Goal: Task Accomplishment & Management: Manage account settings

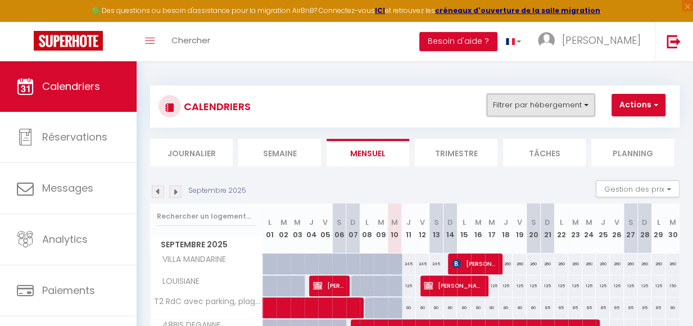
click at [589, 105] on button "Filtrer par hébergement" at bounding box center [541, 105] width 108 height 22
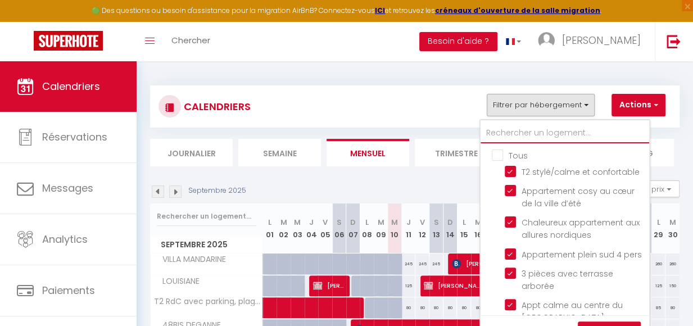
click at [510, 133] on input "text" at bounding box center [565, 133] width 169 height 20
type input "K"
checkbox input "false"
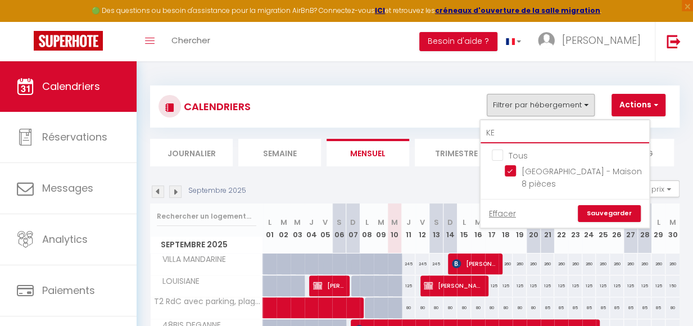
type input "KER"
checkbox input "false"
type input "KERJ"
checkbox input "false"
type input "KERJ"
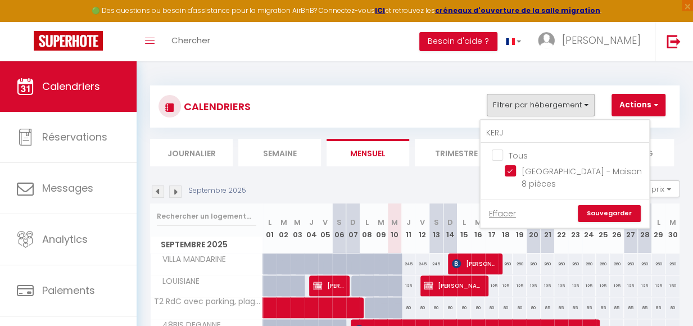
click at [600, 205] on link "Sauvegarder" at bounding box center [609, 213] width 63 height 17
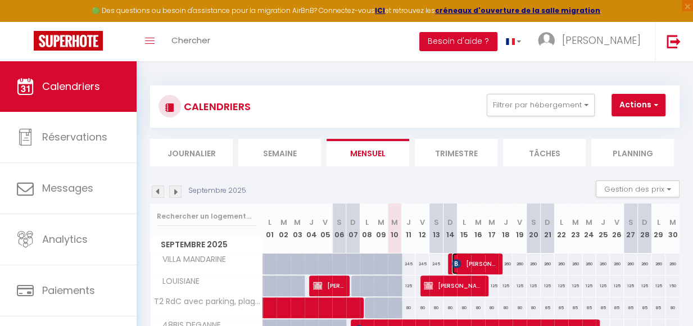
click at [460, 260] on span "Sarah Grund" at bounding box center [474, 263] width 45 height 21
select select "OK"
select select "0"
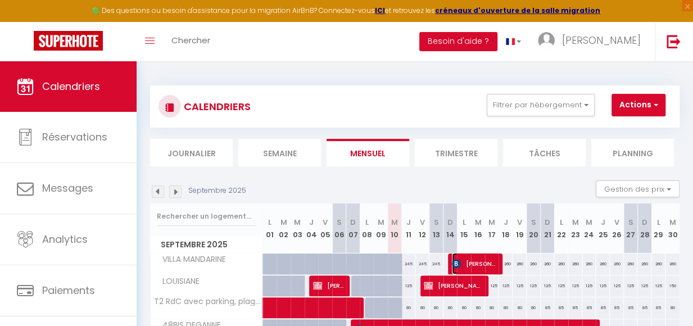
select select "1"
select select
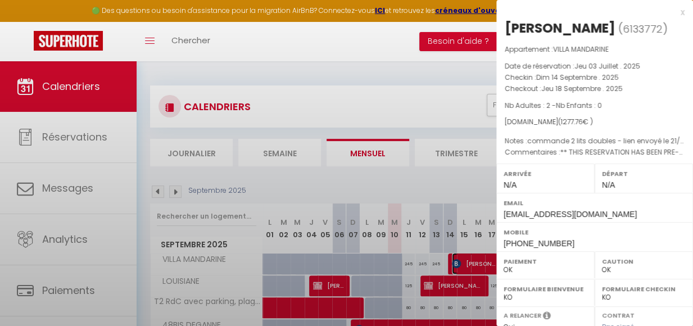
select select "11213"
select select "39518"
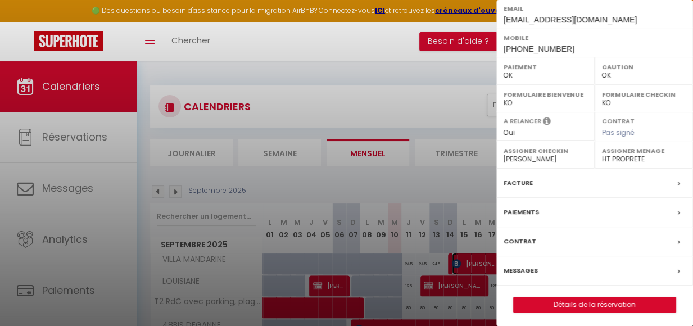
scroll to position [195, 0]
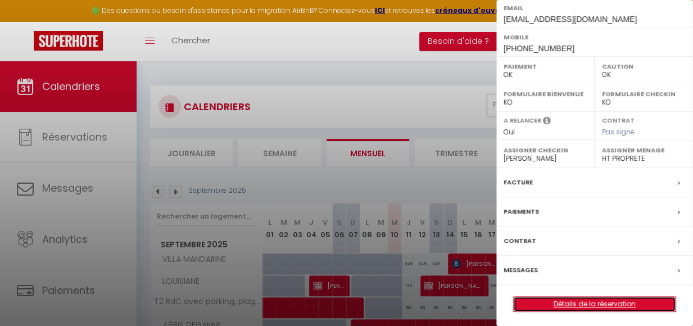
click at [606, 303] on link "Détails de la réservation" at bounding box center [595, 304] width 162 height 15
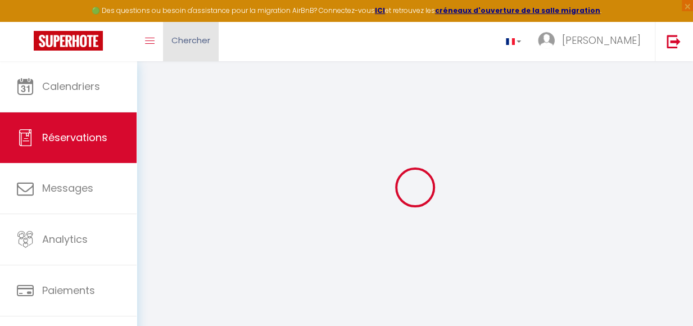
type input "Sarah"
type input "Grund"
type input "sgrund.401407@guest.booking.com"
type input "+44912519966"
select select "GB"
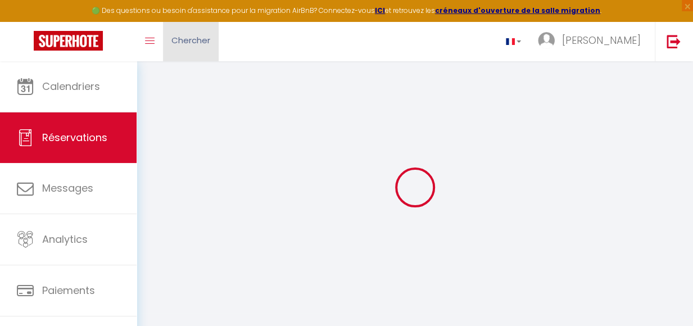
type input "274.59"
type input "17.89"
select select "23694"
select select "1"
select select
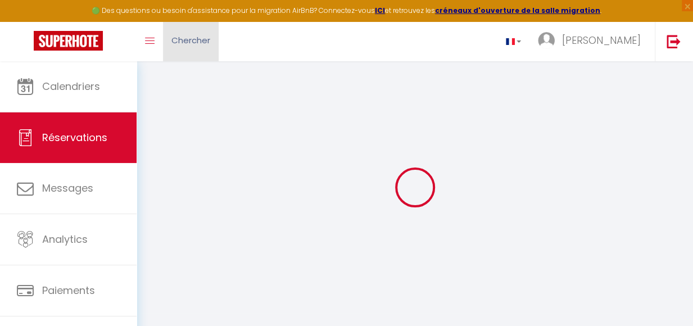
select select
type input "2"
select select "12"
select select
type input "1138.15"
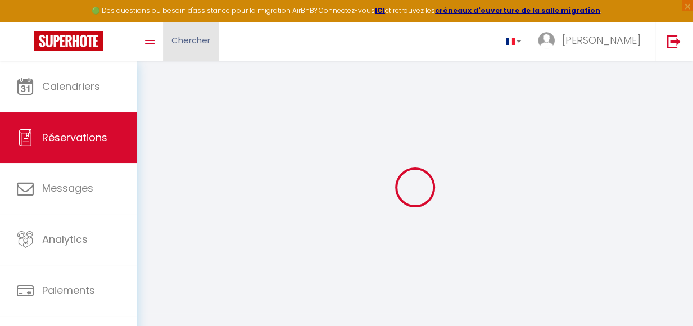
checkbox input "false"
select select "2"
type input "135"
type input "75"
type input "0"
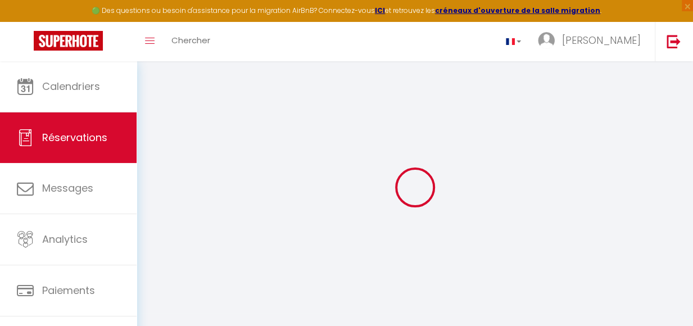
select select
select select "15"
checkbox input "false"
select select
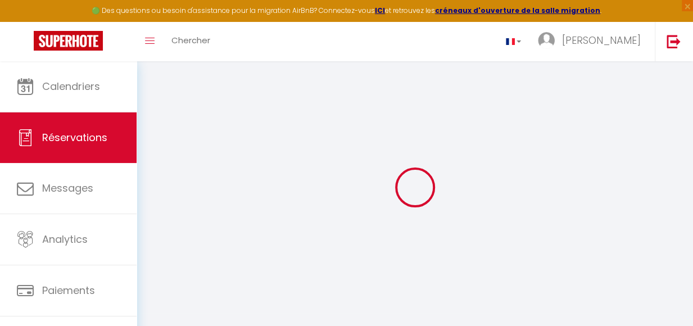
select select
checkbox input "false"
select select
checkbox input "false"
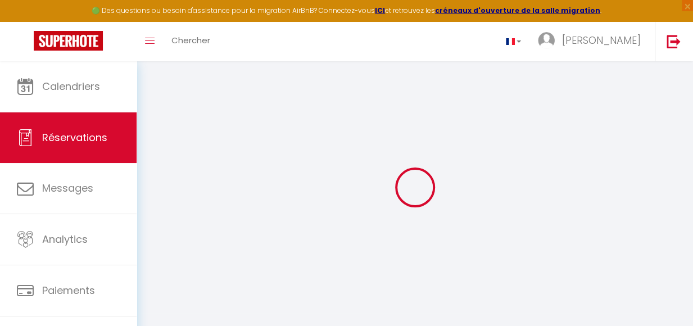
select select
checkbox input "false"
type textarea "** THIS RESERVATION HAS BEEN PRE-PAID ** BOOKING NOTE : Payment charge is EUR 1…"
type textarea "commande 2 lits doubles - lien envoyé le 21/07"
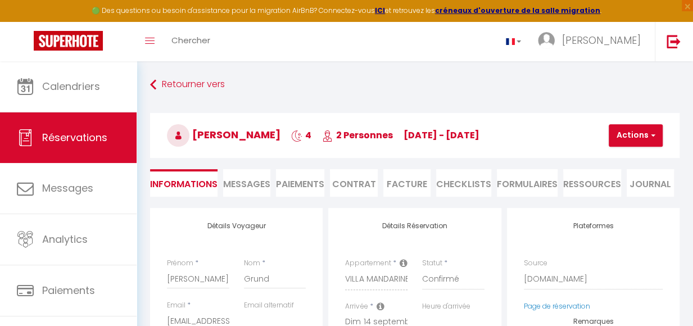
type input "110"
type input "29.61"
select select
checkbox input "false"
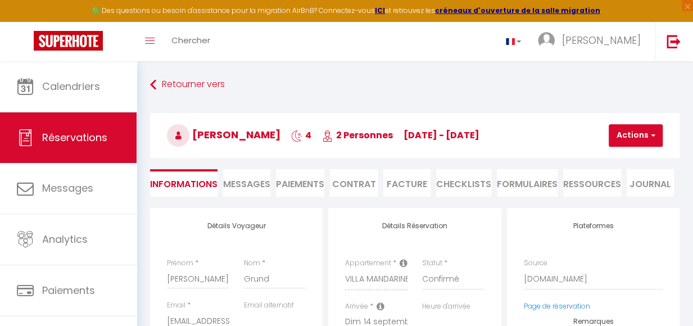
select select
click at [400, 185] on li "Facture" at bounding box center [407, 183] width 47 height 28
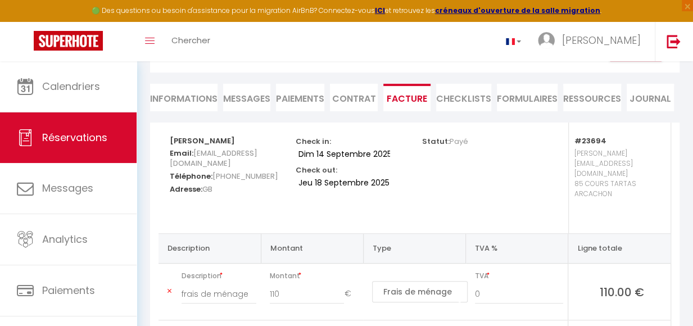
scroll to position [56, 0]
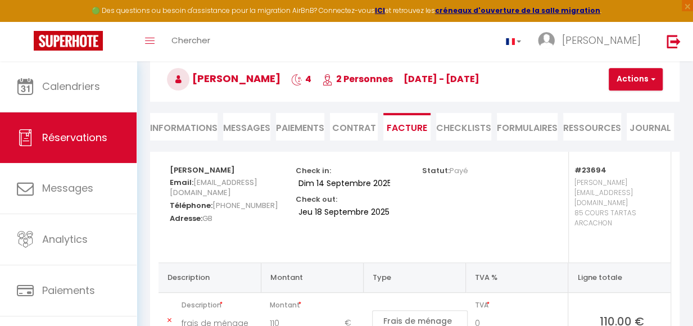
click at [162, 131] on li "Informations" at bounding box center [183, 127] width 67 height 28
select select
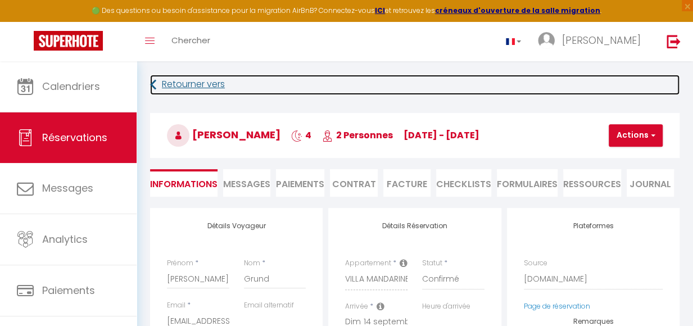
click at [154, 88] on icon at bounding box center [153, 85] width 6 height 20
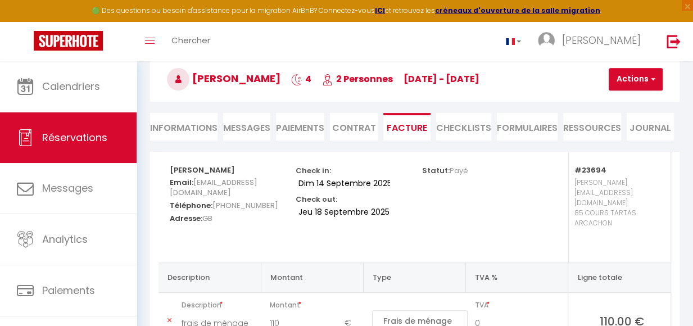
select select
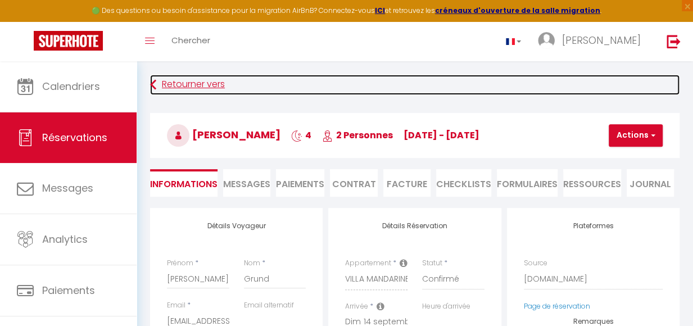
click at [160, 88] on link "Retourner vers" at bounding box center [415, 85] width 530 height 20
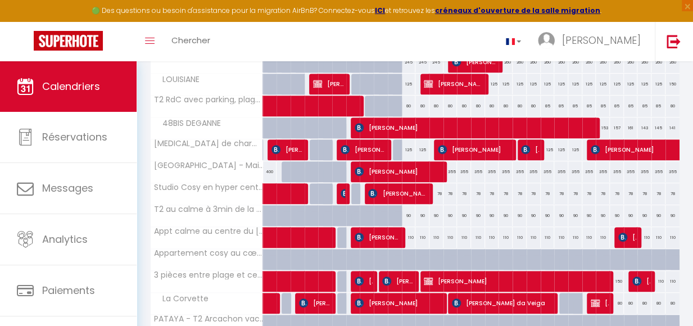
scroll to position [225, 0]
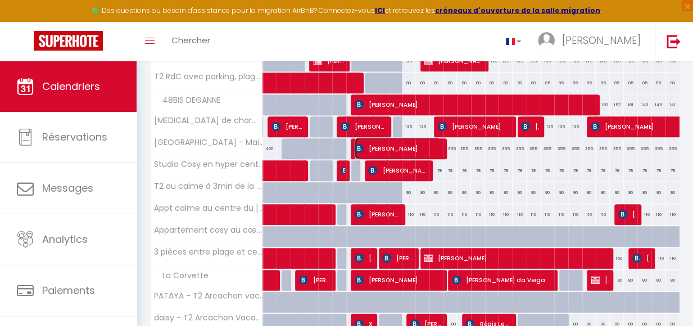
click at [422, 147] on span "Yulia Khodorkovskaya" at bounding box center [397, 148] width 85 height 21
select select "OK"
select select "KO"
select select "0"
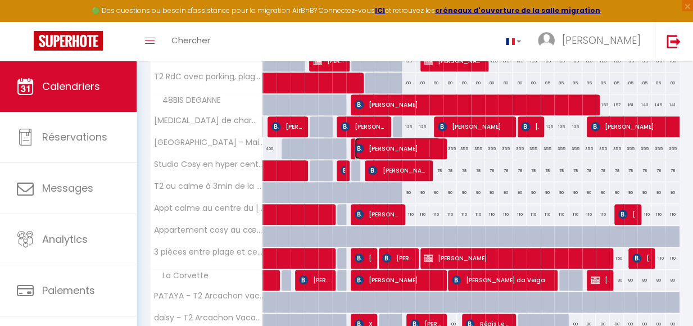
select select "1"
select select
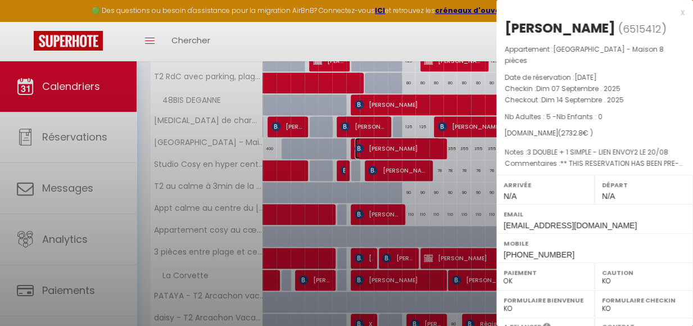
select select "11213"
select select "37681"
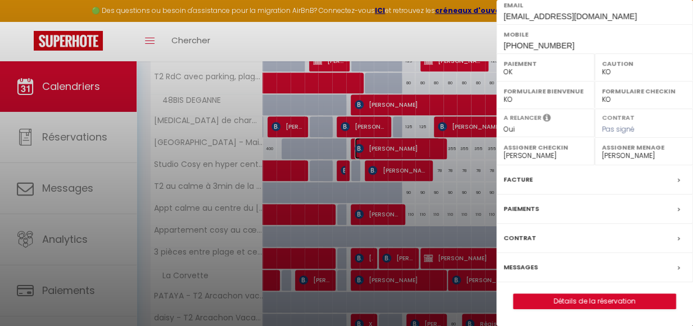
scroll to position [213, 0]
click at [678, 182] on icon at bounding box center [679, 180] width 2 height 7
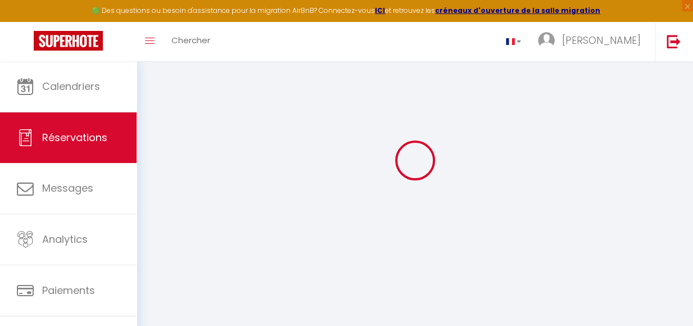
scroll to position [61, 0]
select select
checkbox input "false"
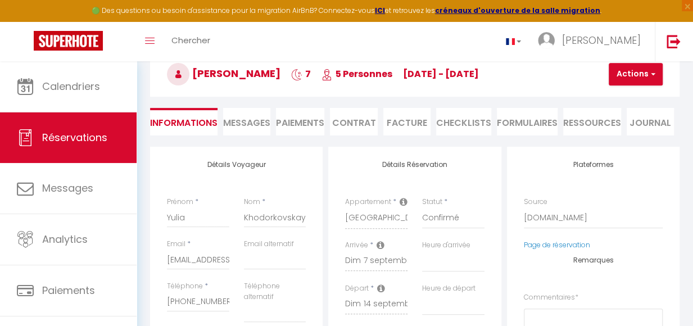
select select
checkbox input "false"
type textarea "** THIS RESERVATION HAS BEEN PRE-PAID ** BOOKING NOTE : Payment charge is EUR 3…"
type textarea "3 DOUBLE + 1 SIMPLE - LIEN ENVOY2 LE 20/08"
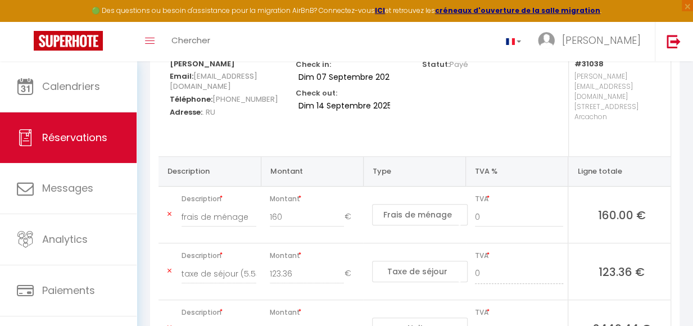
scroll to position [5, 0]
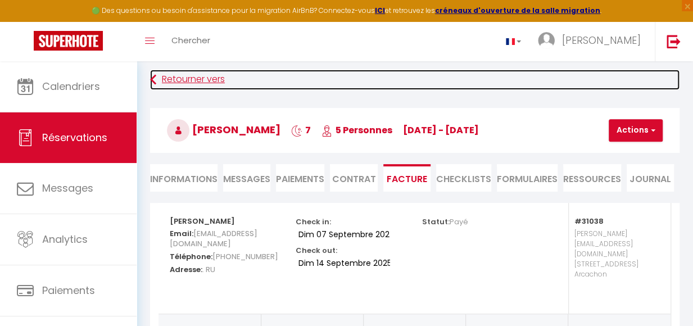
click at [196, 83] on link "Retourner vers" at bounding box center [415, 80] width 530 height 20
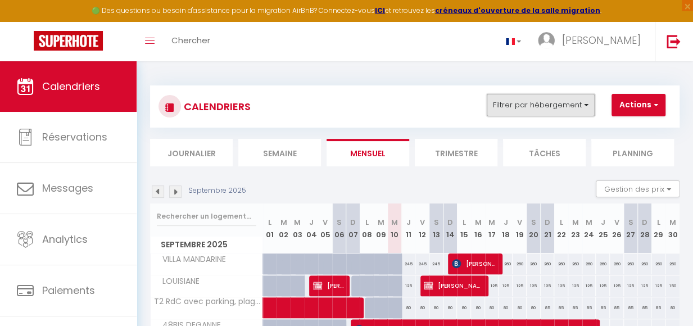
click at [589, 103] on button "Filtrer par hébergement" at bounding box center [541, 105] width 108 height 22
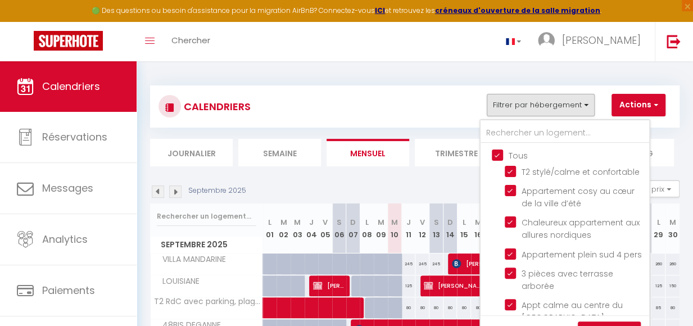
click at [502, 154] on input "Tous" at bounding box center [576, 154] width 169 height 11
checkbox input "false"
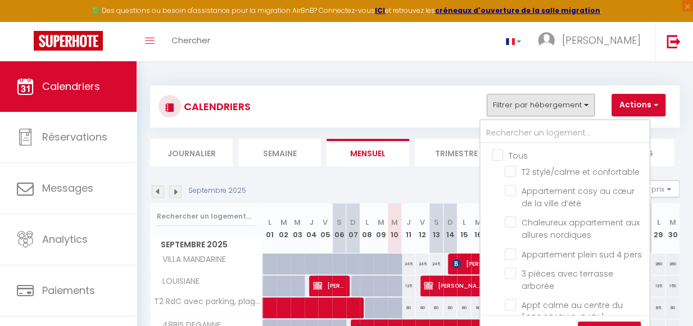
checkbox input "false"
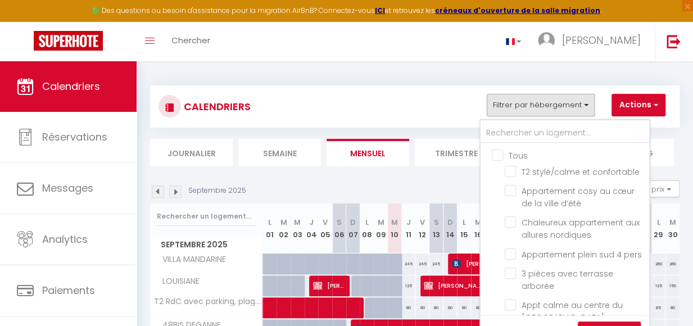
checkbox input "false"
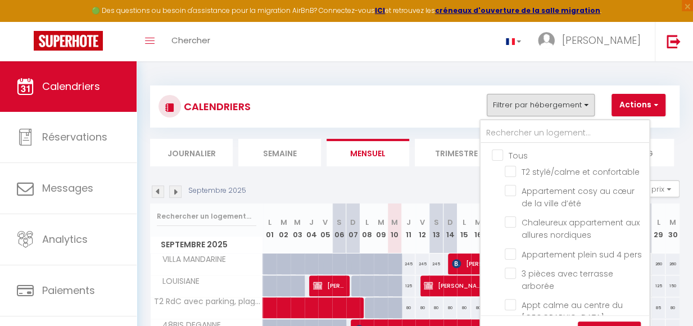
checkbox input "false"
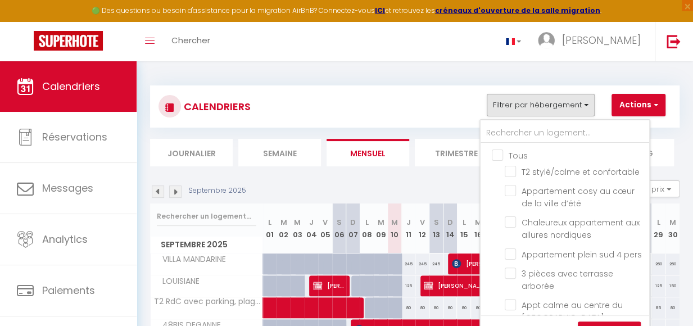
checkbox input "false"
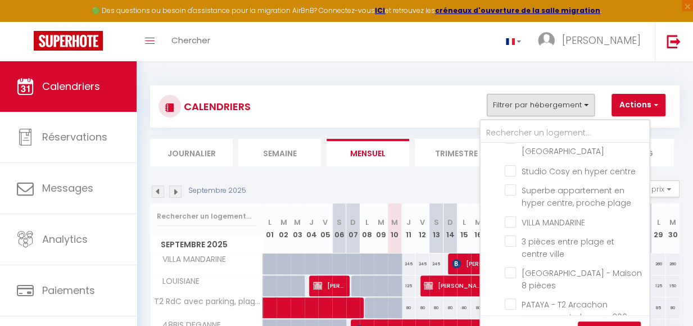
scroll to position [210, 0]
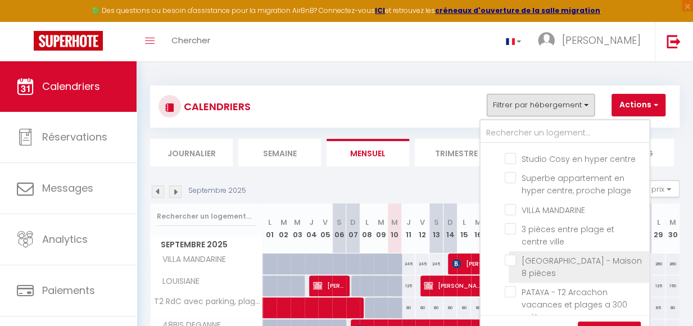
click at [556, 266] on input "[GEOGRAPHIC_DATA] - Maison 8 pièces" at bounding box center [575, 260] width 141 height 11
checkbox input "true"
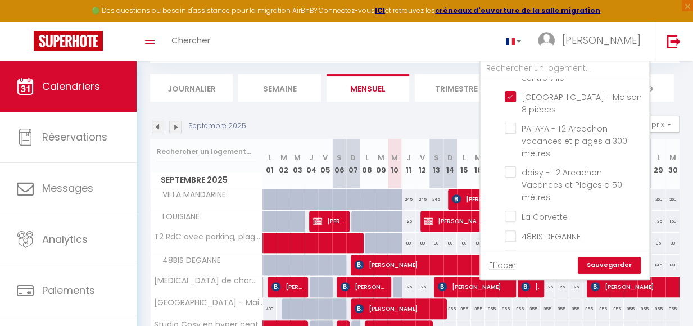
scroll to position [103, 0]
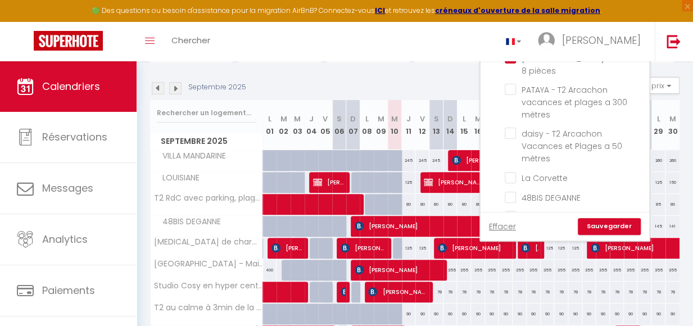
click at [620, 224] on link "Sauvegarder" at bounding box center [609, 226] width 63 height 17
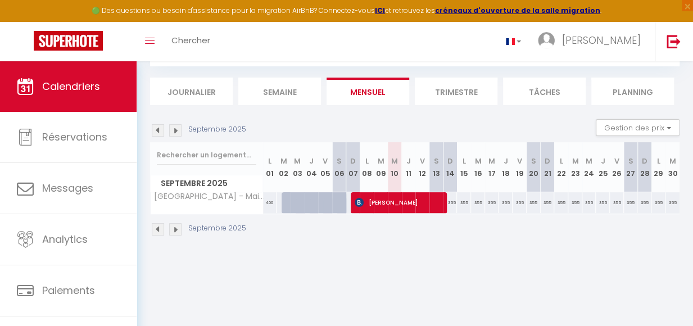
click at [156, 134] on img at bounding box center [158, 130] width 12 height 12
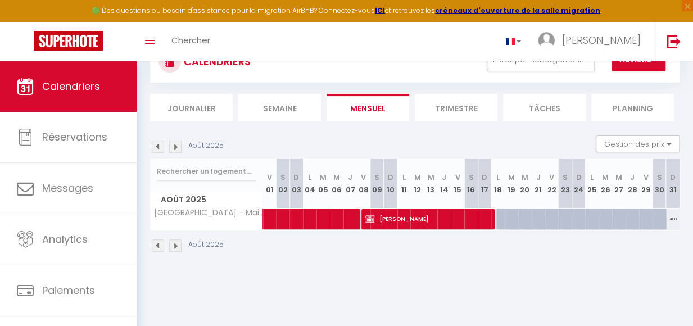
scroll to position [0, 0]
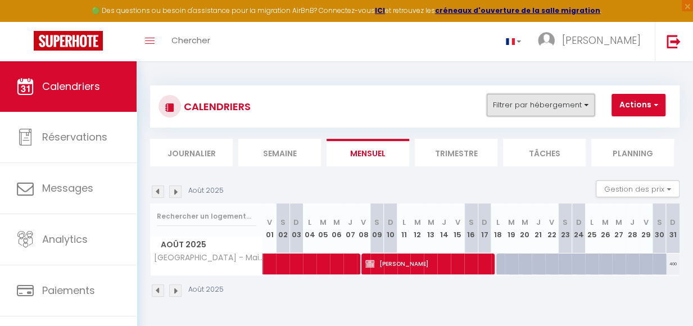
click at [587, 103] on button "Filtrer par hébergement" at bounding box center [541, 105] width 108 height 22
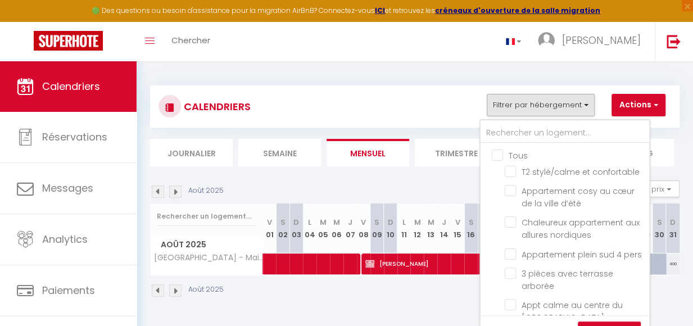
click at [496, 154] on input "Tous" at bounding box center [576, 154] width 169 height 11
checkbox input "true"
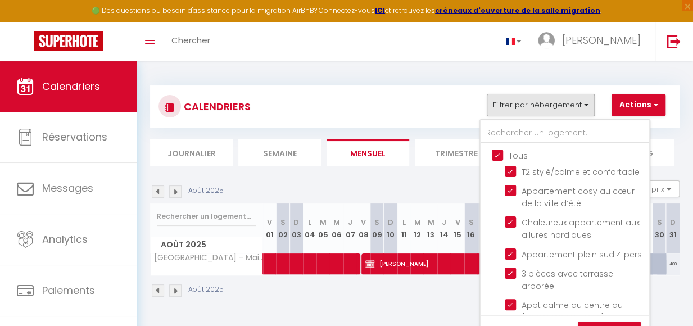
checkbox input "true"
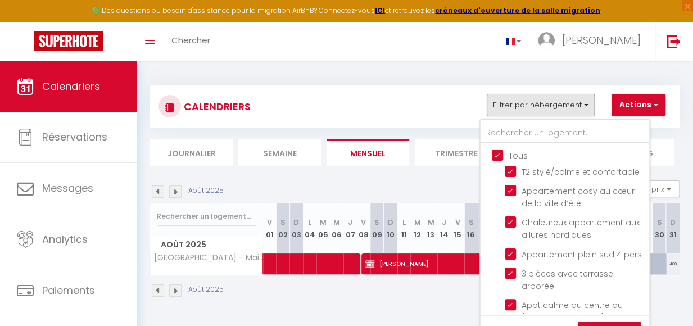
checkbox input "true"
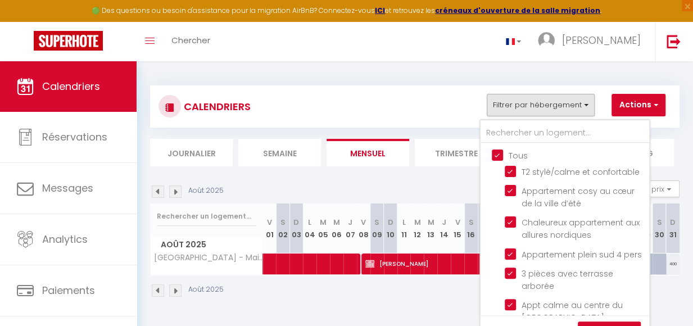
checkbox input "true"
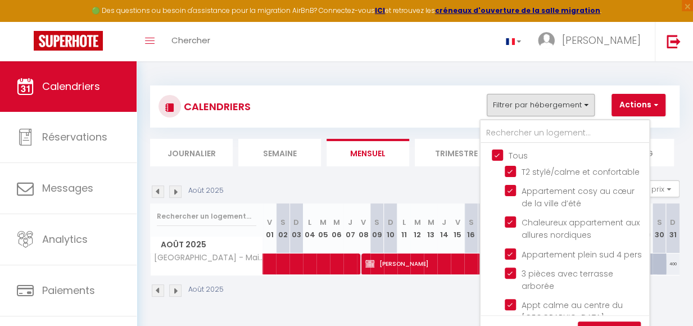
checkbox input "true"
click at [501, 158] on input "Tous" at bounding box center [576, 154] width 169 height 11
checkbox input "false"
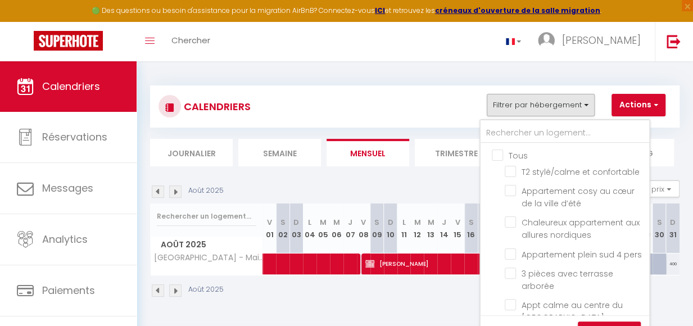
checkbox input "false"
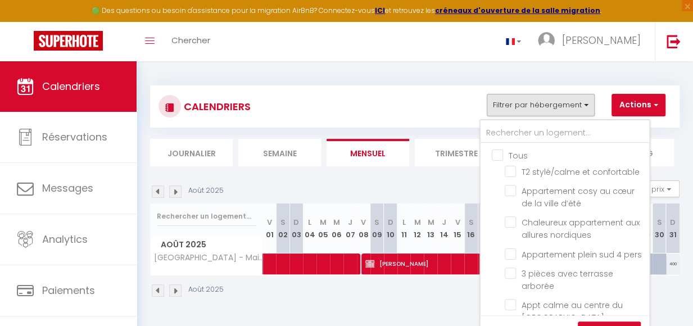
checkbox input "false"
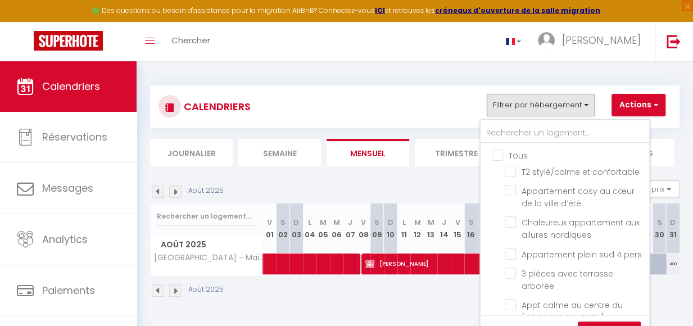
checkbox input "false"
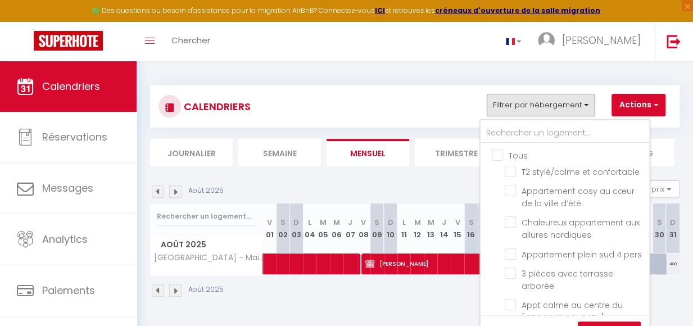
checkbox input "false"
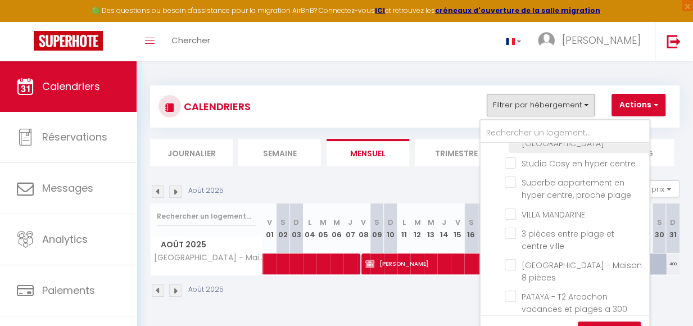
scroll to position [225, 0]
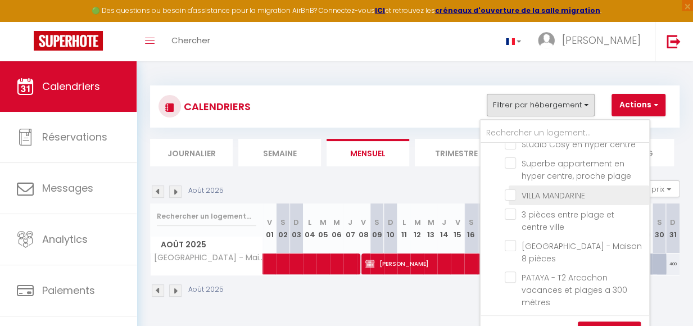
click at [516, 200] on input "VILLA MANDARINE" at bounding box center [575, 194] width 141 height 11
checkbox input "true"
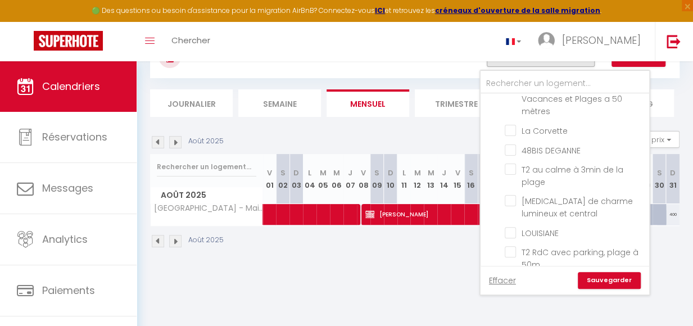
scroll to position [52, 0]
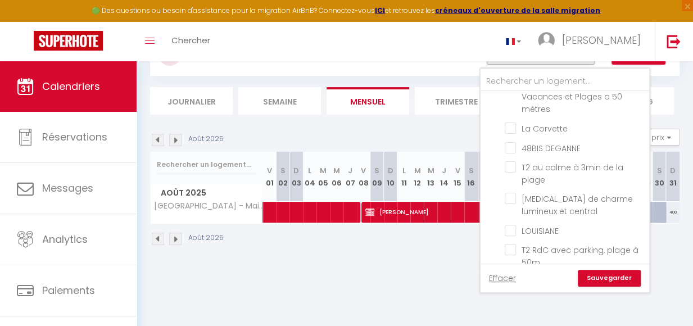
click at [619, 278] on link "Sauvegarder" at bounding box center [609, 278] width 63 height 17
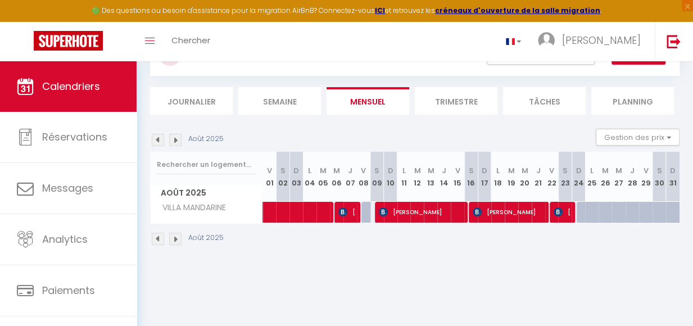
click at [175, 141] on img at bounding box center [175, 140] width 12 height 12
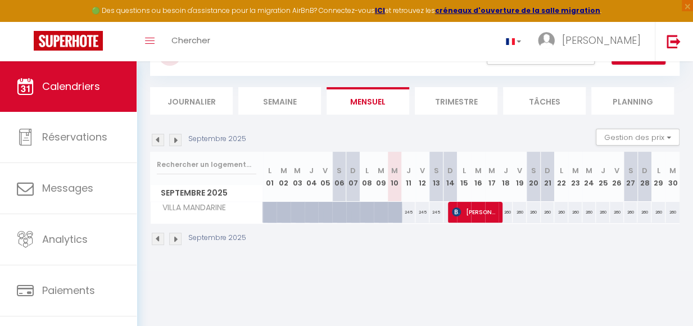
click at [159, 146] on img at bounding box center [158, 140] width 12 height 12
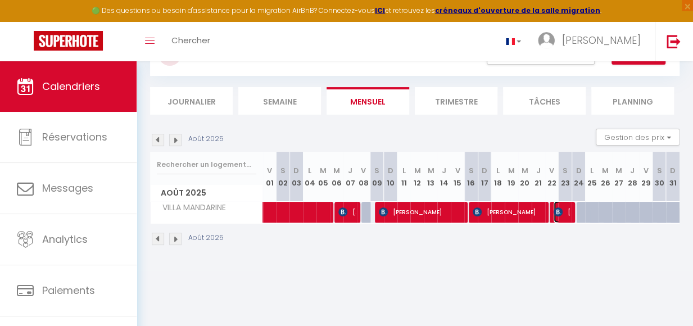
click at [558, 220] on span "Vincenzo d'Andrea" at bounding box center [562, 211] width 17 height 21
select select "OK"
select select "0"
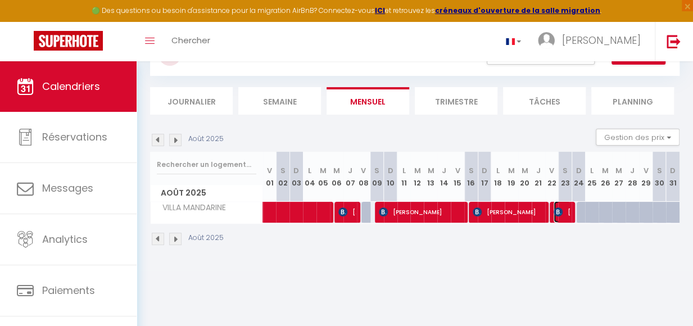
select select "1"
select select
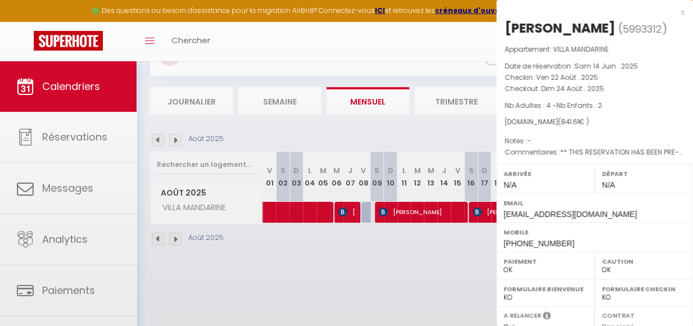
select select "11213"
select select "39518"
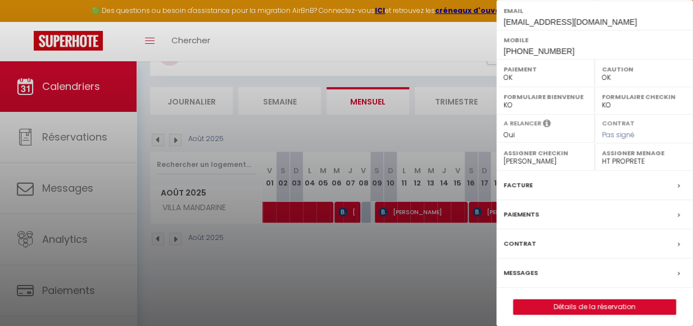
scroll to position [213, 0]
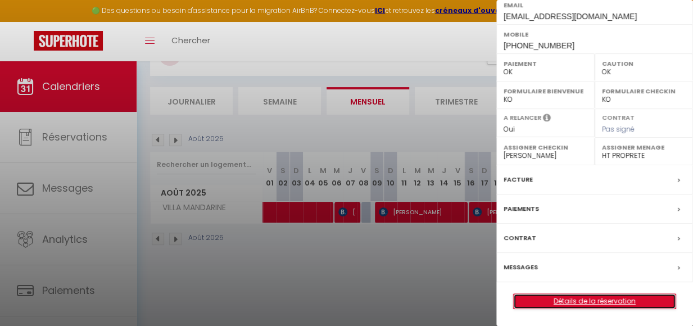
click at [593, 303] on link "Détails de la réservation" at bounding box center [595, 301] width 162 height 15
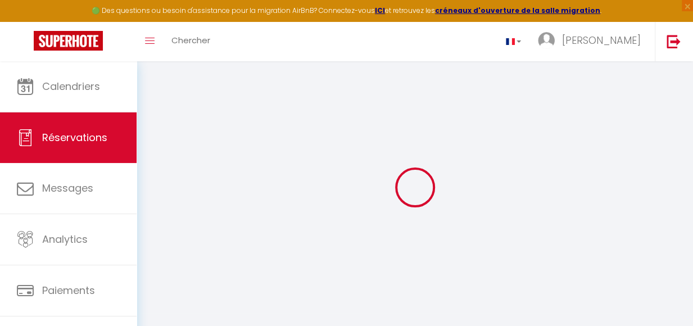
type input "Vincenzo"
type input "d'Andrea"
type input "vdandr.819775@guest.booking.com"
type input "+393341828725"
type input "."
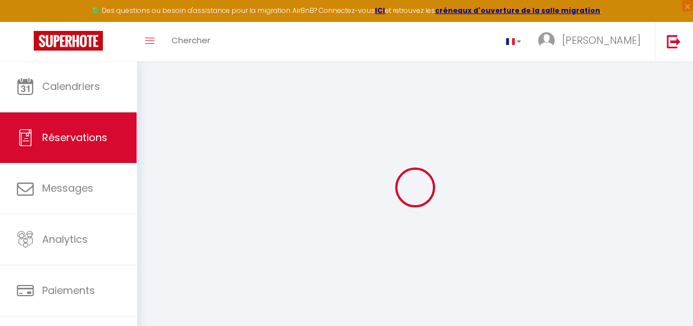
select select "IT"
type input "178.64"
type input "11.78"
select select "23694"
select select "1"
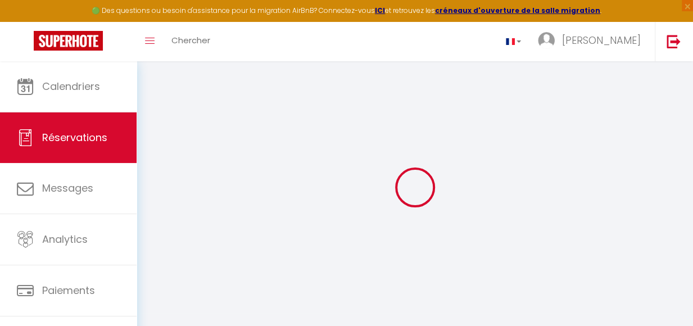
select select
type input "4"
type input "2"
select select "12"
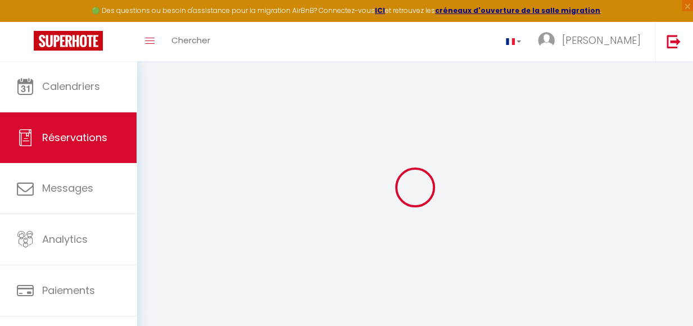
select select "15"
type input "702"
checkbox input "false"
select select "2"
type input "135"
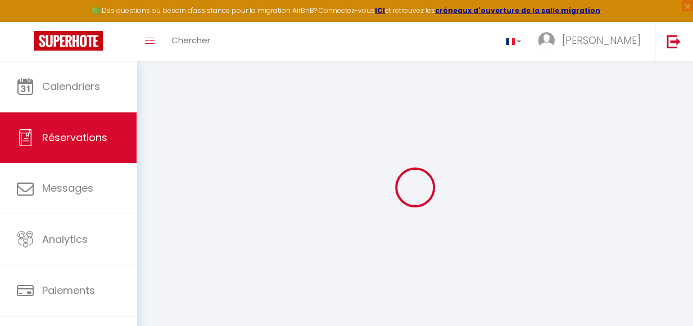
type input "75"
type input "0"
select select
checkbox input "false"
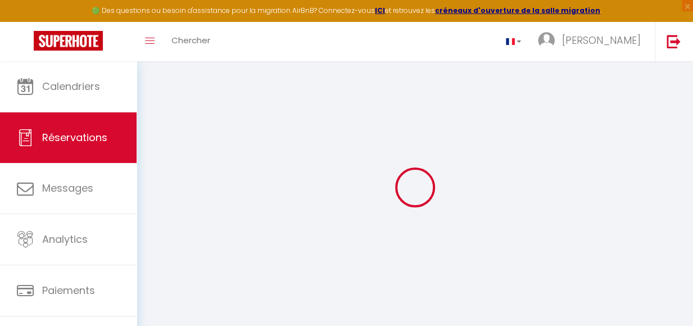
select select
checkbox input "false"
select select
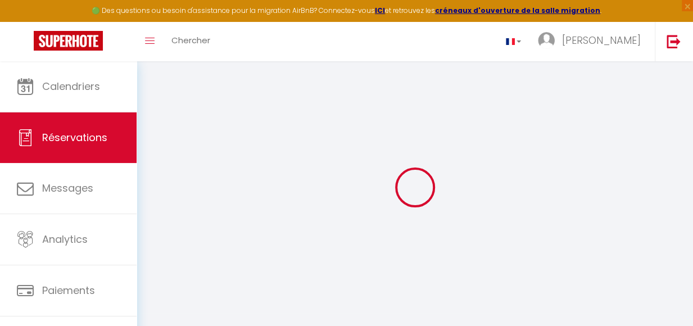
checkbox input "false"
select select
checkbox input "false"
type textarea "** THIS RESERVATION HAS BEEN PRE-PAID ** BOOKING NOTE : Payment charge is EUR 1…"
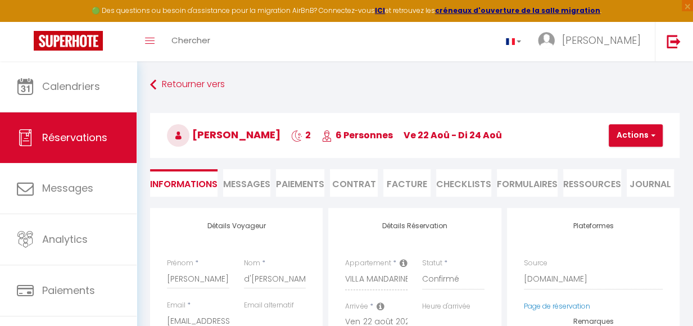
type input "110"
type input "29.61"
select select
checkbox input "false"
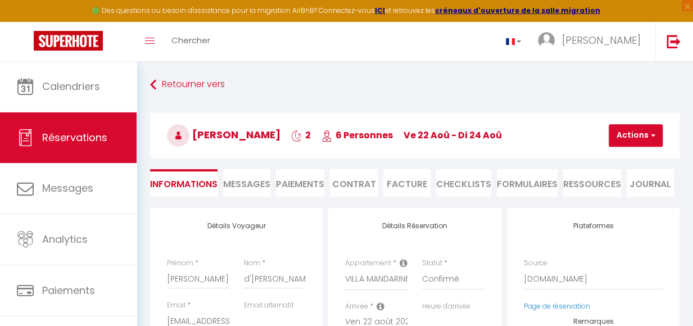
select select
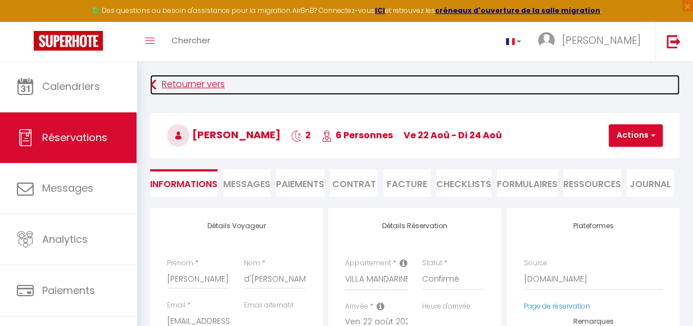
click at [154, 86] on icon at bounding box center [153, 85] width 6 height 20
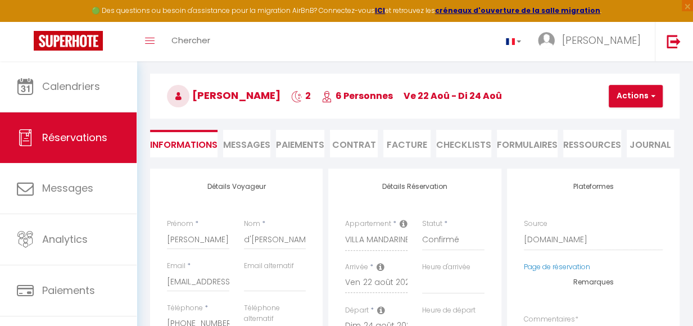
scroll to position [61, 0]
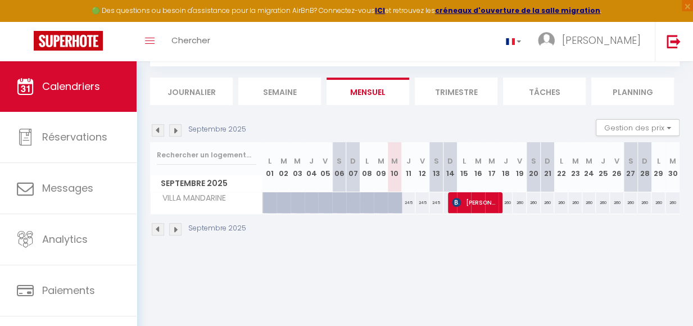
click at [157, 134] on img at bounding box center [158, 130] width 12 height 12
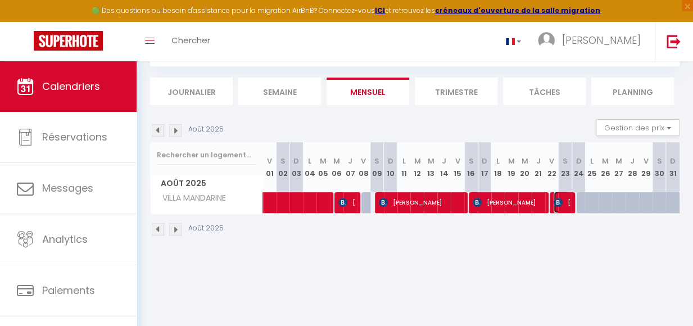
click at [557, 211] on span "Vincenzo d'Andrea" at bounding box center [562, 202] width 17 height 21
select select "OK"
select select "0"
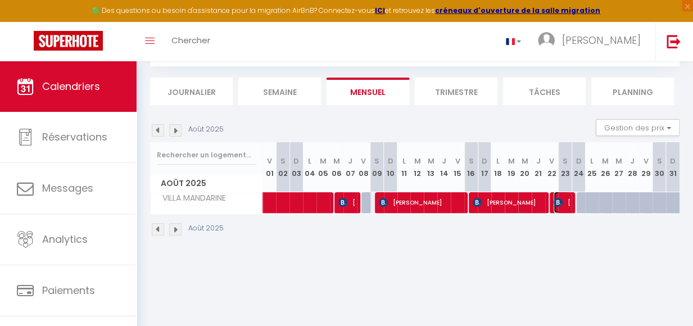
select select "1"
select select
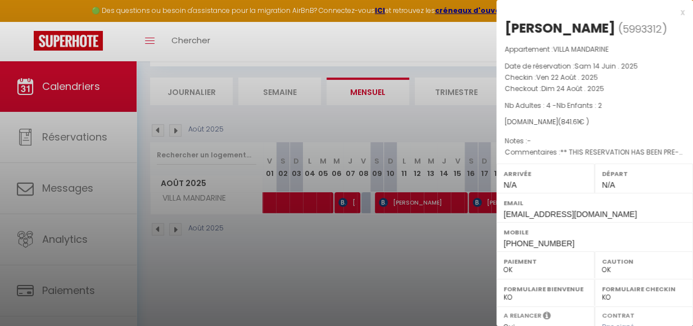
click at [268, 39] on div at bounding box center [346, 163] width 693 height 326
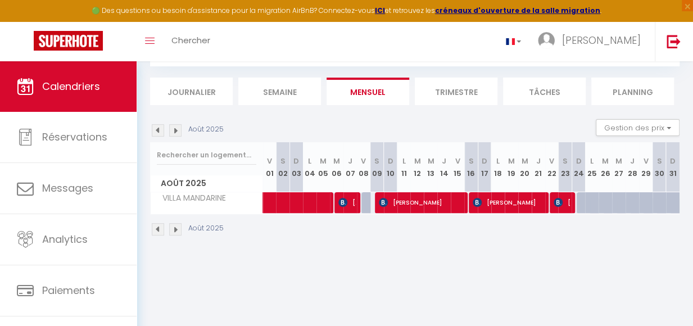
click at [178, 132] on img at bounding box center [175, 130] width 12 height 12
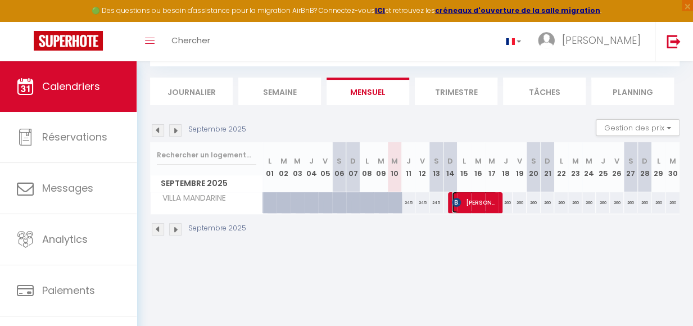
click at [463, 211] on span "Sarah Grund" at bounding box center [474, 202] width 45 height 21
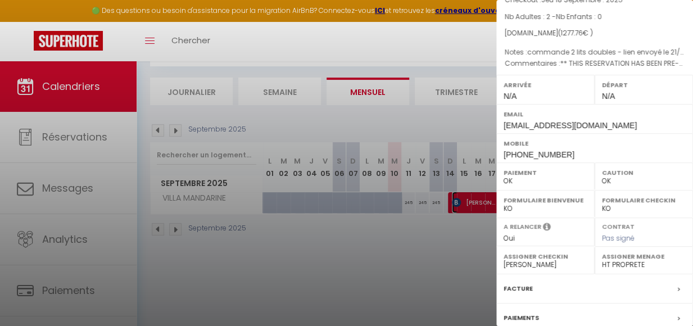
scroll to position [195, 0]
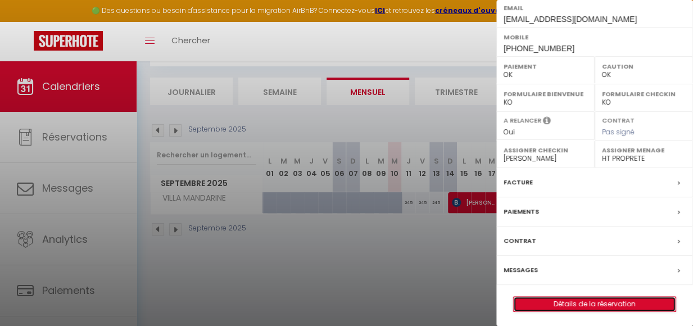
click at [587, 299] on link "Détails de la réservation" at bounding box center [595, 304] width 162 height 15
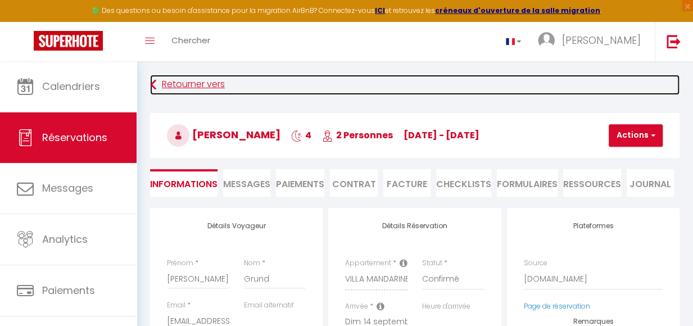
click at [191, 84] on link "Retourner vers" at bounding box center [415, 85] width 530 height 20
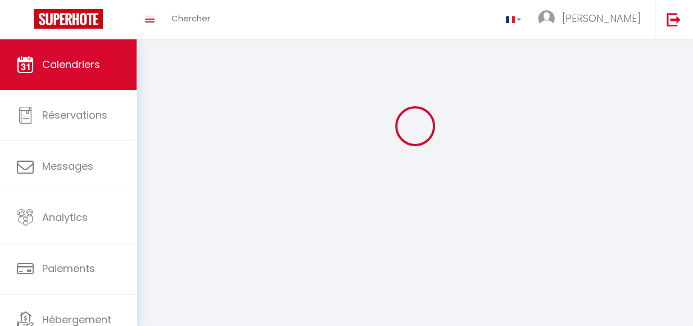
scroll to position [61, 0]
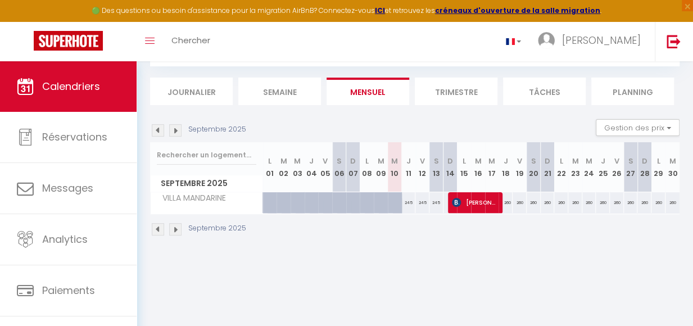
click at [173, 136] on img at bounding box center [175, 130] width 12 height 12
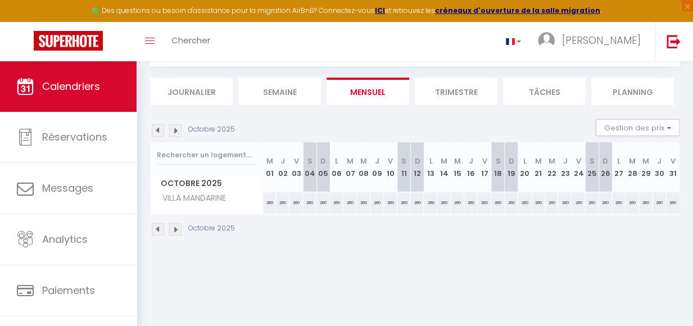
click at [159, 136] on img at bounding box center [158, 130] width 12 height 12
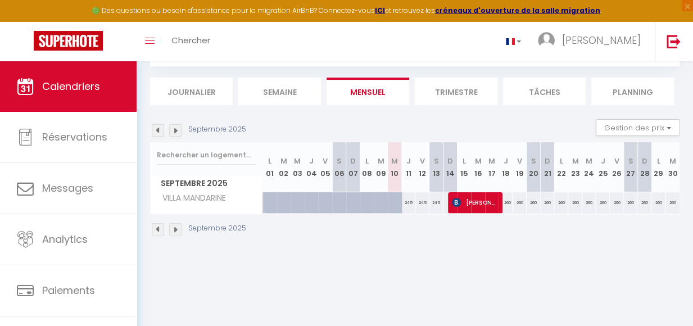
click at [159, 136] on img at bounding box center [158, 130] width 12 height 12
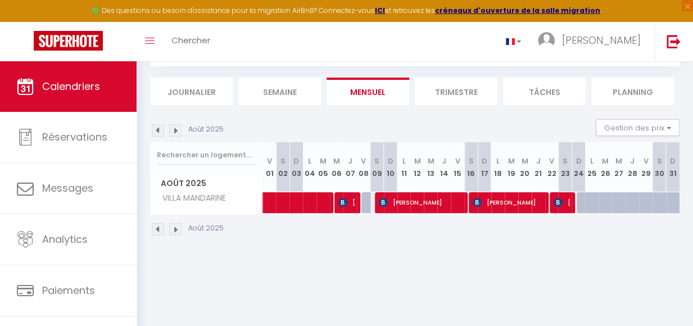
scroll to position [0, 0]
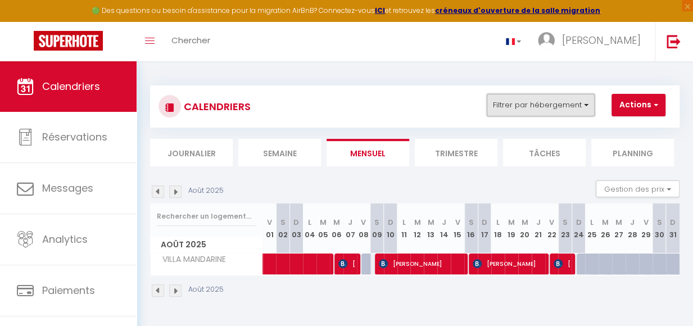
click at [588, 102] on button "Filtrer par hébergement" at bounding box center [541, 105] width 108 height 22
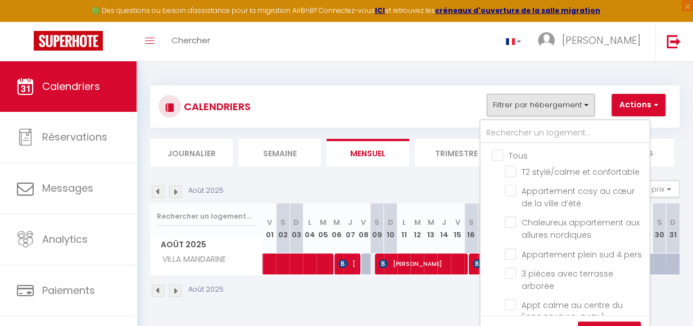
click at [500, 154] on input "Tous" at bounding box center [576, 154] width 169 height 11
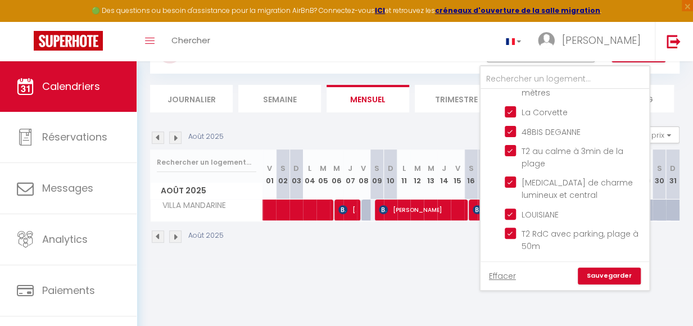
scroll to position [56, 0]
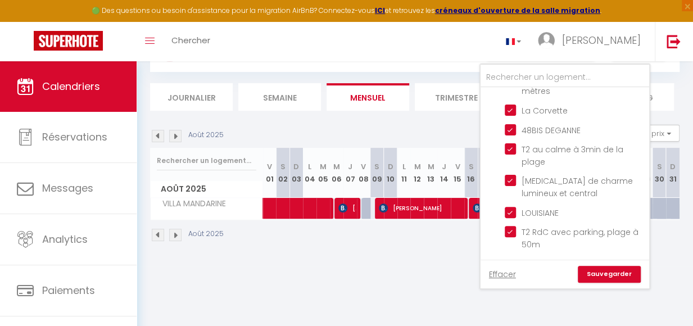
click at [615, 275] on link "Sauvegarder" at bounding box center [609, 274] width 63 height 17
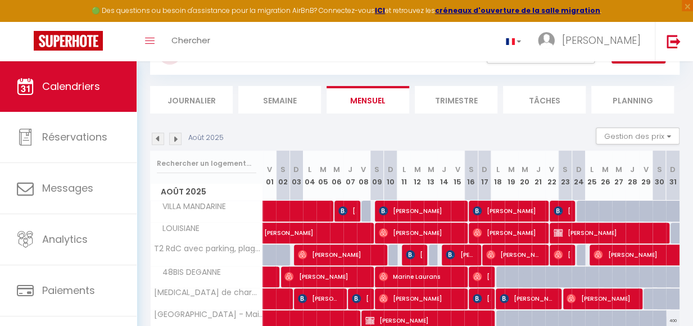
scroll to position [0, 0]
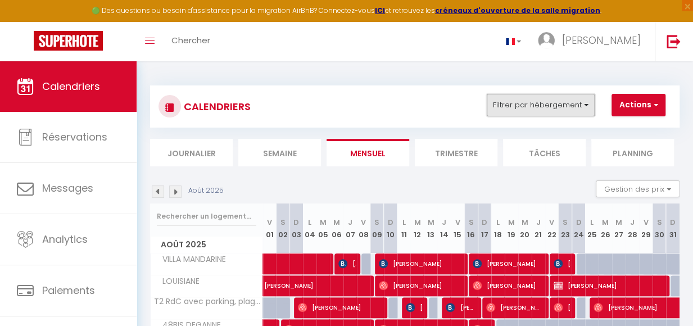
click at [587, 105] on button "Filtrer par hébergement" at bounding box center [541, 105] width 108 height 22
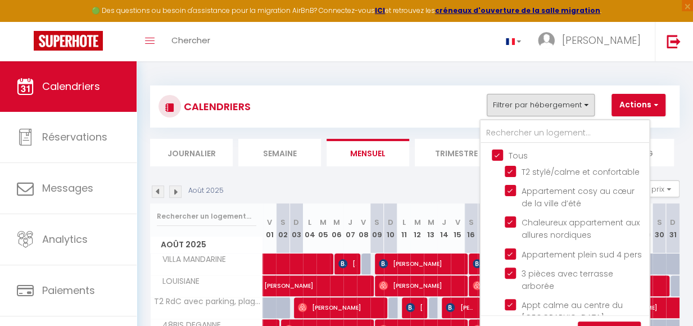
click at [501, 155] on input "Tous" at bounding box center [576, 154] width 169 height 11
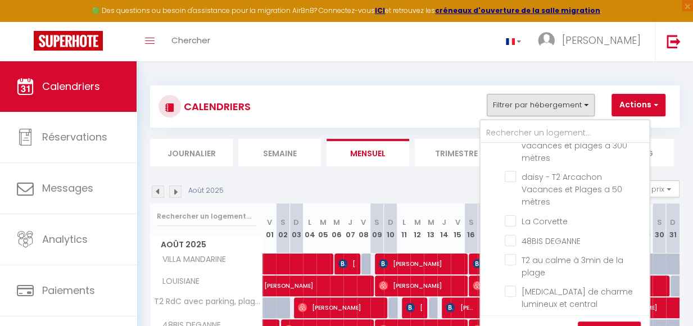
scroll to position [371, 0]
click at [543, 244] on input "48BIS DEGANNE" at bounding box center [575, 238] width 141 height 11
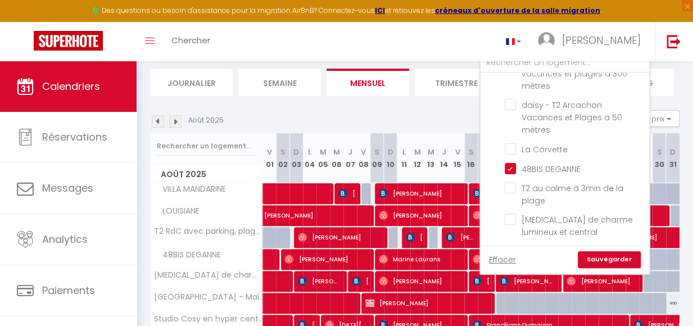
scroll to position [99, 0]
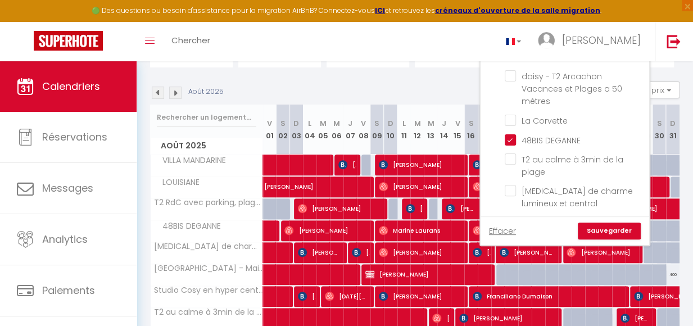
click at [620, 228] on link "Sauvegarder" at bounding box center [609, 231] width 63 height 17
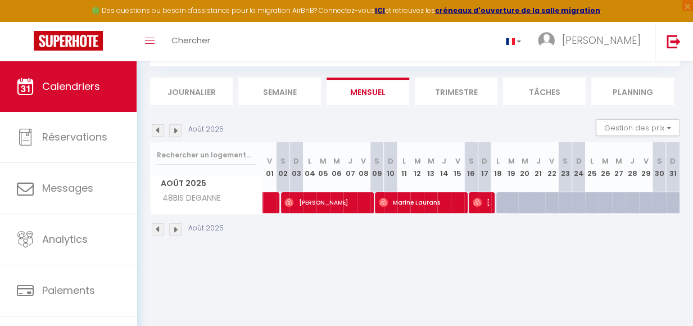
click at [180, 135] on img at bounding box center [175, 130] width 12 height 12
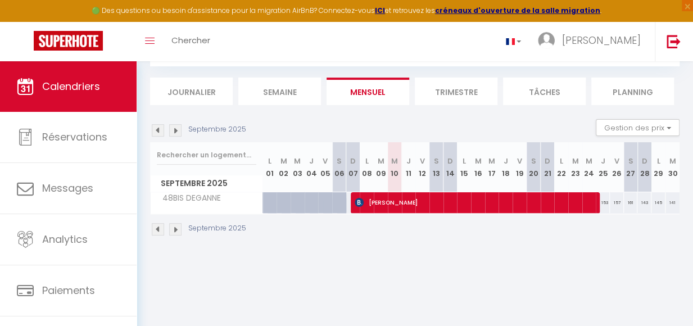
click at [160, 134] on img at bounding box center [158, 130] width 12 height 12
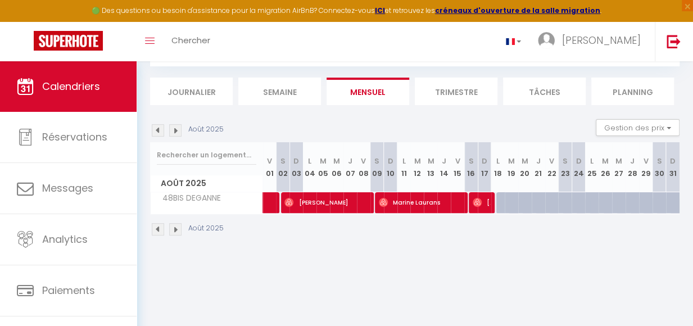
click at [177, 134] on img at bounding box center [175, 130] width 12 height 12
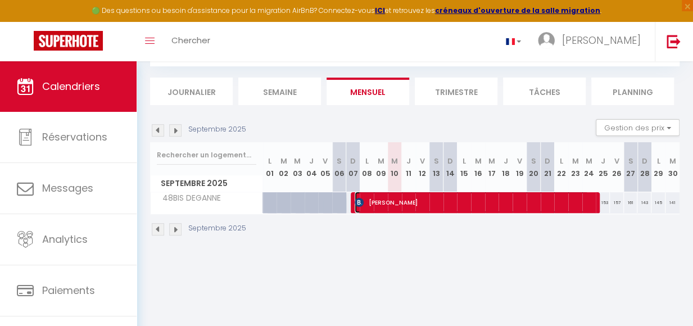
click at [358, 210] on span "Franziska Hoff" at bounding box center [472, 202] width 234 height 21
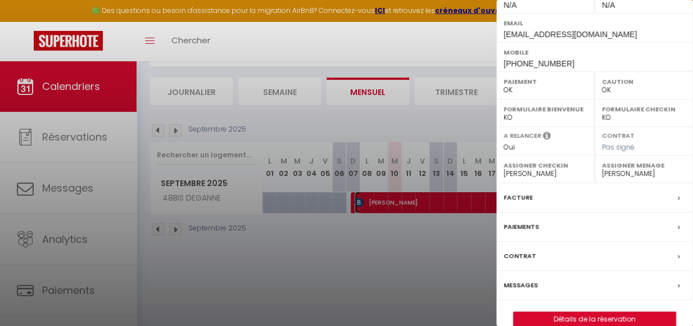
scroll to position [195, 0]
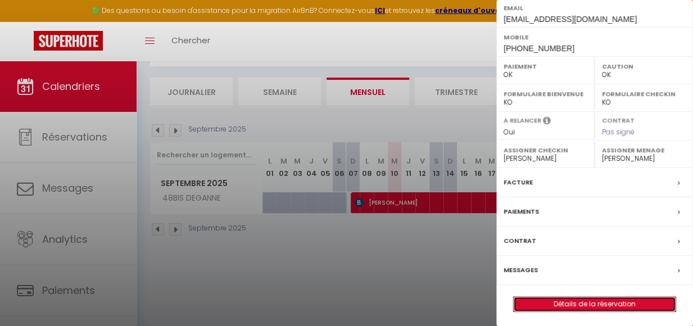
click at [572, 304] on link "Détails de la réservation" at bounding box center [595, 304] width 162 height 15
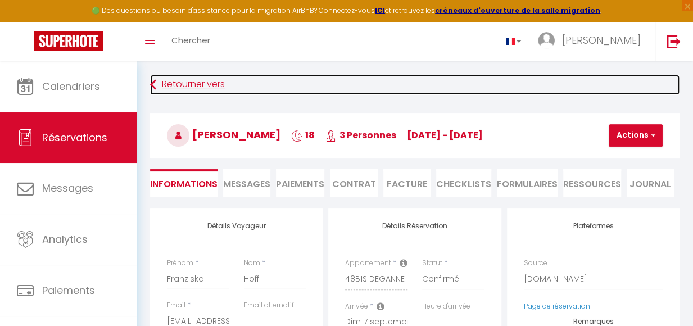
click at [160, 83] on link "Retourner vers" at bounding box center [415, 85] width 530 height 20
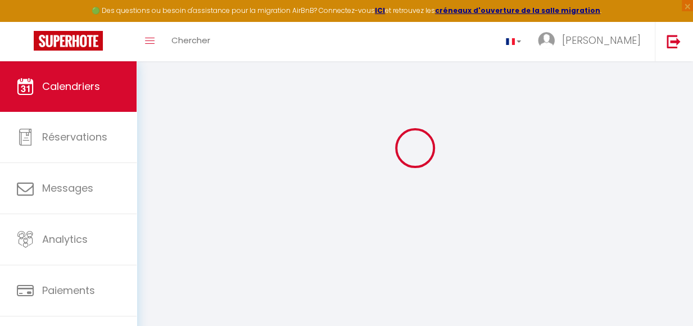
scroll to position [61, 0]
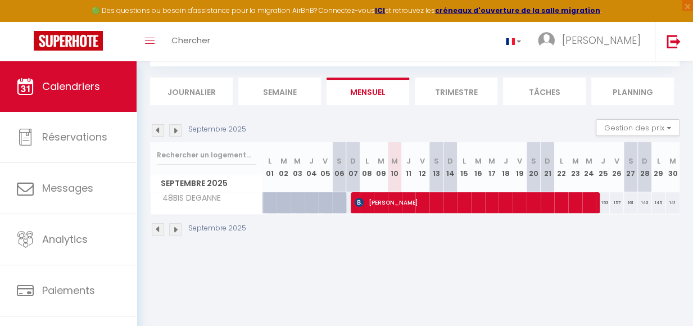
click at [155, 133] on img at bounding box center [158, 130] width 12 height 12
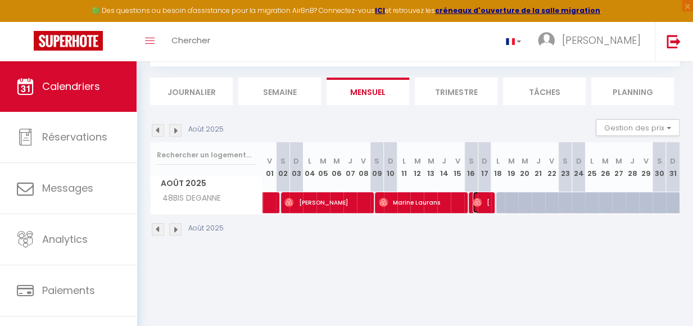
click at [479, 210] on span "Greg Beauchet" at bounding box center [481, 202] width 17 height 21
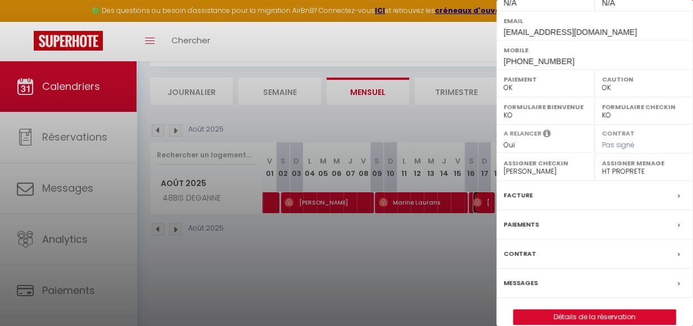
scroll to position [195, 0]
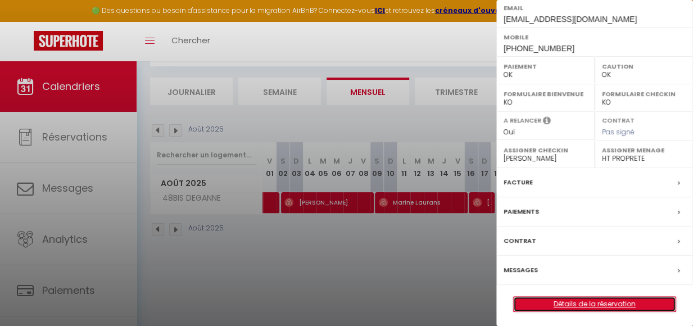
click at [592, 305] on link "Détails de la réservation" at bounding box center [595, 304] width 162 height 15
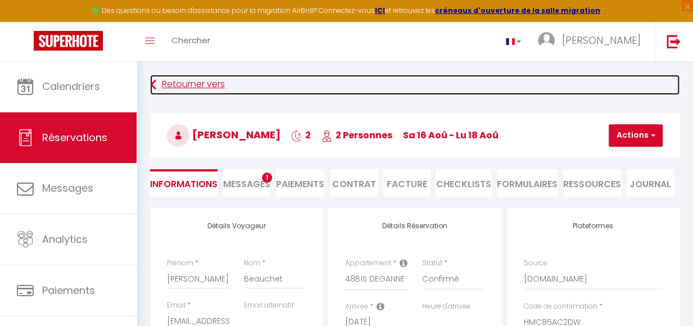
click at [161, 86] on link "Retourner vers" at bounding box center [415, 85] width 530 height 20
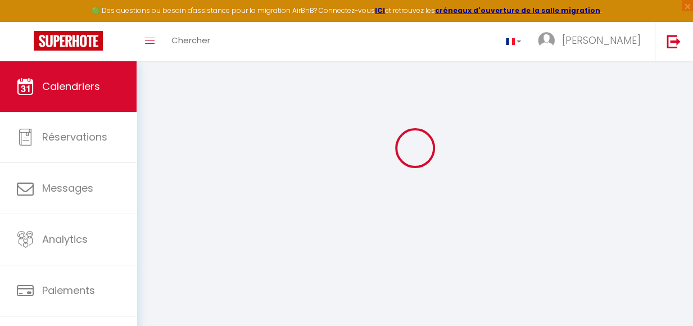
scroll to position [61, 0]
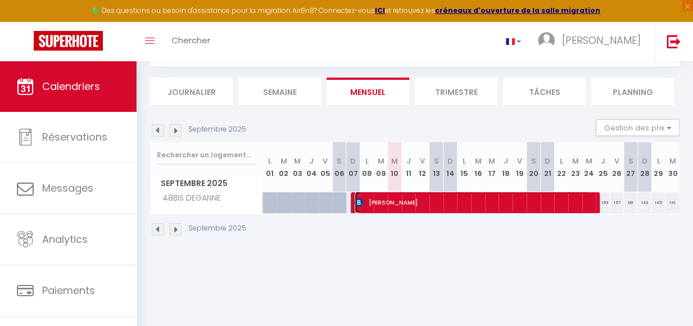
click at [433, 205] on span "Franziska Hoff" at bounding box center [472, 202] width 234 height 21
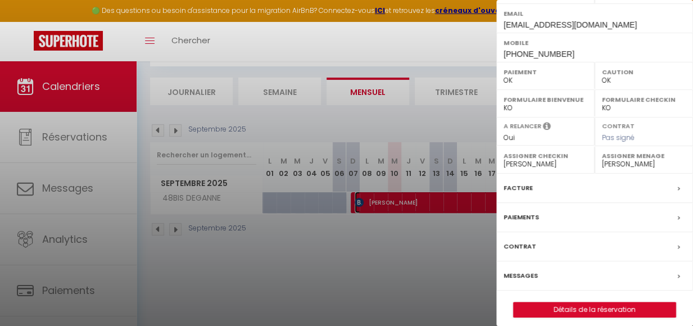
scroll to position [195, 0]
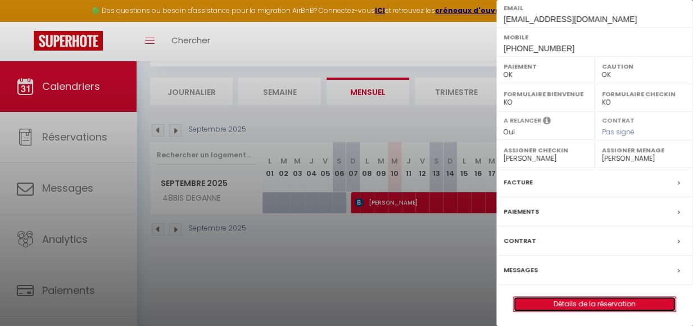
click at [592, 301] on link "Détails de la réservation" at bounding box center [595, 304] width 162 height 15
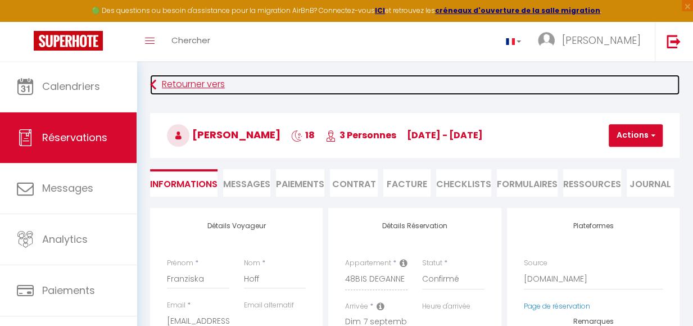
click at [157, 83] on link "Retourner vers" at bounding box center [415, 85] width 530 height 20
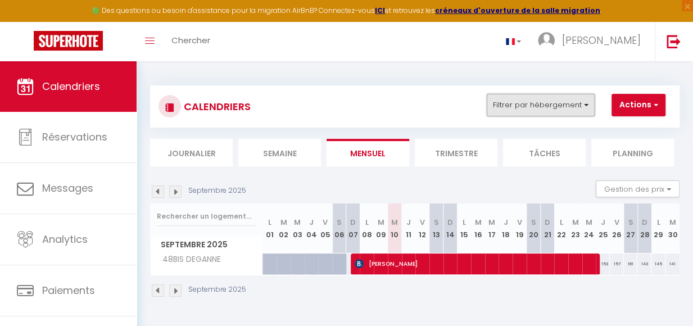
click at [584, 104] on button "Filtrer par hébergement" at bounding box center [541, 105] width 108 height 22
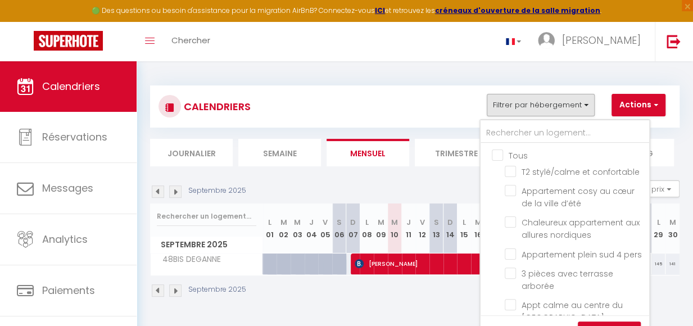
click at [499, 152] on input "Tous" at bounding box center [576, 154] width 169 height 11
click at [496, 152] on input "Tous" at bounding box center [576, 154] width 169 height 11
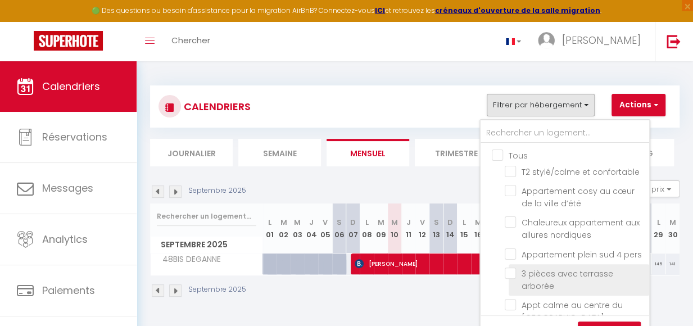
click at [514, 279] on input "3 pièces avec terrasse arborée" at bounding box center [575, 273] width 141 height 11
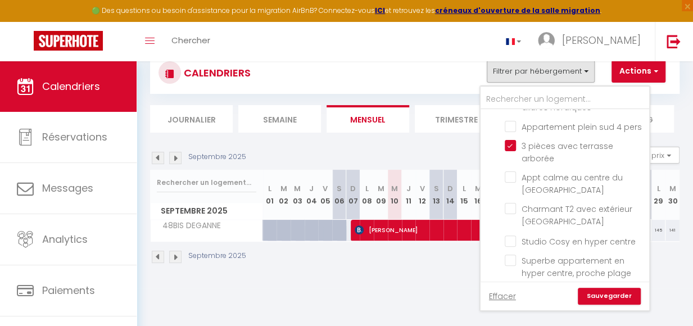
scroll to position [34, 0]
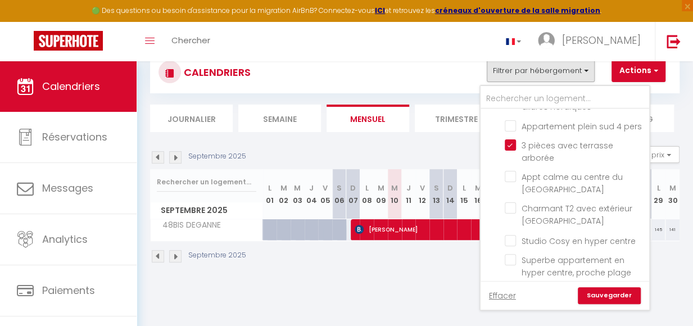
click at [619, 297] on link "Sauvegarder" at bounding box center [609, 295] width 63 height 17
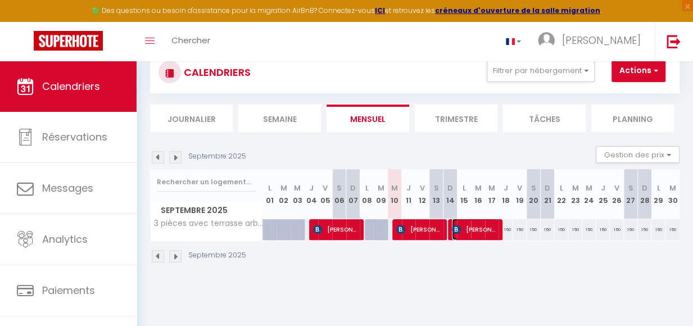
click at [470, 237] on span "Gaby Schwendener" at bounding box center [474, 229] width 45 height 21
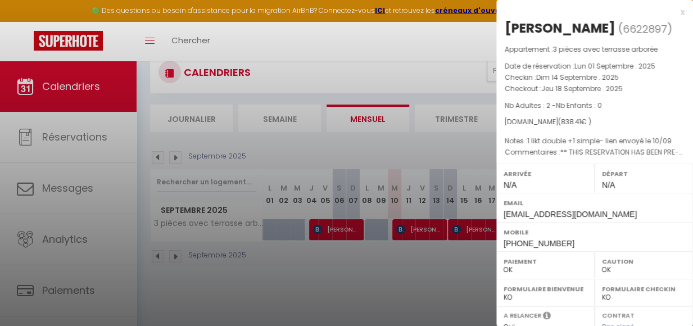
click at [443, 291] on div at bounding box center [346, 163] width 693 height 326
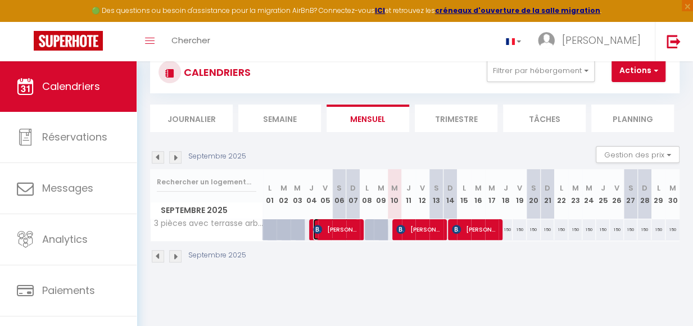
click at [350, 240] on span "Clarisse Delubac" at bounding box center [335, 229] width 45 height 21
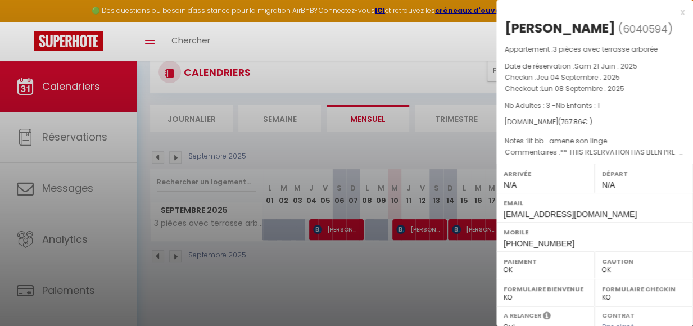
drag, startPoint x: 376, startPoint y: 260, endPoint x: 378, endPoint y: 253, distance: 8.1
click at [376, 259] on div at bounding box center [346, 163] width 693 height 326
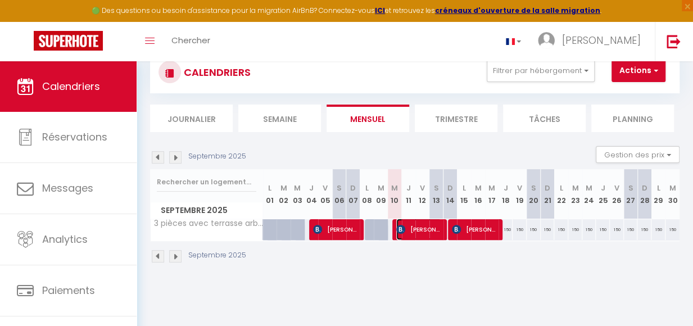
click at [420, 235] on span "ursula scheithauer" at bounding box center [419, 229] width 45 height 21
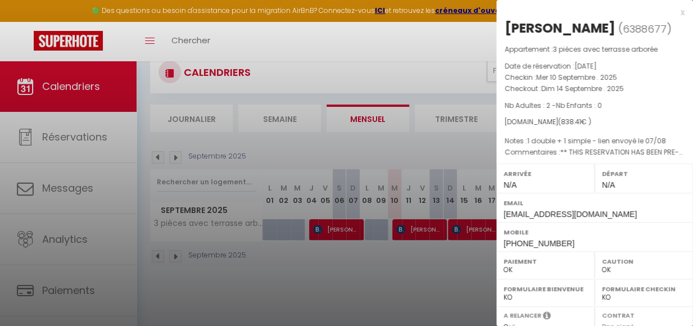
click at [390, 46] on div at bounding box center [346, 163] width 693 height 326
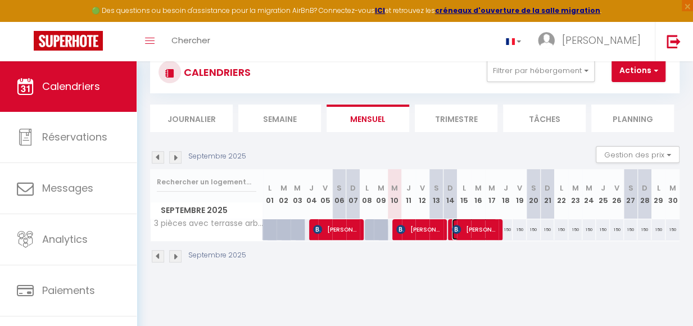
click at [475, 236] on span "Gaby Schwendener" at bounding box center [474, 229] width 45 height 21
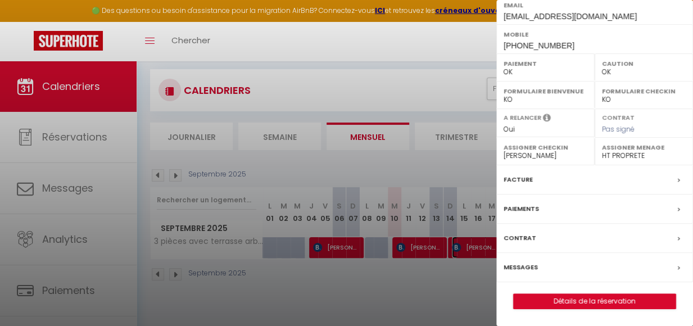
scroll to position [0, 0]
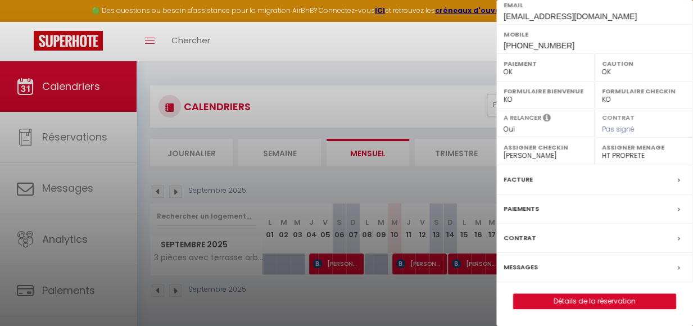
click at [445, 42] on div at bounding box center [346, 163] width 693 height 326
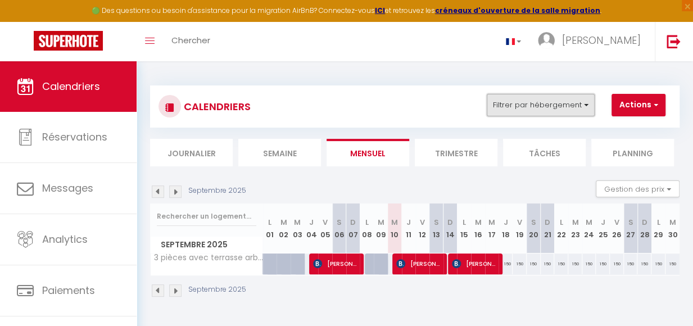
click at [588, 109] on button "Filtrer par hébergement" at bounding box center [541, 105] width 108 height 22
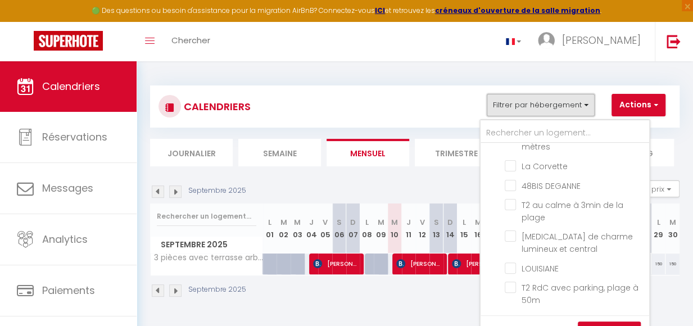
scroll to position [435, 0]
click at [161, 194] on img at bounding box center [158, 192] width 12 height 12
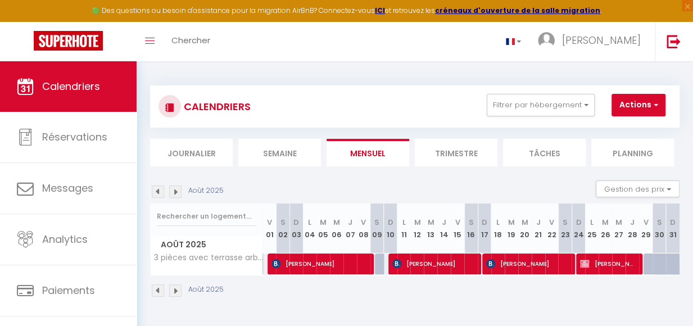
click at [174, 195] on img at bounding box center [175, 192] width 12 height 12
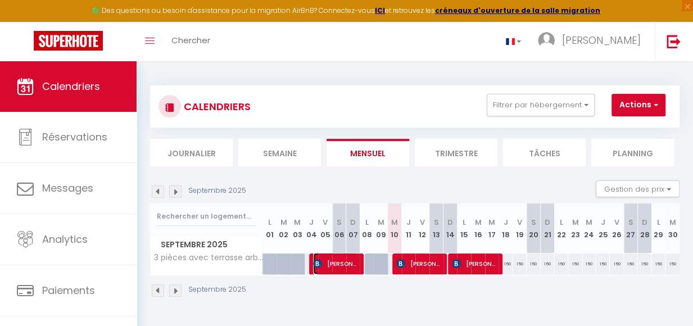
click at [348, 271] on span "Clarisse Delubac" at bounding box center [335, 263] width 45 height 21
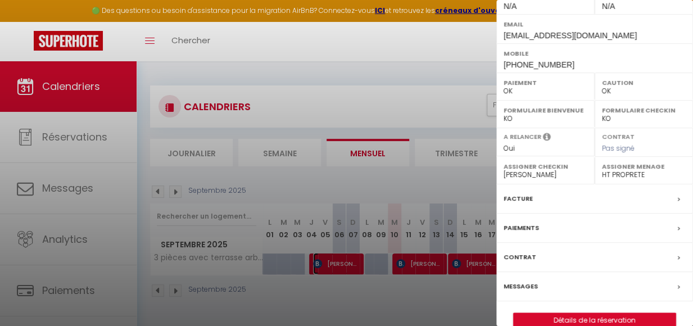
scroll to position [195, 0]
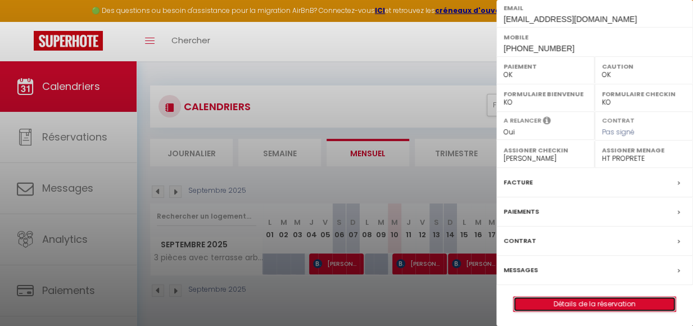
click at [581, 302] on link "Détails de la réservation" at bounding box center [595, 304] width 162 height 15
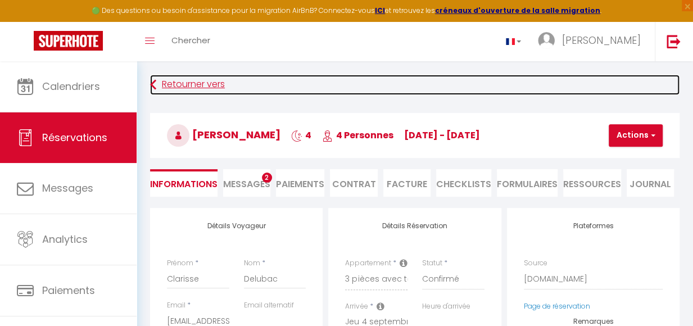
click at [156, 85] on link "Retourner vers" at bounding box center [415, 85] width 530 height 20
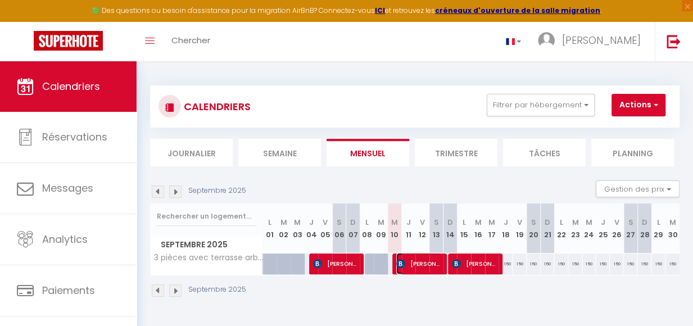
click at [412, 272] on span "ursula scheithauer" at bounding box center [419, 263] width 45 height 21
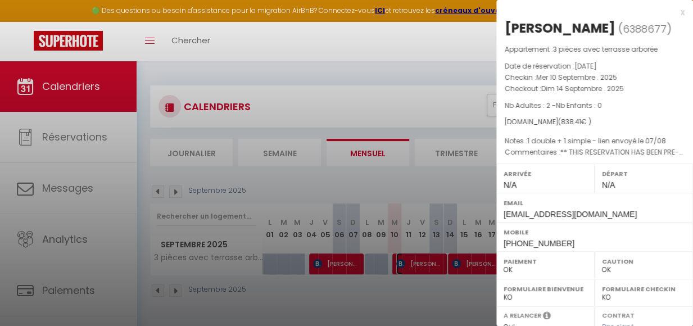
scroll to position [213, 0]
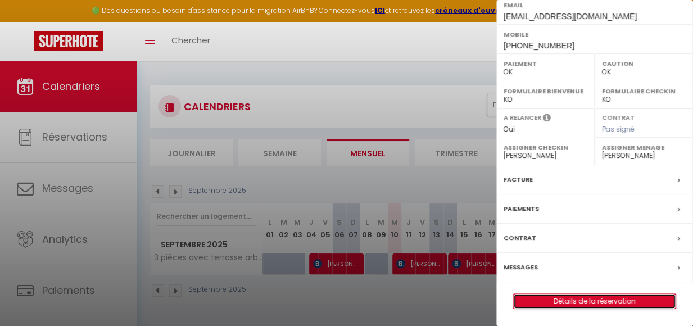
click at [583, 304] on link "Détails de la réservation" at bounding box center [595, 301] width 162 height 15
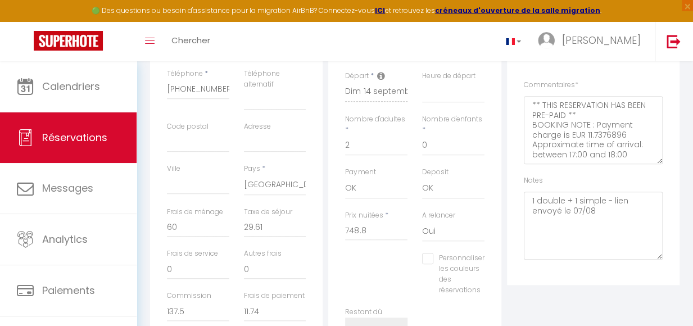
scroll to position [337, 0]
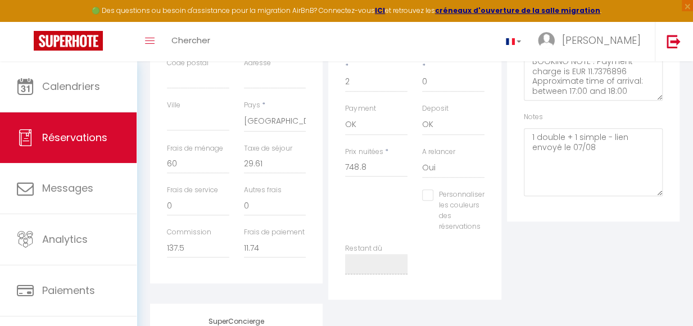
click at [550, 271] on div "Plateformes Source Direct Airbnb.com Booking.com Chalet montagne Expedia Gite d…" at bounding box center [594, 85] width 178 height 429
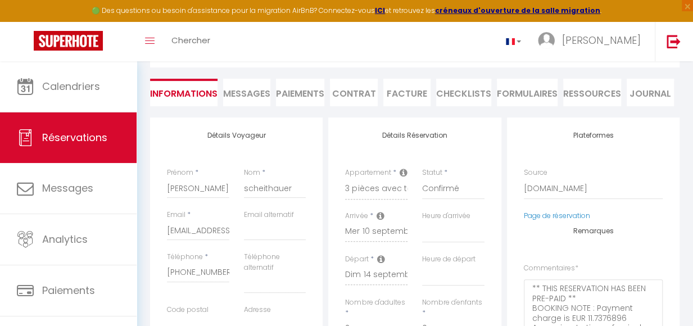
scroll to position [0, 0]
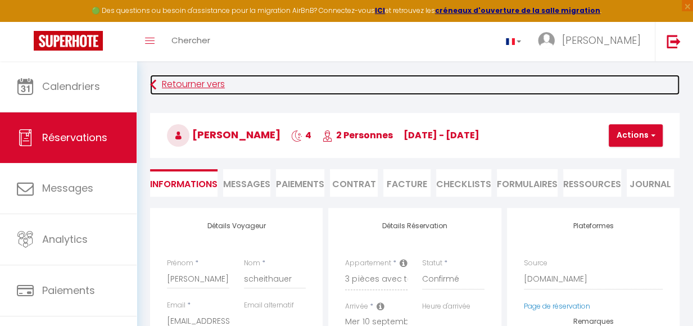
click at [154, 88] on icon at bounding box center [153, 85] width 6 height 20
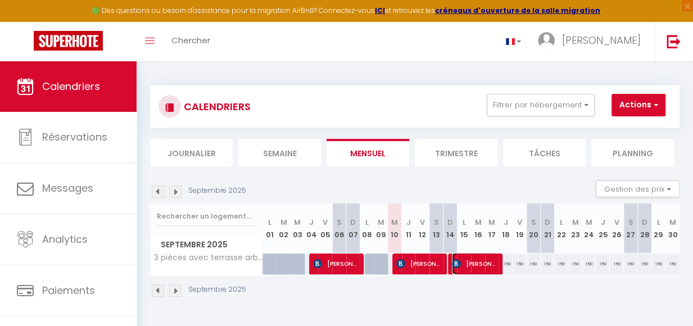
click at [487, 272] on span "Gaby Schwendener" at bounding box center [474, 263] width 45 height 21
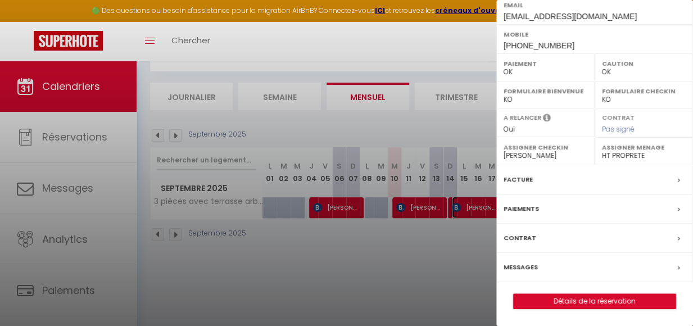
scroll to position [61, 0]
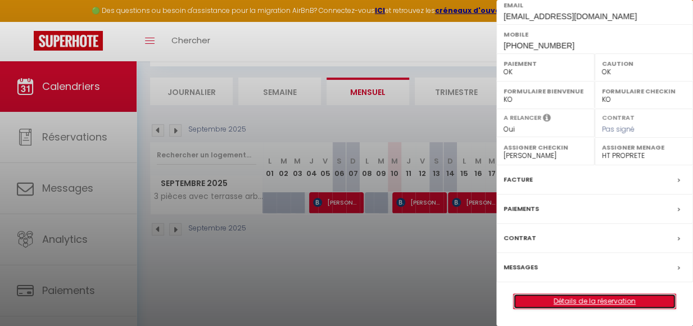
click at [620, 299] on link "Détails de la réservation" at bounding box center [595, 301] width 162 height 15
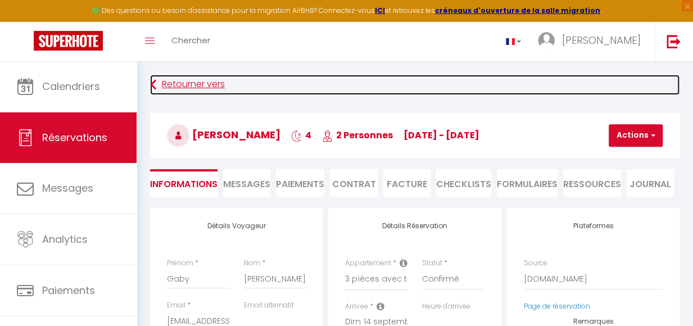
click at [158, 87] on link "Retourner vers" at bounding box center [415, 85] width 530 height 20
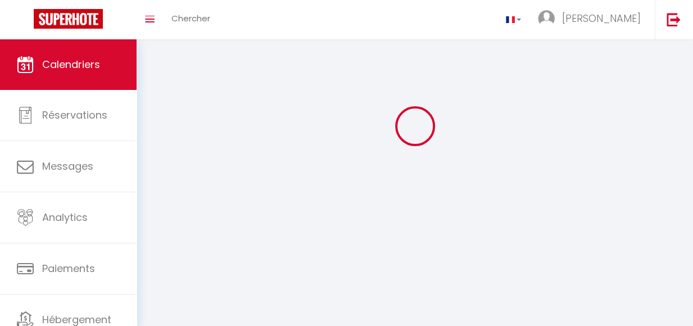
scroll to position [61, 0]
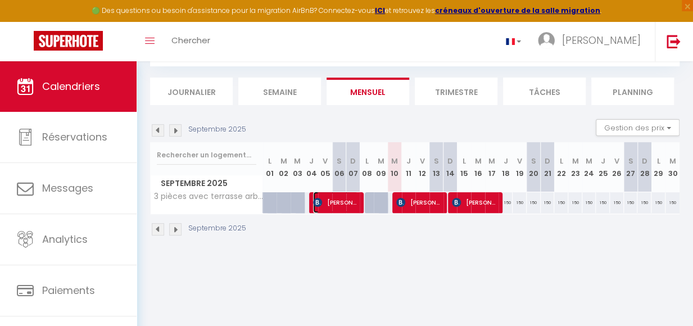
click at [348, 197] on span "Clarisse Delubac" at bounding box center [335, 202] width 45 height 21
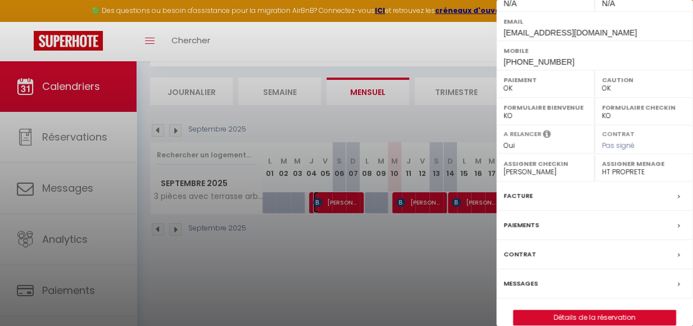
scroll to position [195, 0]
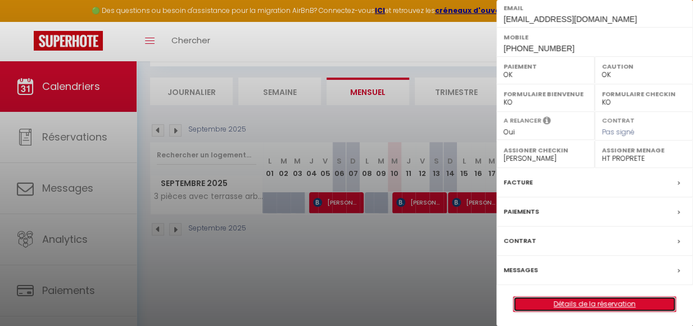
drag, startPoint x: 588, startPoint y: 304, endPoint x: 579, endPoint y: 307, distance: 9.4
click at [588, 305] on link "Détails de la réservation" at bounding box center [595, 304] width 162 height 15
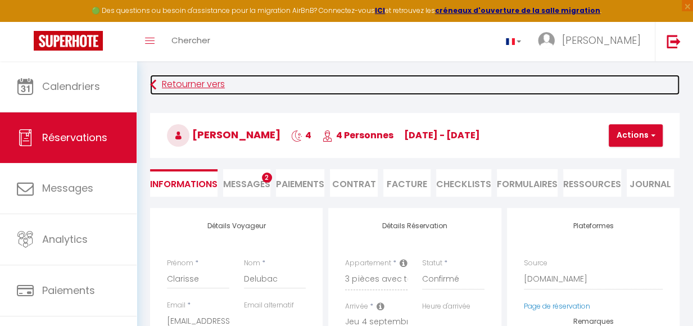
click at [157, 83] on link "Retourner vers" at bounding box center [415, 85] width 530 height 20
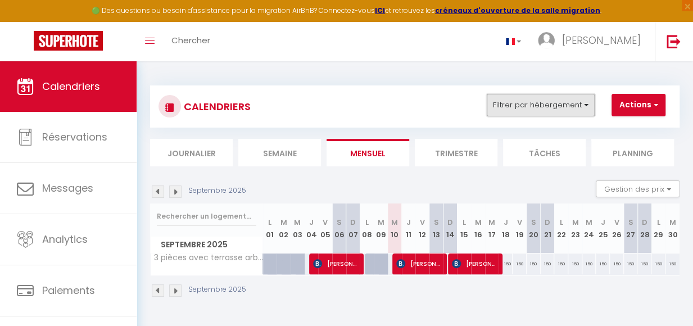
click at [589, 105] on button "Filtrer par hébergement" at bounding box center [541, 105] width 108 height 22
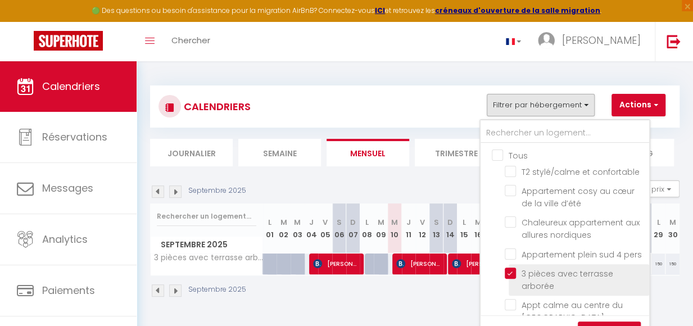
click at [514, 279] on input "3 pièces avec terrasse arborée" at bounding box center [575, 273] width 141 height 11
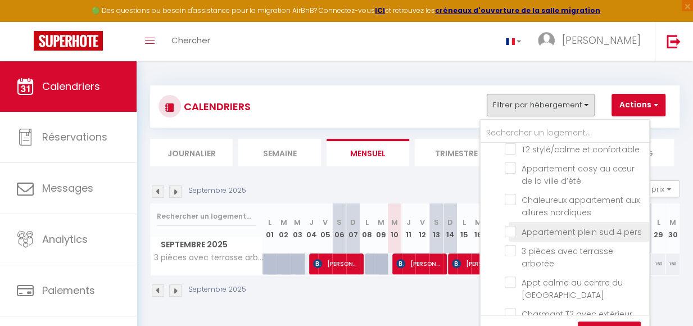
scroll to position [56, 0]
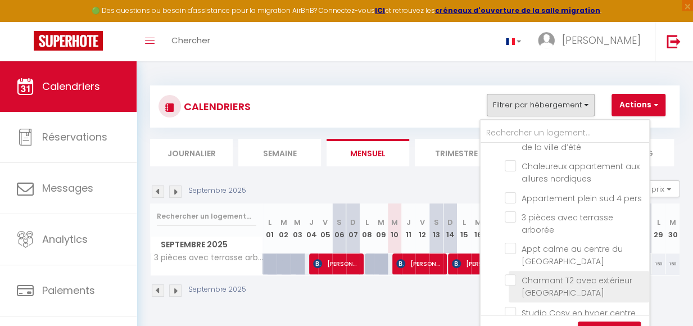
click at [511, 286] on input "Charmant T2 avec extérieur [GEOGRAPHIC_DATA]" at bounding box center [575, 279] width 141 height 11
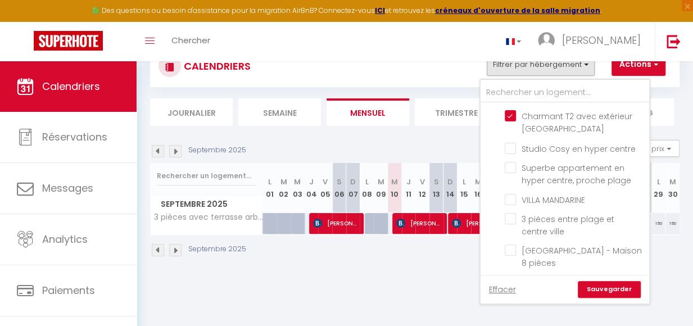
scroll to position [42, 0]
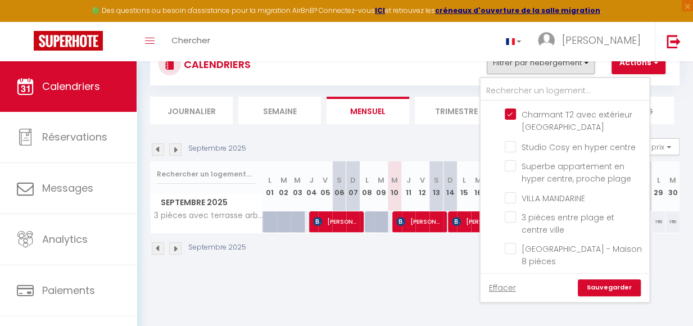
click at [613, 286] on link "Sauvegarder" at bounding box center [609, 288] width 63 height 17
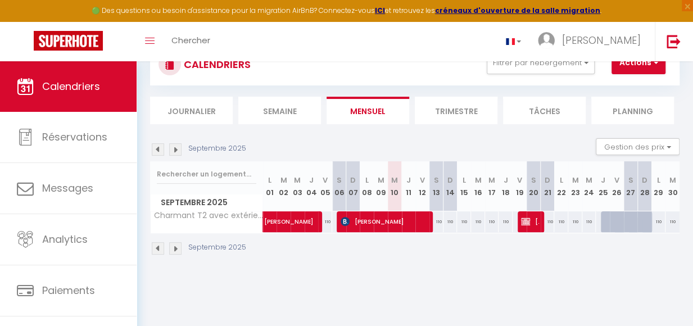
click at [155, 152] on img at bounding box center [158, 149] width 12 height 12
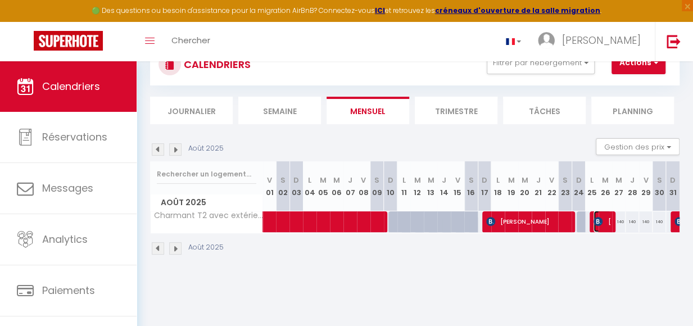
click at [595, 229] on span "Cristina Elguezabal" at bounding box center [602, 221] width 17 height 21
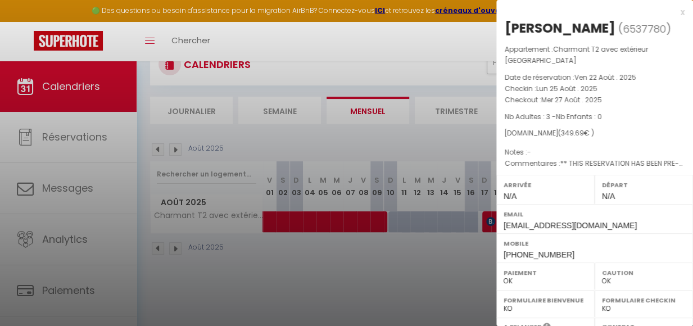
click at [476, 39] on div at bounding box center [346, 163] width 693 height 326
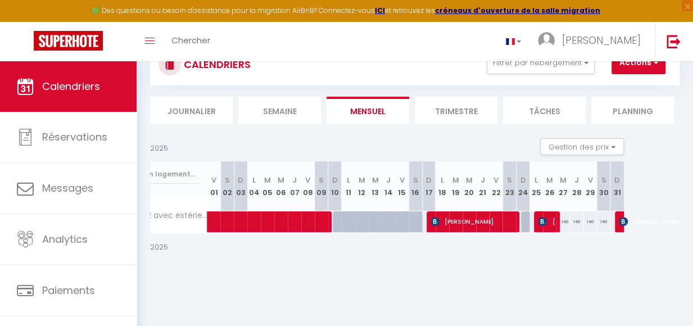
scroll to position [0, 82]
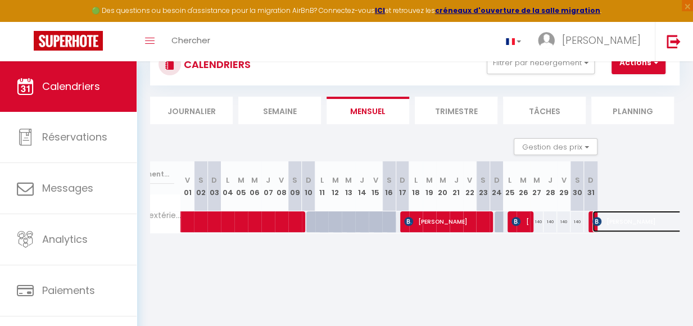
click at [593, 231] on span "Sylvie LACAM-LAVIELLE" at bounding box center [657, 221] width 129 height 21
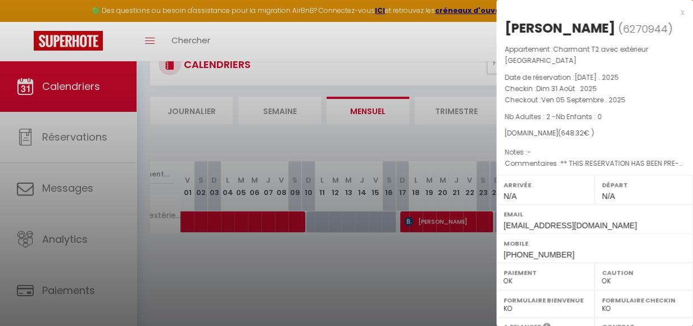
scroll to position [224, 0]
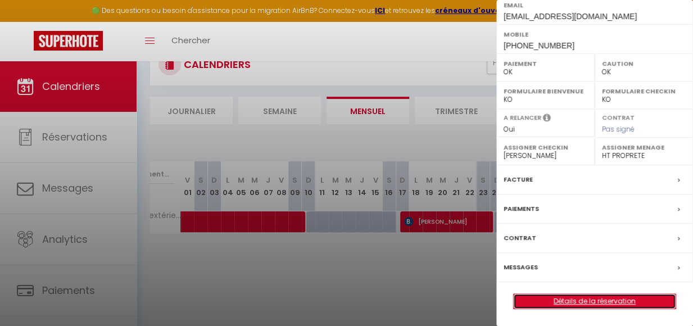
click at [587, 305] on link "Détails de la réservation" at bounding box center [595, 301] width 162 height 15
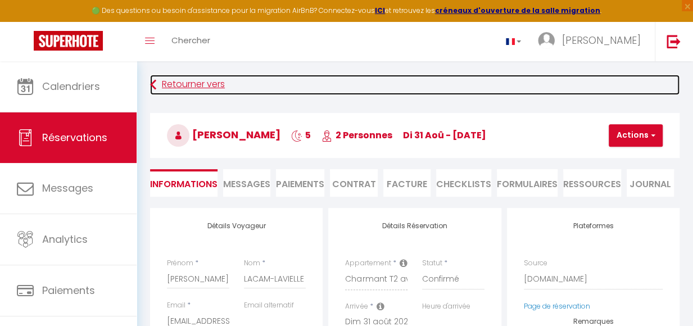
click at [152, 85] on icon at bounding box center [153, 85] width 6 height 20
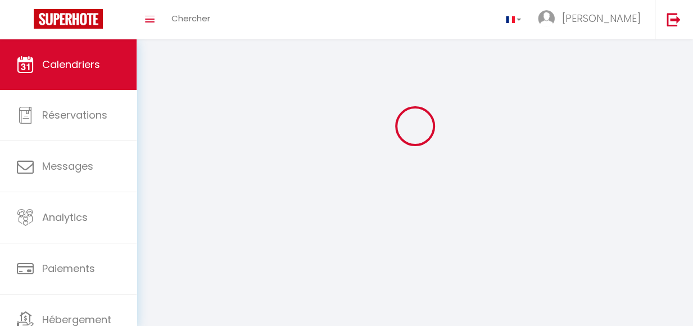
scroll to position [61, 0]
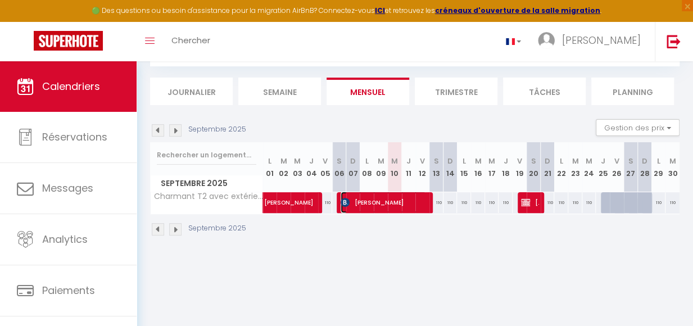
click at [365, 197] on span "Herko Zwätz" at bounding box center [383, 202] width 85 height 21
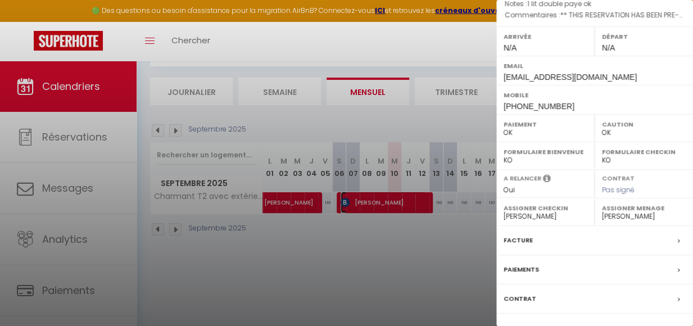
scroll to position [206, 0]
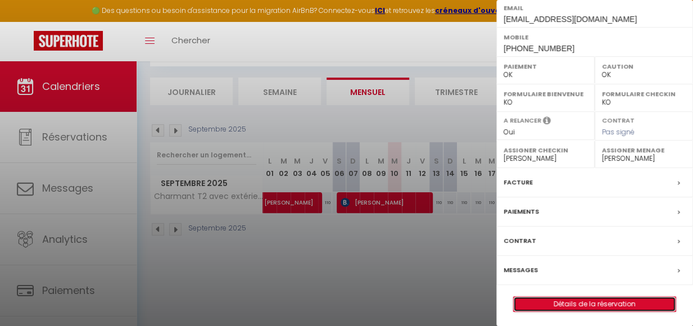
click at [592, 302] on link "Détails de la réservation" at bounding box center [595, 304] width 162 height 15
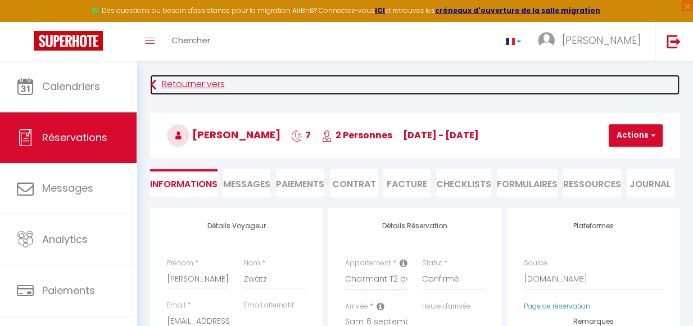
click at [154, 87] on icon at bounding box center [153, 85] width 6 height 20
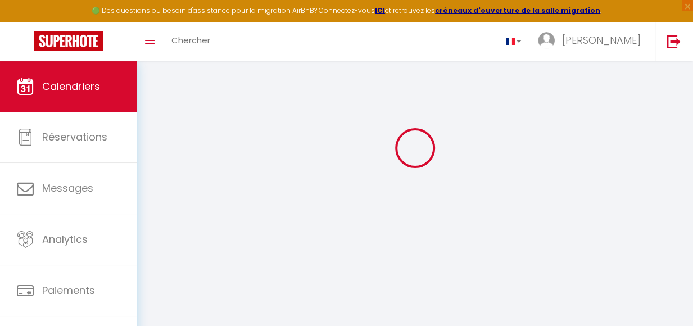
scroll to position [61, 0]
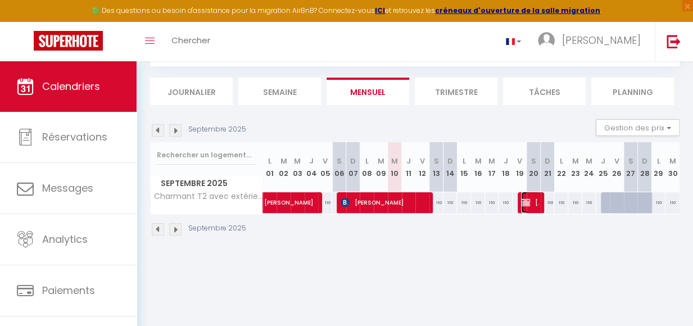
click at [528, 213] on span "Marie PROST COLETTA" at bounding box center [530, 202] width 18 height 21
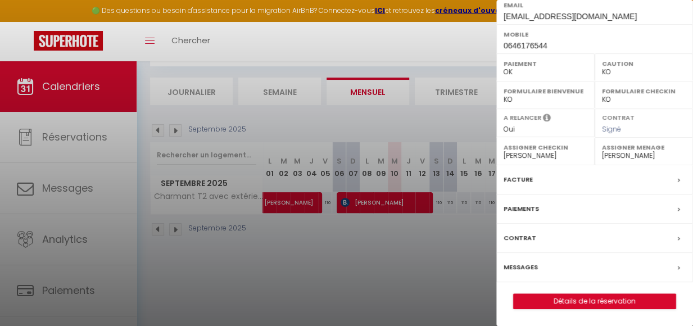
scroll to position [224, 0]
click at [580, 299] on link "Détails de la réservation" at bounding box center [595, 301] width 162 height 15
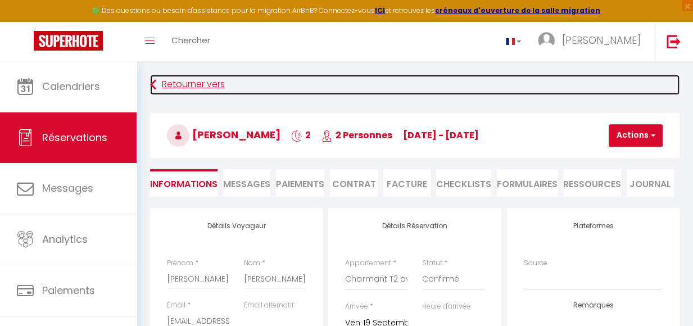
click at [191, 82] on link "Retourner vers" at bounding box center [415, 85] width 530 height 20
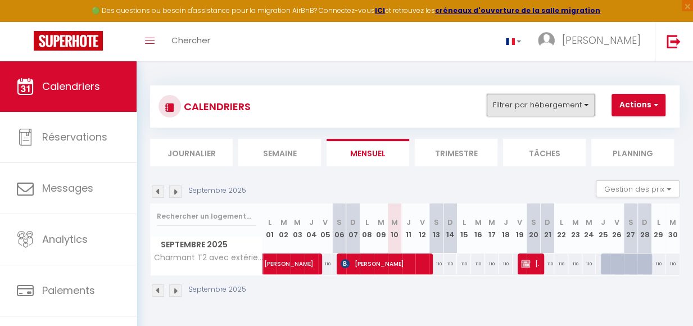
click at [591, 105] on button "Filtrer par hébergement" at bounding box center [541, 105] width 108 height 22
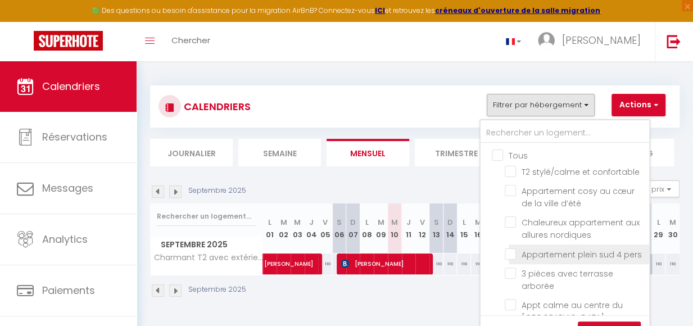
click at [512, 253] on input "Appartement plein sud 4 pers" at bounding box center [575, 253] width 141 height 11
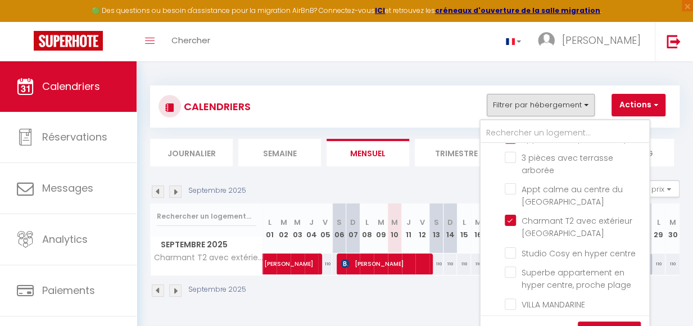
scroll to position [124, 0]
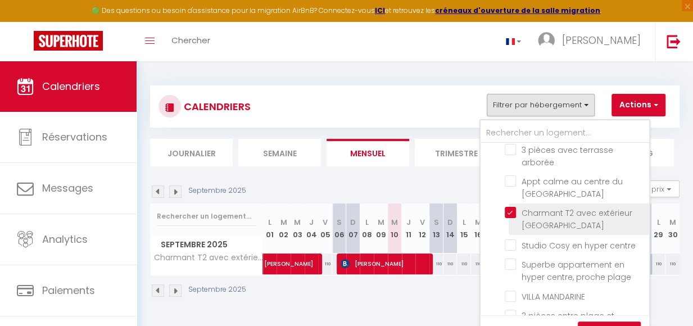
click at [512, 218] on input "Charmant T2 avec extérieur [GEOGRAPHIC_DATA]" at bounding box center [575, 212] width 141 height 11
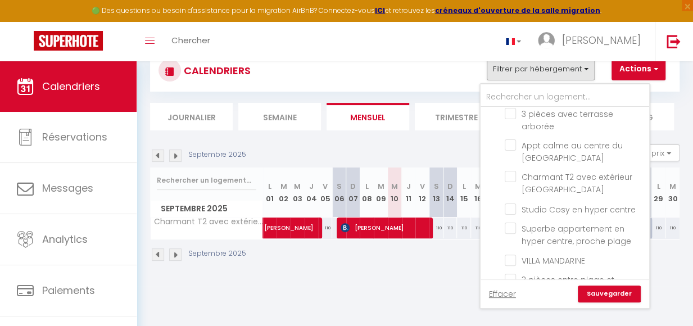
scroll to position [40, 0]
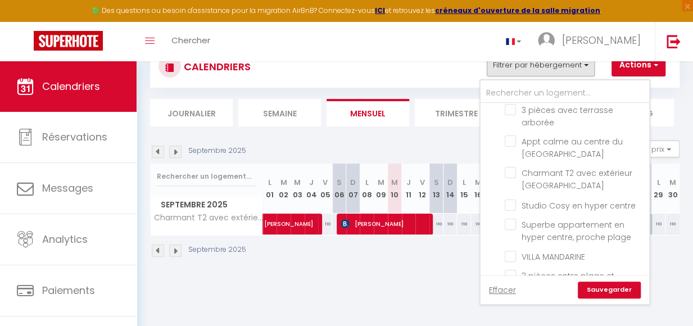
click at [611, 292] on link "Sauvegarder" at bounding box center [609, 290] width 63 height 17
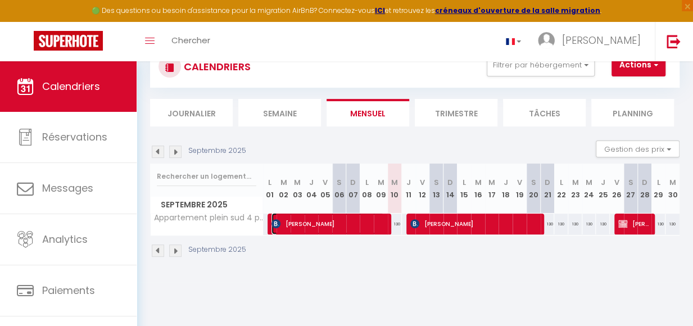
click at [336, 229] on span "Fred Pavia" at bounding box center [328, 223] width 112 height 21
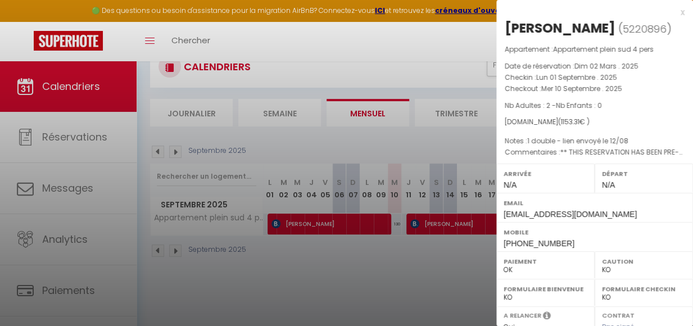
click at [389, 278] on div at bounding box center [346, 163] width 693 height 326
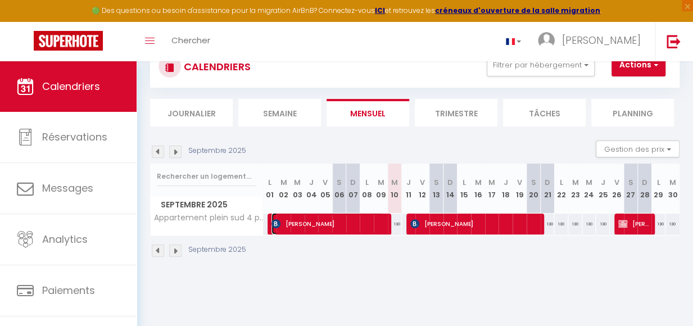
click at [369, 223] on span "Fred Pavia" at bounding box center [328, 223] width 112 height 21
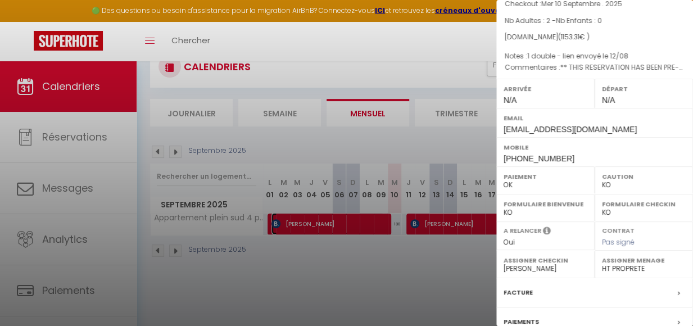
scroll to position [195, 0]
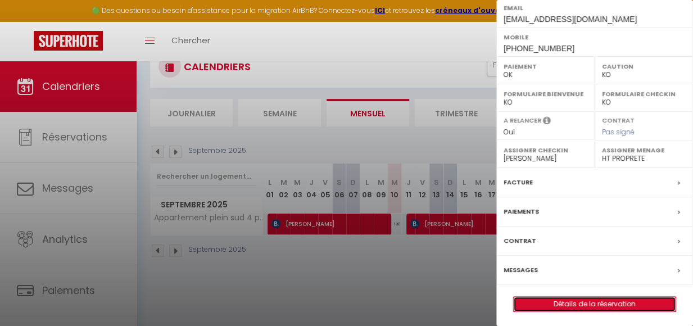
click at [579, 302] on link "Détails de la réservation" at bounding box center [595, 304] width 162 height 15
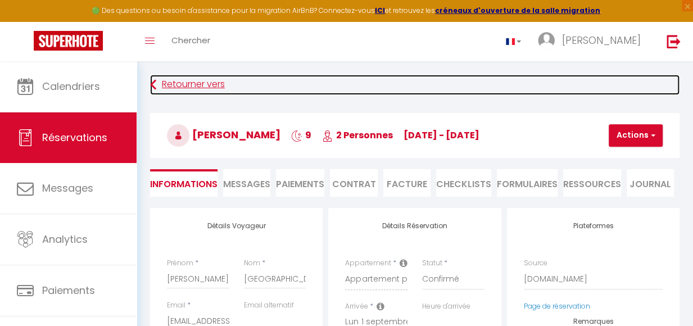
click at [176, 83] on link "Retourner vers" at bounding box center [415, 85] width 530 height 20
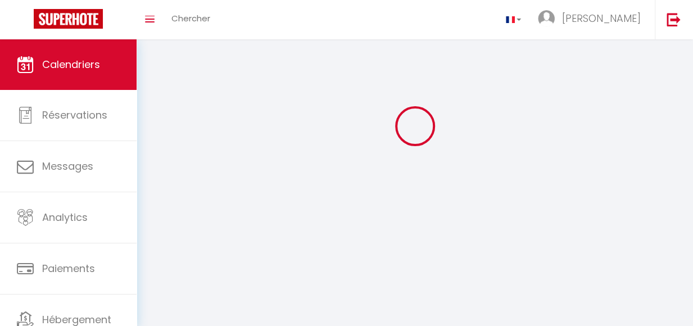
scroll to position [61, 0]
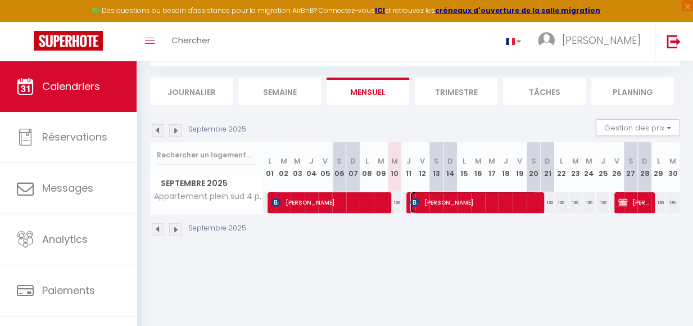
click at [483, 206] on span "Michael Schäfer" at bounding box center [474, 202] width 126 height 21
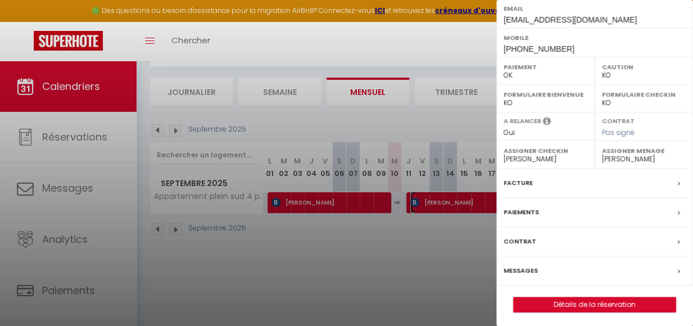
scroll to position [195, 0]
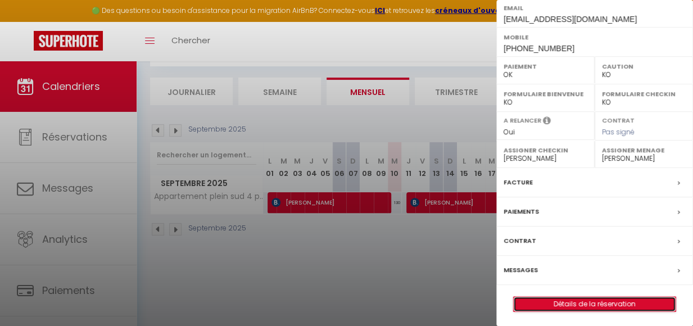
click at [585, 307] on link "Détails de la réservation" at bounding box center [595, 304] width 162 height 15
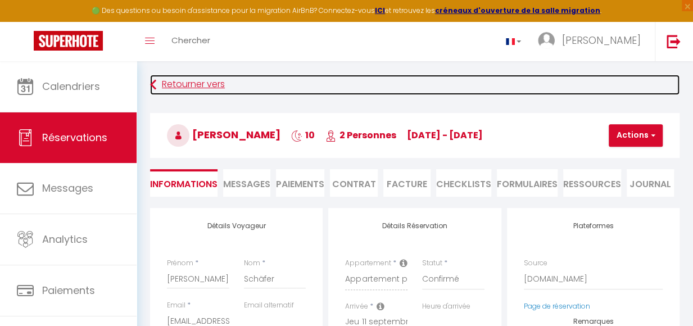
click at [164, 90] on link "Retourner vers" at bounding box center [415, 85] width 530 height 20
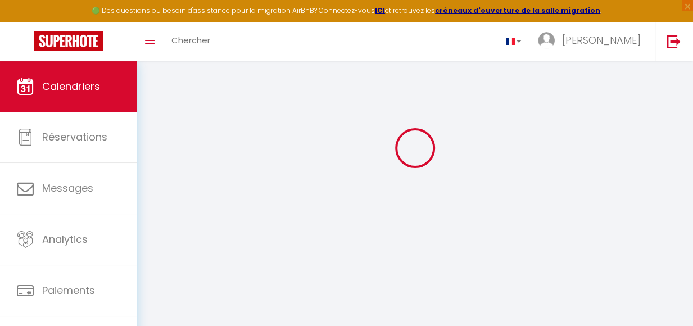
scroll to position [61, 0]
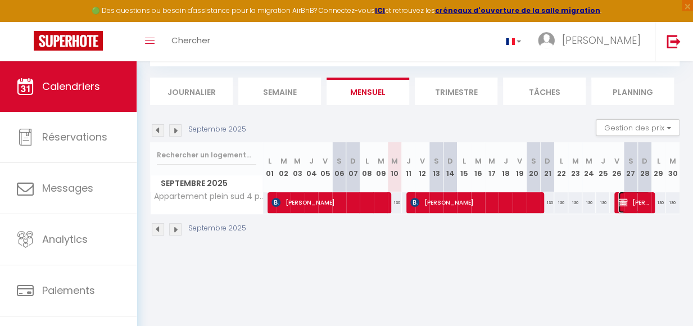
click at [624, 210] on span "Eric Destaillats" at bounding box center [634, 202] width 31 height 21
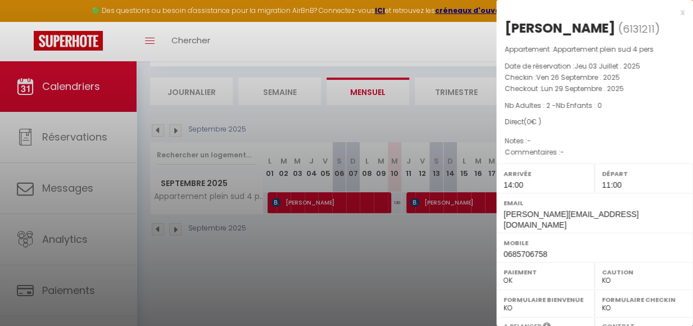
click at [418, 247] on div at bounding box center [346, 163] width 693 height 326
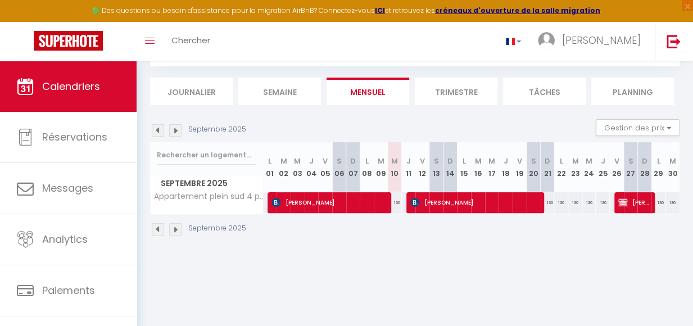
click at [156, 133] on img at bounding box center [158, 130] width 12 height 12
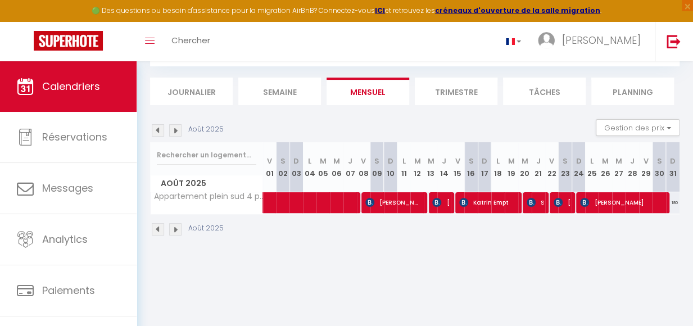
click at [174, 137] on img at bounding box center [175, 130] width 12 height 12
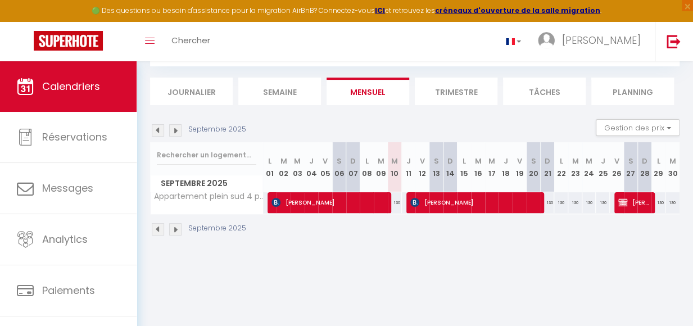
click at [175, 137] on img at bounding box center [175, 130] width 12 height 12
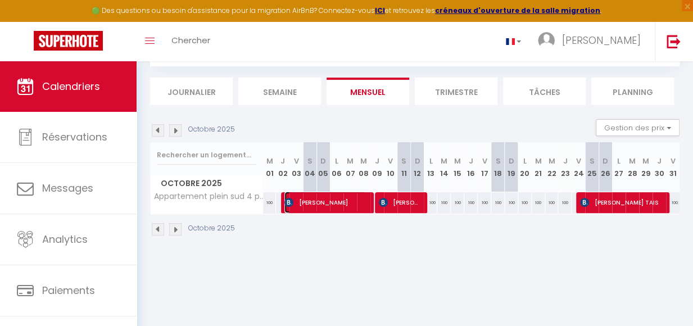
click at [310, 211] on span "Elodie Dos Santos" at bounding box center [326, 202] width 82 height 21
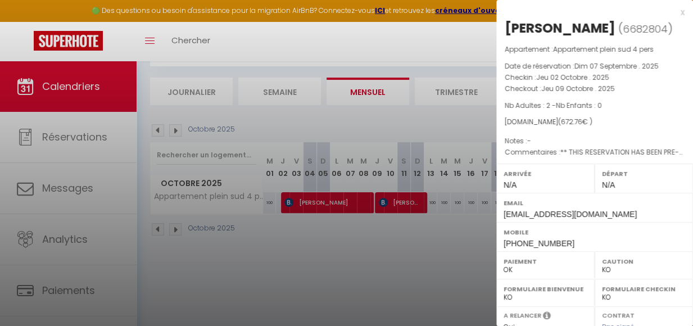
click at [370, 244] on div at bounding box center [346, 163] width 693 height 326
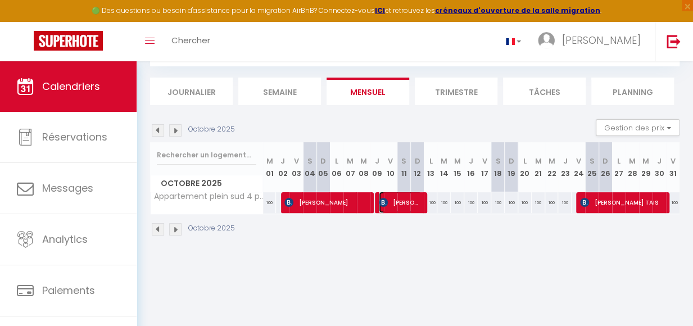
click at [406, 213] on span "Marion Amann" at bounding box center [400, 202] width 43 height 21
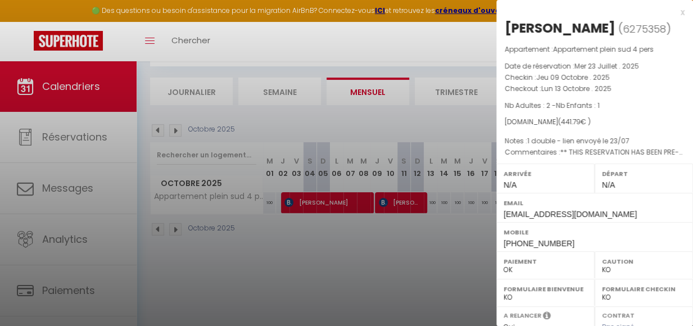
click at [404, 280] on div at bounding box center [346, 163] width 693 height 326
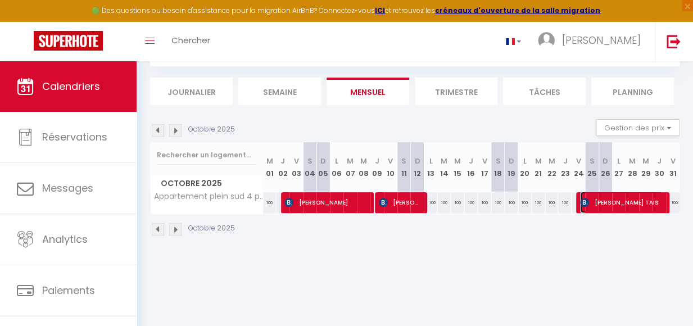
click at [631, 204] on span "Valérie TAIS" at bounding box center [621, 202] width 82 height 21
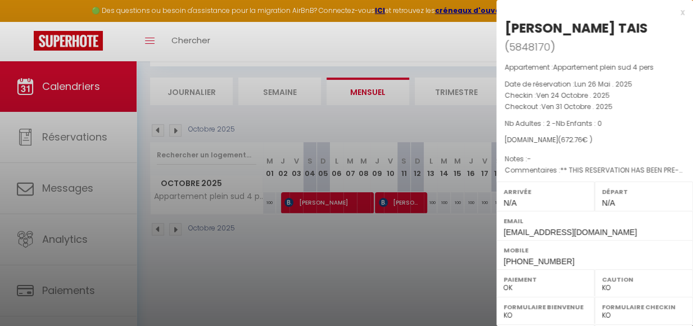
click at [382, 249] on div at bounding box center [346, 163] width 693 height 326
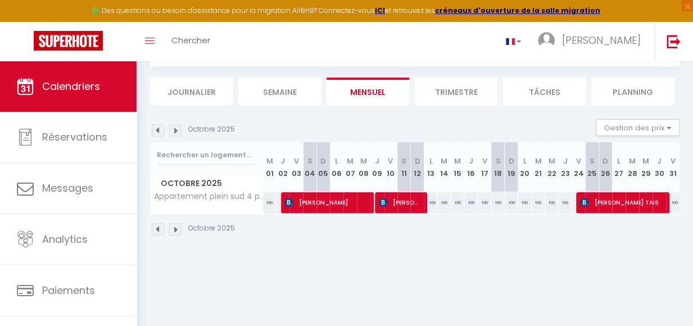
click at [178, 134] on img at bounding box center [175, 130] width 12 height 12
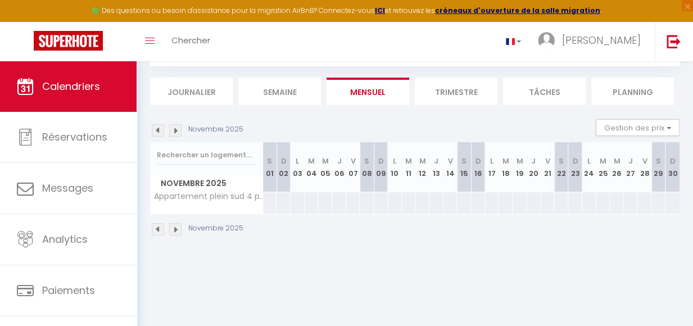
click at [155, 137] on img at bounding box center [158, 130] width 12 height 12
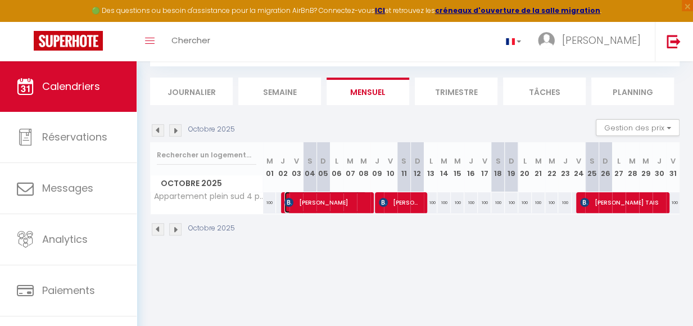
click at [359, 205] on span "Elodie Dos Santos" at bounding box center [326, 202] width 82 height 21
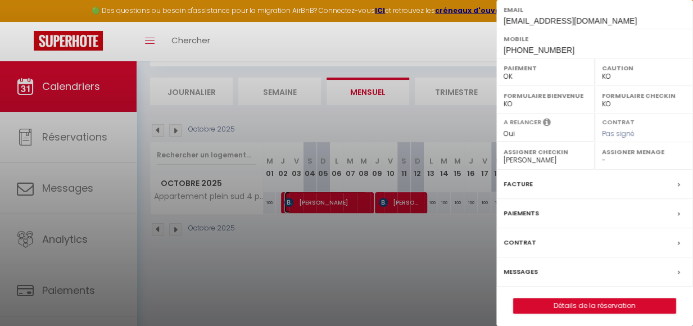
scroll to position [213, 0]
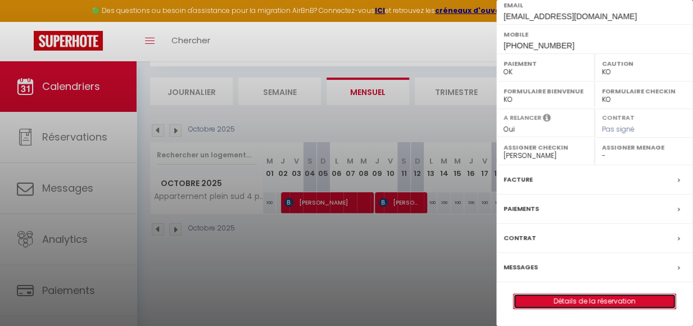
click at [594, 304] on link "Détails de la réservation" at bounding box center [595, 301] width 162 height 15
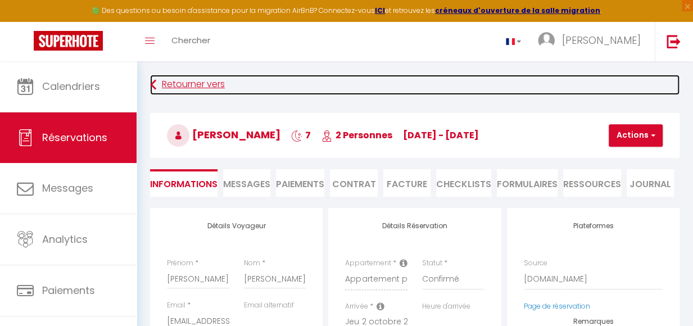
click at [154, 89] on icon at bounding box center [153, 85] width 6 height 20
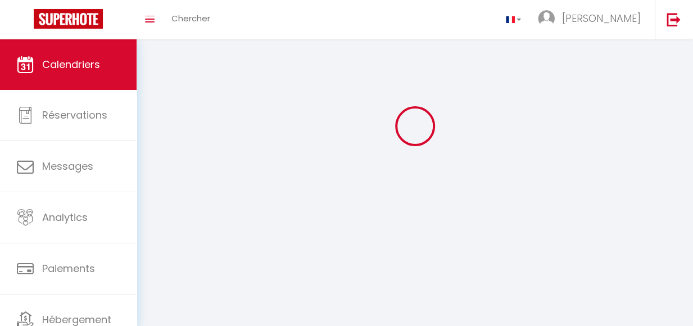
scroll to position [61, 0]
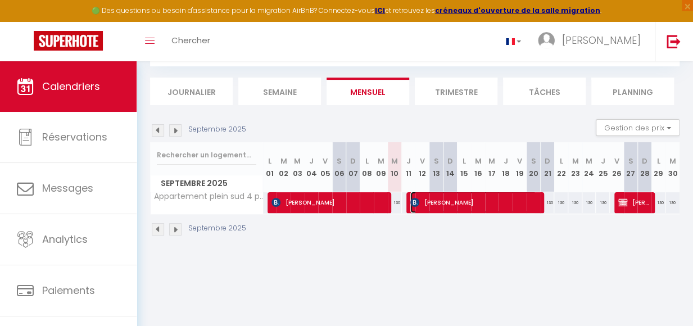
click at [481, 202] on span "Michael Schäfer" at bounding box center [474, 202] width 126 height 21
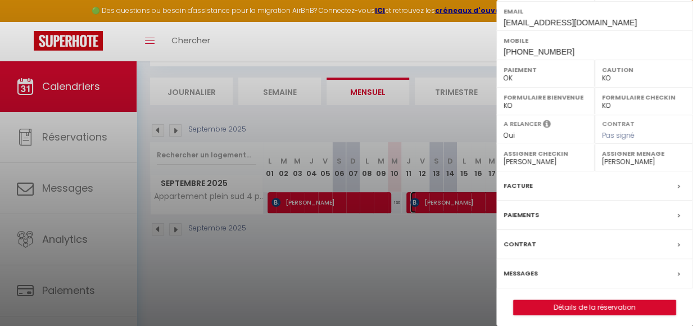
scroll to position [195, 0]
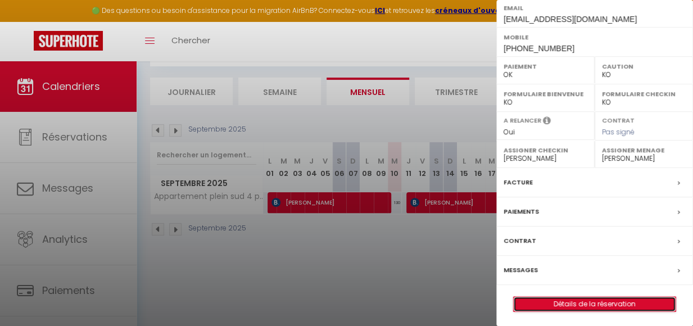
click at [595, 304] on link "Détails de la réservation" at bounding box center [595, 304] width 162 height 15
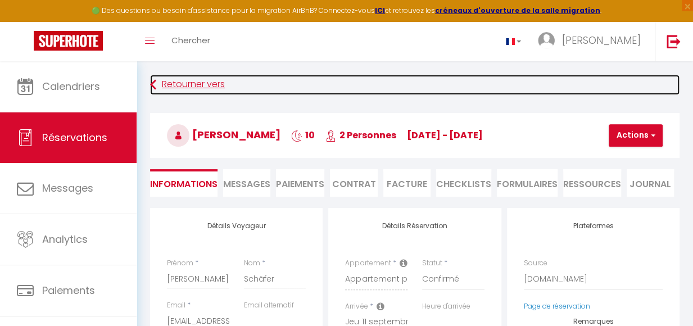
click at [166, 86] on link "Retourner vers" at bounding box center [415, 85] width 530 height 20
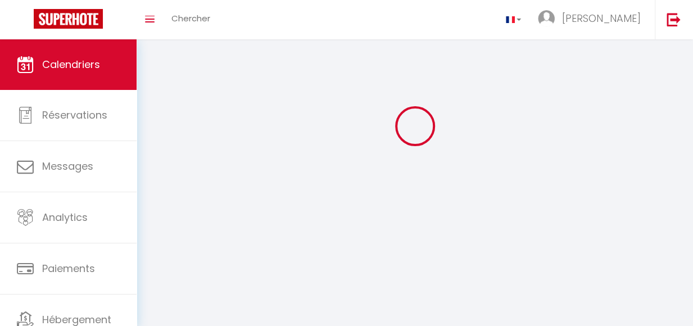
scroll to position [61, 0]
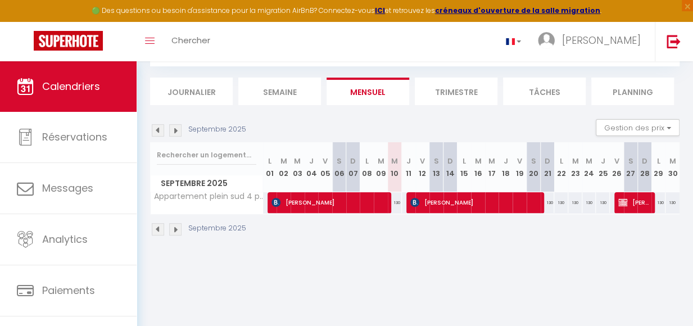
click at [176, 133] on img at bounding box center [175, 130] width 12 height 12
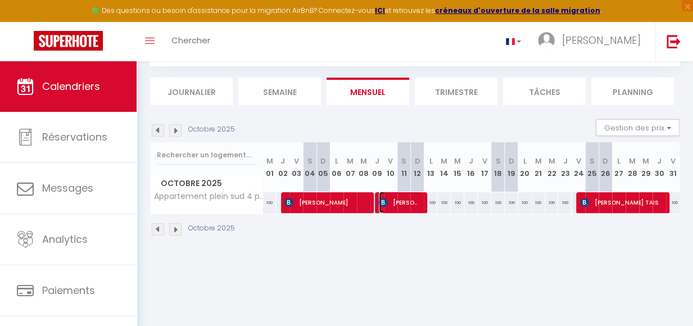
click at [395, 209] on span "Marion Amann" at bounding box center [400, 202] width 43 height 21
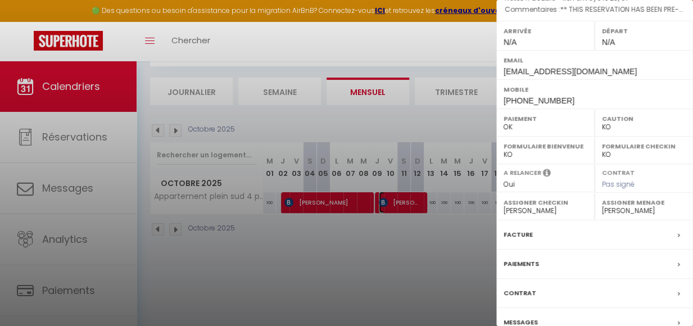
scroll to position [195, 0]
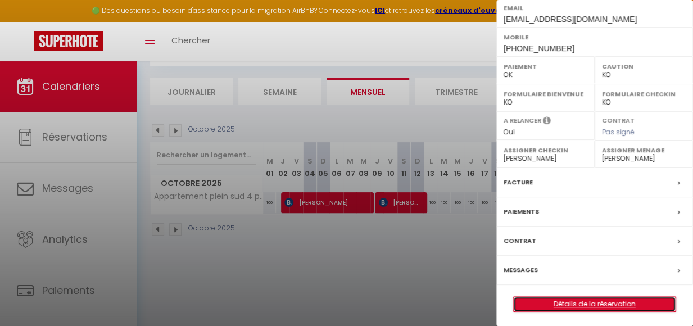
click at [586, 299] on link "Détails de la réservation" at bounding box center [595, 304] width 162 height 15
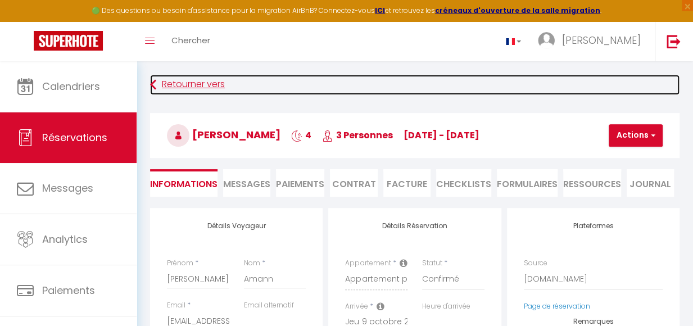
click at [171, 89] on link "Retourner vers" at bounding box center [415, 85] width 530 height 20
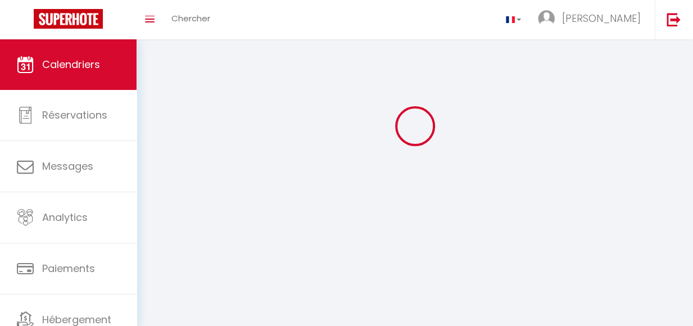
scroll to position [61, 0]
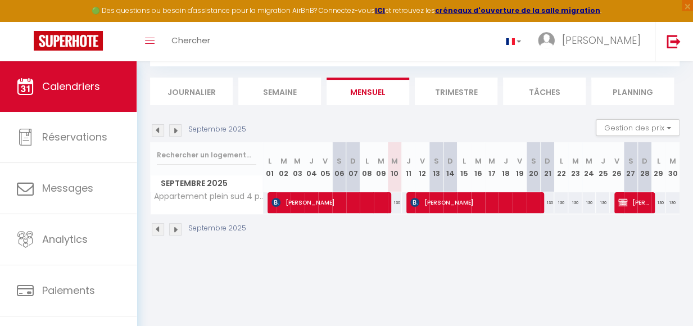
click at [174, 132] on img at bounding box center [175, 130] width 12 height 12
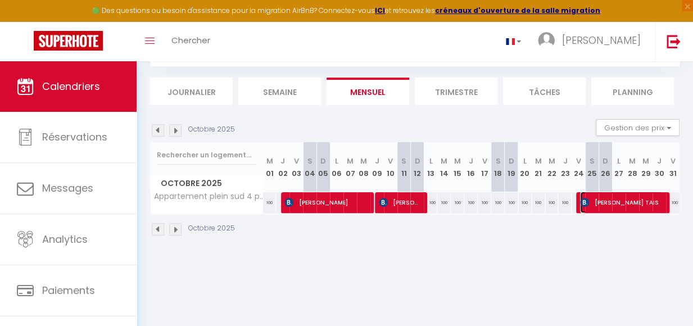
click at [639, 202] on span "Valérie TAIS" at bounding box center [621, 202] width 82 height 21
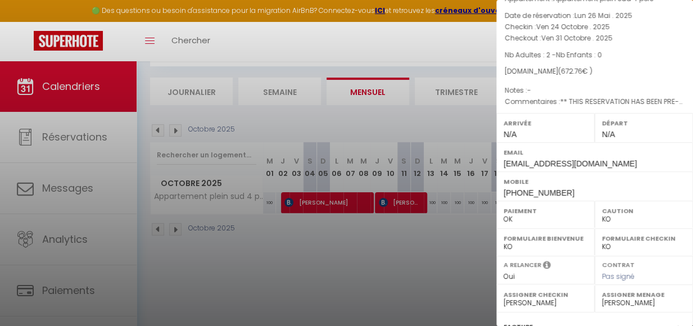
scroll to position [195, 0]
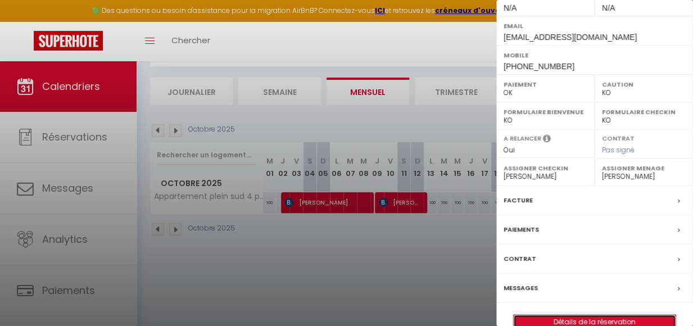
click at [596, 315] on link "Détails de la réservation" at bounding box center [595, 322] width 162 height 15
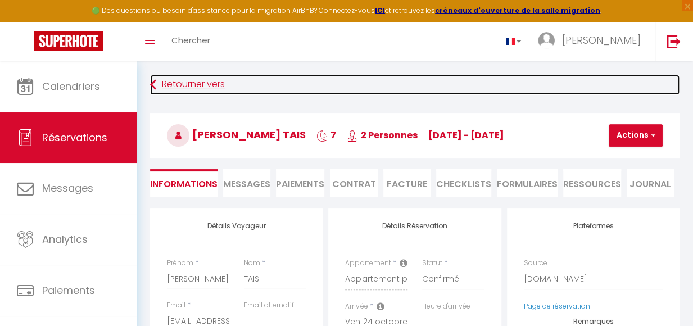
click at [164, 85] on link "Retourner vers" at bounding box center [415, 85] width 530 height 20
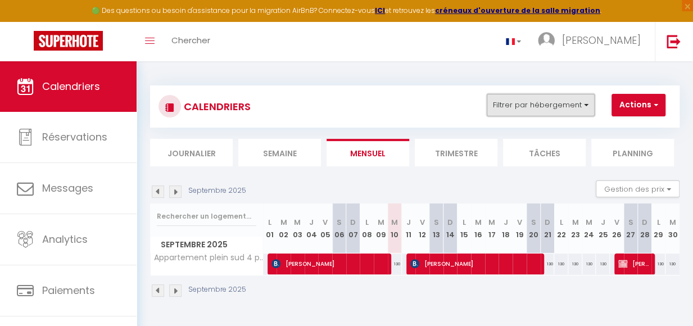
click at [586, 105] on button "Filtrer par hébergement" at bounding box center [541, 105] width 108 height 22
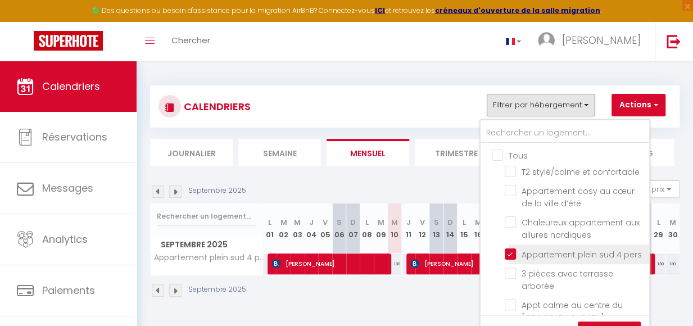
click at [508, 255] on input "Appartement plein sud 4 pers" at bounding box center [575, 253] width 141 height 11
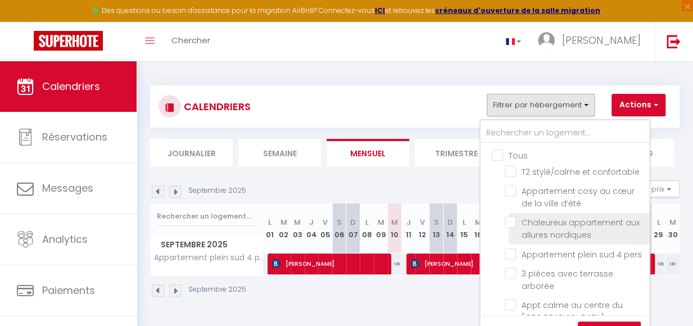
click at [542, 222] on input "Chaleureux appartement aux allures nordiques" at bounding box center [575, 222] width 141 height 11
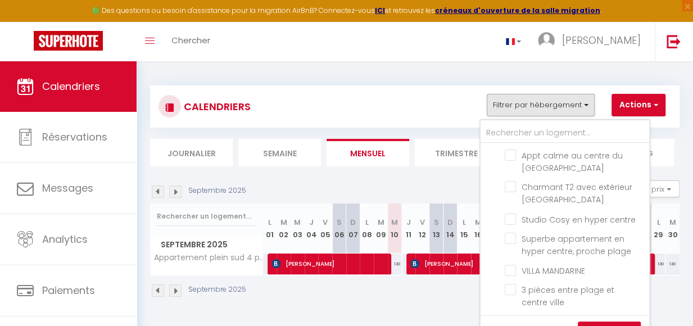
scroll to position [61, 0]
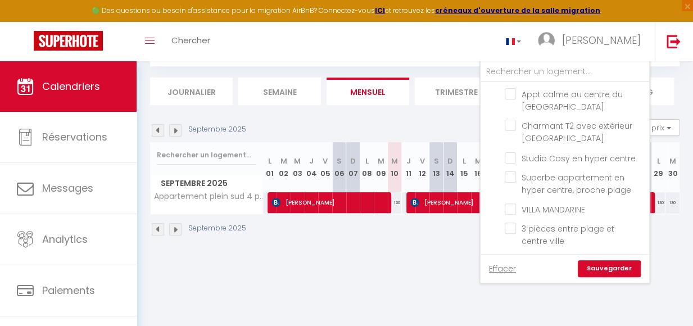
click at [612, 269] on link "Sauvegarder" at bounding box center [609, 268] width 63 height 17
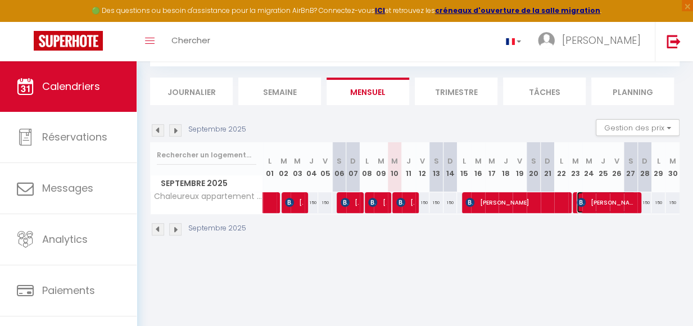
click at [605, 211] on span "Guenter Zaiss" at bounding box center [606, 202] width 58 height 21
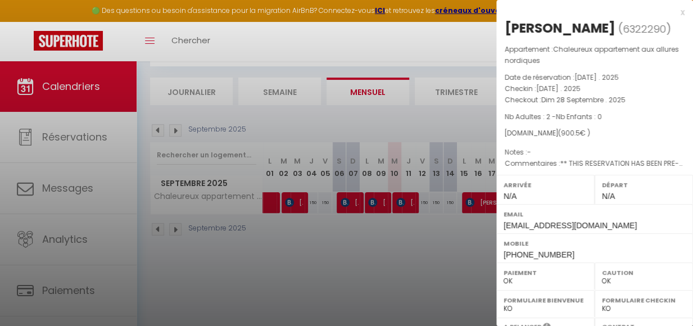
click at [674, 11] on div "x" at bounding box center [591, 12] width 188 height 13
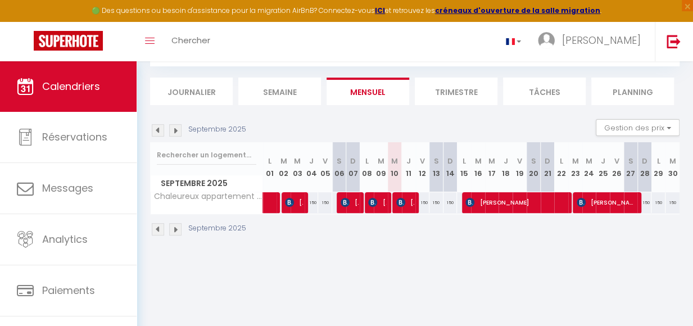
click at [156, 134] on img at bounding box center [158, 130] width 12 height 12
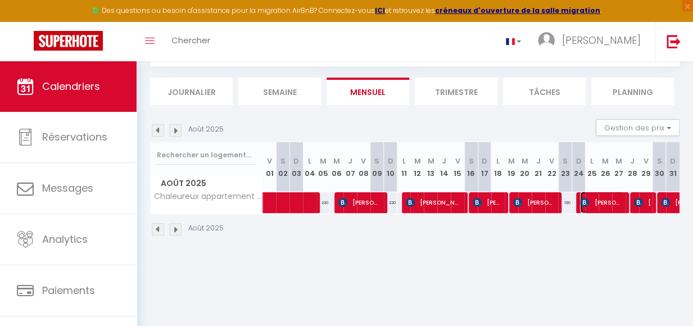
click at [593, 212] on span "celine BROSSAT" at bounding box center [601, 202] width 43 height 21
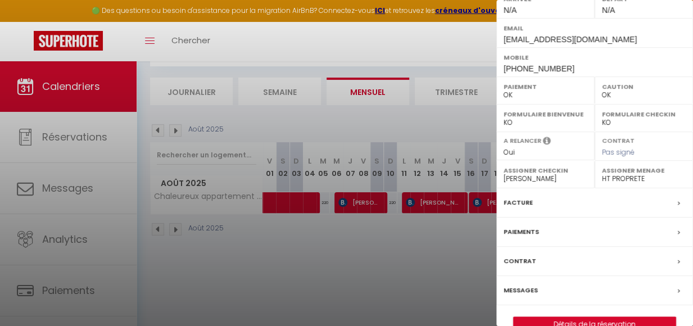
scroll to position [206, 0]
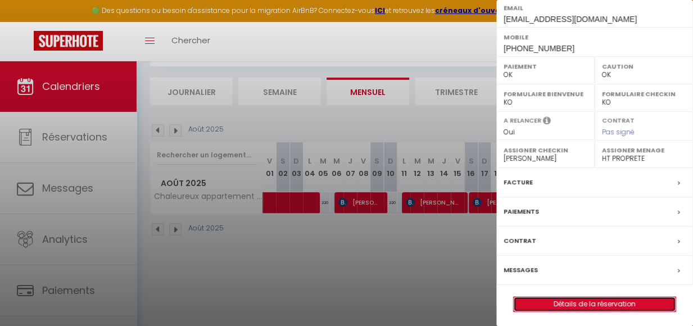
click at [562, 301] on link "Détails de la réservation" at bounding box center [595, 304] width 162 height 15
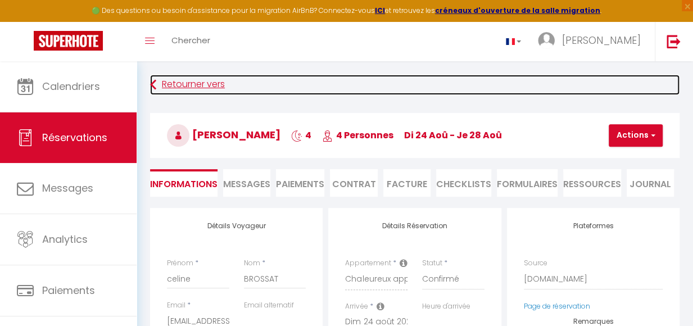
click at [168, 82] on link "Retourner vers" at bounding box center [415, 85] width 530 height 20
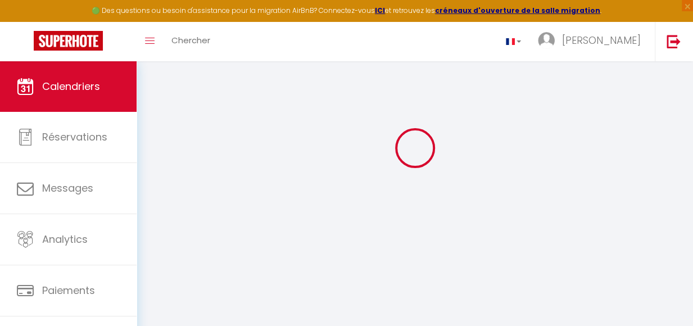
scroll to position [61, 0]
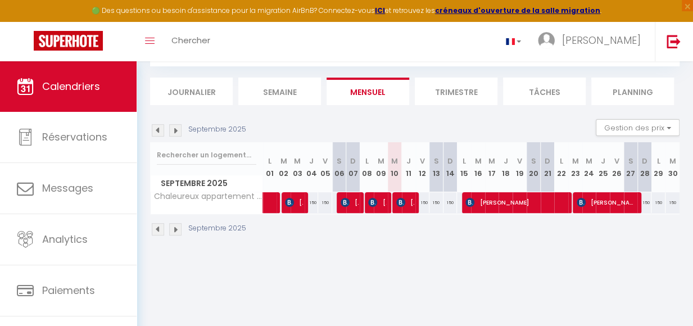
click at [157, 133] on img at bounding box center [158, 130] width 12 height 12
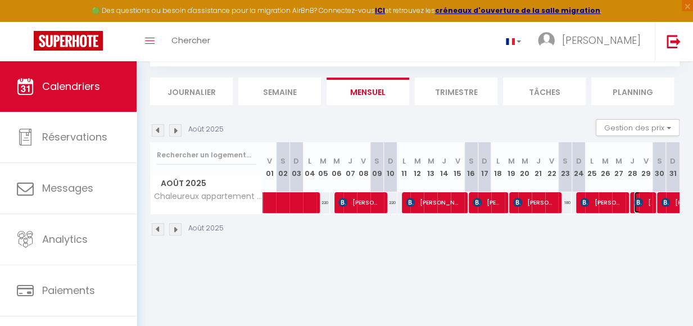
click at [637, 206] on span "Lucile Gouzerh" at bounding box center [642, 202] width 17 height 21
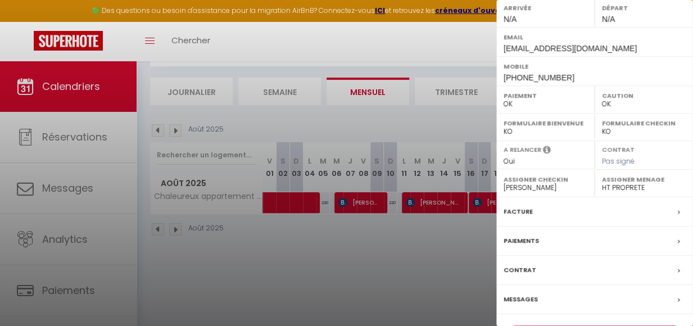
scroll to position [192, 0]
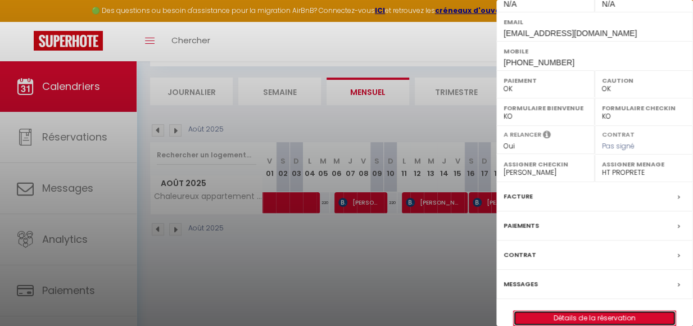
click at [611, 316] on link "Détails de la réservation" at bounding box center [595, 318] width 162 height 15
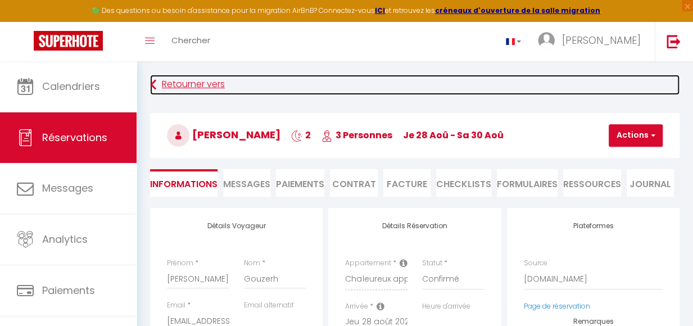
click at [156, 83] on icon at bounding box center [153, 85] width 6 height 20
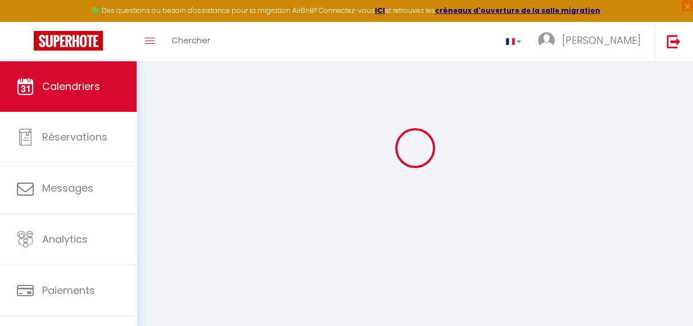
scroll to position [61, 0]
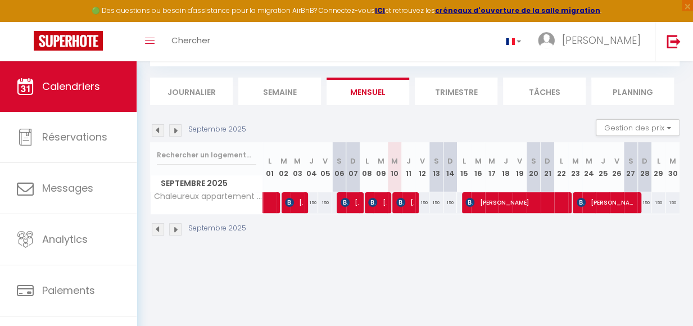
click at [176, 130] on img at bounding box center [175, 130] width 12 height 12
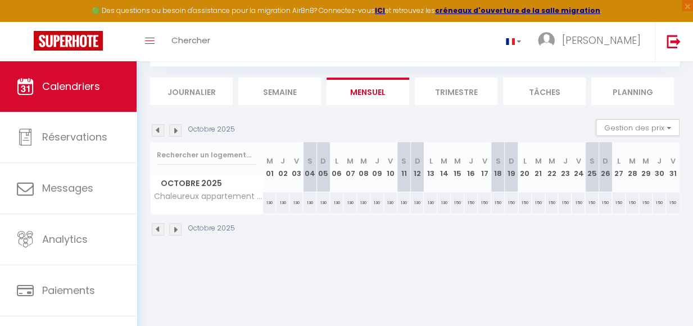
click at [160, 131] on img at bounding box center [158, 130] width 12 height 12
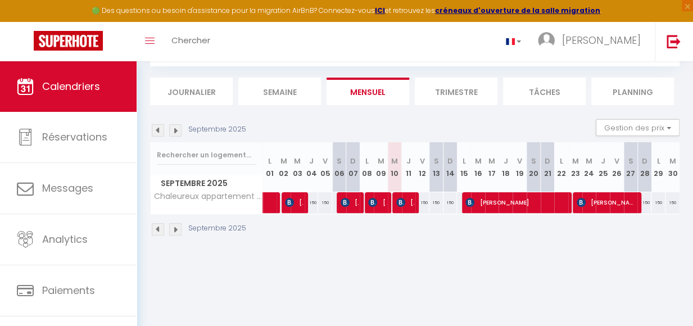
click at [160, 132] on img at bounding box center [158, 130] width 12 height 12
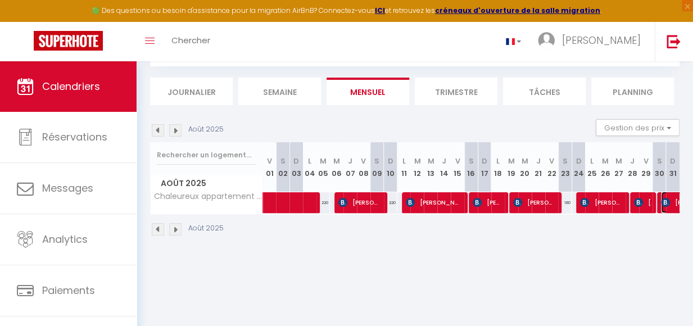
click at [661, 212] on span "Sergey Pfeifer" at bounding box center [700, 202] width 78 height 21
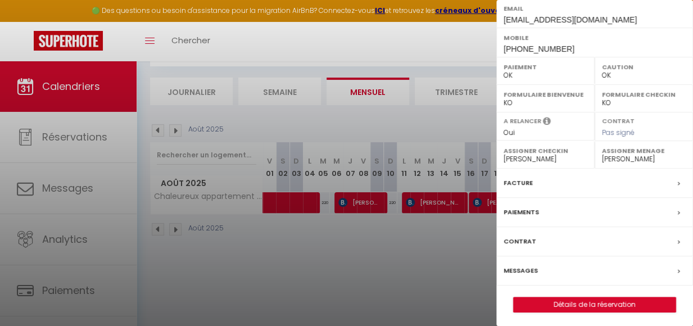
scroll to position [206, 0]
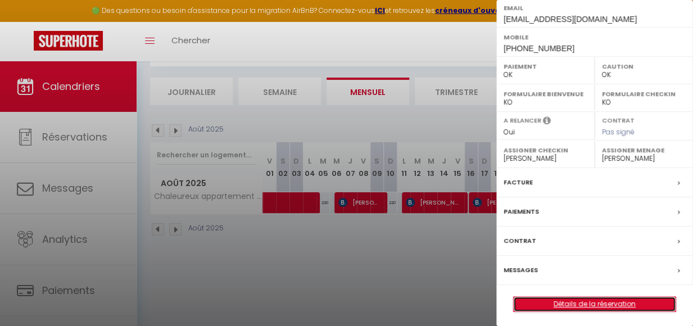
click at [595, 305] on link "Détails de la réservation" at bounding box center [595, 304] width 162 height 15
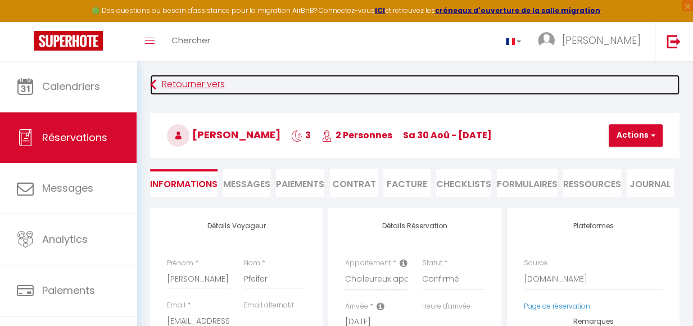
click at [183, 83] on link "Retourner vers" at bounding box center [415, 85] width 530 height 20
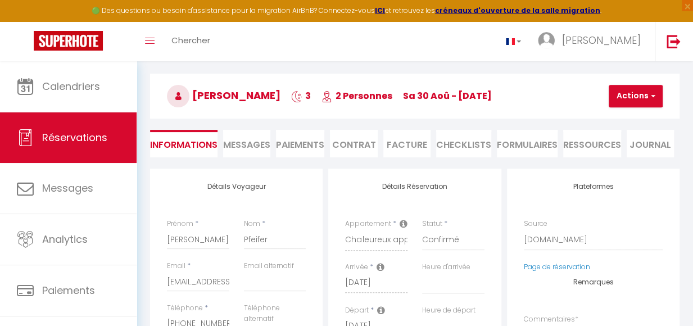
scroll to position [61, 0]
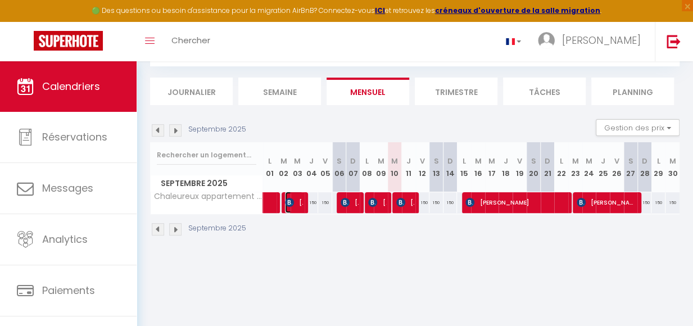
click at [291, 211] on span "Sergey Pfeifer" at bounding box center [294, 202] width 18 height 21
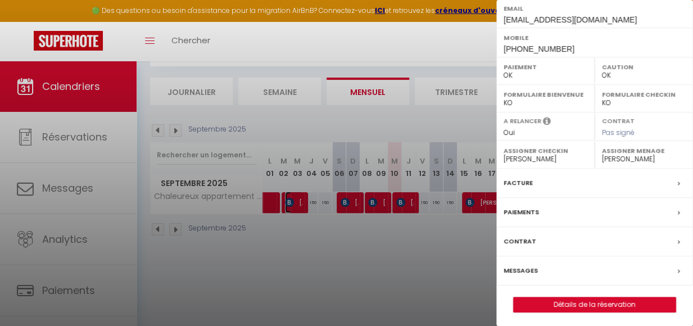
scroll to position [206, 0]
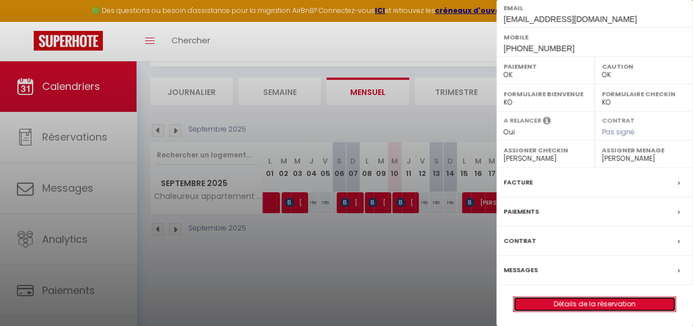
click at [614, 302] on link "Détails de la réservation" at bounding box center [595, 304] width 162 height 15
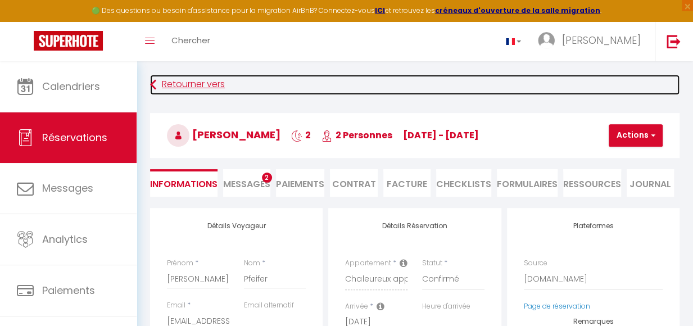
click at [186, 83] on link "Retourner vers" at bounding box center [415, 85] width 530 height 20
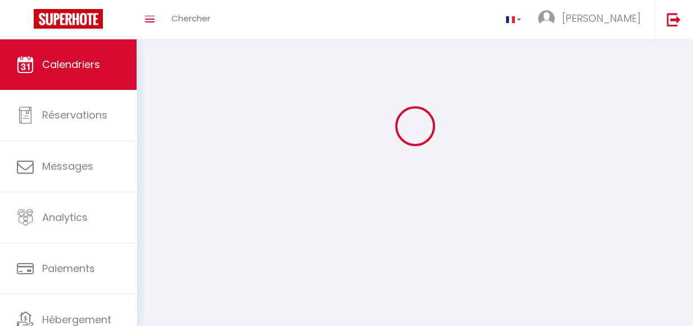
scroll to position [61, 0]
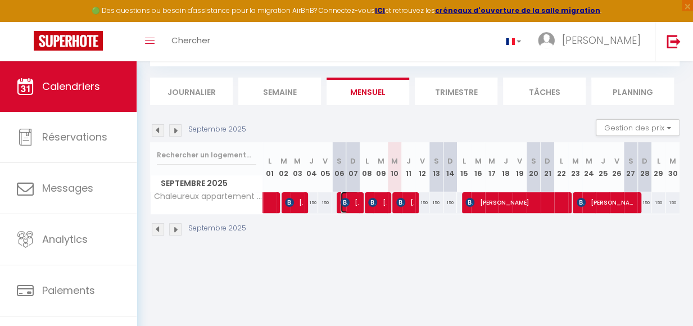
click at [352, 211] on span "PAYEN Catherine" at bounding box center [350, 202] width 18 height 21
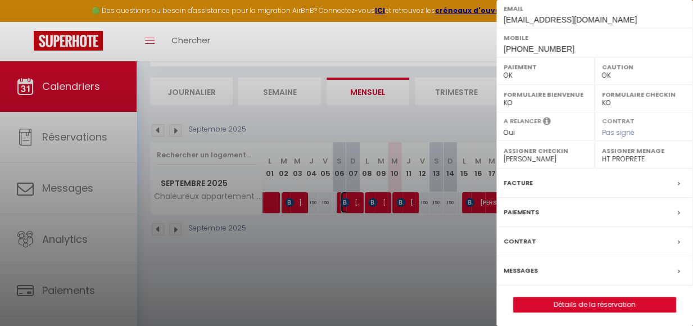
scroll to position [206, 0]
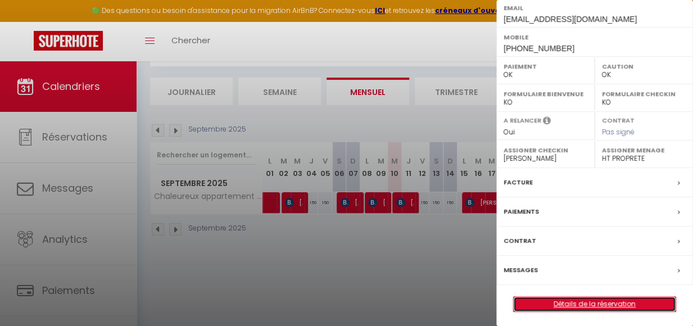
click at [601, 300] on link "Détails de la réservation" at bounding box center [595, 304] width 162 height 15
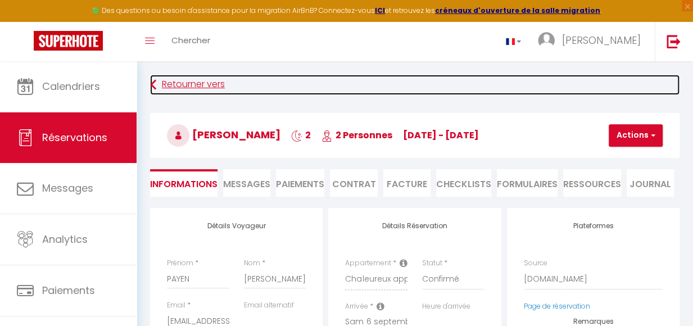
click at [198, 83] on link "Retourner vers" at bounding box center [415, 85] width 530 height 20
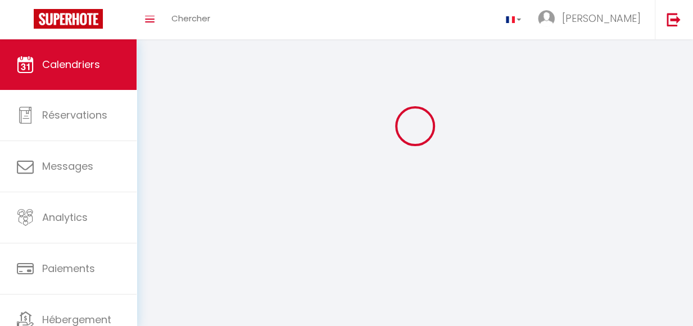
scroll to position [61, 0]
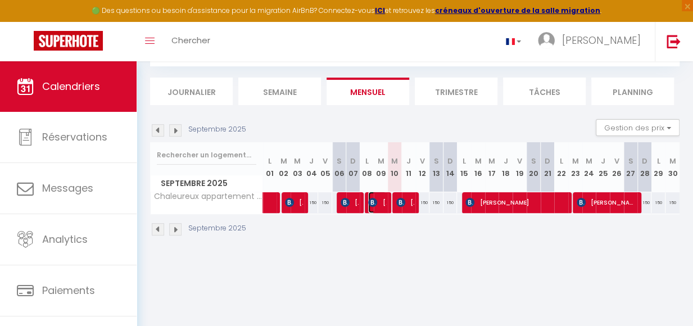
click at [376, 210] on span "Marie Chevalier" at bounding box center [377, 202] width 18 height 21
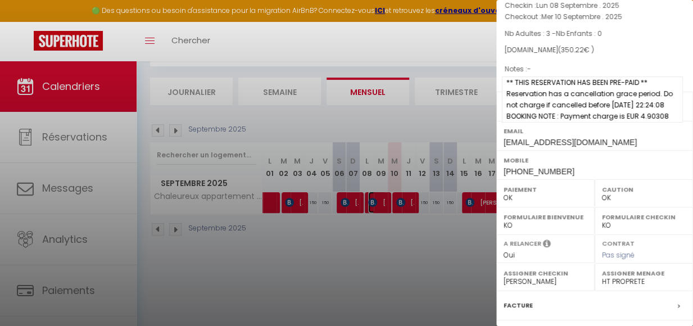
scroll to position [206, 0]
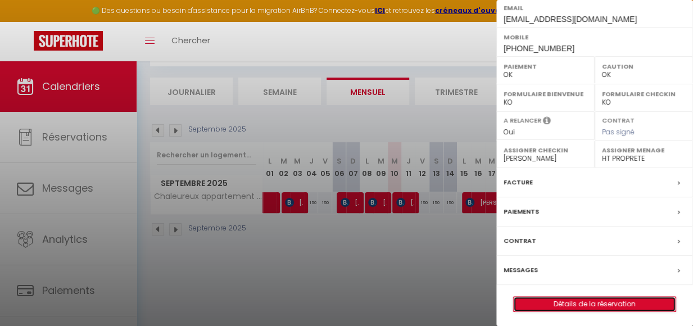
click at [584, 307] on link "Détails de la réservation" at bounding box center [595, 304] width 162 height 15
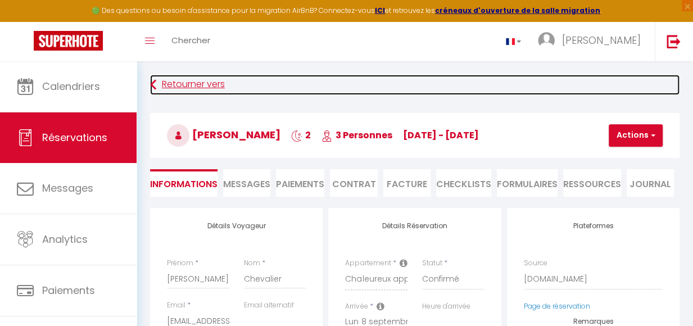
click at [202, 84] on link "Retourner vers" at bounding box center [415, 85] width 530 height 20
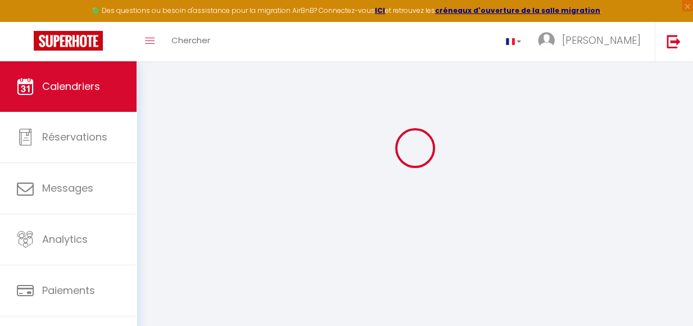
scroll to position [61, 0]
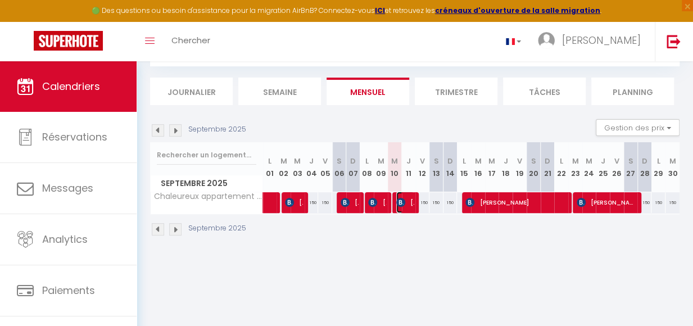
click at [408, 213] on span "alain CAILLIEZ" at bounding box center [406, 202] width 18 height 21
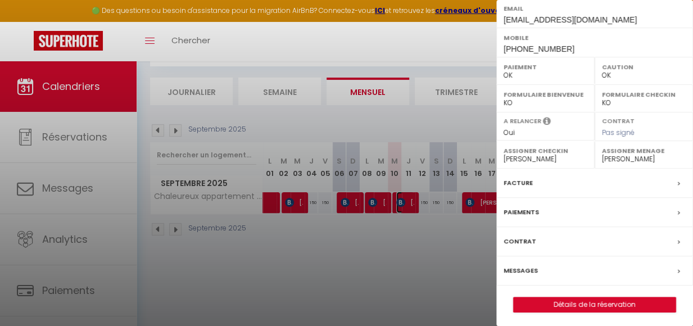
scroll to position [206, 0]
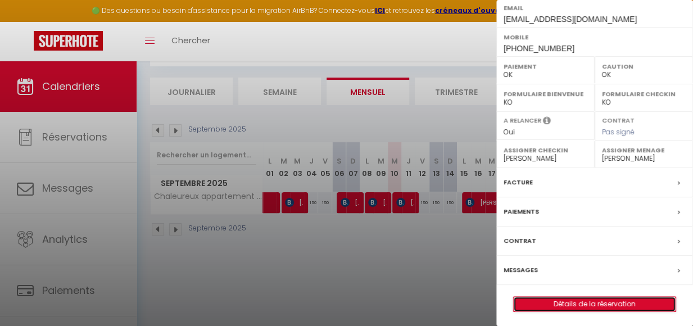
click at [577, 302] on link "Détails de la réservation" at bounding box center [595, 304] width 162 height 15
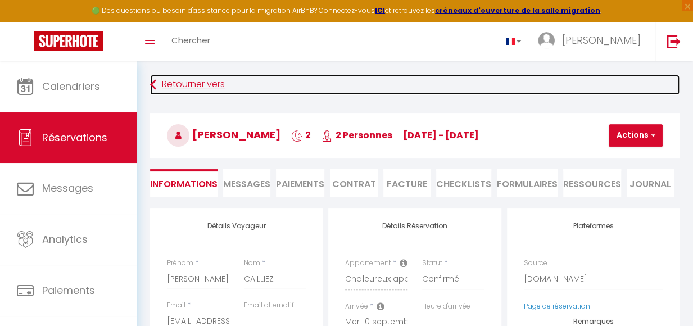
click at [183, 84] on link "Retourner vers" at bounding box center [415, 85] width 530 height 20
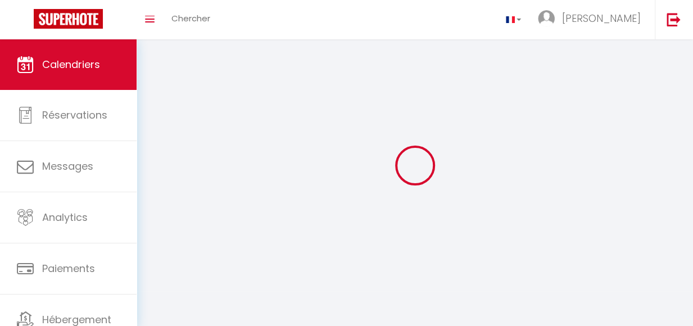
scroll to position [61, 0]
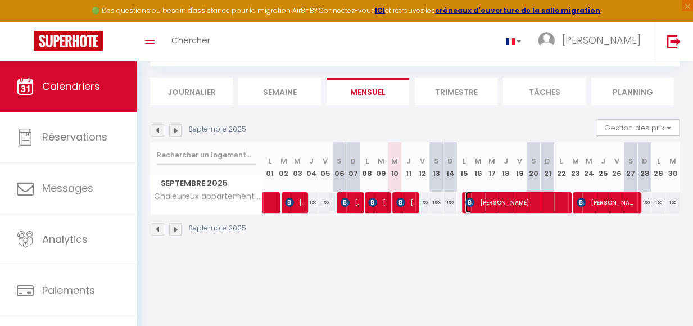
click at [538, 210] on span "Dr. Dieter Vogt" at bounding box center [515, 202] width 99 height 21
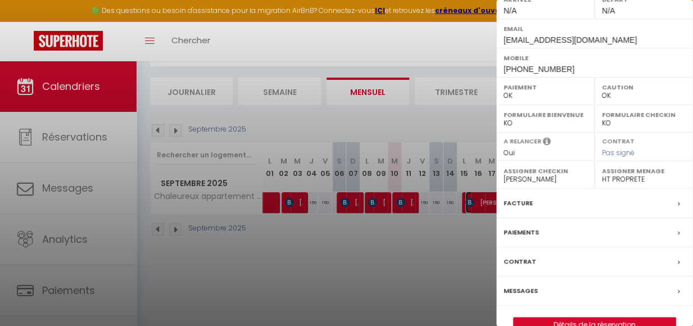
scroll to position [206, 0]
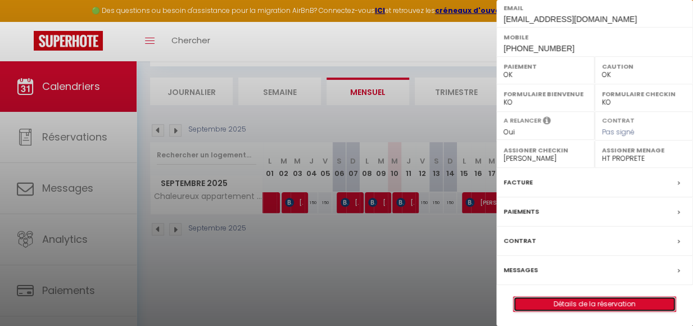
click at [587, 305] on link "Détails de la réservation" at bounding box center [595, 304] width 162 height 15
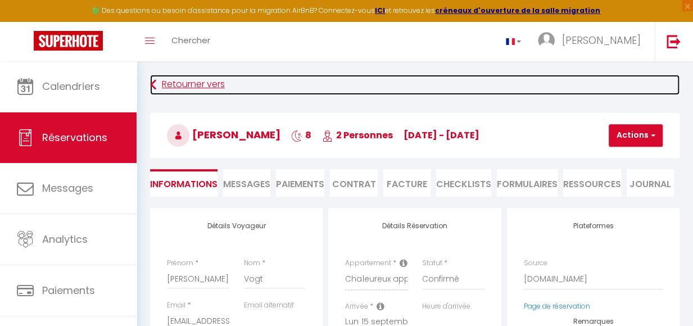
click at [187, 87] on link "Retourner vers" at bounding box center [415, 85] width 530 height 20
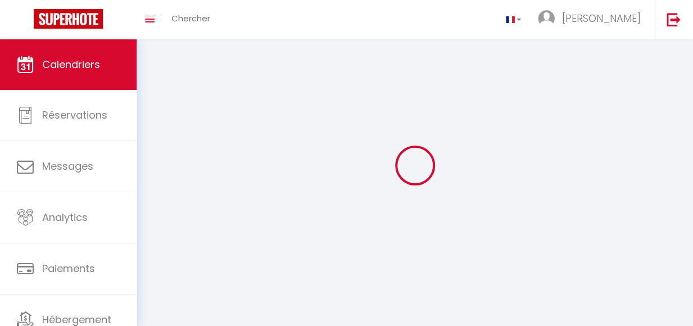
scroll to position [61, 0]
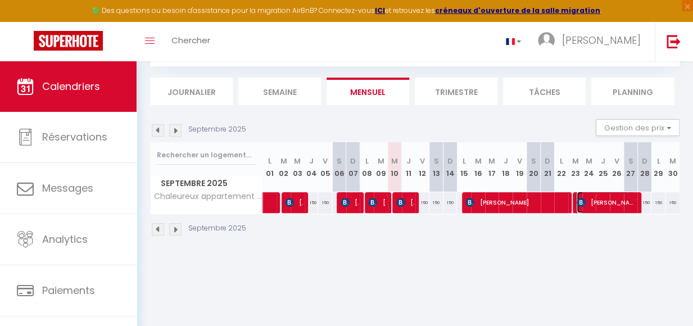
click at [603, 209] on span "Guenter Zaiss" at bounding box center [606, 202] width 58 height 21
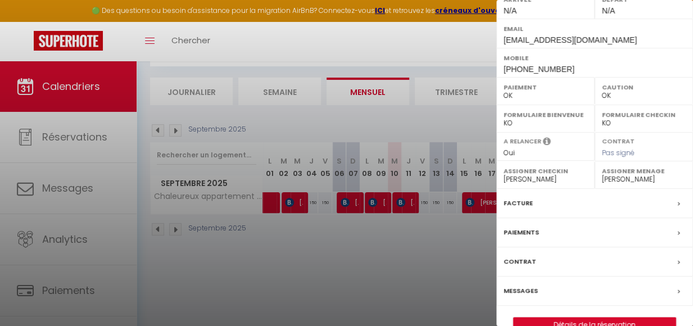
scroll to position [206, 0]
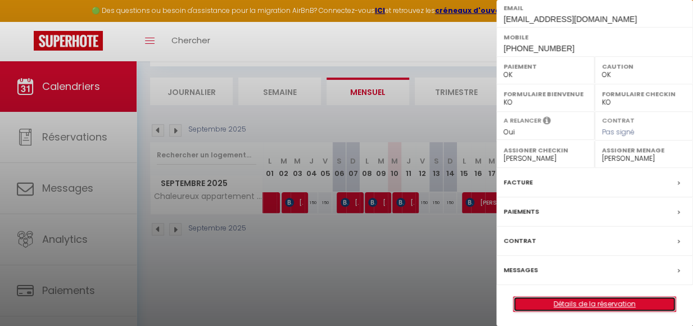
click at [598, 301] on link "Détails de la réservation" at bounding box center [595, 304] width 162 height 15
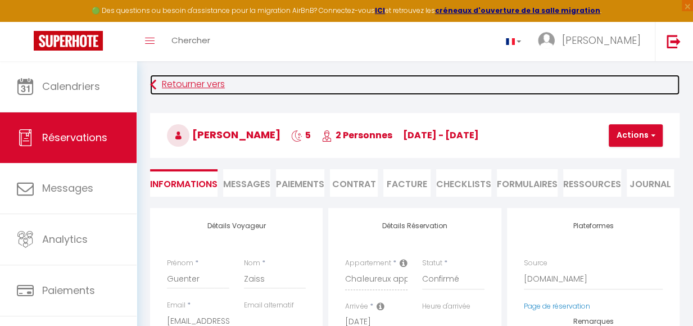
click at [173, 86] on link "Retourner vers" at bounding box center [415, 85] width 530 height 20
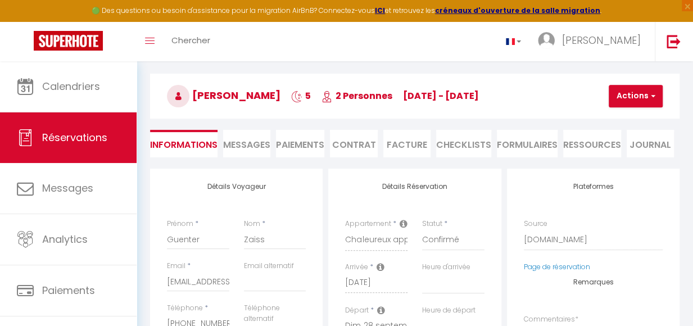
scroll to position [61, 0]
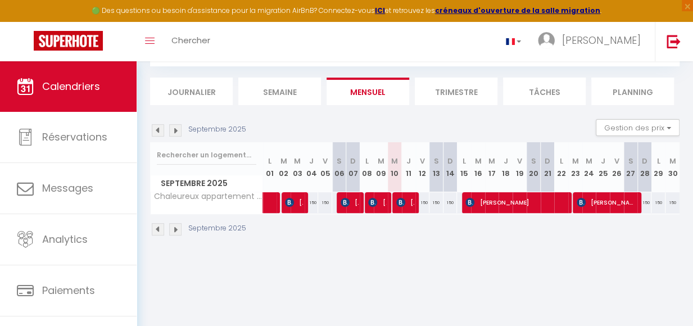
click at [179, 132] on img at bounding box center [175, 130] width 12 height 12
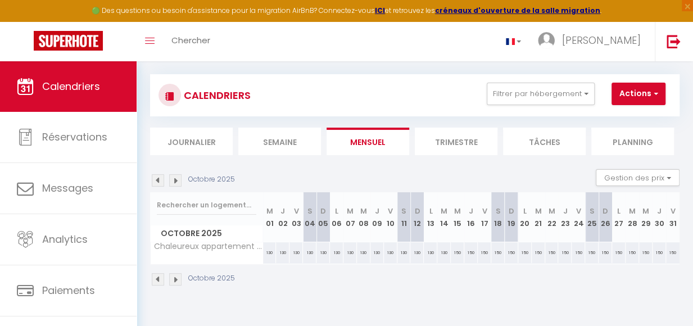
scroll to position [0, 0]
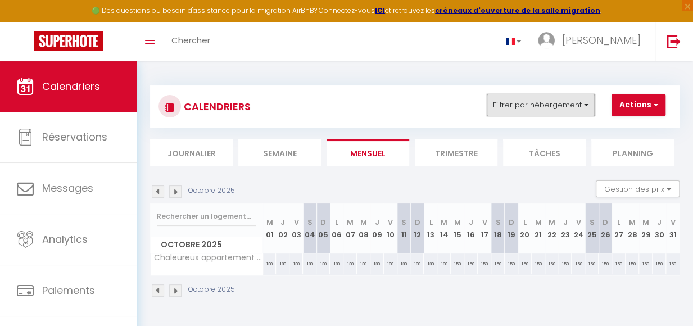
click at [589, 107] on button "Filtrer par hébergement" at bounding box center [541, 105] width 108 height 22
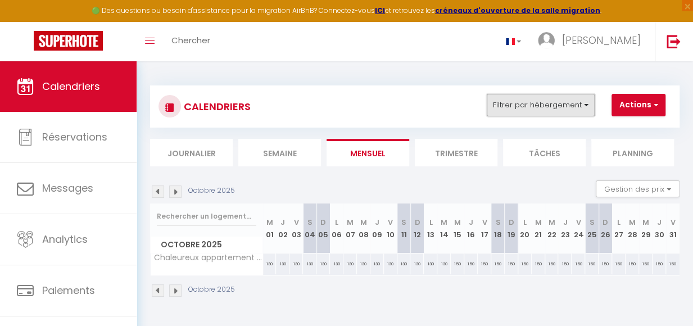
click at [587, 103] on button "Filtrer par hébergement" at bounding box center [541, 105] width 108 height 22
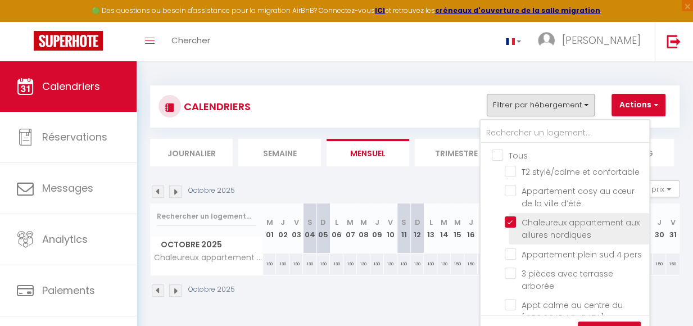
click at [510, 220] on input "Chaleureux appartement aux allures nordiques" at bounding box center [575, 222] width 141 height 11
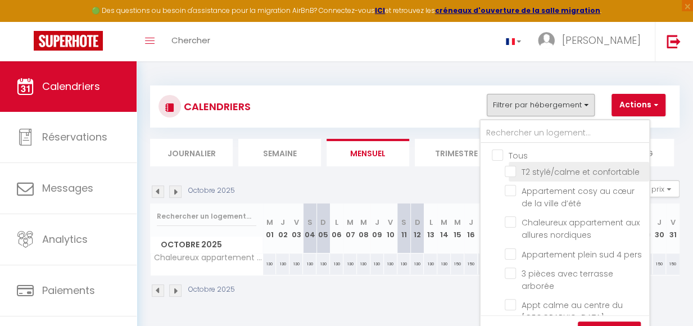
click at [510, 173] on input "T2 stylé/calme et confortable" at bounding box center [575, 170] width 141 height 11
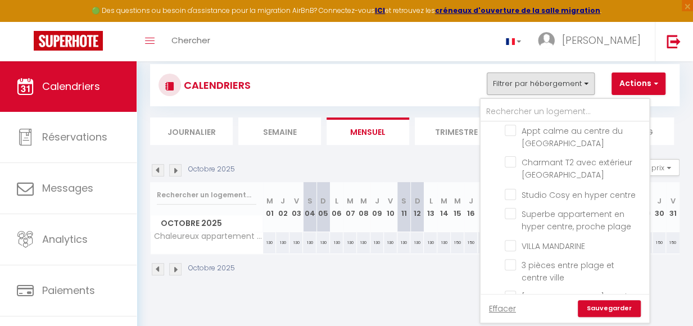
scroll to position [60, 0]
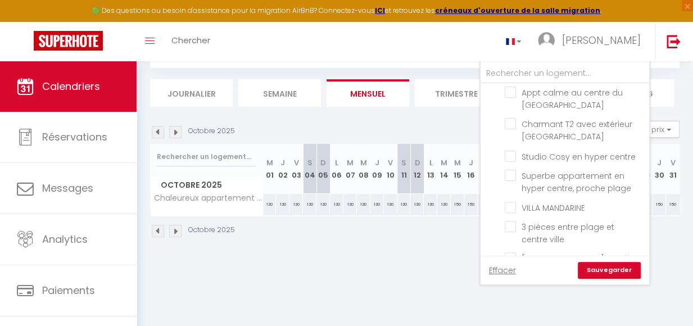
click at [624, 271] on link "Sauvegarder" at bounding box center [609, 270] width 63 height 17
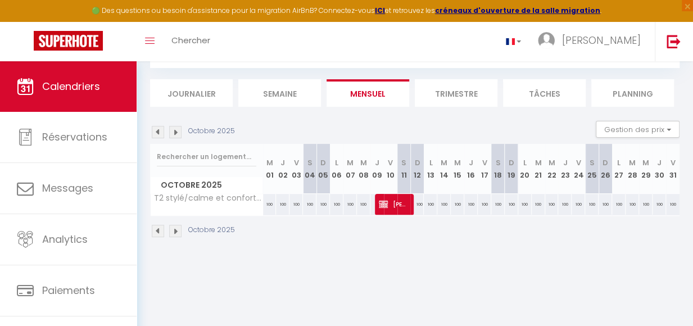
click at [158, 135] on img at bounding box center [158, 132] width 12 height 12
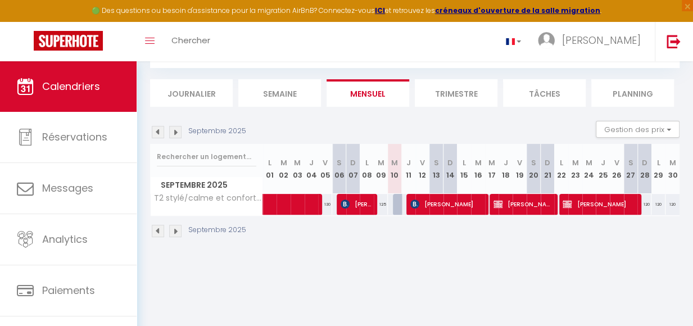
click at [174, 133] on img at bounding box center [175, 132] width 12 height 12
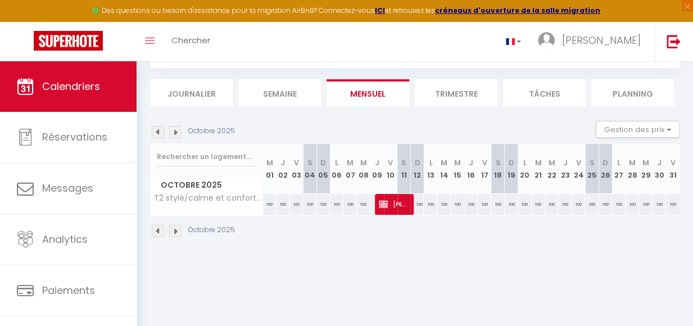
click at [158, 134] on img at bounding box center [158, 132] width 12 height 12
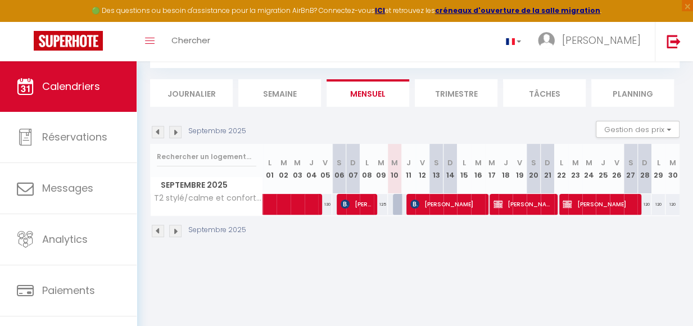
click at [158, 135] on img at bounding box center [158, 132] width 12 height 12
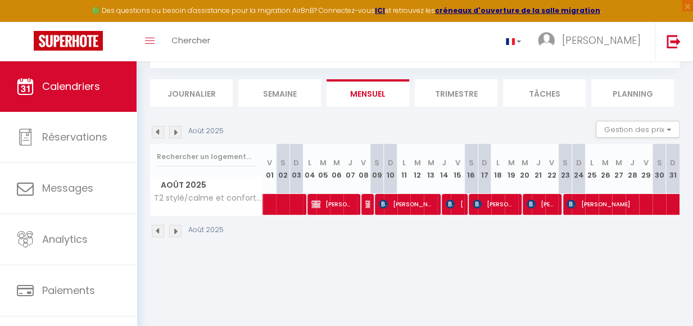
click at [175, 136] on img at bounding box center [175, 132] width 12 height 12
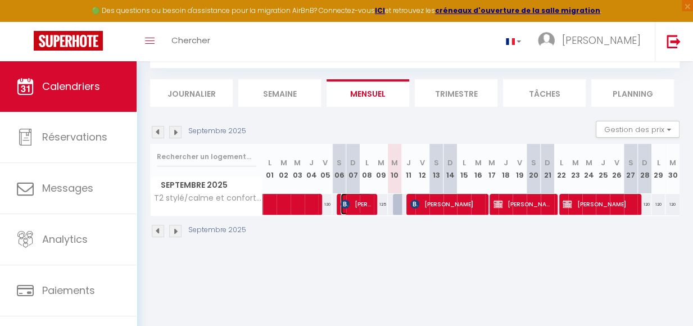
click at [361, 211] on span "URSULA FRANZISKA Rohner" at bounding box center [356, 203] width 31 height 21
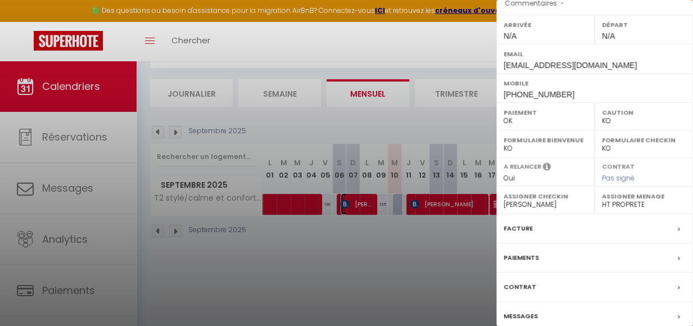
scroll to position [231, 0]
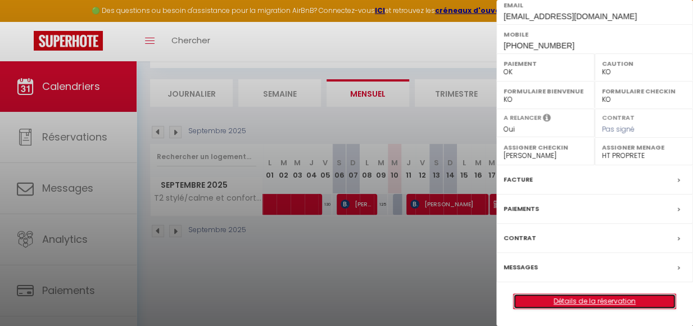
click at [575, 304] on link "Détails de la réservation" at bounding box center [595, 301] width 162 height 15
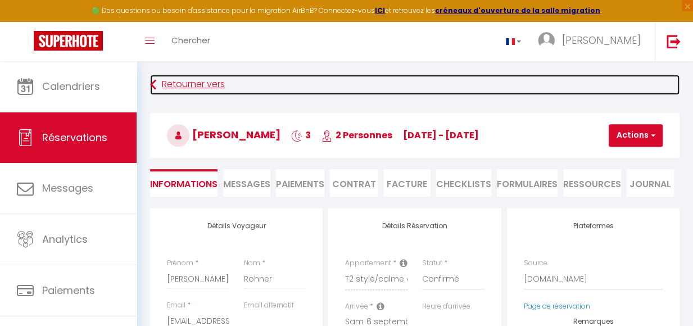
click at [172, 88] on link "Retourner vers" at bounding box center [415, 85] width 530 height 20
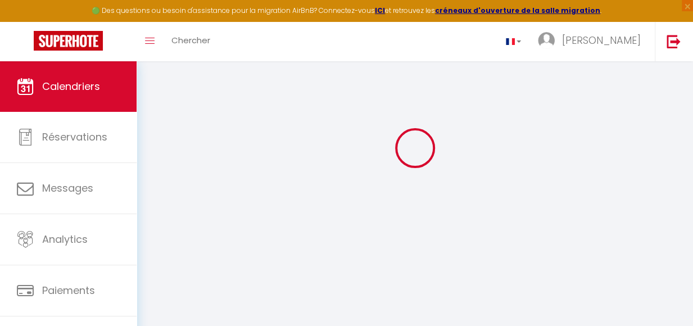
scroll to position [61, 0]
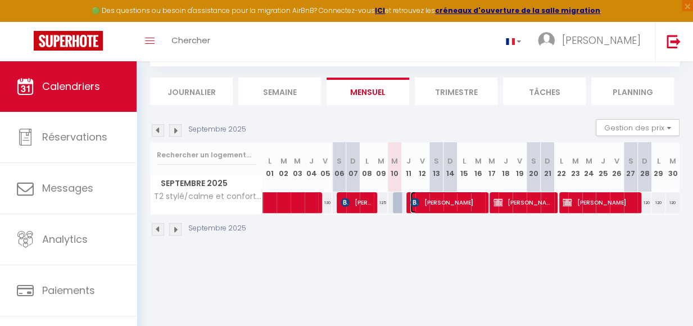
click at [477, 210] on span "Klaus Griesbeck" at bounding box center [447, 202] width 72 height 21
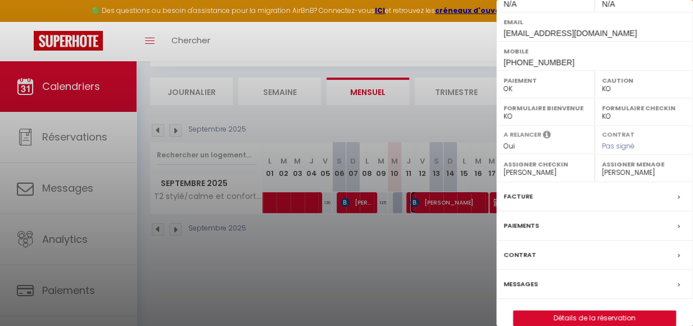
scroll to position [195, 0]
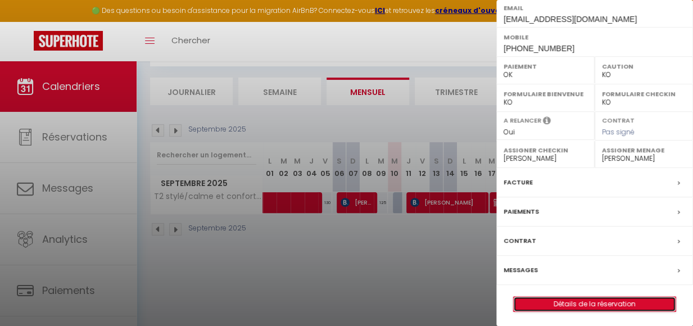
click at [588, 307] on link "Détails de la réservation" at bounding box center [595, 304] width 162 height 15
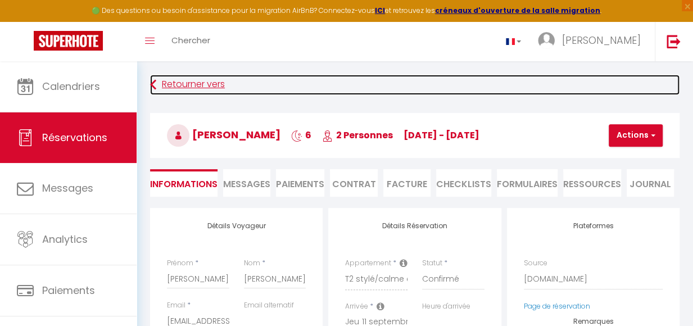
click at [167, 83] on link "Retourner vers" at bounding box center [415, 85] width 530 height 20
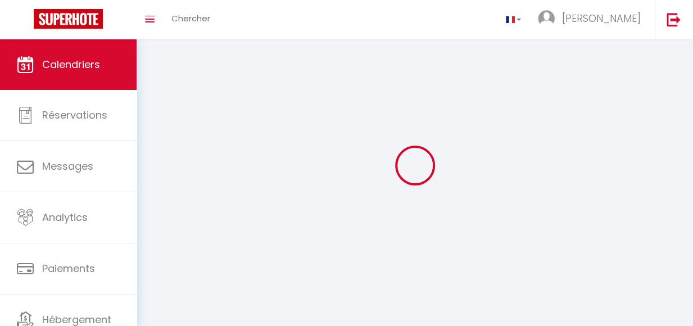
scroll to position [61, 0]
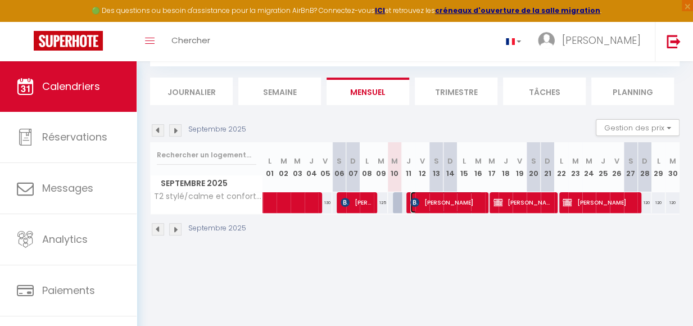
click at [438, 211] on span "Klaus Griesbeck" at bounding box center [447, 202] width 72 height 21
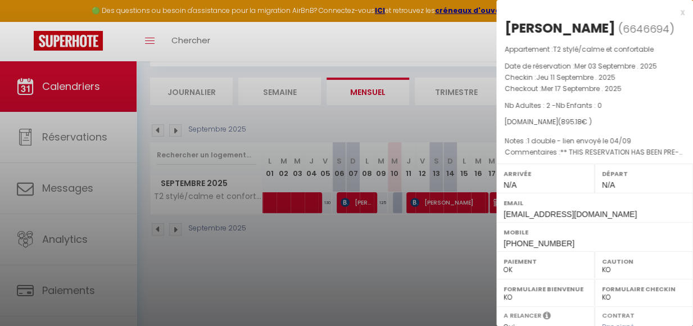
click at [459, 269] on div at bounding box center [346, 163] width 693 height 326
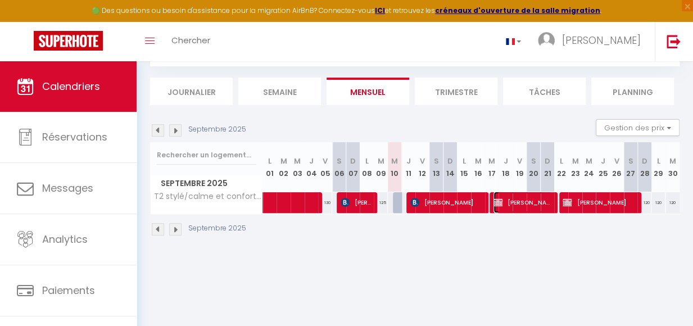
click at [536, 212] on span "Patricia LAUNOIS" at bounding box center [523, 202] width 58 height 21
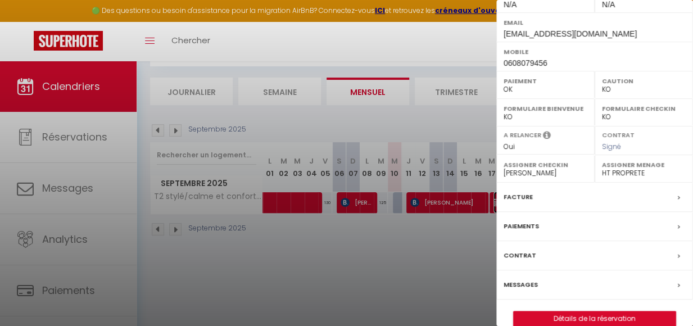
scroll to position [195, 0]
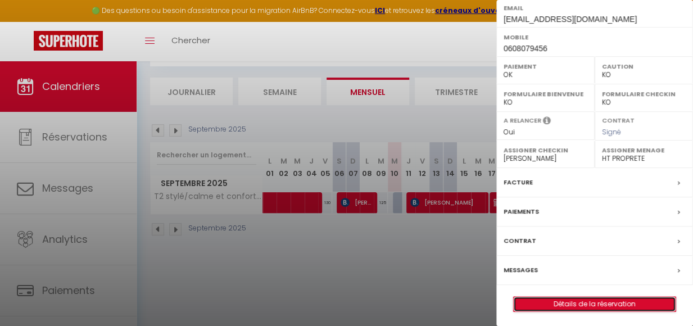
click at [592, 302] on link "Détails de la réservation" at bounding box center [595, 304] width 162 height 15
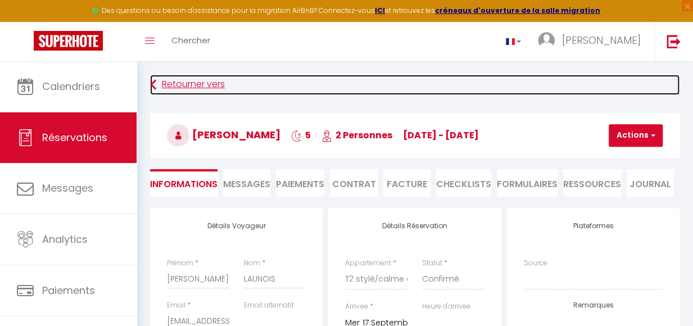
click at [177, 86] on link "Retourner vers" at bounding box center [415, 85] width 530 height 20
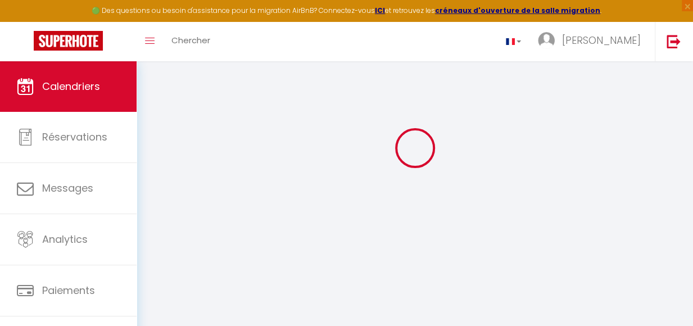
scroll to position [61, 0]
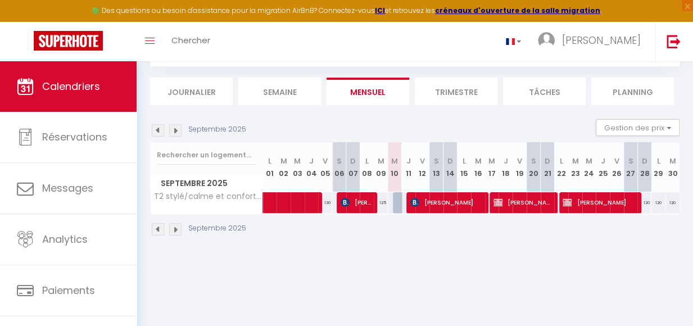
click at [178, 131] on img at bounding box center [175, 130] width 12 height 12
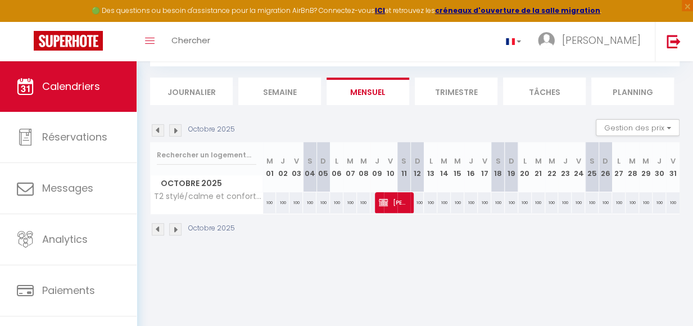
click at [158, 136] on img at bounding box center [158, 130] width 12 height 12
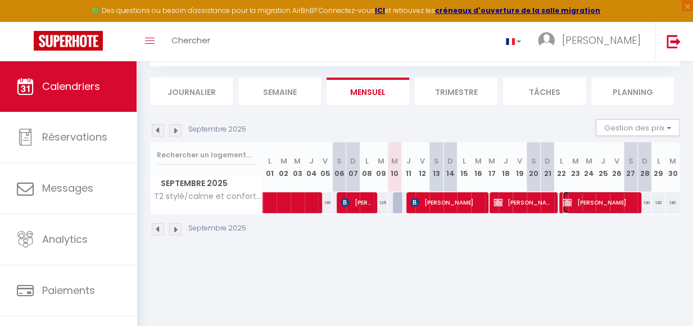
click at [601, 209] on span "Jerome Cannesant" at bounding box center [599, 202] width 72 height 21
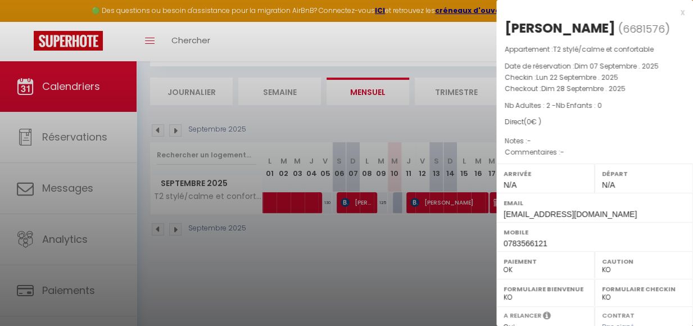
click at [155, 132] on div at bounding box center [346, 163] width 693 height 326
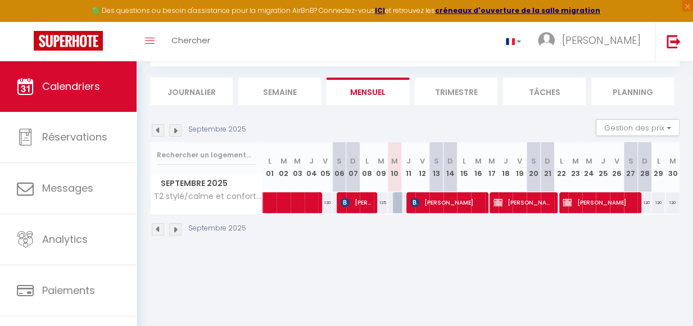
click at [159, 132] on img at bounding box center [158, 130] width 12 height 12
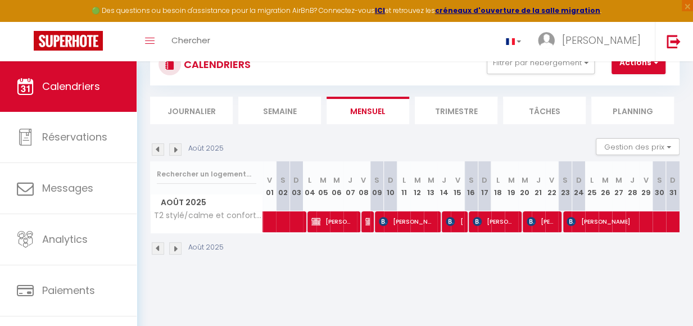
scroll to position [0, 0]
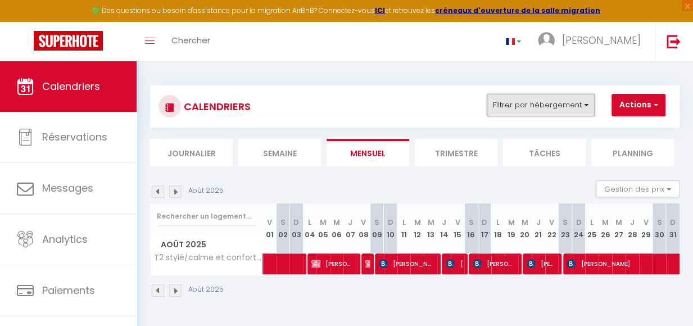
click at [589, 105] on button "Filtrer par hébergement" at bounding box center [541, 105] width 108 height 22
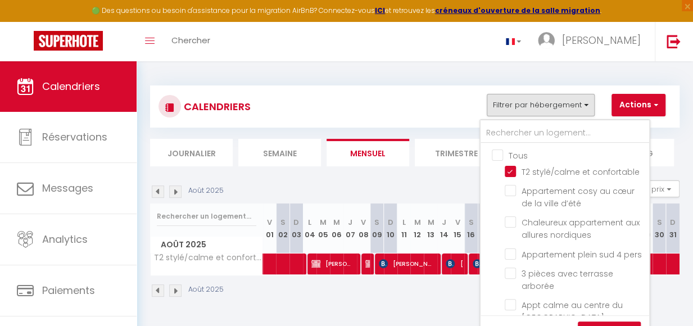
click at [501, 154] on input "Tous" at bounding box center [576, 154] width 169 height 11
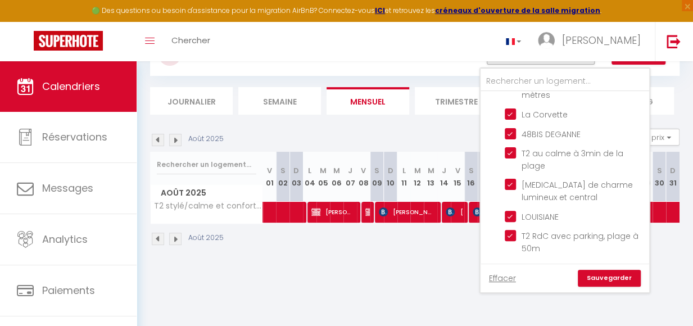
scroll to position [54, 0]
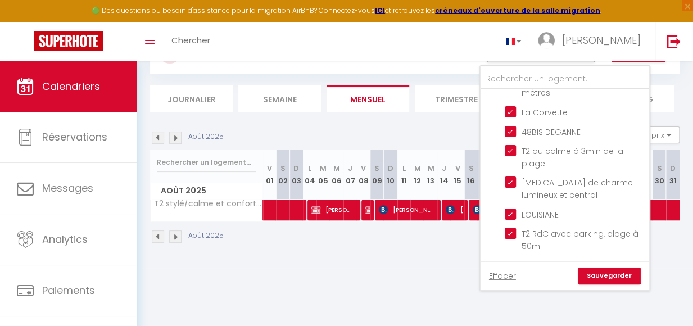
click at [616, 278] on link "Sauvegarder" at bounding box center [609, 276] width 63 height 17
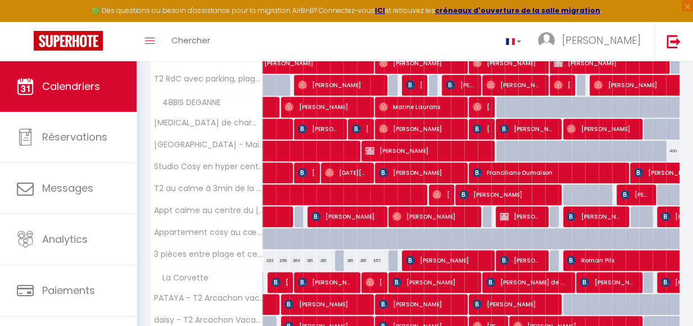
scroll to position [0, 0]
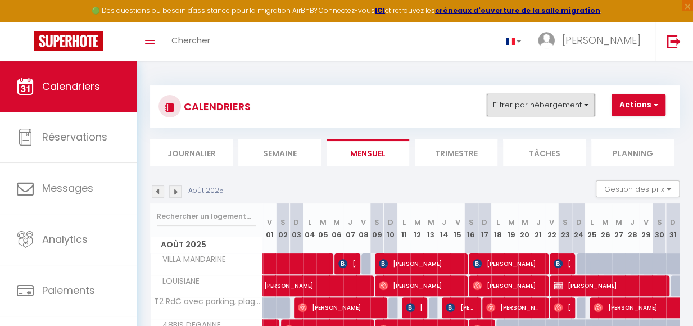
click at [588, 104] on button "Filtrer par hébergement" at bounding box center [541, 105] width 108 height 22
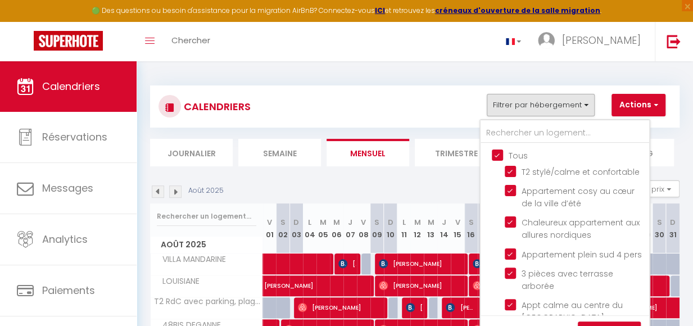
click at [499, 156] on input "Tous" at bounding box center [576, 154] width 169 height 11
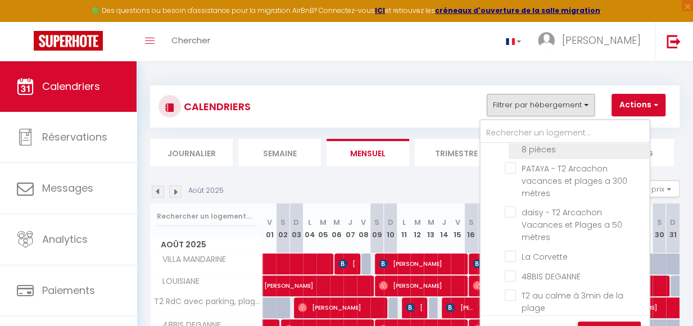
scroll to position [337, 0]
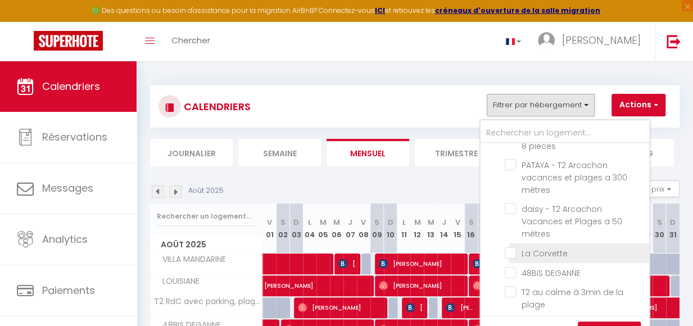
click at [529, 258] on input "La Corvette" at bounding box center [575, 252] width 141 height 11
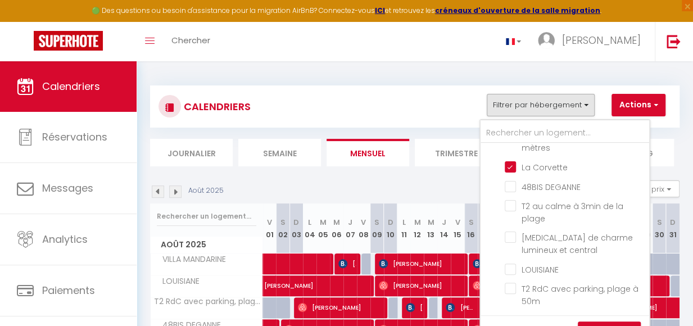
scroll to position [435, 0]
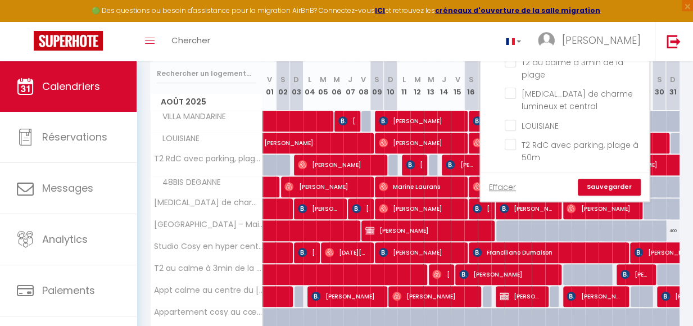
click at [616, 186] on link "Sauvegarder" at bounding box center [609, 187] width 63 height 17
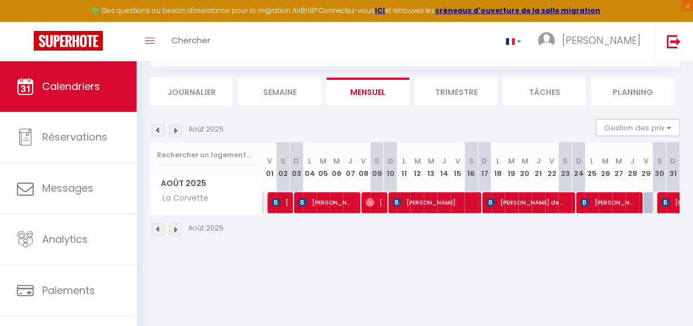
scroll to position [61, 0]
click at [159, 132] on img at bounding box center [158, 130] width 12 height 12
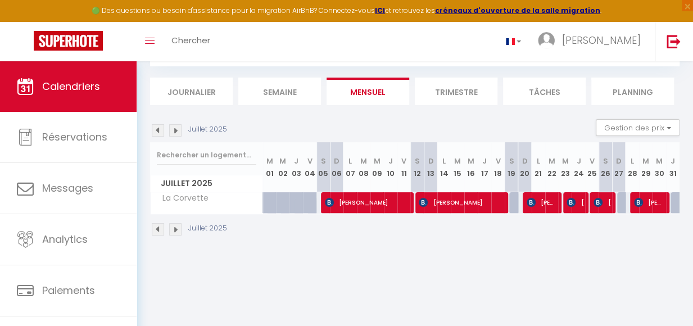
click at [159, 132] on img at bounding box center [158, 130] width 12 height 12
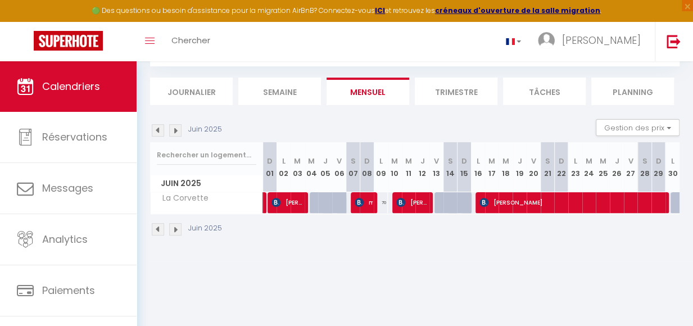
click at [159, 132] on img at bounding box center [158, 130] width 12 height 12
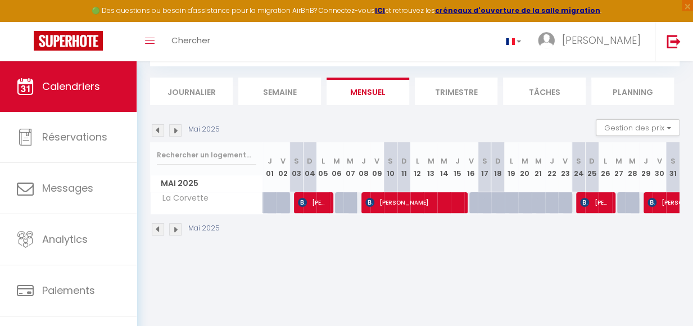
click at [159, 132] on img at bounding box center [158, 130] width 12 height 12
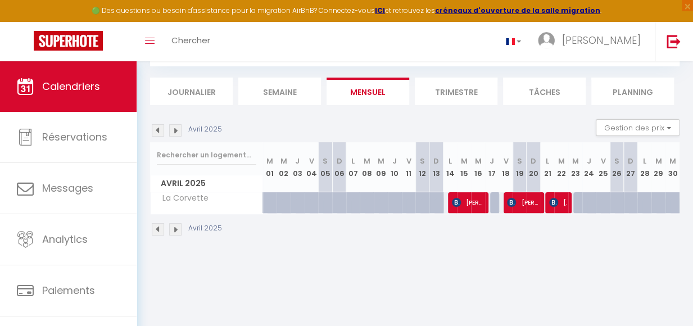
click at [159, 132] on img at bounding box center [158, 130] width 12 height 12
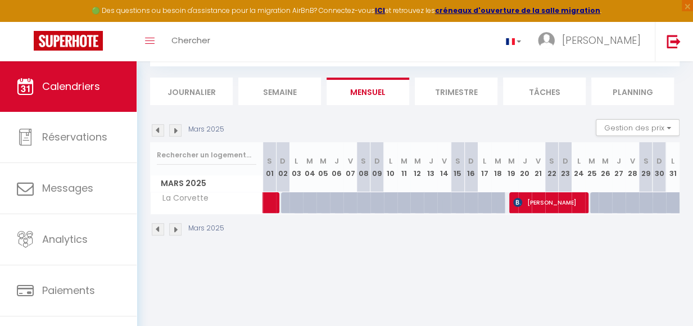
click at [159, 132] on img at bounding box center [158, 130] width 12 height 12
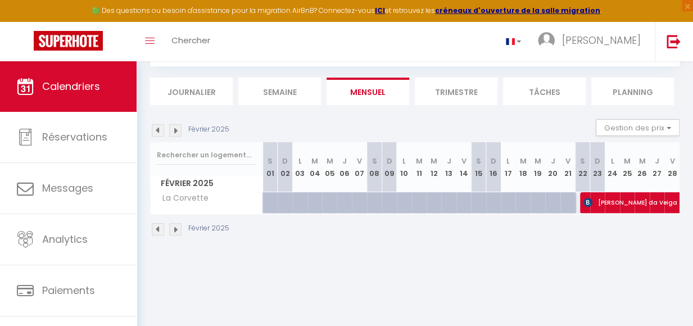
click at [159, 132] on img at bounding box center [158, 130] width 12 height 12
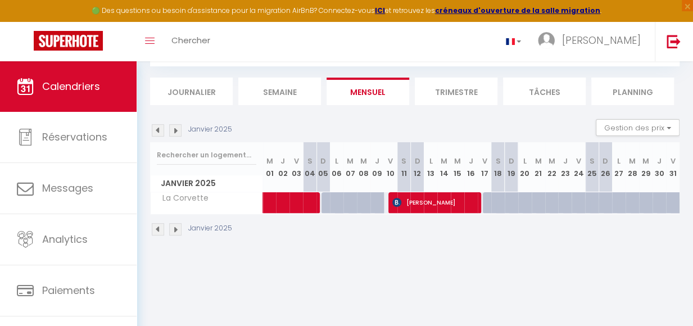
click at [160, 132] on img at bounding box center [158, 130] width 12 height 12
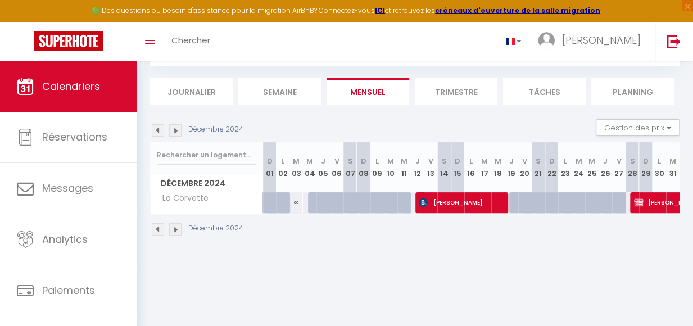
click at [177, 131] on img at bounding box center [175, 130] width 12 height 12
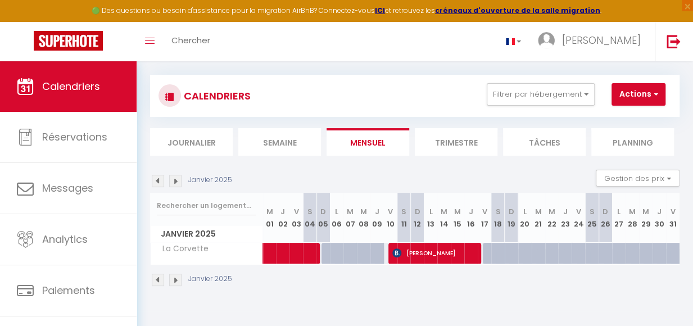
scroll to position [0, 0]
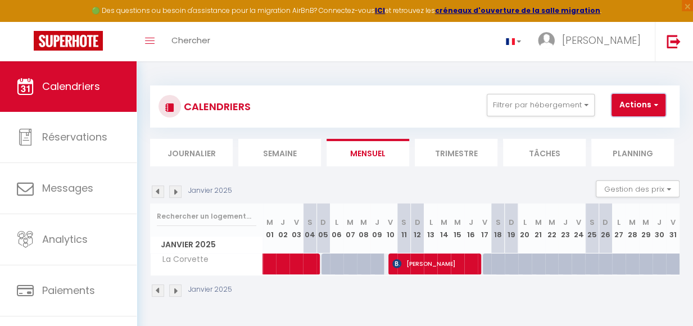
click at [656, 105] on span "button" at bounding box center [654, 104] width 7 height 11
click at [303, 265] on span at bounding box center [323, 264] width 103 height 21
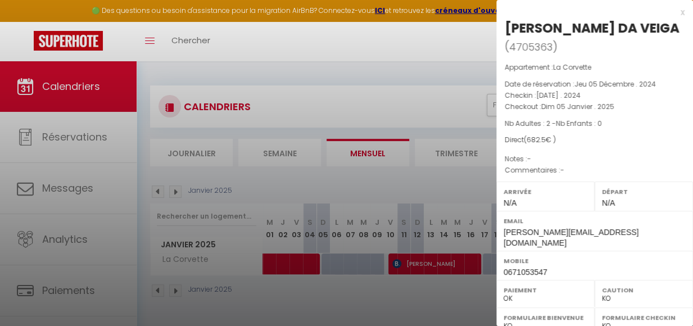
click at [396, 290] on div at bounding box center [346, 163] width 693 height 326
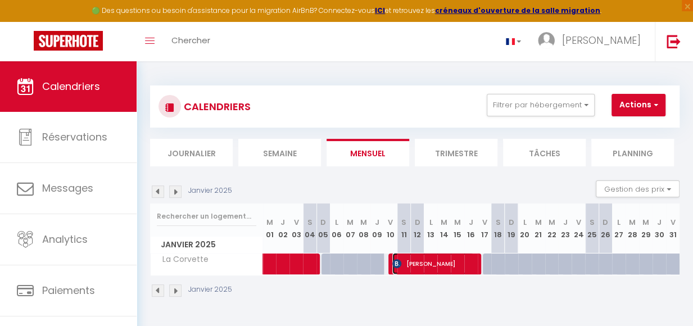
click at [410, 273] on span "ariana elizabeth aguila galvez" at bounding box center [434, 263] width 82 height 21
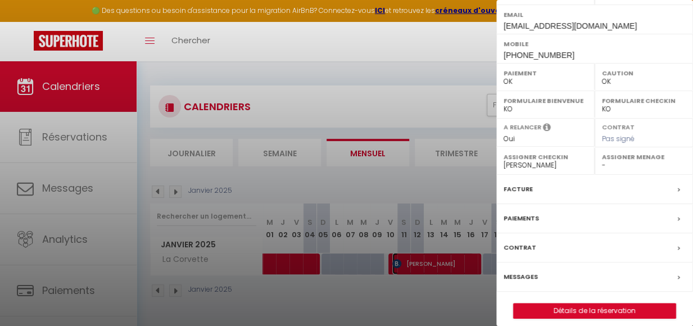
scroll to position [231, 0]
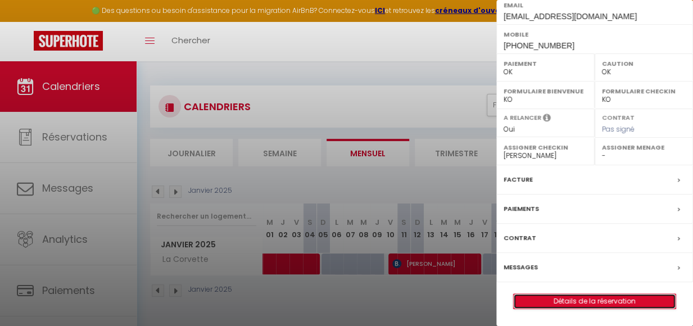
click at [607, 302] on link "Détails de la réservation" at bounding box center [595, 301] width 162 height 15
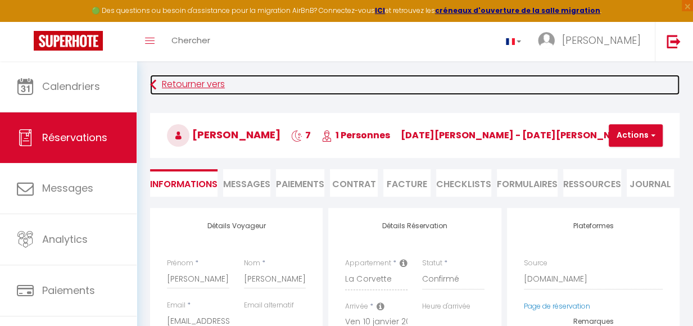
click at [201, 82] on link "Retourner vers" at bounding box center [415, 85] width 530 height 20
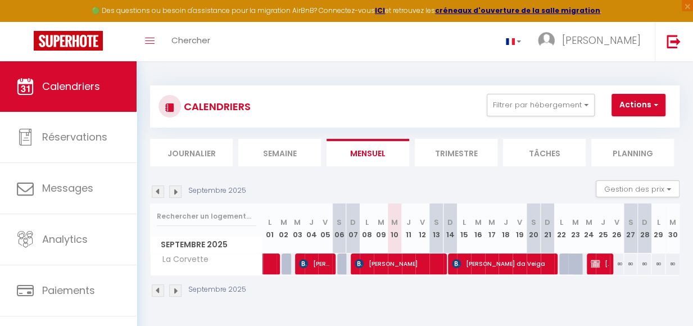
click at [155, 195] on img at bounding box center [158, 192] width 12 height 12
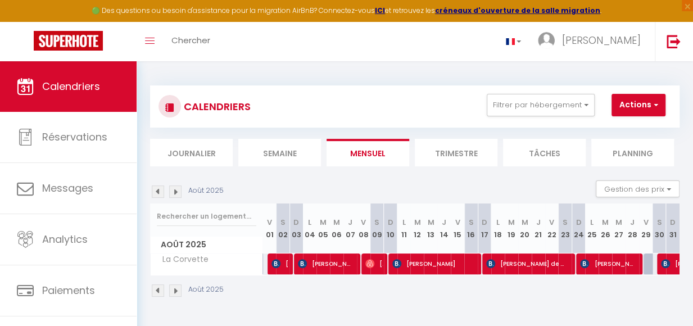
click at [155, 195] on img at bounding box center [158, 192] width 12 height 12
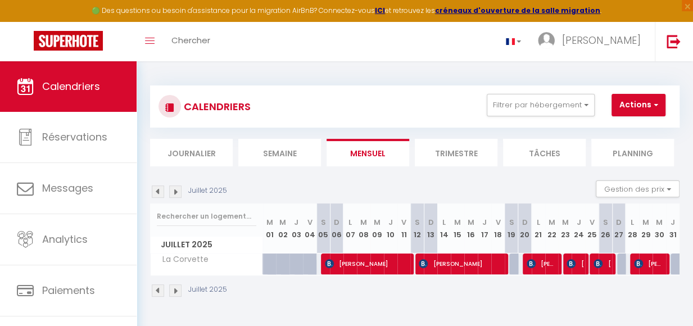
click at [156, 195] on img at bounding box center [158, 192] width 12 height 12
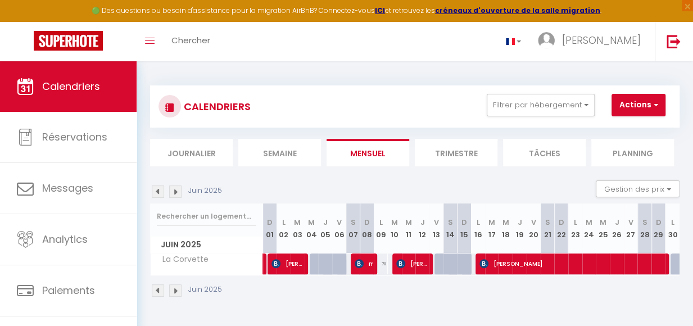
click at [157, 195] on img at bounding box center [158, 192] width 12 height 12
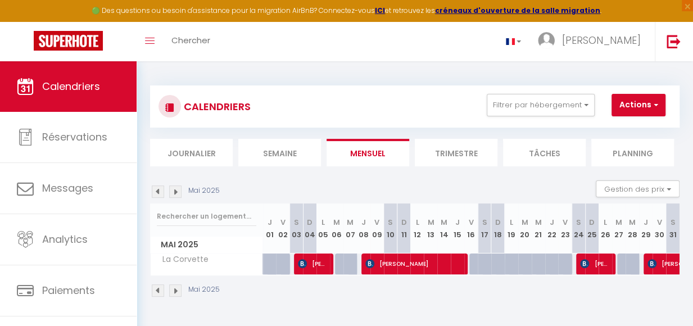
click at [159, 196] on img at bounding box center [158, 192] width 12 height 12
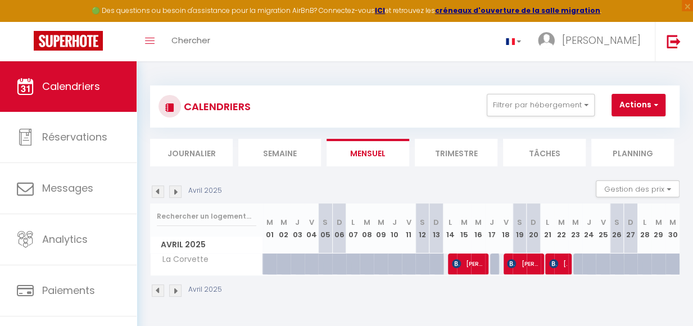
click at [159, 195] on img at bounding box center [158, 192] width 12 height 12
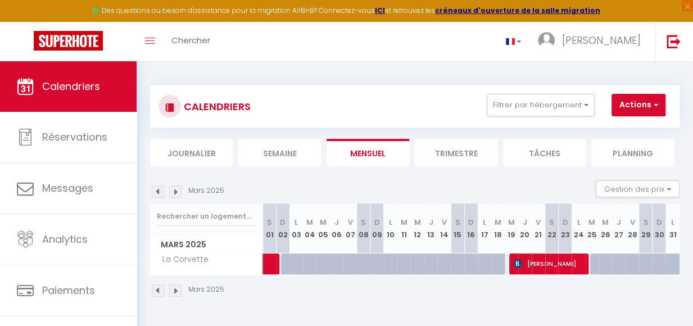
click at [160, 195] on img at bounding box center [158, 192] width 12 height 12
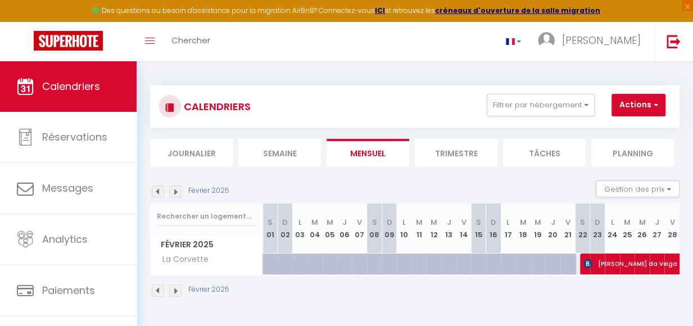
click at [160, 195] on img at bounding box center [158, 192] width 12 height 12
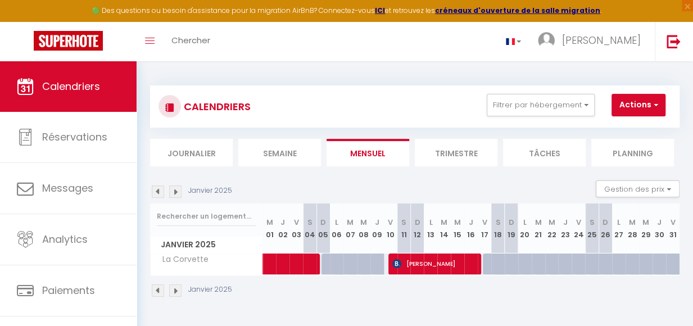
click at [178, 192] on img at bounding box center [175, 192] width 12 height 12
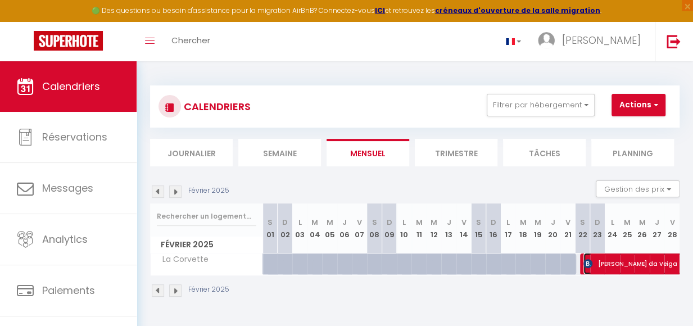
click at [647, 273] on span "[PERSON_NAME] da Veiga" at bounding box center [687, 263] width 207 height 21
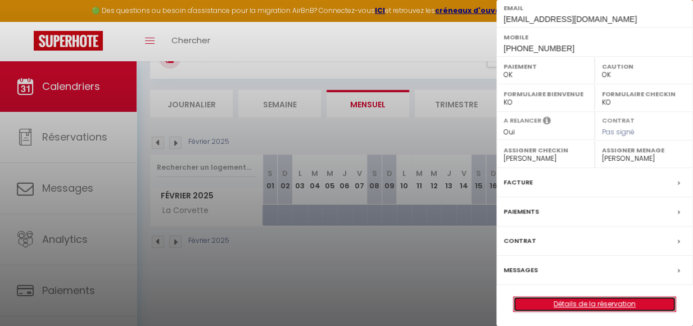
scroll to position [61, 0]
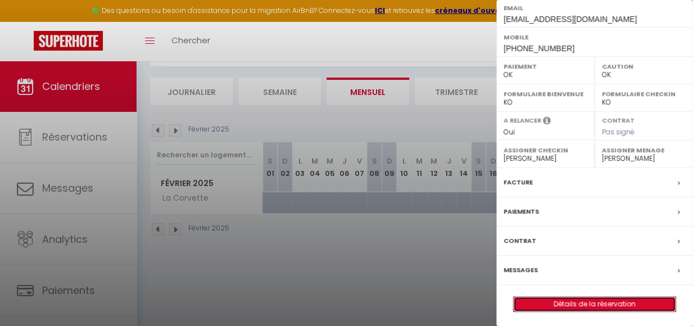
click at [582, 301] on link "Détails de la réservation" at bounding box center [595, 304] width 162 height 15
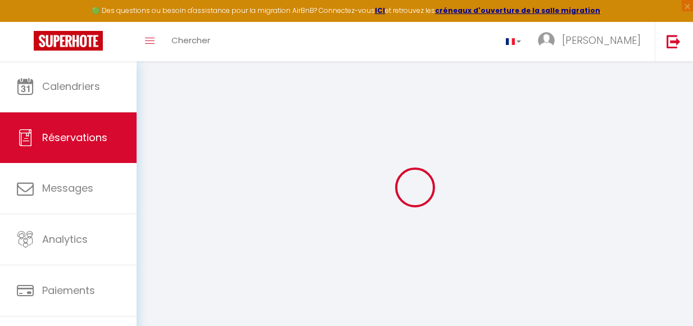
select select
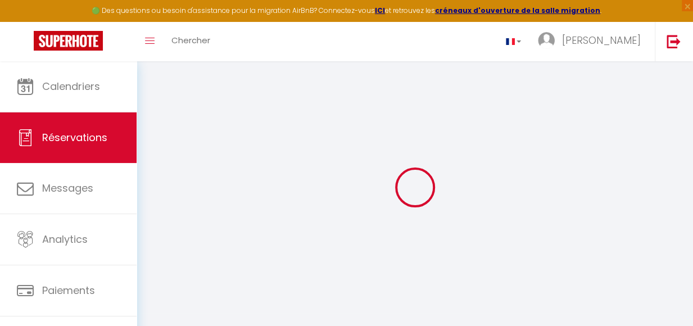
type input "[PERSON_NAME]"
type input "[PERSON_NAME] da Veiga"
type input "[EMAIL_ADDRESS][DOMAIN_NAME]"
type input "[PHONE_NUMBER]"
select select "FR"
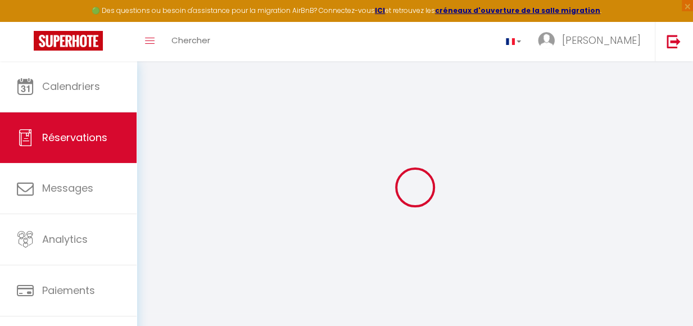
type input "30"
type input "92.14"
type input "7.92"
select select "41847"
select select "1"
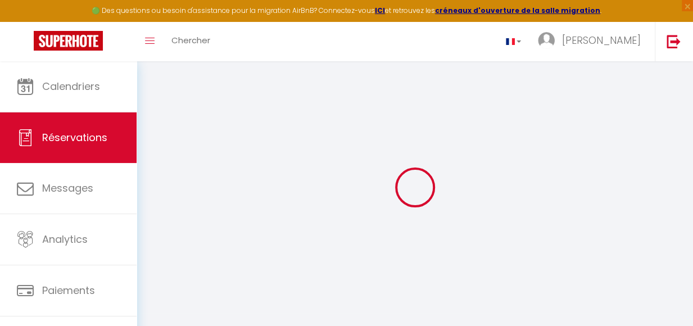
select select
type input "2"
select select "12"
select select "15"
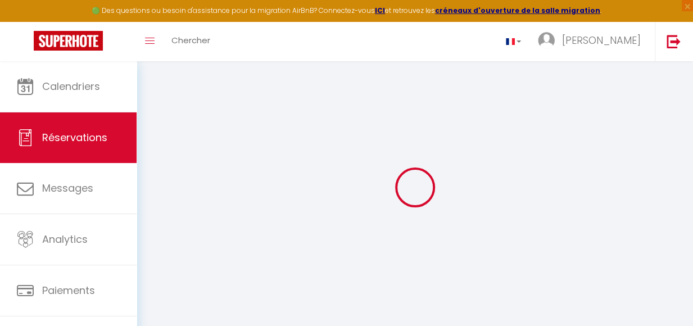
type input "472.02"
checkbox input "false"
select select "2"
type input "0"
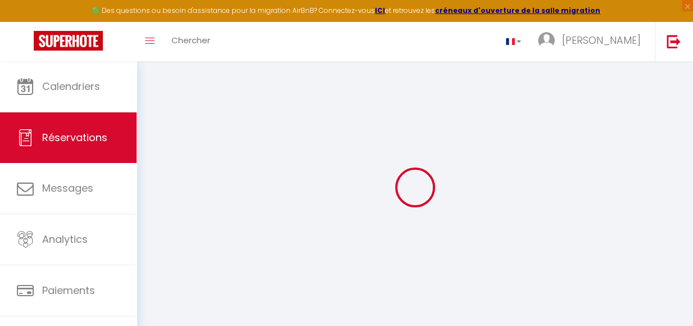
type input "0"
select select
checkbox input "false"
select select
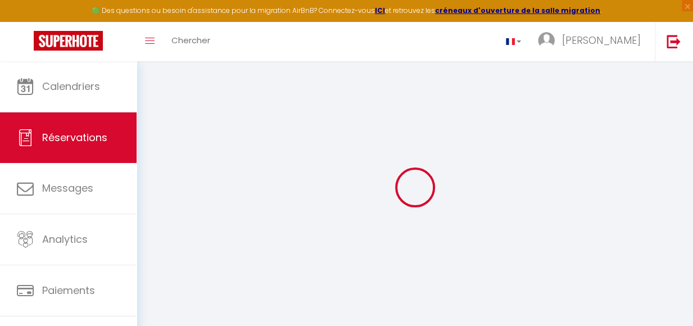
select select
checkbox input "false"
select select
checkbox input "false"
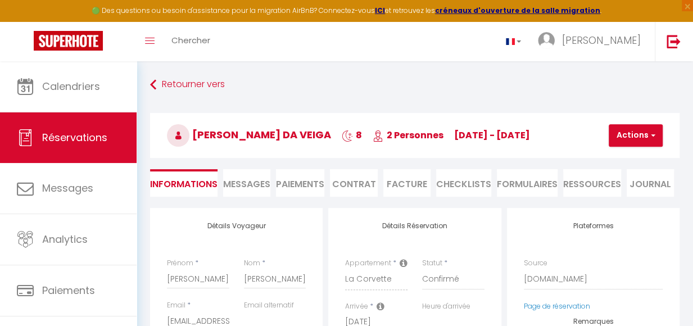
select select
checkbox input "false"
type textarea "** THIS RESERVATION HAS BEEN PRE-PAID ** Approximate time of arrival: between 1…"
type input "40"
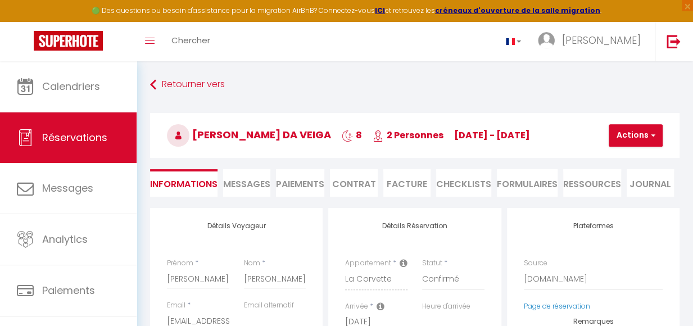
type input "23.77"
select select
checkbox input "false"
select select
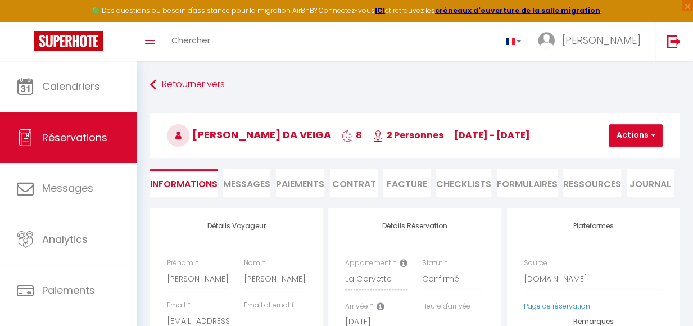
select select
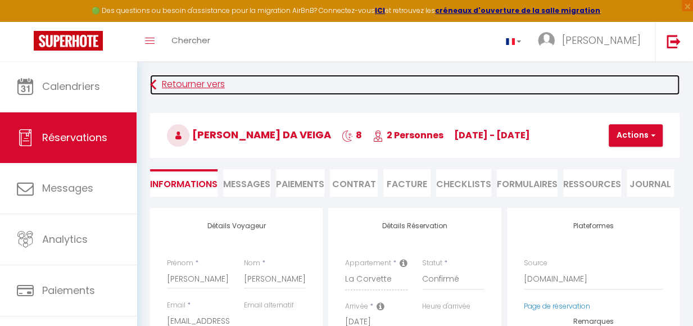
click at [173, 83] on link "Retourner vers" at bounding box center [415, 85] width 530 height 20
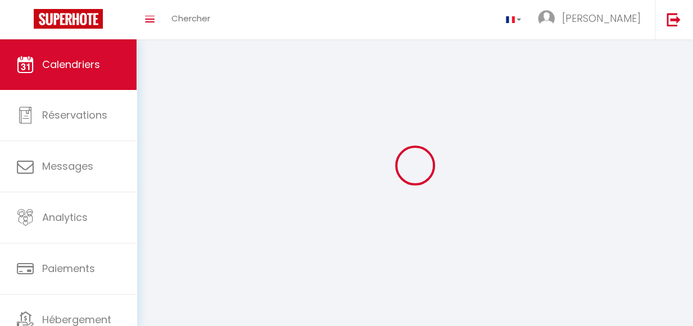
scroll to position [61, 0]
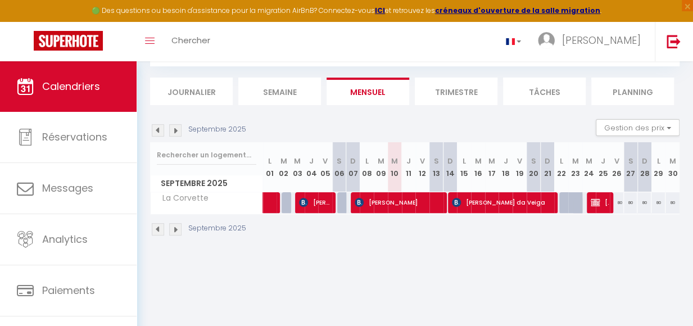
click at [157, 132] on img at bounding box center [158, 130] width 12 height 12
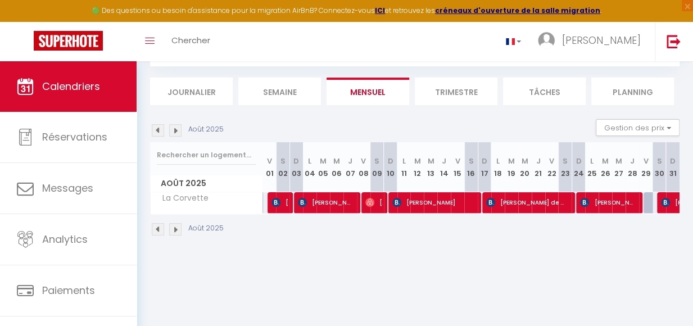
click at [157, 132] on img at bounding box center [158, 130] width 12 height 12
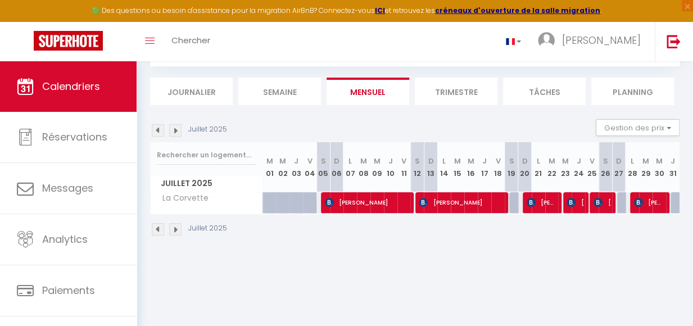
click at [157, 132] on img at bounding box center [158, 130] width 12 height 12
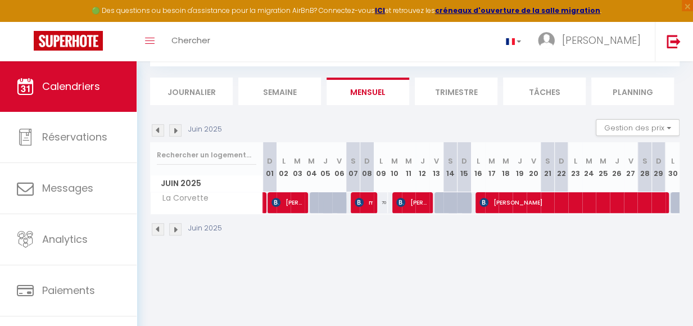
click at [159, 132] on img at bounding box center [158, 130] width 12 height 12
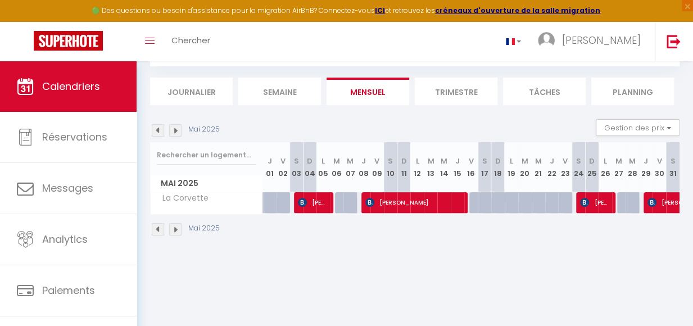
click at [159, 132] on img at bounding box center [158, 130] width 12 height 12
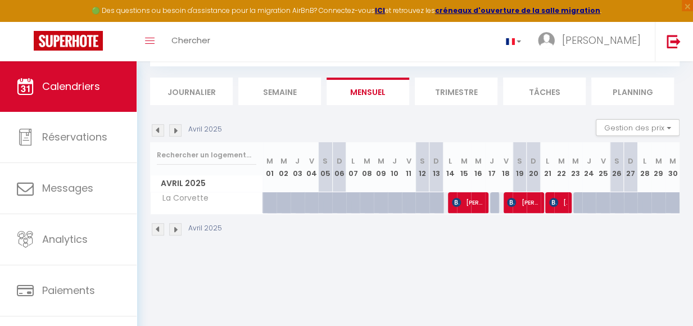
click at [159, 132] on img at bounding box center [158, 130] width 12 height 12
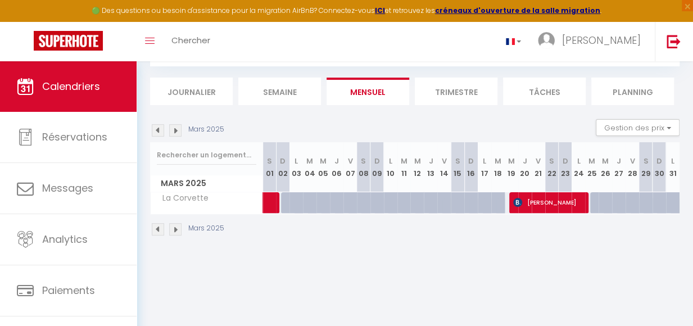
click at [159, 132] on img at bounding box center [158, 130] width 12 height 12
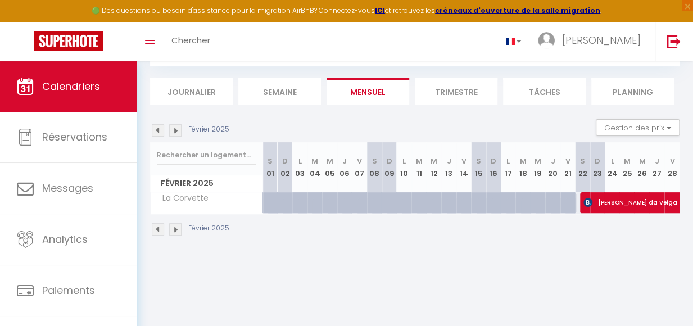
click at [178, 134] on img at bounding box center [175, 130] width 12 height 12
select select
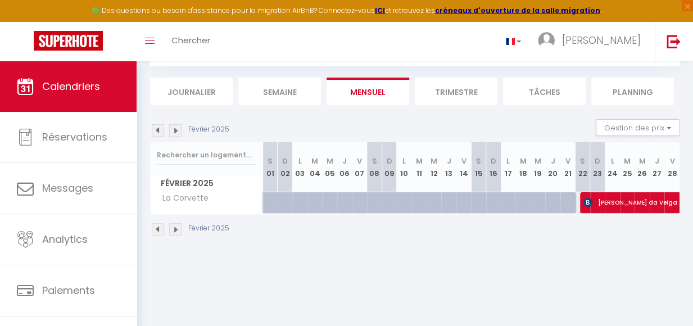
select select
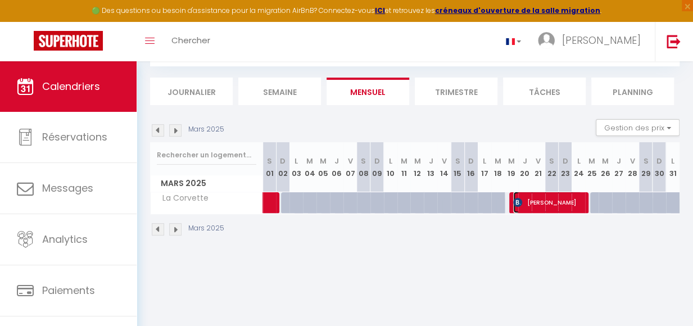
click at [575, 207] on span "[PERSON_NAME]" at bounding box center [548, 202] width 69 height 21
select select "OK"
select select "0"
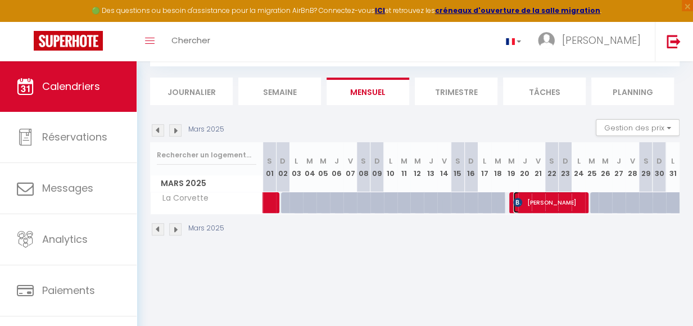
select select "1"
select select
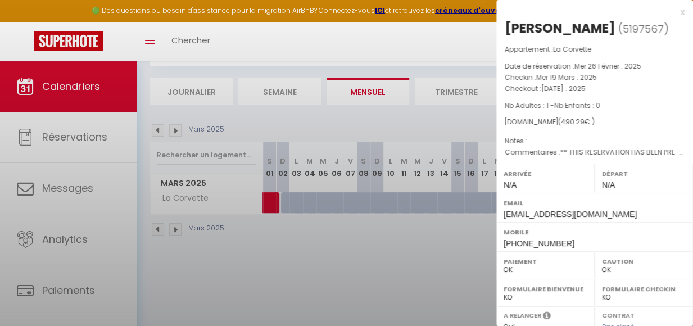
select select "11213"
select select "39518"
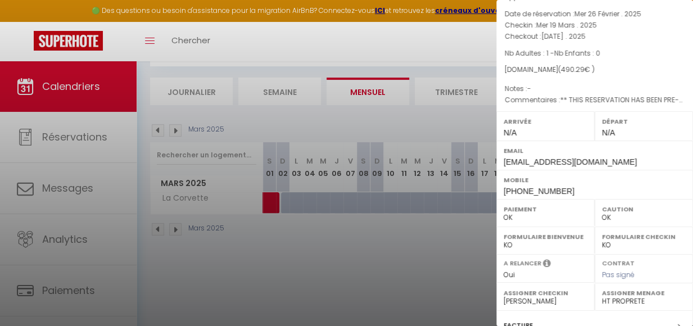
scroll to position [195, 0]
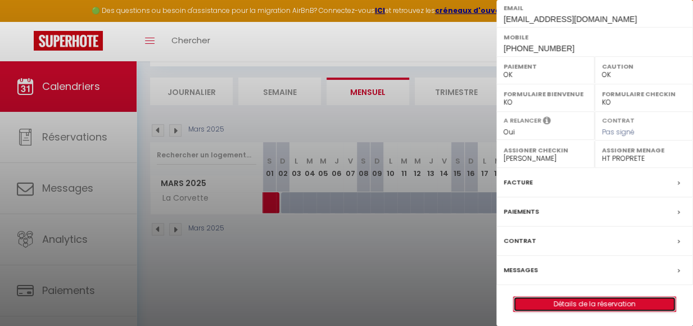
click at [597, 305] on link "Détails de la réservation" at bounding box center [595, 304] width 162 height 15
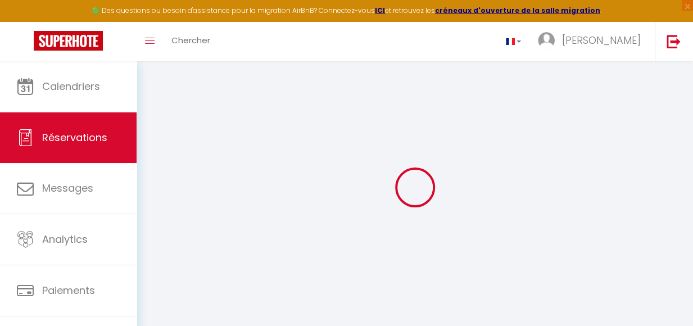
select select
checkbox input "false"
select select
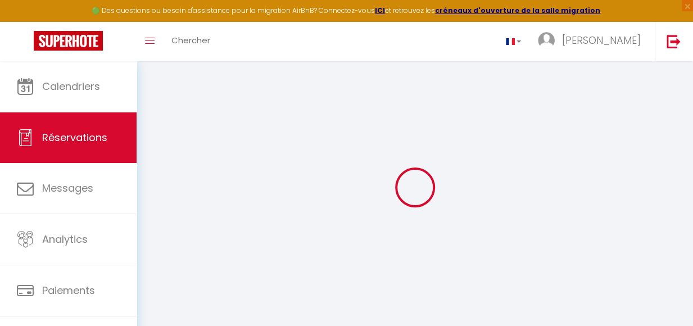
checkbox input "false"
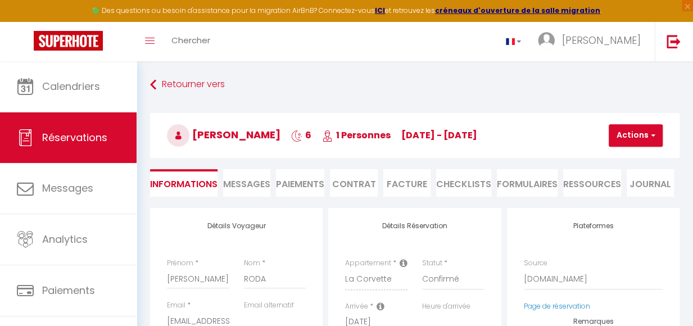
select select
checkbox input "false"
type textarea "** THIS RESERVATION HAS BEEN PRE-PAID ** BOOKING NOTE : Payment charge is EUR 6…"
type input "40"
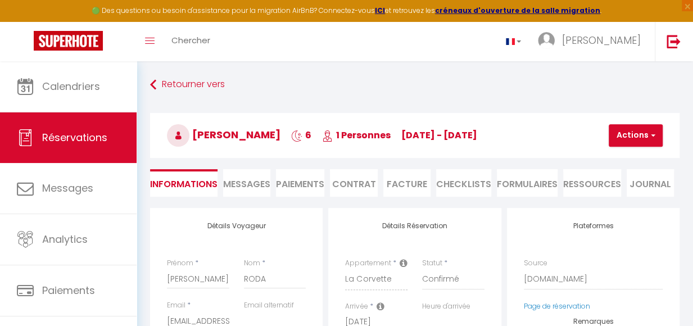
type input "20.15"
select select
checkbox input "false"
select select
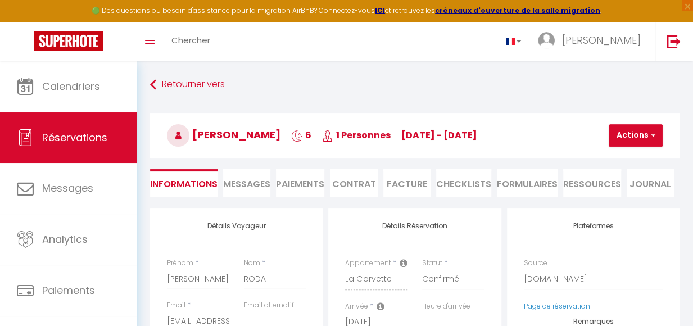
select select
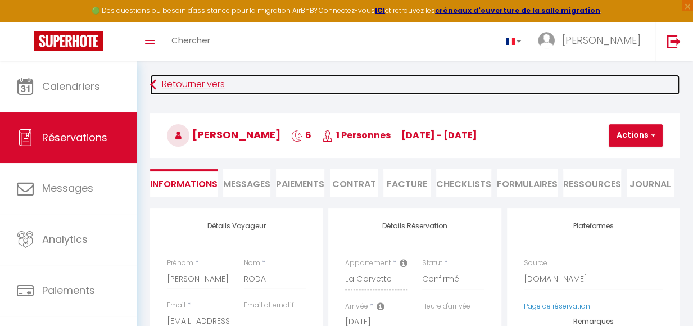
click at [210, 84] on link "Retourner vers" at bounding box center [415, 85] width 530 height 20
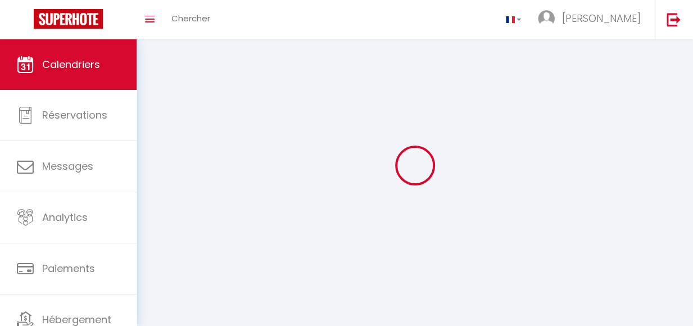
scroll to position [61, 0]
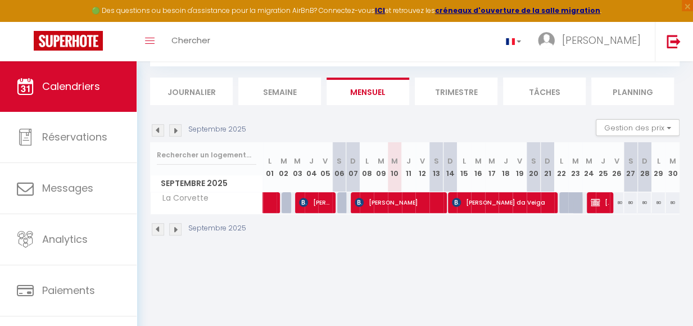
click at [155, 132] on img at bounding box center [158, 130] width 12 height 12
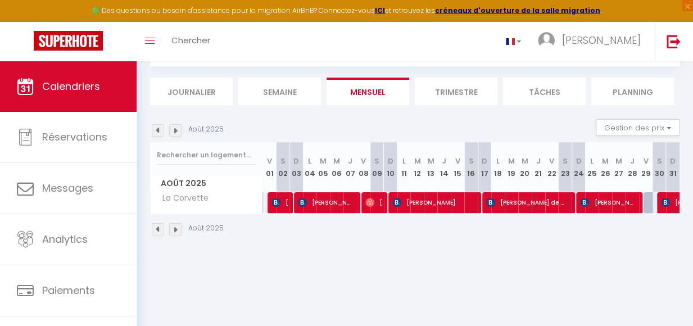
click at [155, 132] on img at bounding box center [158, 130] width 12 height 12
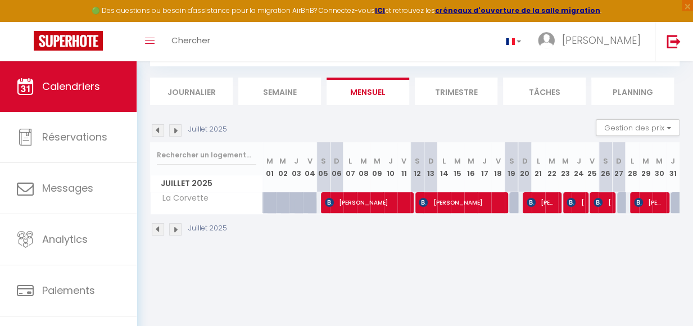
click at [155, 132] on img at bounding box center [158, 130] width 12 height 12
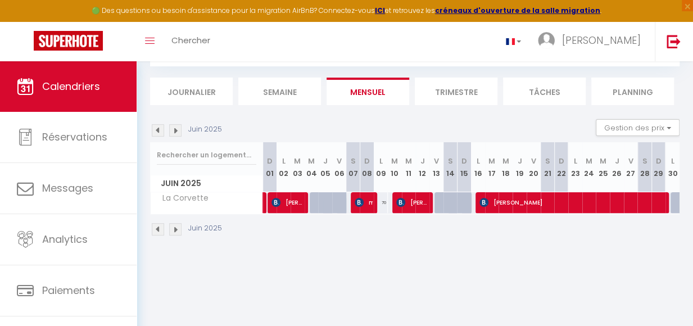
click at [155, 132] on img at bounding box center [158, 130] width 12 height 12
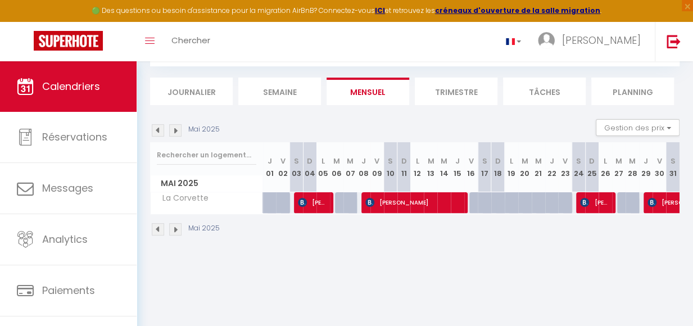
click at [155, 132] on img at bounding box center [158, 130] width 12 height 12
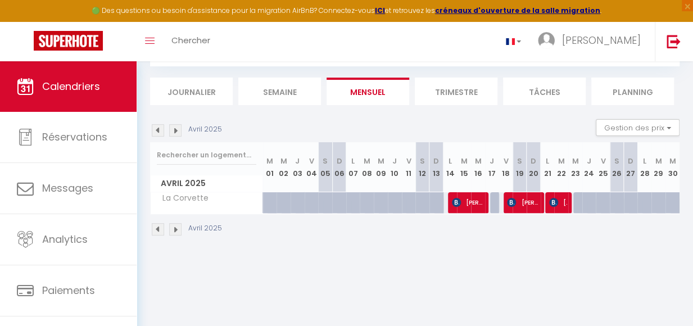
click at [155, 132] on img at bounding box center [158, 130] width 12 height 12
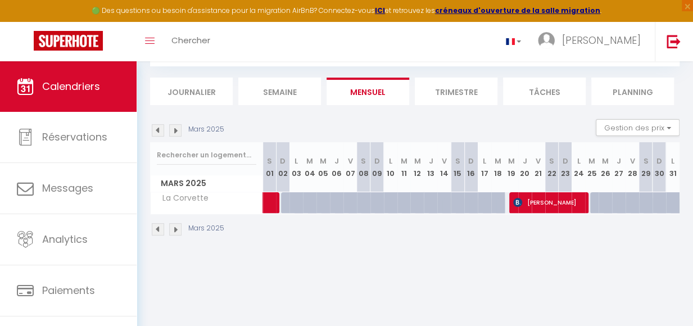
click at [172, 134] on img at bounding box center [175, 130] width 12 height 12
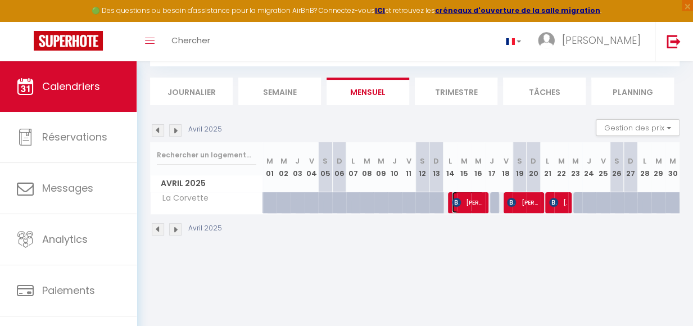
click at [469, 212] on span "[PERSON_NAME]" at bounding box center [467, 202] width 31 height 21
select select "OK"
select select "0"
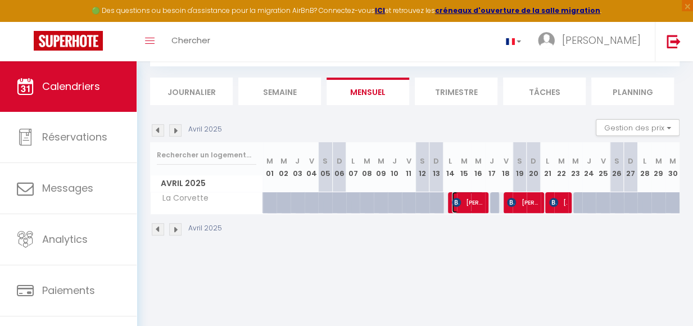
select select "1"
select select
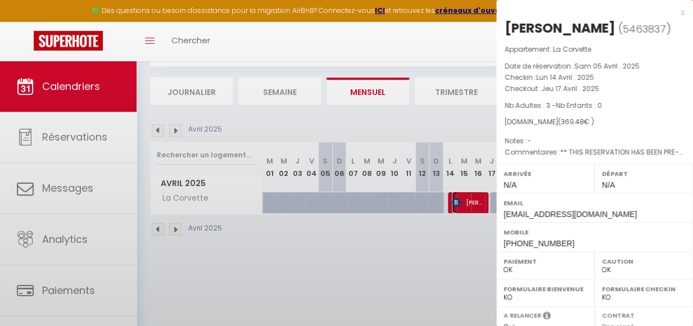
select select "11213"
select select "39518"
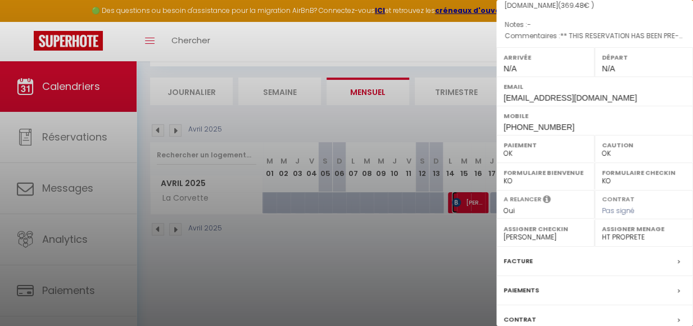
scroll to position [195, 0]
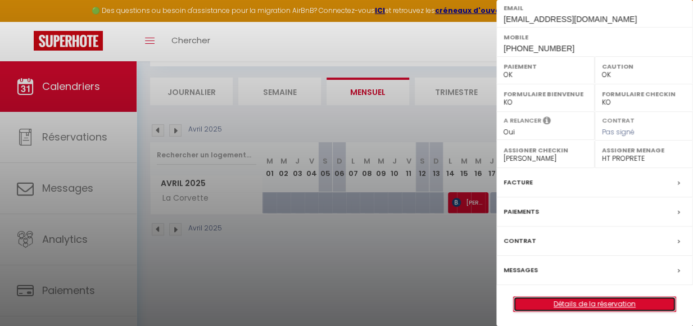
click at [577, 301] on link "Détails de la réservation" at bounding box center [595, 304] width 162 height 15
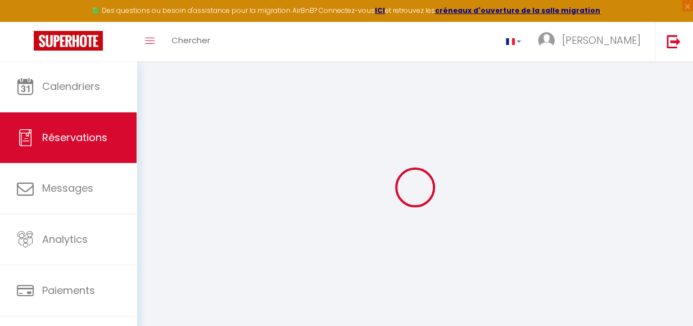
select select
checkbox input "false"
select select
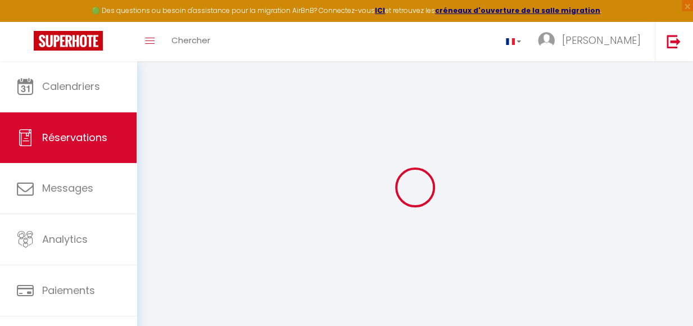
checkbox input "false"
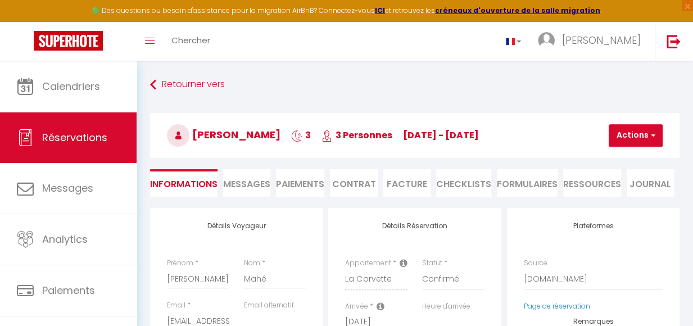
select select
checkbox input "false"
type textarea "** THIS RESERVATION HAS BEEN PRE-PAID ** BOOKING NOTE : Payment charge is EUR 5…"
type input "40"
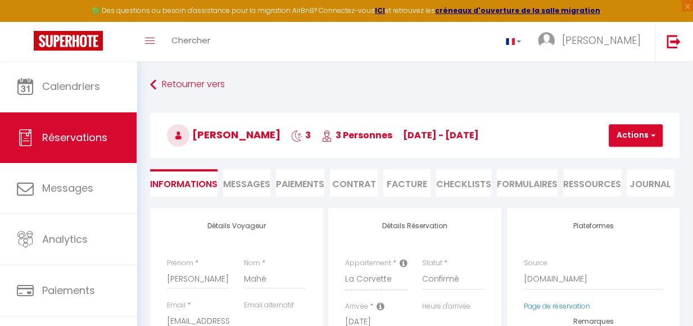
type input "14.36"
select select
checkbox input "false"
select select
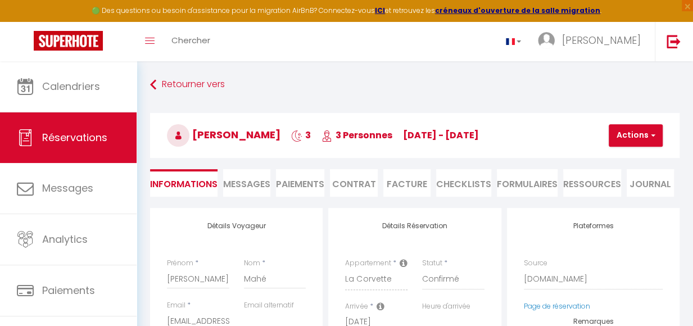
select select
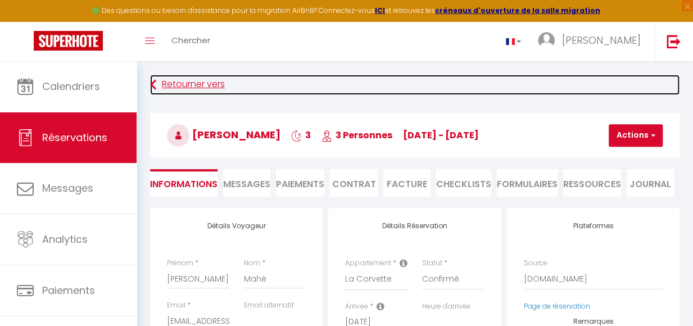
click at [176, 82] on link "Retourner vers" at bounding box center [415, 85] width 530 height 20
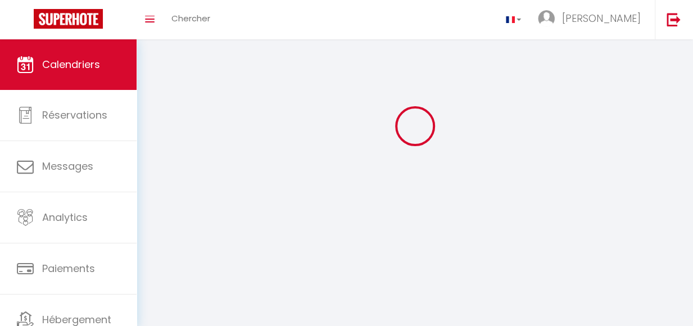
scroll to position [61, 0]
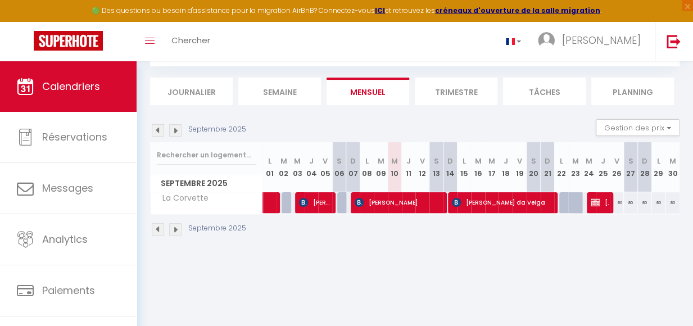
click at [155, 133] on img at bounding box center [158, 130] width 12 height 12
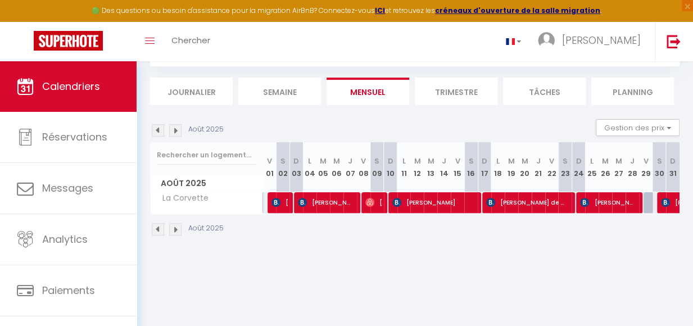
click at [155, 133] on img at bounding box center [158, 130] width 12 height 12
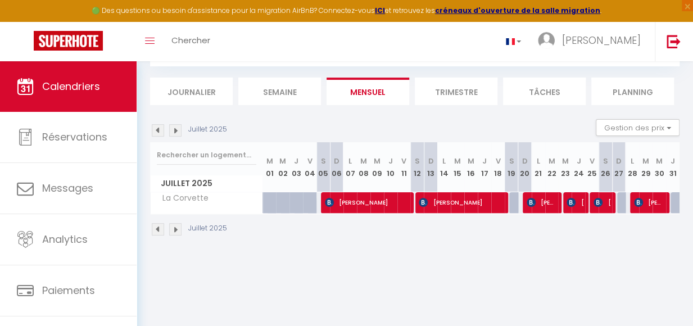
click at [155, 133] on img at bounding box center [158, 130] width 12 height 12
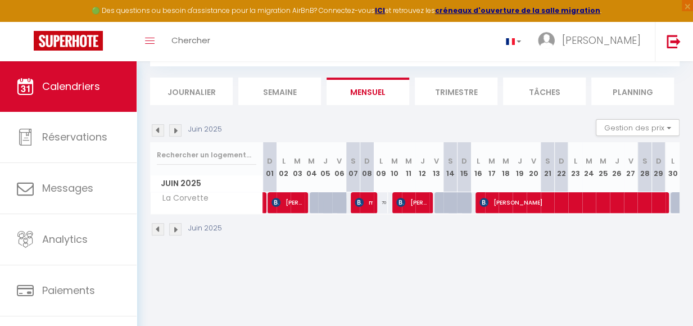
click at [156, 132] on img at bounding box center [158, 130] width 12 height 12
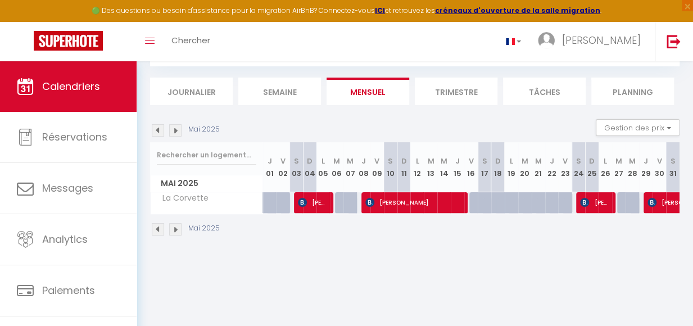
click at [158, 132] on img at bounding box center [158, 130] width 12 height 12
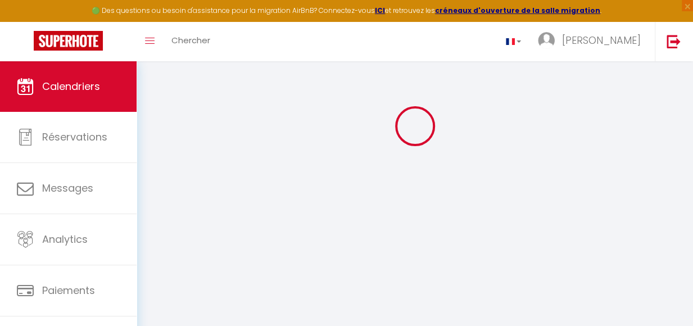
select select
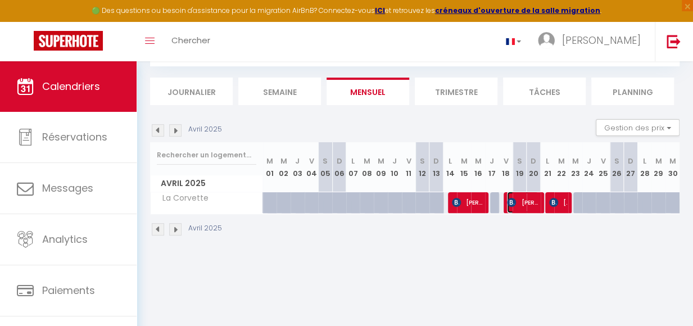
click at [527, 209] on span "[PERSON_NAME]" at bounding box center [522, 202] width 31 height 21
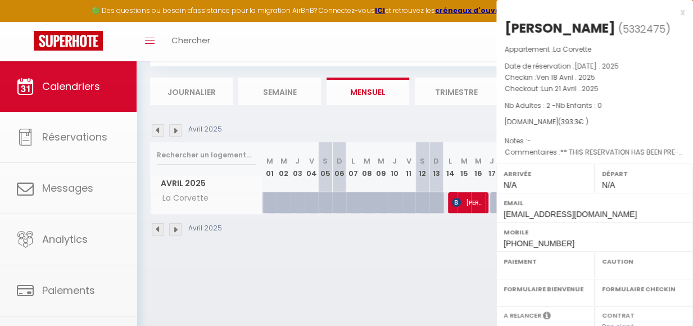
select select "OK"
select select "0"
select select "1"
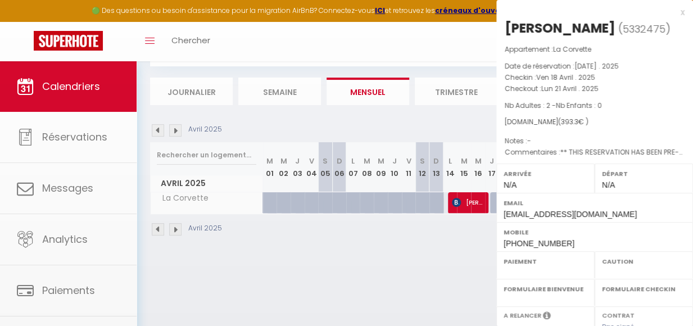
select select
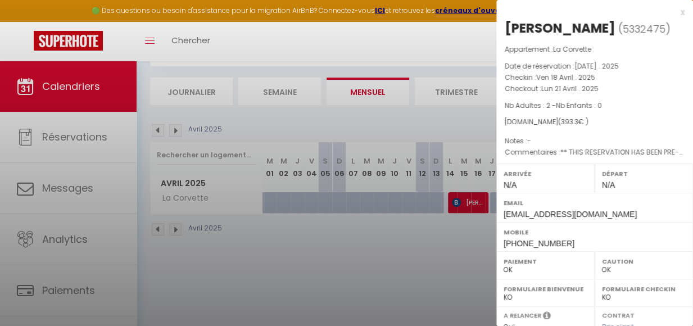
select select "11213"
select select "39518"
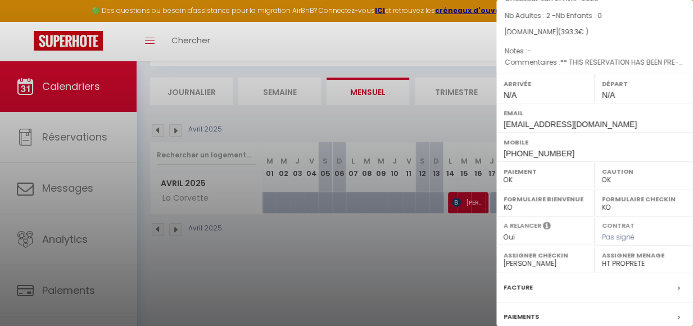
scroll to position [213, 0]
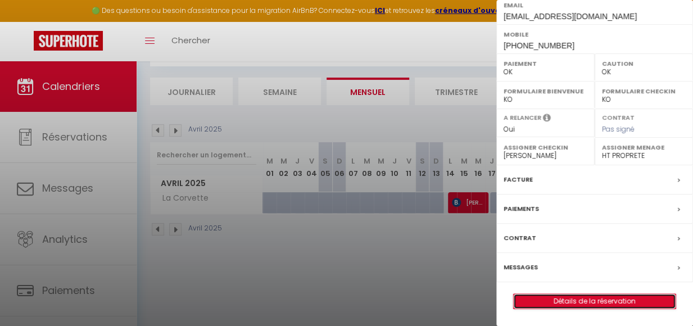
click at [583, 303] on link "Détails de la réservation" at bounding box center [595, 301] width 162 height 15
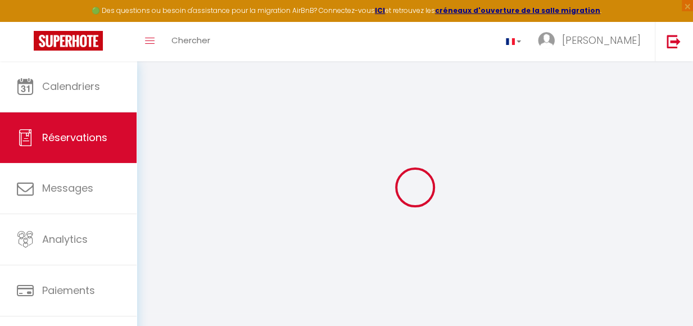
select select
checkbox input "false"
select select
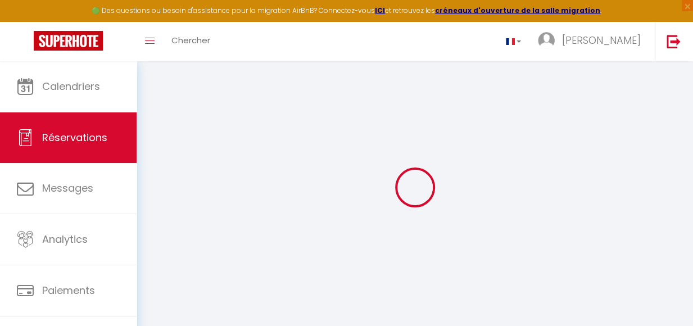
checkbox input "false"
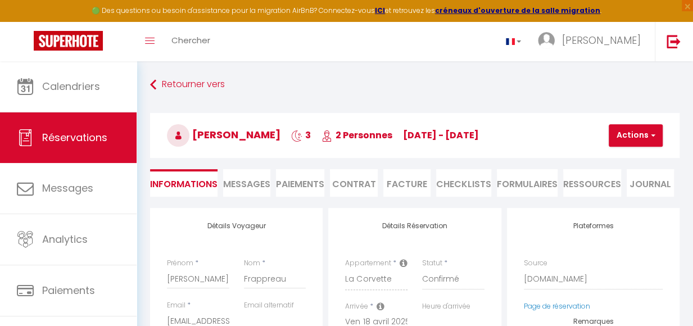
select select
checkbox input "false"
type textarea "** THIS RESERVATION HAS BEEN PRE-PAID ** BOOKING NOTE : Payment charge is EUR 5…"
type input "40"
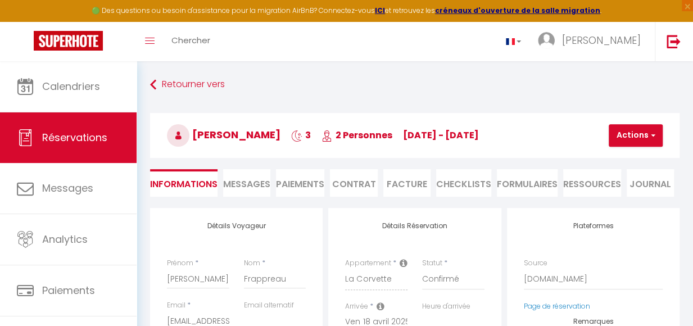
type input "15.5"
select select
checkbox input "false"
select select
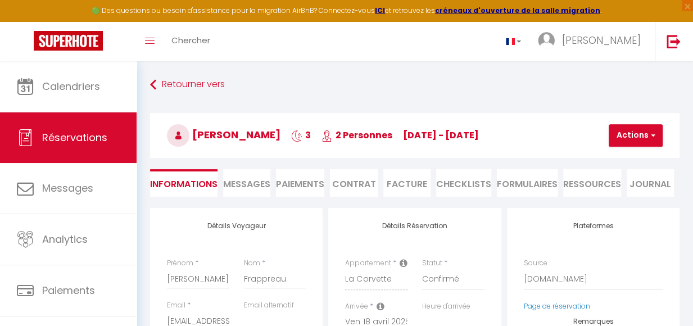
select select
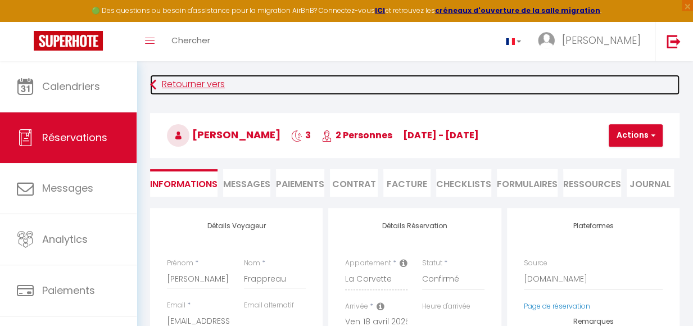
click at [155, 85] on icon at bounding box center [153, 85] width 6 height 20
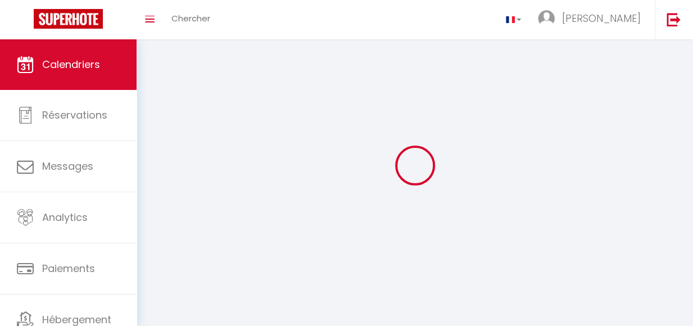
scroll to position [61, 0]
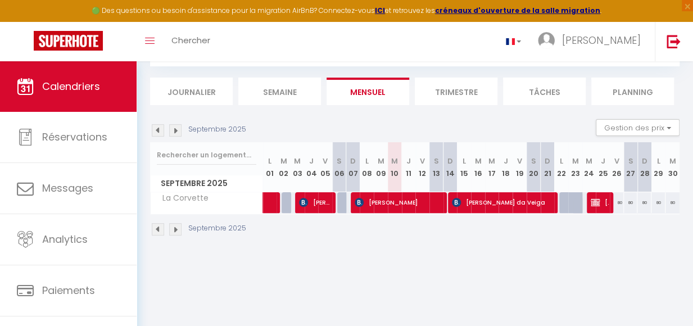
click at [157, 133] on img at bounding box center [158, 130] width 12 height 12
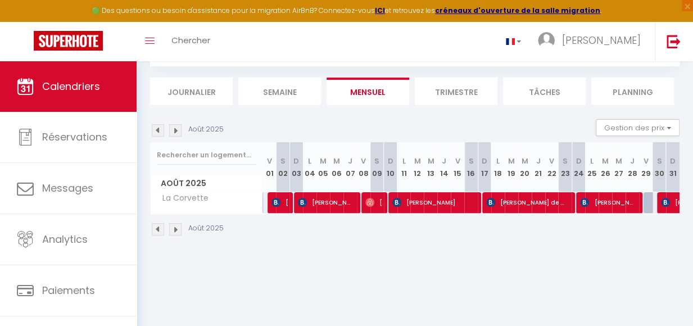
click at [157, 133] on img at bounding box center [158, 130] width 12 height 12
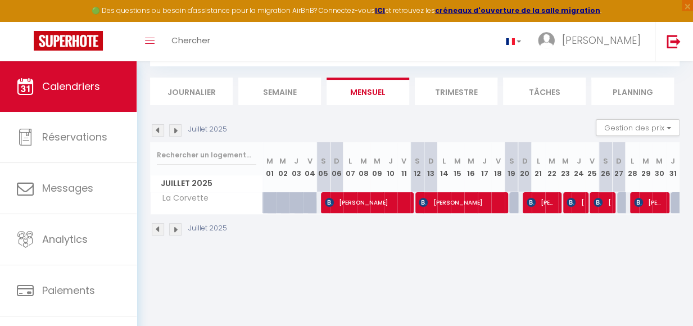
click at [157, 133] on img at bounding box center [158, 130] width 12 height 12
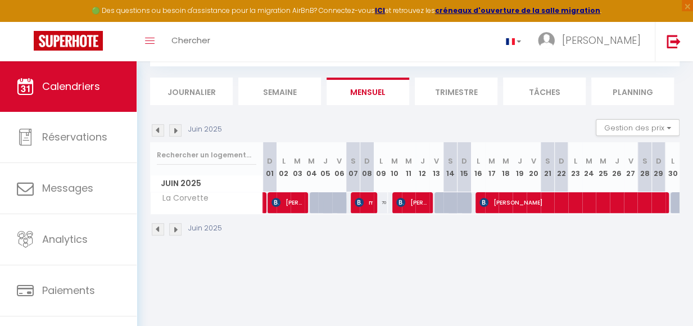
click at [157, 133] on img at bounding box center [158, 130] width 12 height 12
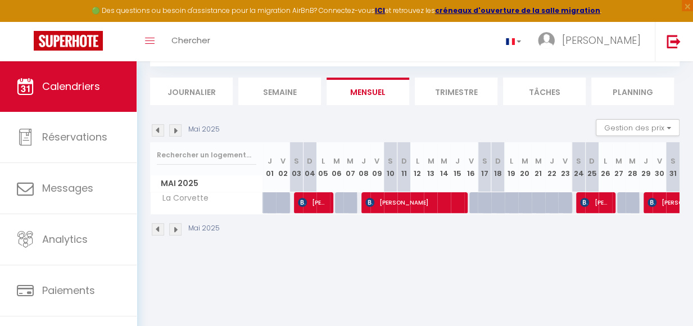
click at [159, 133] on img at bounding box center [158, 130] width 12 height 12
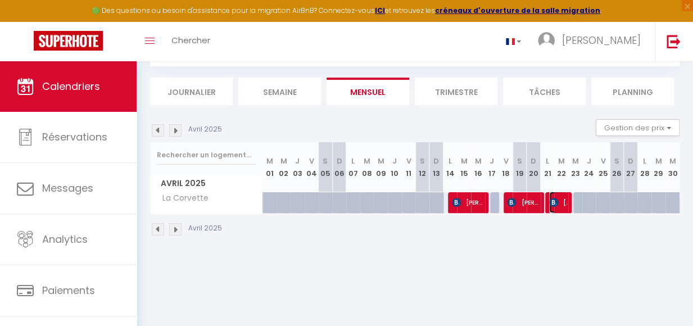
click at [554, 209] on span "[PERSON_NAME]" at bounding box center [559, 202] width 18 height 21
select select "OK"
select select "0"
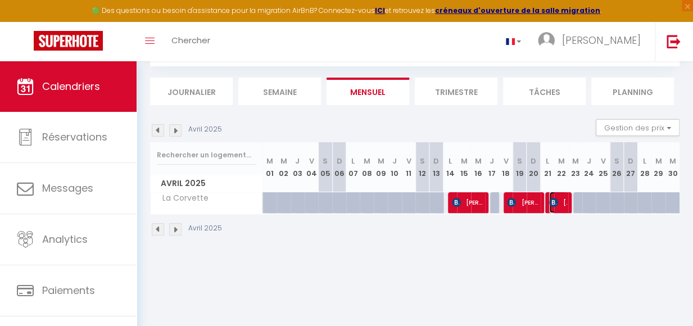
select select "1"
select select
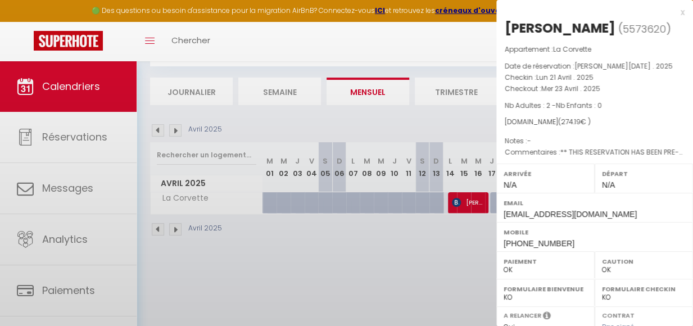
select select "11213"
select select "39518"
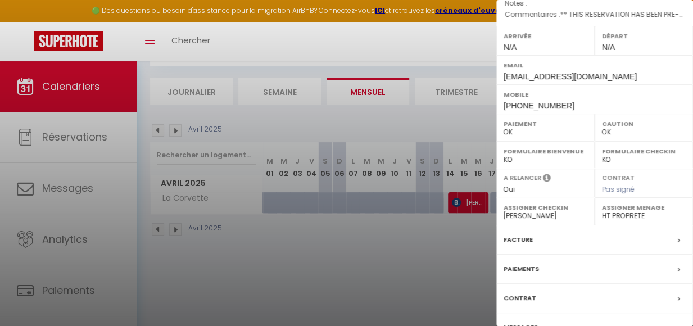
scroll to position [195, 0]
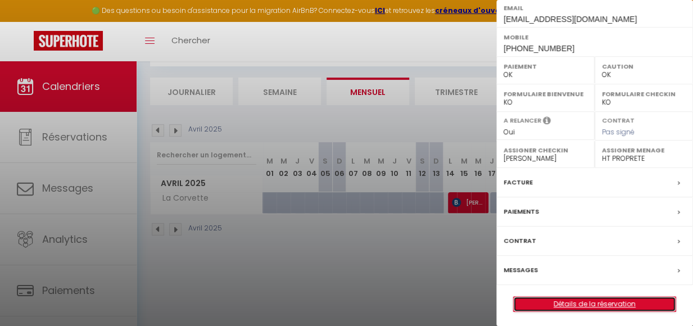
click at [596, 300] on link "Détails de la réservation" at bounding box center [595, 304] width 162 height 15
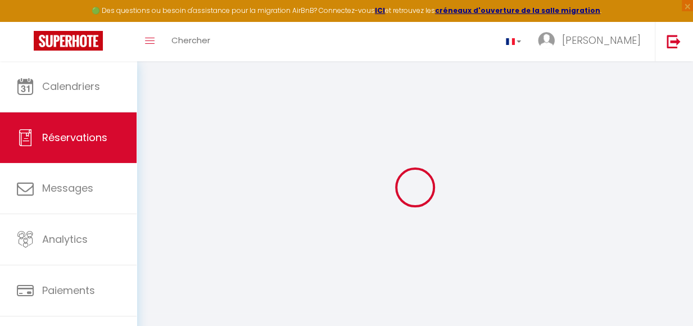
type input "[PERSON_NAME]"
type input "Rool"
type input "[EMAIL_ADDRESS][DOMAIN_NAME]"
type input "[PHONE_NUMBER]"
type input "."
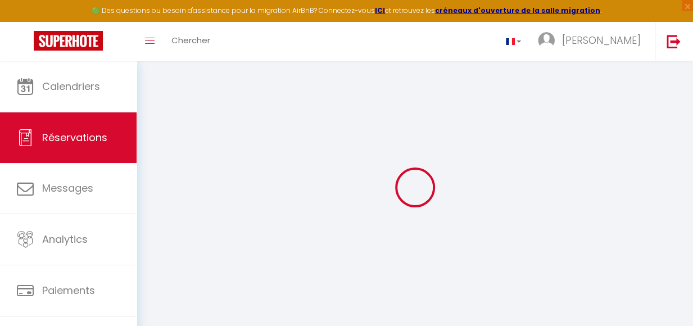
select select "FR"
type input "30"
type input "55.52"
type input "3.84"
select select "41847"
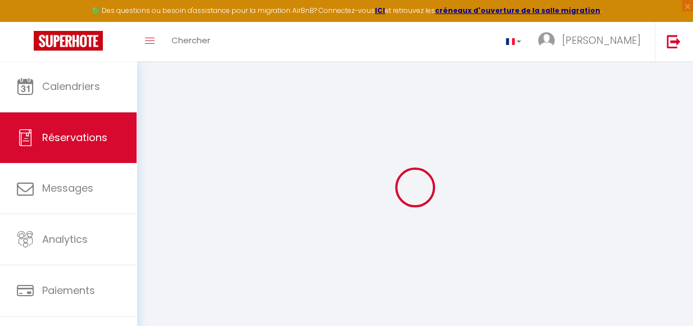
select select "1"
select select
type input "2"
select select "12"
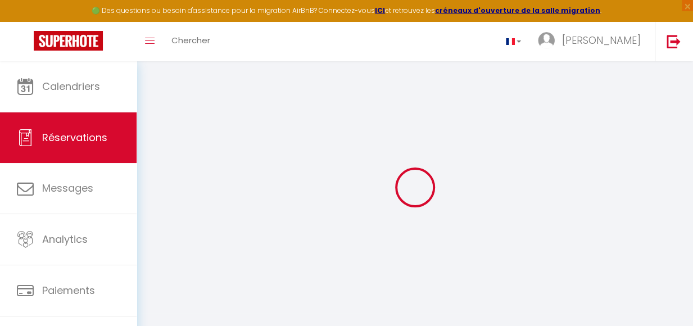
select select "15"
type input "194.4"
checkbox input "false"
select select "2"
type input "0"
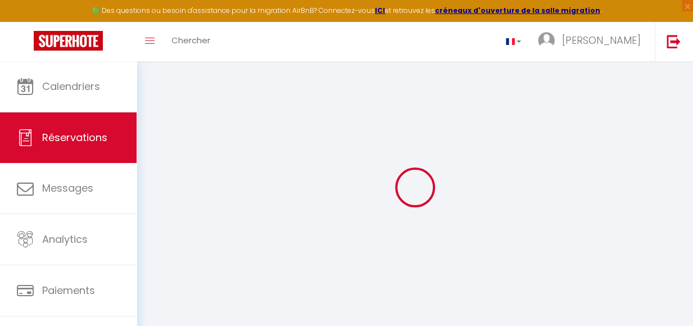
type input "0"
select select
checkbox input "false"
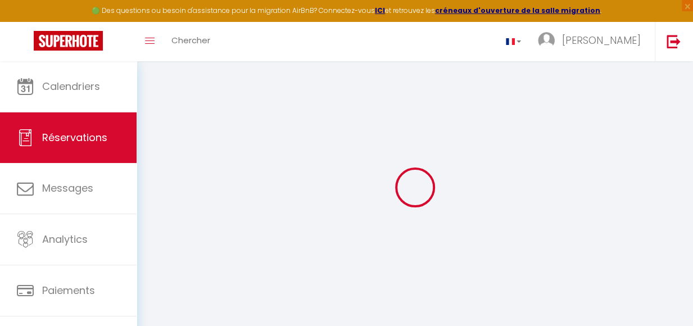
select select
checkbox input "false"
select select
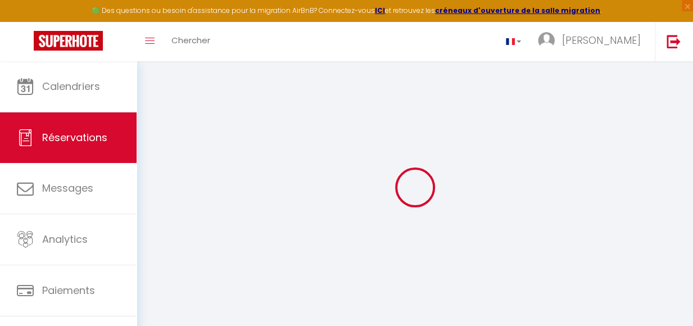
checkbox input "false"
select select
checkbox input "false"
type textarea "** THIS RESERVATION HAS BEEN PRE-PAID ** BOOKING NOTE : Payment charge is EUR 3…"
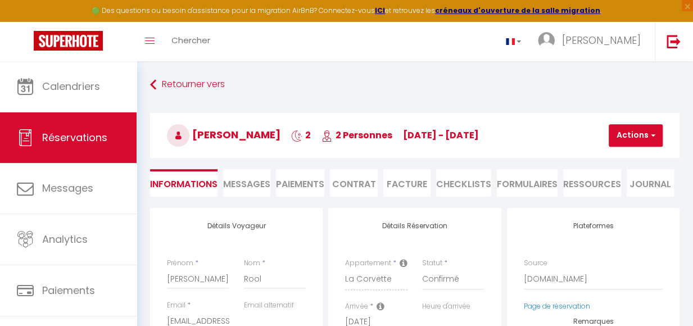
type input "40"
type input "9.79"
select select
checkbox input "false"
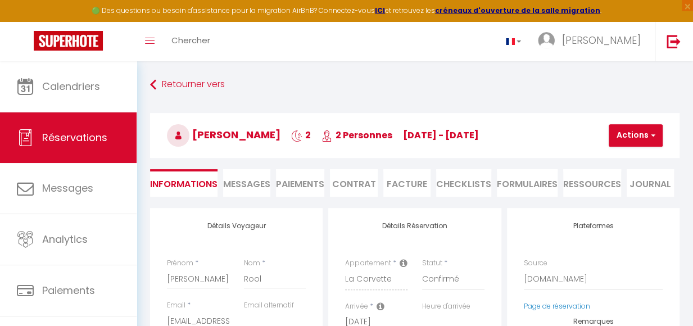
select select
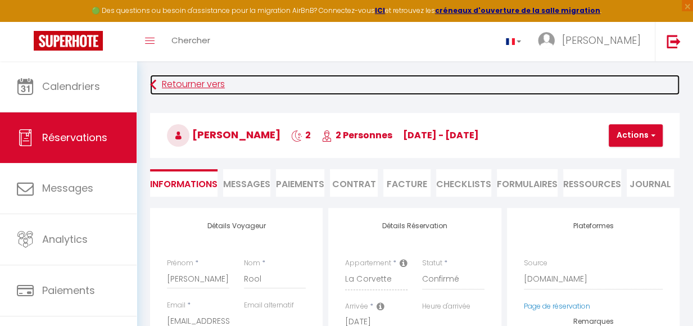
click at [190, 89] on link "Retourner vers" at bounding box center [415, 85] width 530 height 20
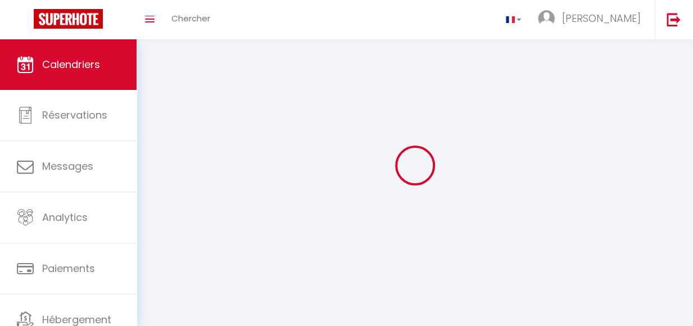
scroll to position [61, 0]
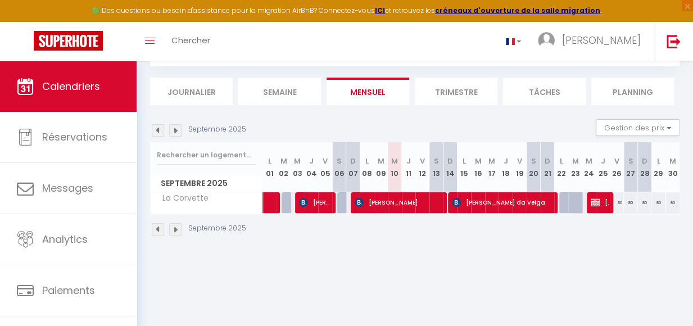
click at [159, 131] on img at bounding box center [158, 130] width 12 height 12
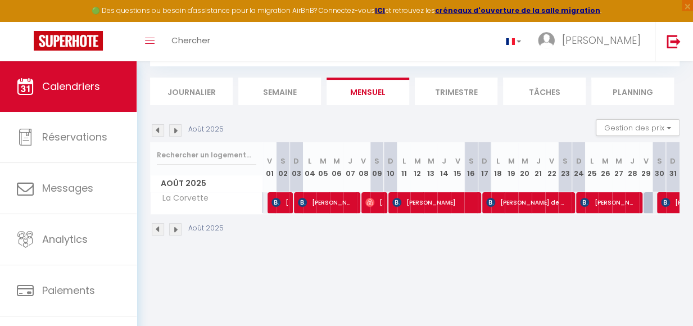
click at [159, 132] on img at bounding box center [158, 130] width 12 height 12
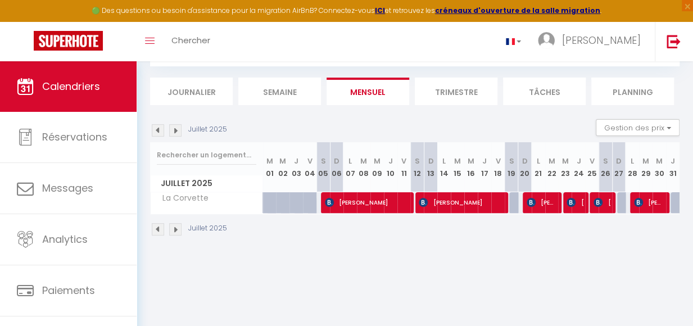
click at [159, 132] on img at bounding box center [158, 130] width 12 height 12
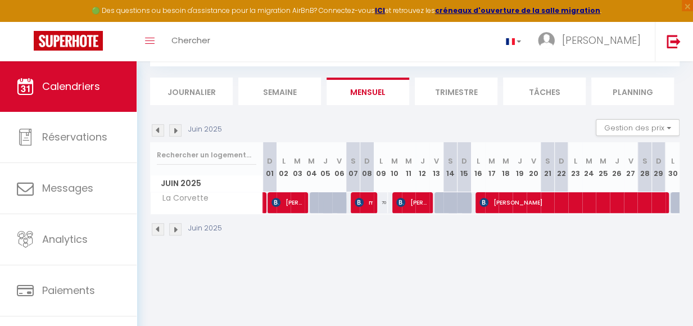
click at [160, 132] on img at bounding box center [158, 130] width 12 height 12
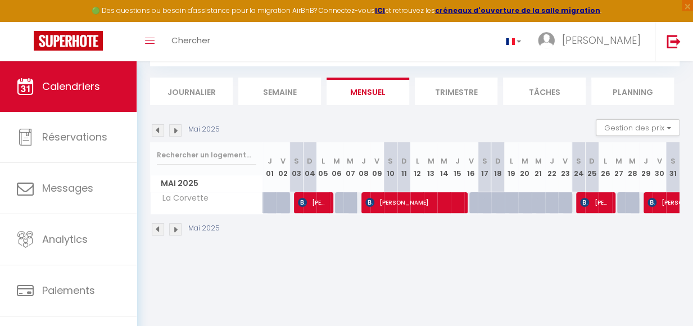
click at [160, 132] on img at bounding box center [158, 130] width 12 height 12
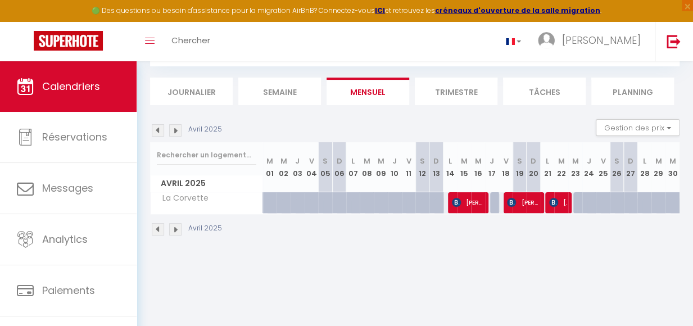
click at [178, 132] on img at bounding box center [175, 130] width 12 height 12
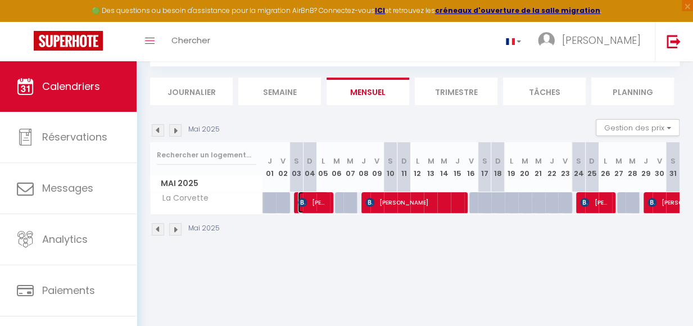
click at [325, 206] on span "[PERSON_NAME]" at bounding box center [313, 202] width 30 height 21
select select "OK"
select select "0"
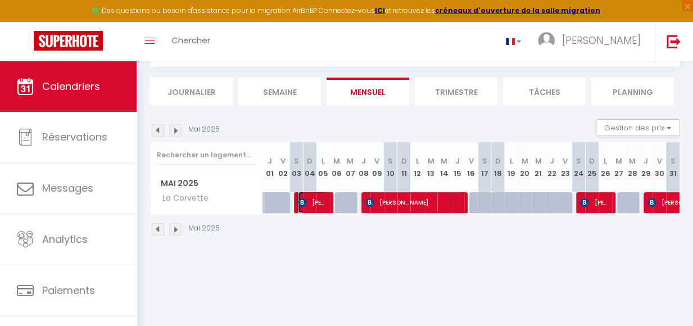
select select "1"
select select
select select "11213"
select select "39518"
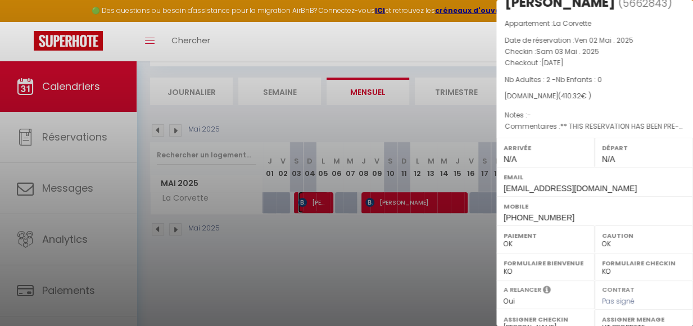
scroll to position [195, 0]
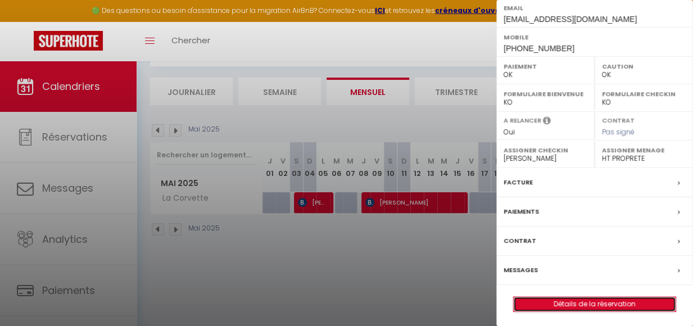
click at [592, 301] on link "Détails de la réservation" at bounding box center [595, 304] width 162 height 15
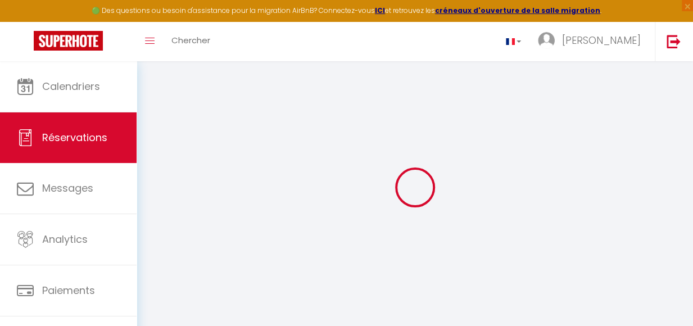
type input "Kenza"
type input "Djema"
type input "[EMAIL_ADDRESS][DOMAIN_NAME]"
type input "[PHONE_NUMBER]"
type input "."
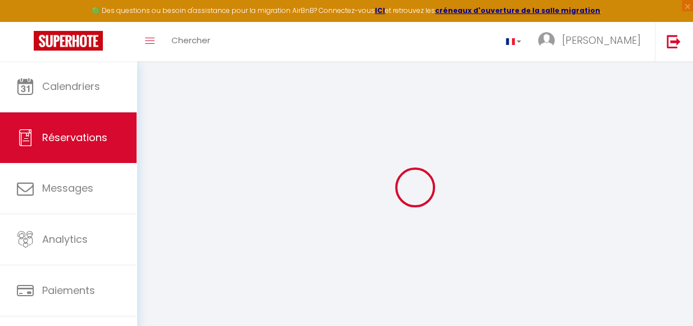
select select "FR"
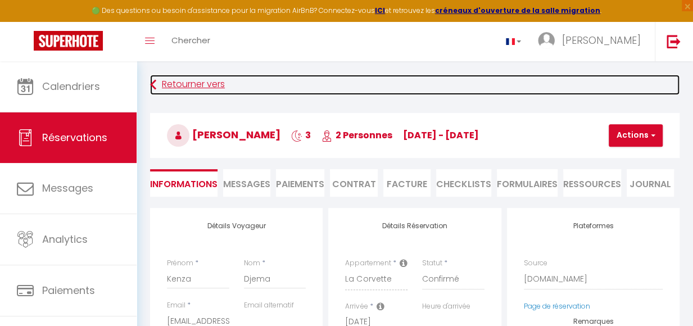
click at [169, 82] on link "Retourner vers" at bounding box center [415, 85] width 530 height 20
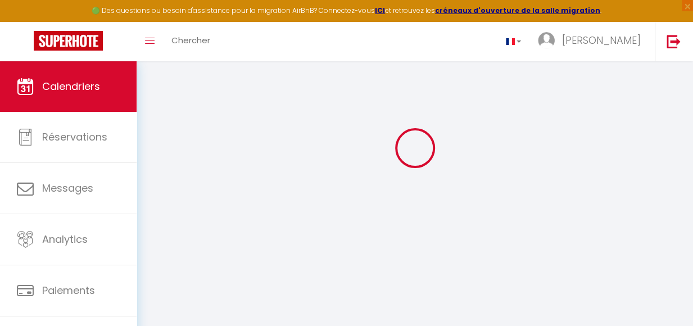
scroll to position [61, 0]
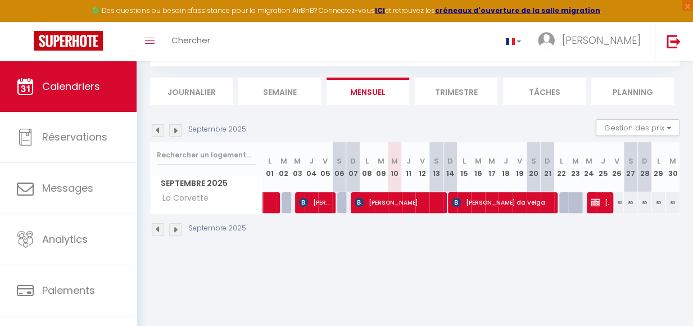
click at [156, 129] on img at bounding box center [158, 130] width 12 height 12
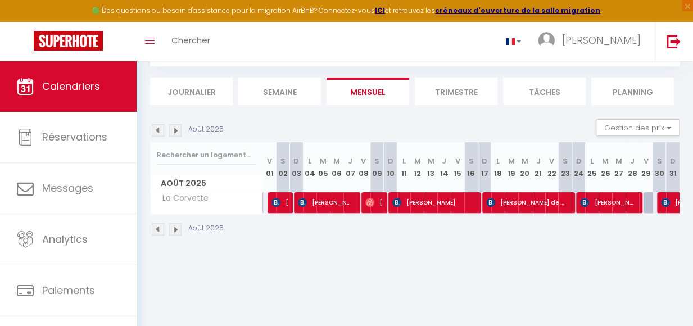
click at [156, 129] on img at bounding box center [158, 130] width 12 height 12
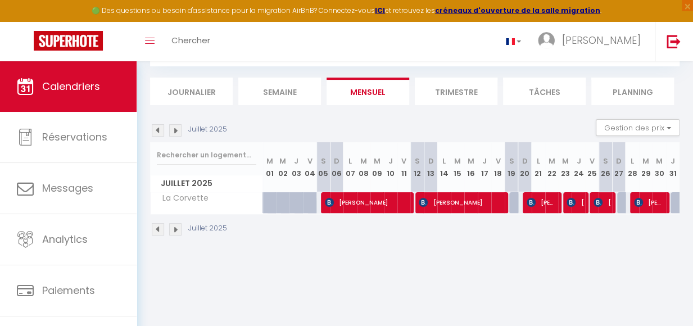
click at [157, 129] on img at bounding box center [158, 130] width 12 height 12
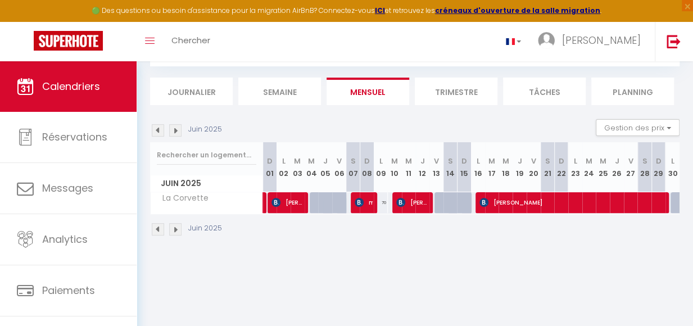
click at [157, 129] on img at bounding box center [158, 130] width 12 height 12
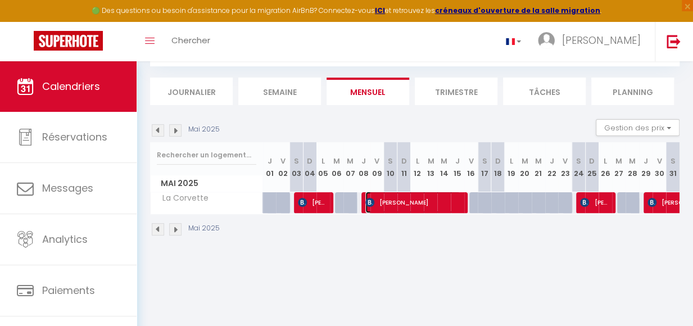
click at [452, 204] on span "[PERSON_NAME]" at bounding box center [413, 202] width 95 height 21
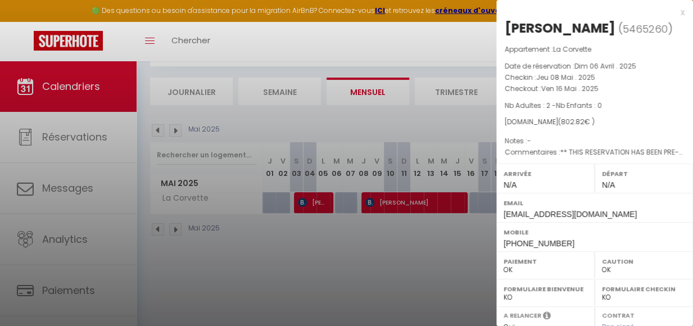
click at [397, 300] on div at bounding box center [346, 163] width 693 height 326
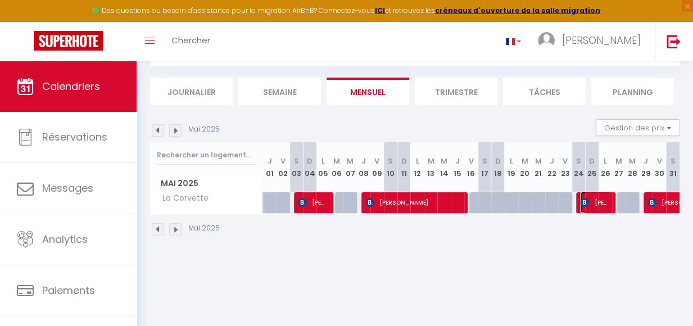
click at [591, 211] on span "[PERSON_NAME]" at bounding box center [595, 202] width 30 height 21
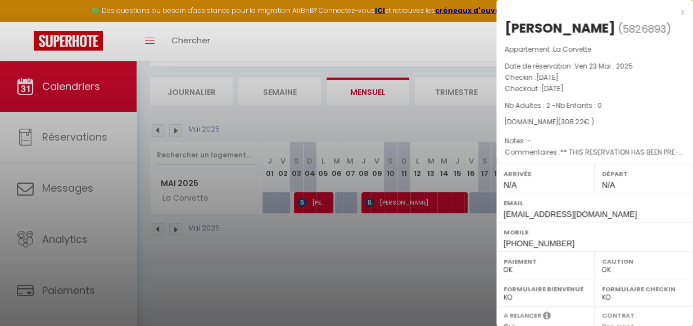
click at [450, 228] on div at bounding box center [346, 163] width 693 height 326
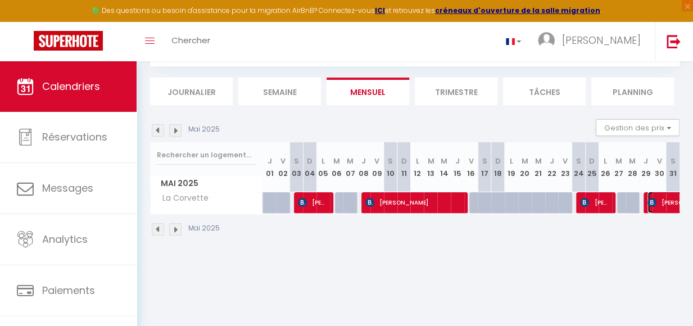
click at [651, 211] on span "[PERSON_NAME]" at bounding box center [687, 202] width 78 height 21
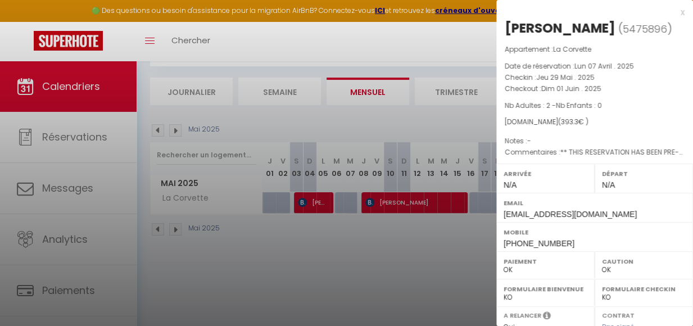
click at [443, 199] on div at bounding box center [346, 163] width 693 height 326
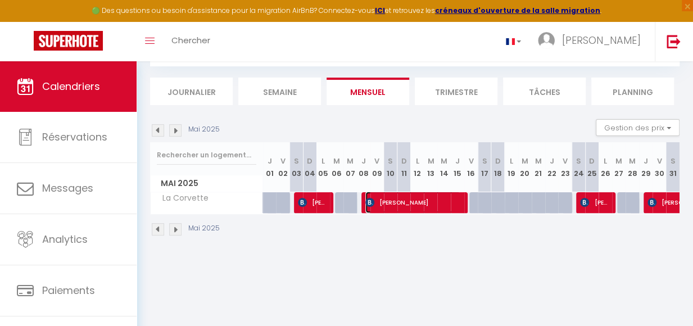
click at [443, 202] on span "[PERSON_NAME]" at bounding box center [413, 202] width 95 height 21
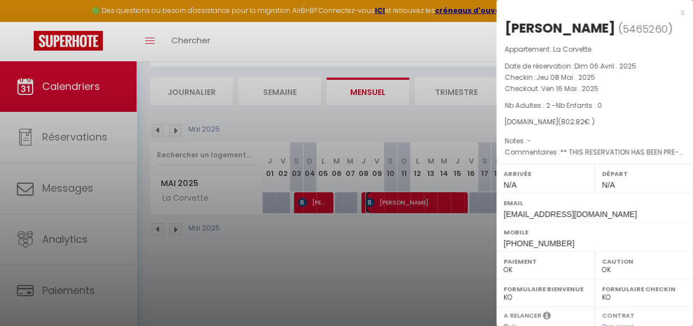
scroll to position [213, 0]
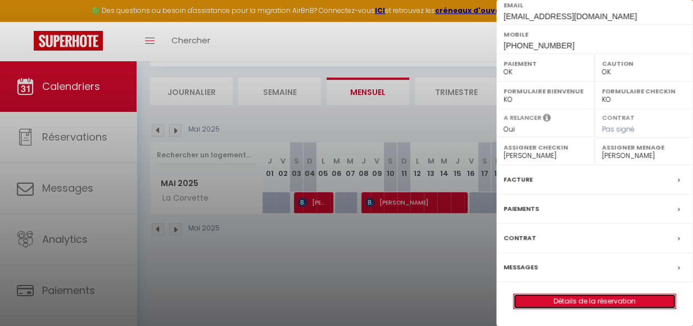
click at [592, 296] on link "Détails de la réservation" at bounding box center [595, 301] width 162 height 15
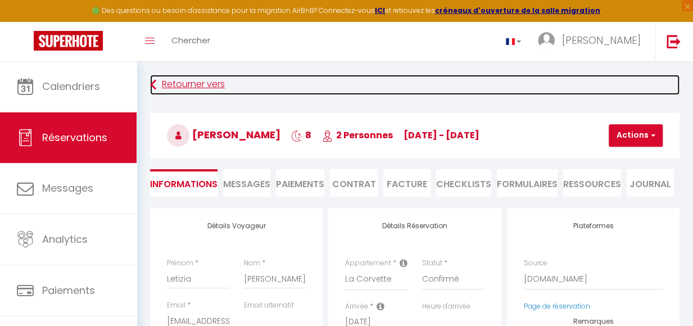
click at [181, 89] on link "Retourner vers" at bounding box center [415, 85] width 530 height 20
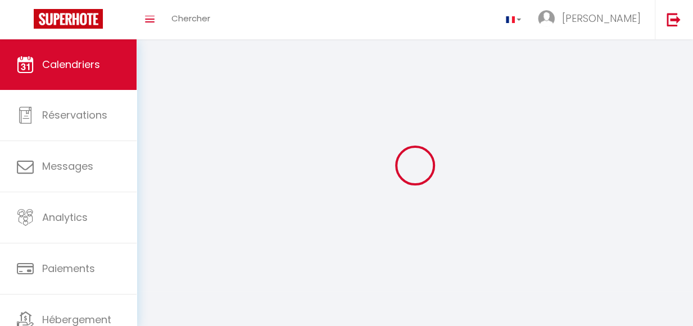
scroll to position [61, 0]
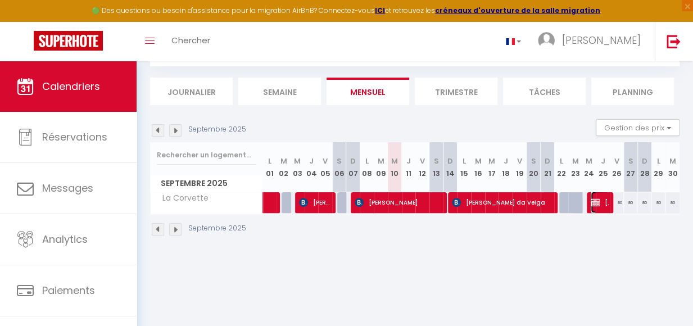
click at [592, 213] on span "[PERSON_NAME]" at bounding box center [600, 202] width 18 height 21
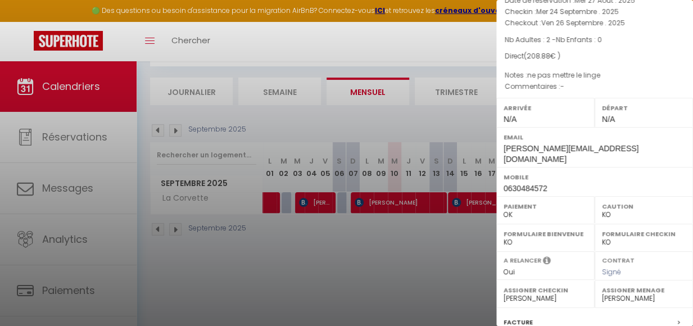
scroll to position [213, 0]
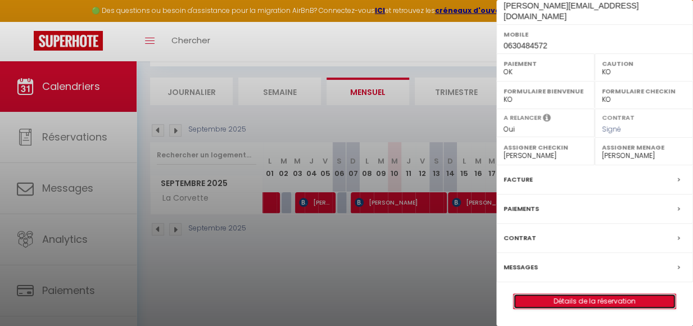
click at [600, 304] on link "Détails de la réservation" at bounding box center [595, 301] width 162 height 15
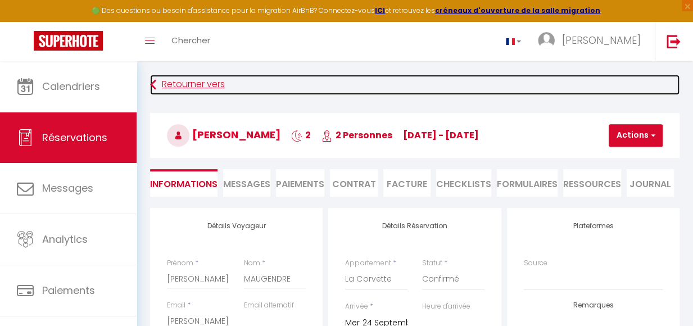
click at [165, 87] on link "Retourner vers" at bounding box center [415, 85] width 530 height 20
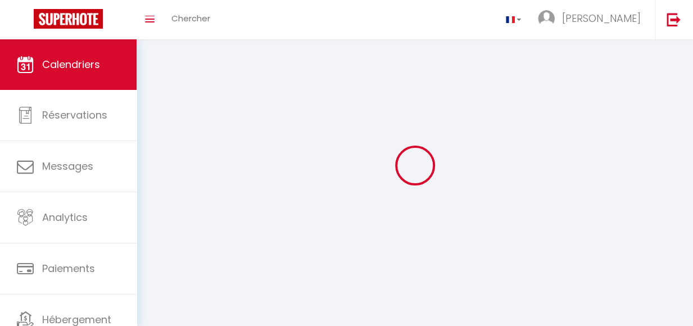
scroll to position [61, 0]
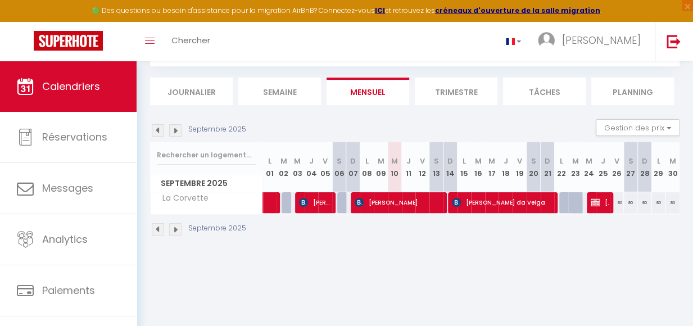
click at [154, 134] on img at bounding box center [158, 130] width 12 height 12
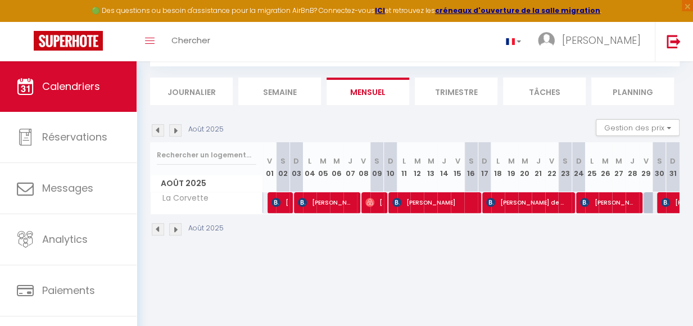
click at [158, 137] on img at bounding box center [158, 130] width 12 height 12
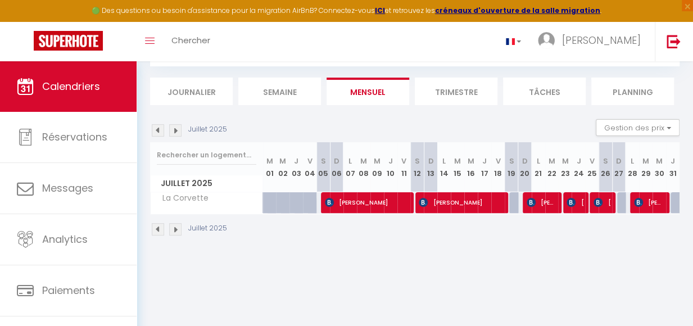
click at [158, 136] on img at bounding box center [158, 130] width 12 height 12
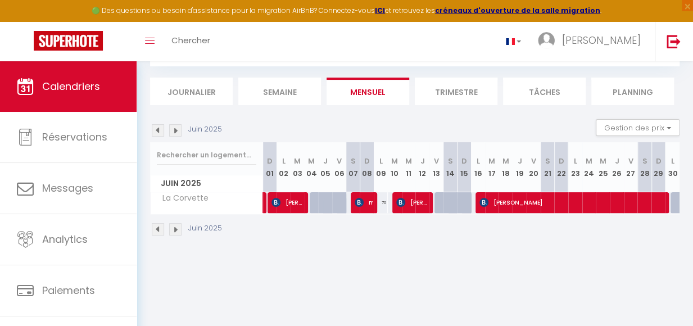
click at [158, 136] on img at bounding box center [158, 130] width 12 height 12
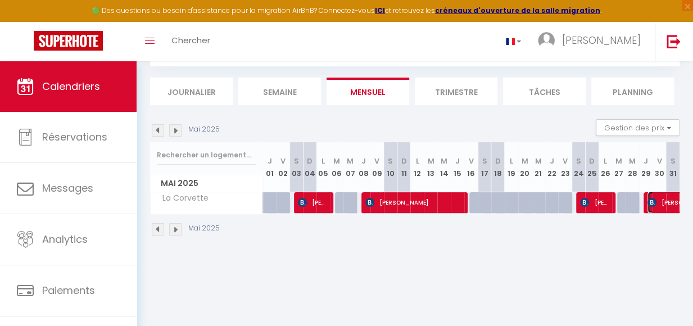
click at [661, 208] on span "[PERSON_NAME]" at bounding box center [687, 202] width 78 height 21
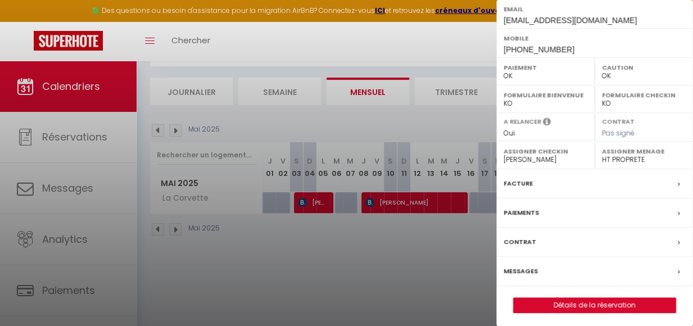
scroll to position [195, 0]
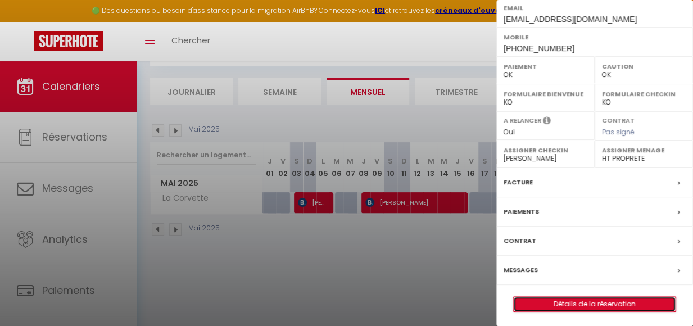
click at [606, 300] on link "Détails de la réservation" at bounding box center [595, 304] width 162 height 15
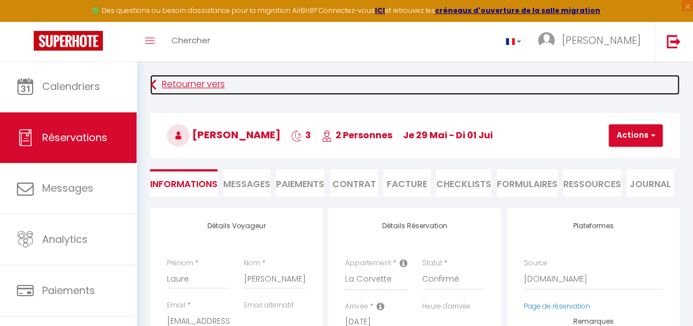
click at [186, 86] on link "Retourner vers" at bounding box center [415, 85] width 530 height 20
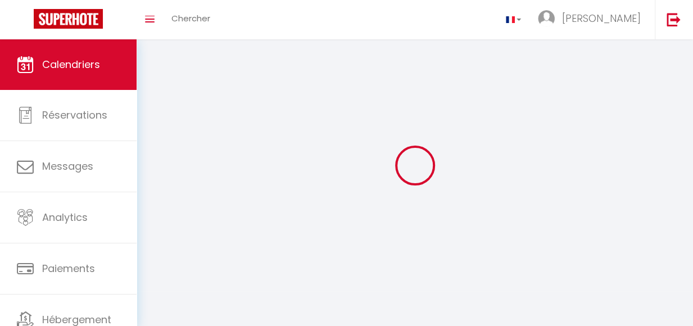
scroll to position [61, 0]
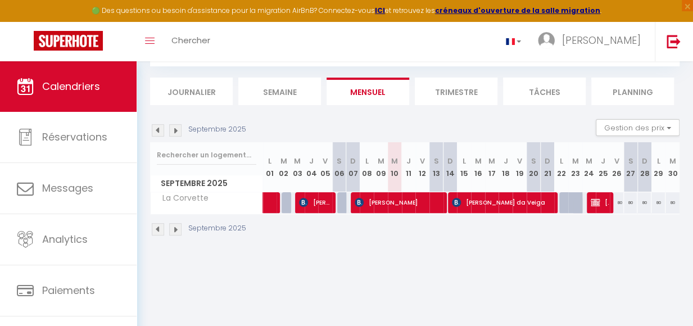
click at [159, 134] on img at bounding box center [158, 130] width 12 height 12
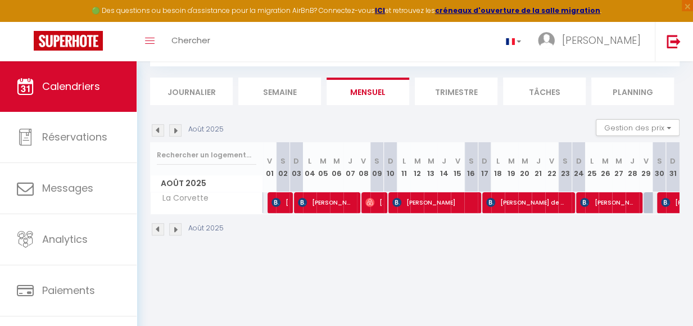
click at [159, 134] on img at bounding box center [158, 130] width 12 height 12
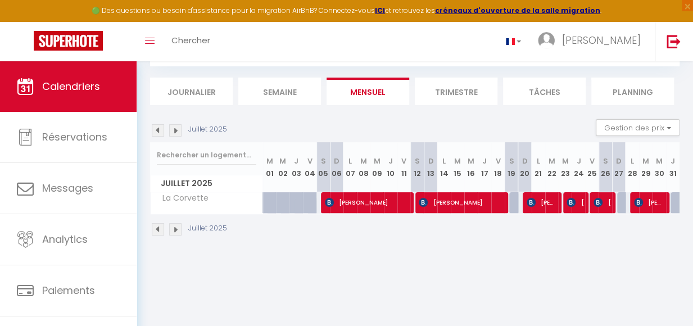
click at [150, 137] on div "CALENDRIERS Filtrer par hébergement Tous T2 stylé/calme et confortable Appartem…" at bounding box center [415, 130] width 557 height 261
click at [157, 136] on img at bounding box center [158, 130] width 12 height 12
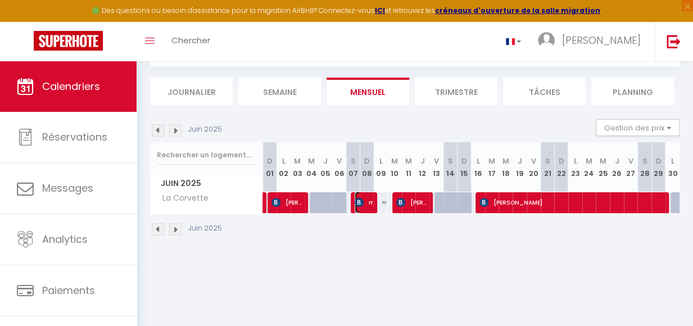
click at [367, 212] on span "moulin [PERSON_NAME]" at bounding box center [364, 202] width 18 height 21
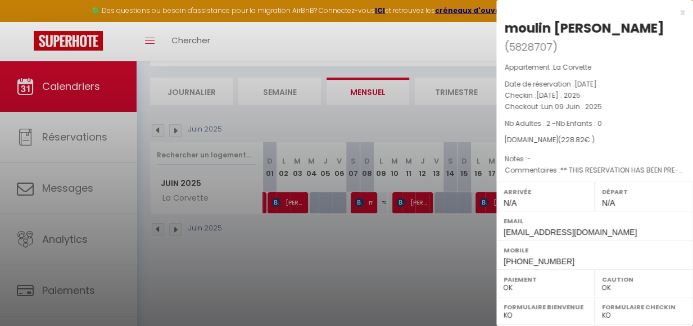
click at [415, 210] on div at bounding box center [346, 163] width 693 height 326
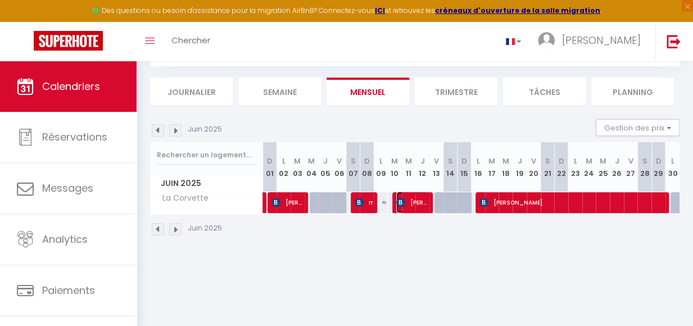
click at [415, 210] on span "[PERSON_NAME]" at bounding box center [412, 202] width 31 height 21
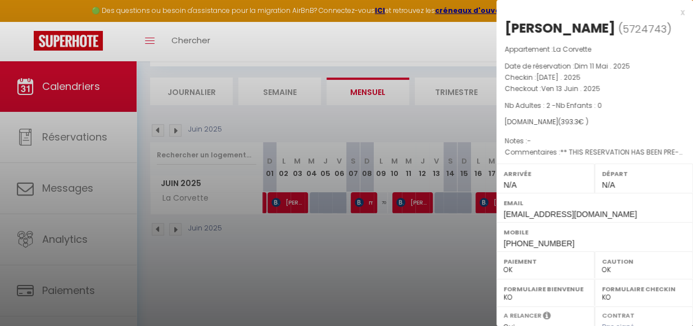
click at [484, 213] on div at bounding box center [346, 163] width 693 height 326
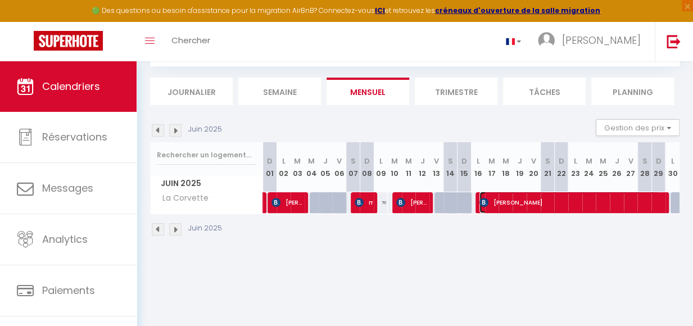
click at [497, 211] on span "[PERSON_NAME]" at bounding box center [570, 202] width 180 height 21
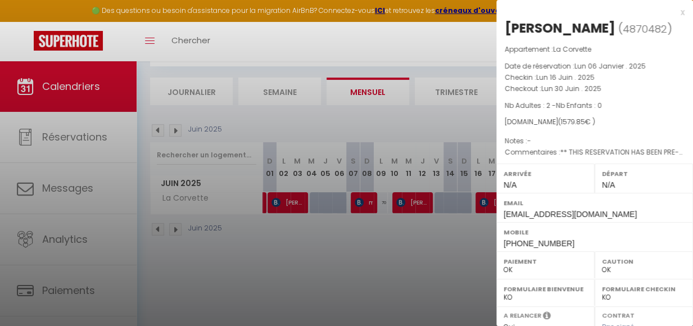
click at [465, 241] on div at bounding box center [346, 163] width 693 height 326
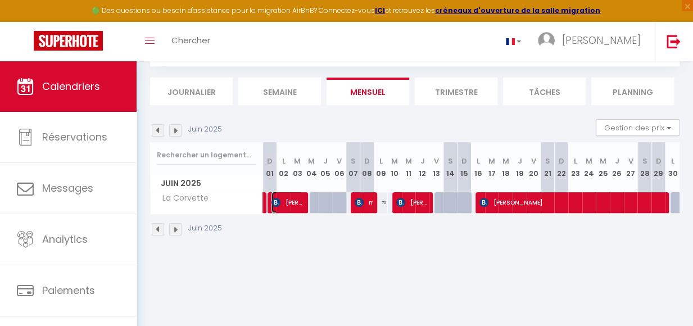
click at [284, 208] on span "[PERSON_NAME]" at bounding box center [287, 202] width 31 height 21
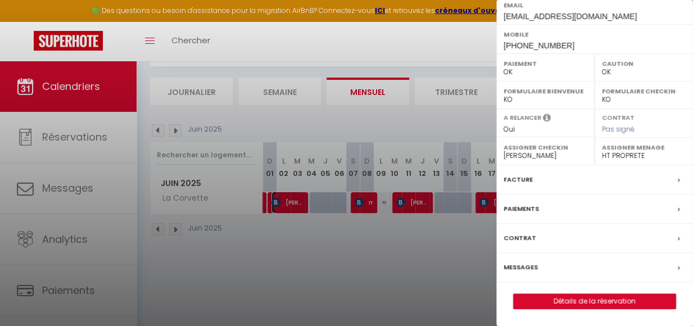
scroll to position [213, 0]
click at [593, 303] on link "Détails de la réservation" at bounding box center [595, 301] width 162 height 15
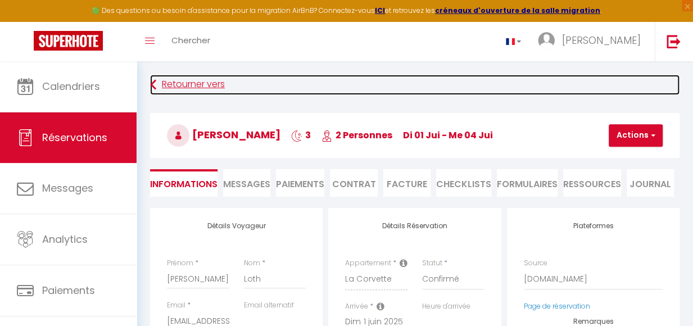
click at [172, 84] on link "Retourner vers" at bounding box center [415, 85] width 530 height 20
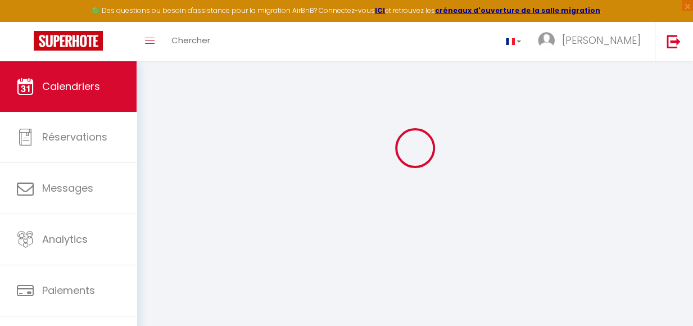
scroll to position [61, 0]
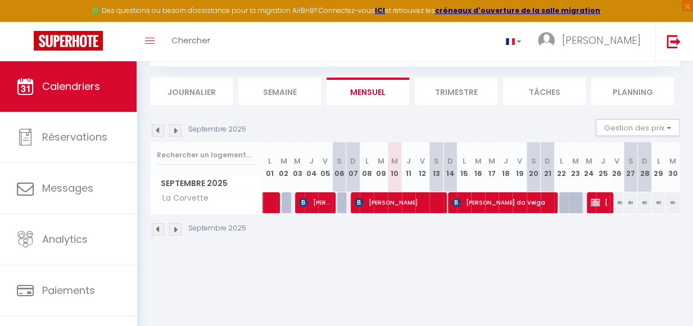
click at [160, 132] on img at bounding box center [158, 130] width 12 height 12
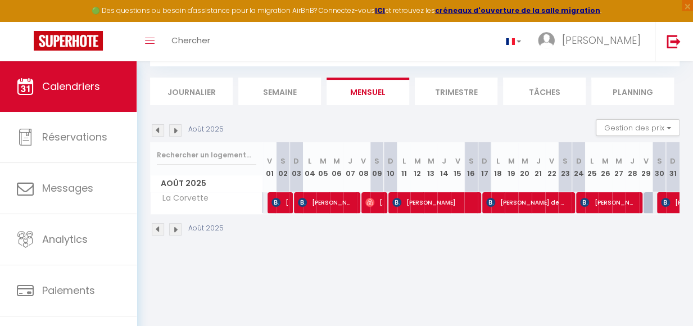
click at [160, 133] on img at bounding box center [158, 130] width 12 height 12
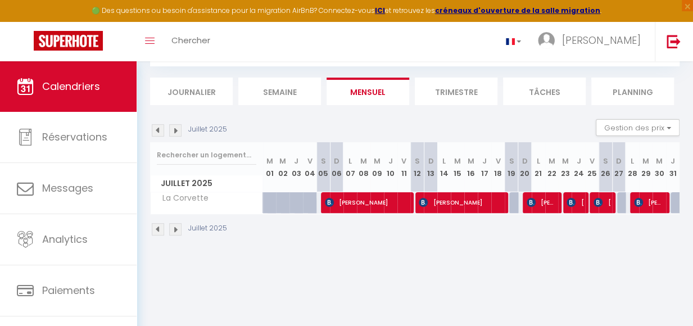
click at [160, 133] on img at bounding box center [158, 130] width 12 height 12
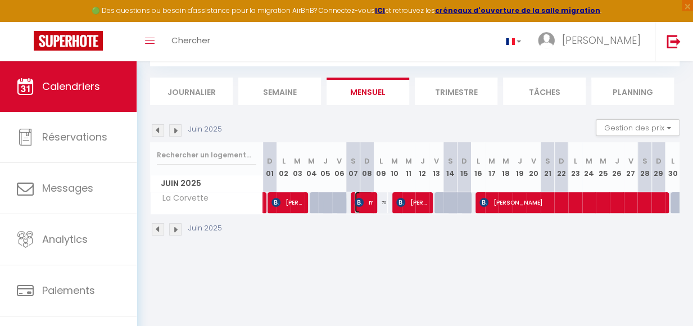
click at [364, 211] on span "moulin [PERSON_NAME]" at bounding box center [364, 202] width 18 height 21
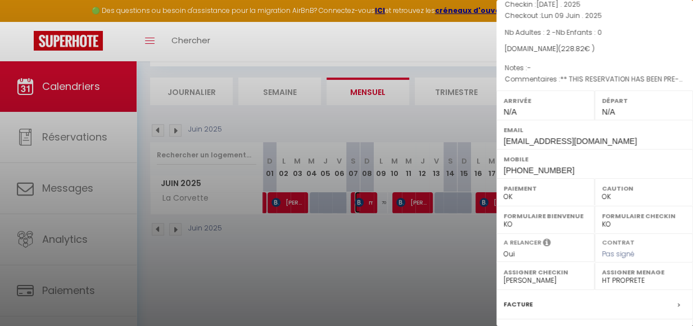
scroll to position [195, 0]
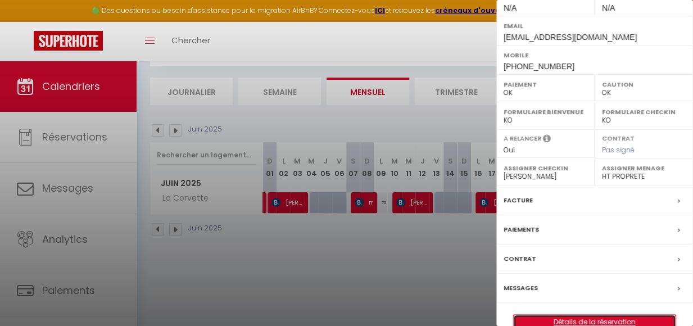
click at [602, 315] on link "Détails de la réservation" at bounding box center [595, 322] width 162 height 15
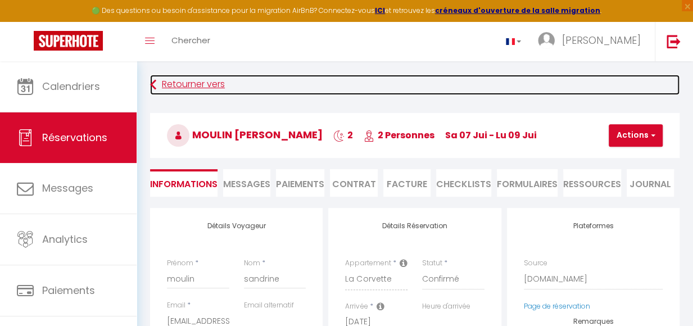
click at [177, 89] on link "Retourner vers" at bounding box center [415, 85] width 530 height 20
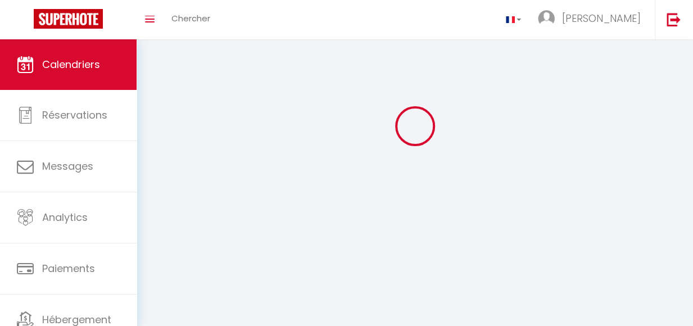
scroll to position [61, 0]
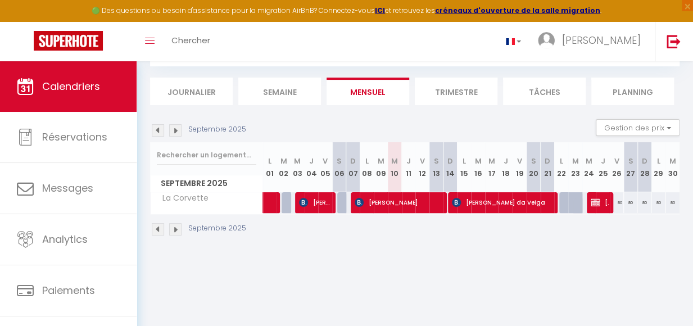
click at [159, 130] on img at bounding box center [158, 130] width 12 height 12
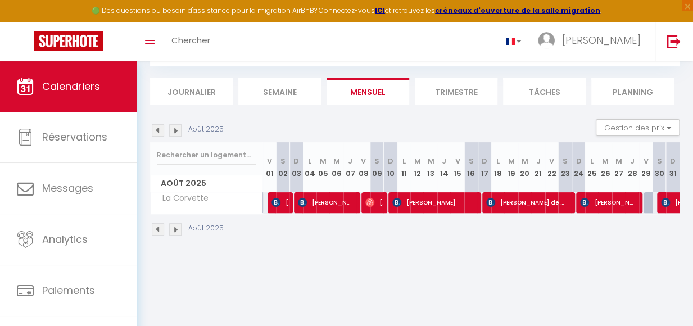
click at [157, 135] on img at bounding box center [158, 130] width 12 height 12
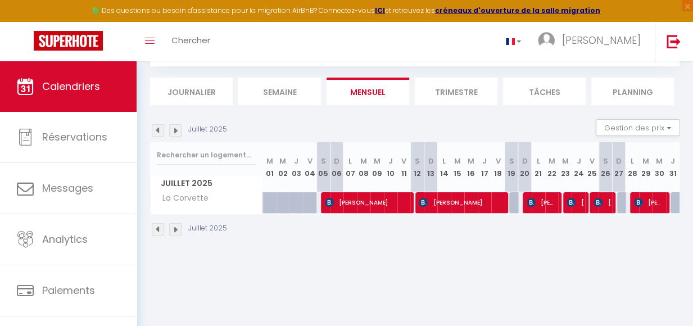
click at [157, 135] on img at bounding box center [158, 130] width 12 height 12
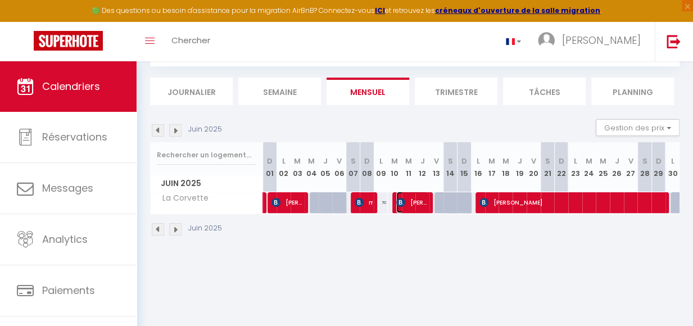
click at [415, 209] on span "[PERSON_NAME]" at bounding box center [412, 202] width 31 height 21
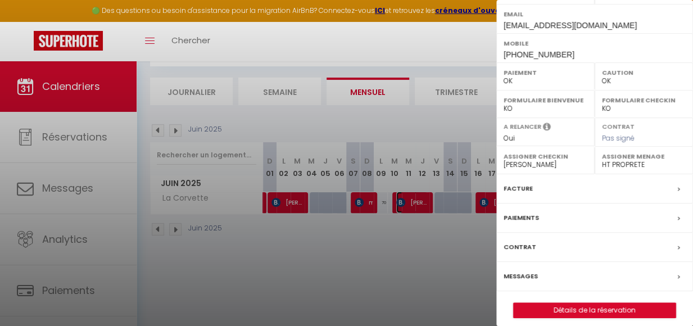
scroll to position [213, 0]
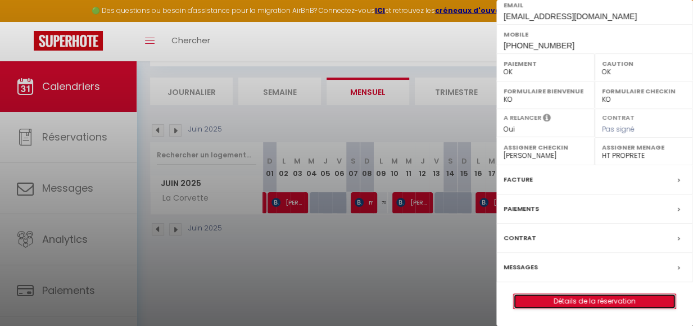
click at [592, 299] on link "Détails de la réservation" at bounding box center [595, 301] width 162 height 15
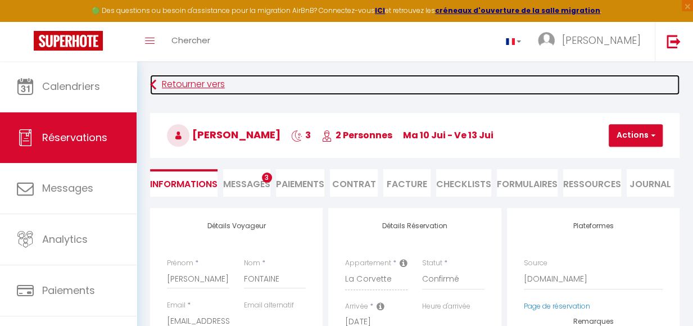
click at [154, 85] on icon at bounding box center [153, 85] width 6 height 20
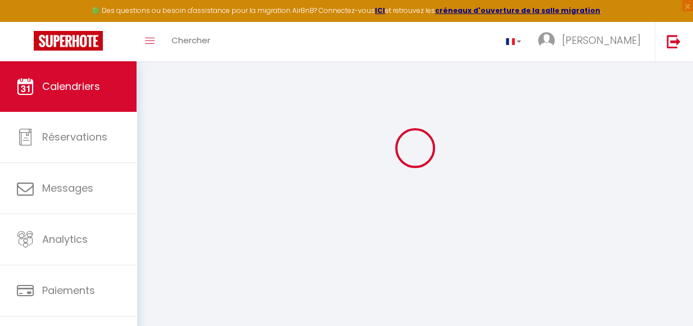
scroll to position [61, 0]
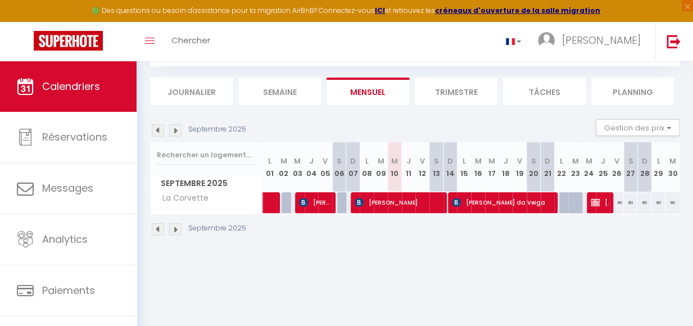
click at [159, 132] on img at bounding box center [158, 130] width 12 height 12
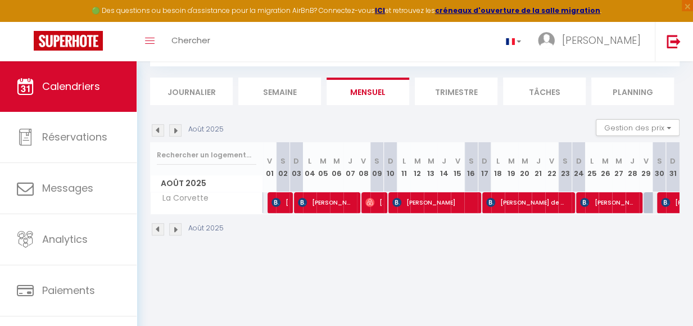
click at [159, 133] on img at bounding box center [158, 130] width 12 height 12
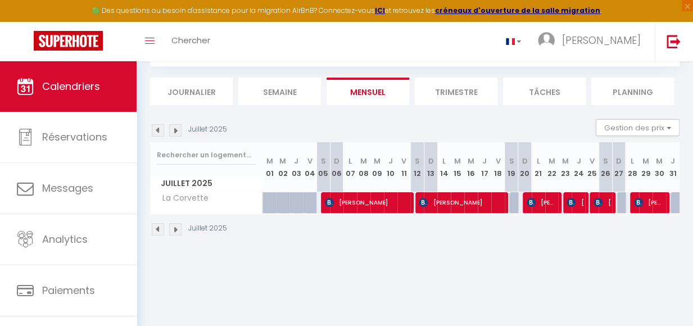
click at [159, 133] on img at bounding box center [158, 130] width 12 height 12
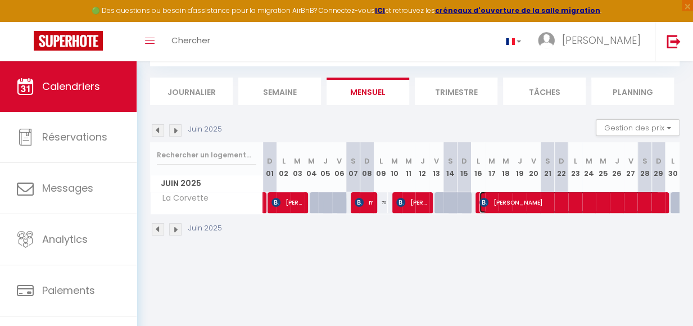
click at [575, 203] on span "[PERSON_NAME]" at bounding box center [570, 202] width 180 height 21
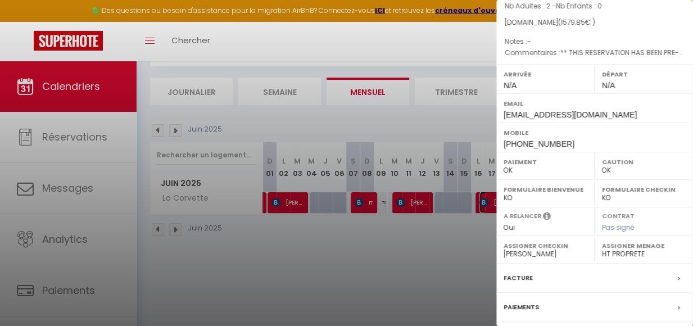
scroll to position [213, 0]
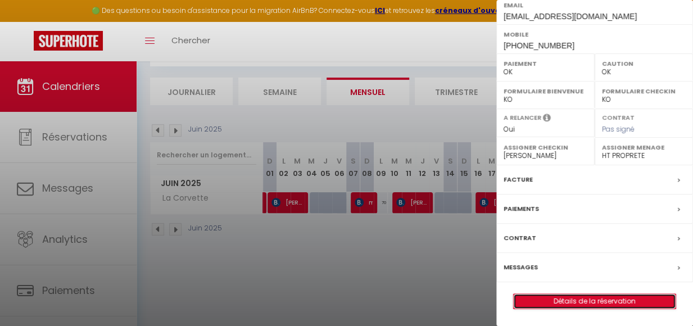
click at [601, 303] on link "Détails de la réservation" at bounding box center [595, 301] width 162 height 15
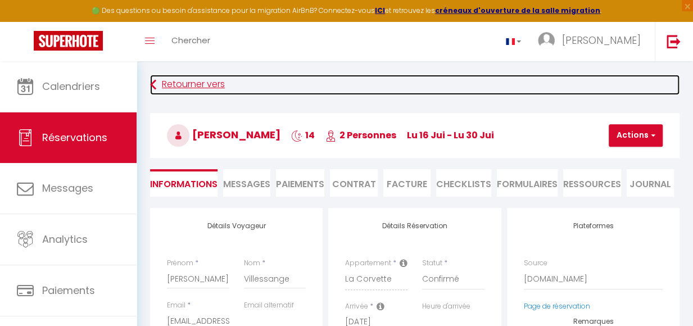
click at [195, 89] on link "Retourner vers" at bounding box center [415, 85] width 530 height 20
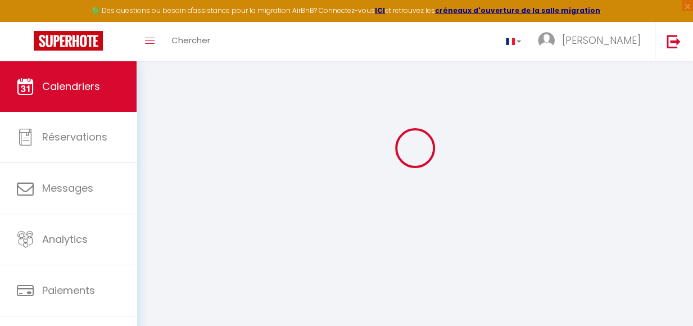
scroll to position [61, 0]
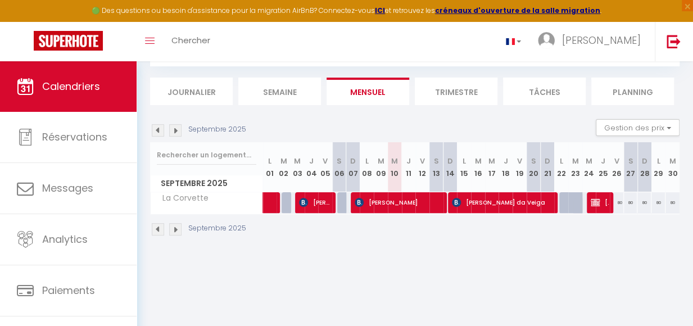
click at [159, 130] on img at bounding box center [158, 130] width 12 height 12
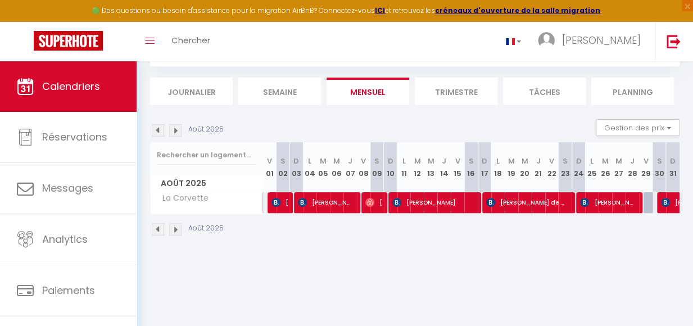
click at [159, 131] on img at bounding box center [158, 130] width 12 height 12
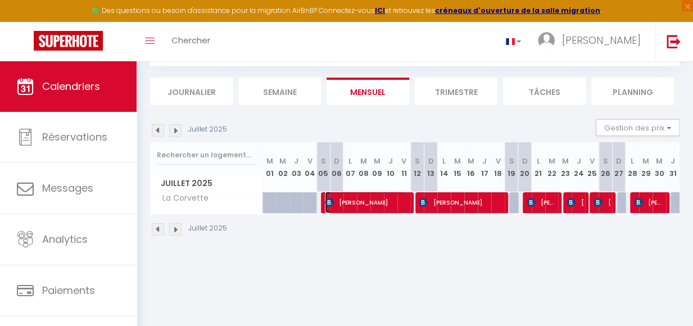
click at [376, 208] on span "[PERSON_NAME]" at bounding box center [366, 202] width 82 height 21
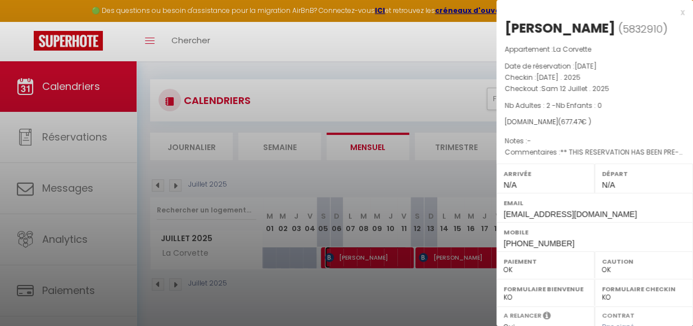
scroll to position [0, 0]
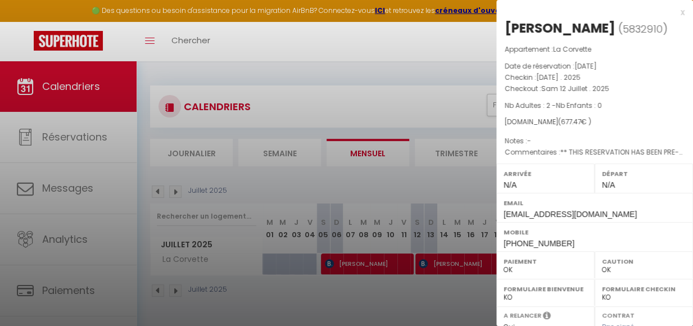
click at [361, 103] on div at bounding box center [346, 163] width 693 height 326
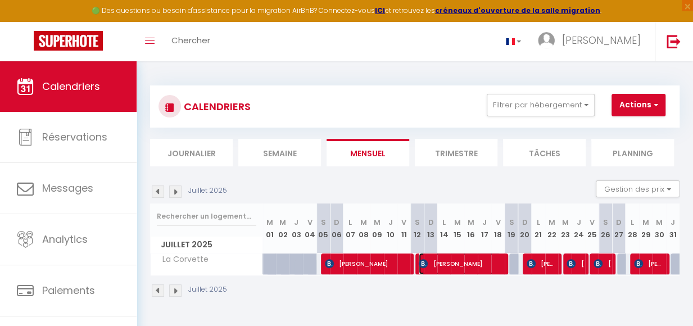
click at [472, 265] on span "[PERSON_NAME]" at bounding box center [460, 263] width 82 height 21
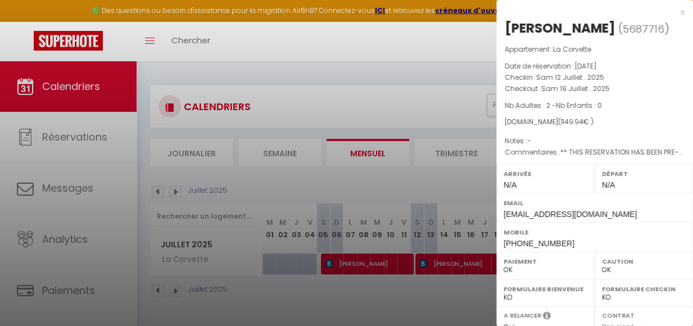
click at [459, 285] on div at bounding box center [346, 163] width 693 height 326
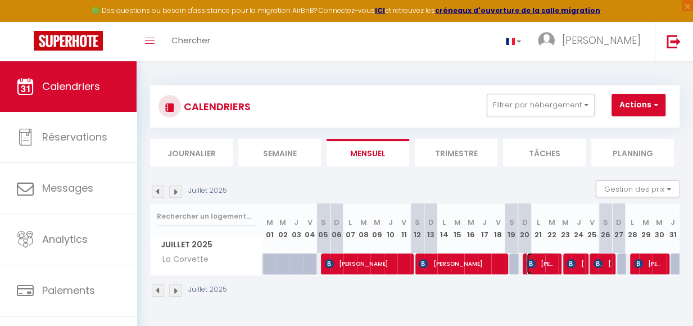
click at [541, 269] on span "[PERSON_NAME]" at bounding box center [542, 263] width 30 height 21
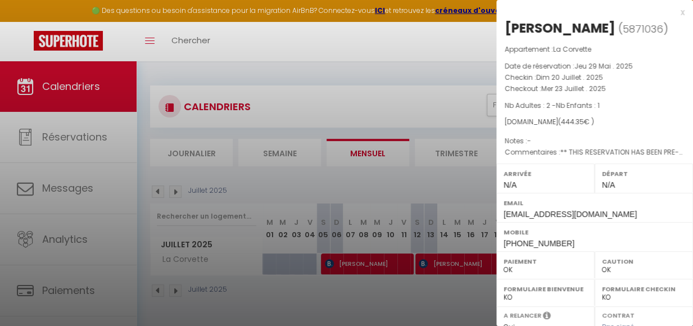
click at [358, 102] on div at bounding box center [346, 163] width 693 height 326
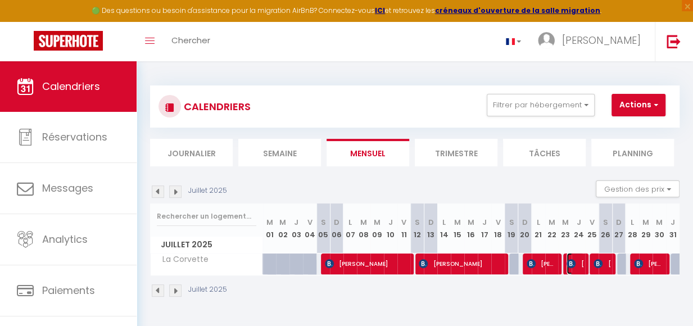
click at [573, 272] on span "[PERSON_NAME]" at bounding box center [575, 263] width 17 height 21
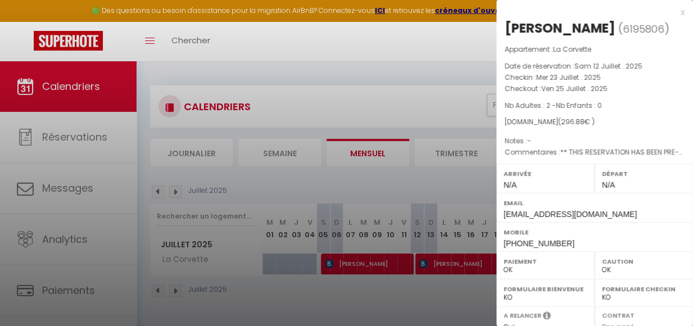
click at [443, 41] on div at bounding box center [346, 163] width 693 height 326
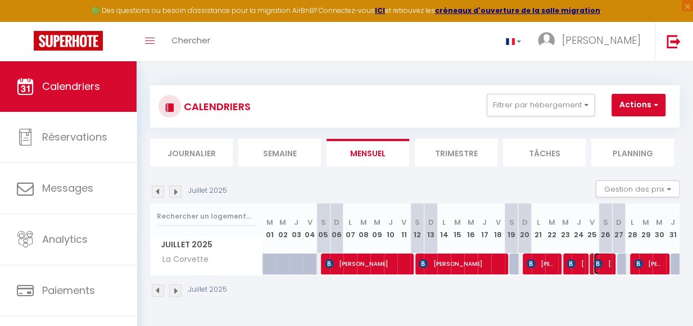
click at [594, 272] on span "[PERSON_NAME]" at bounding box center [602, 263] width 17 height 21
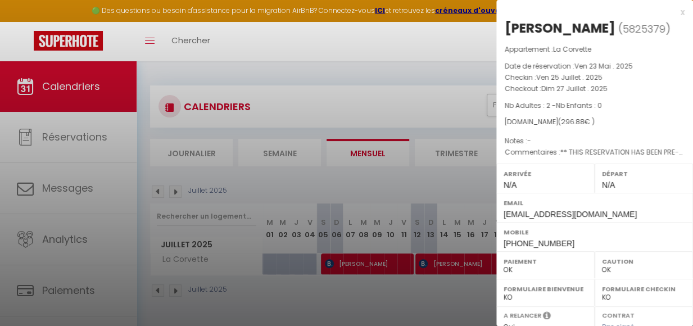
click at [412, 103] on div at bounding box center [346, 163] width 693 height 326
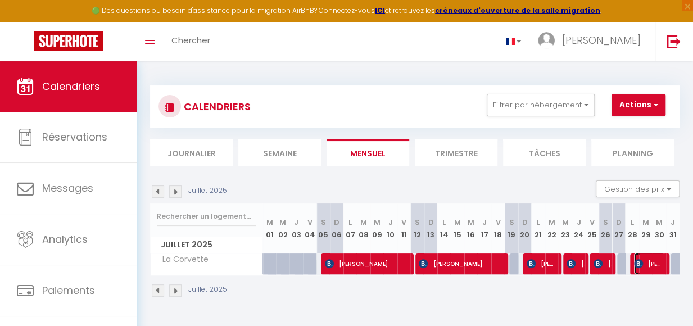
click at [646, 273] on span "[PERSON_NAME]" at bounding box center [649, 263] width 30 height 21
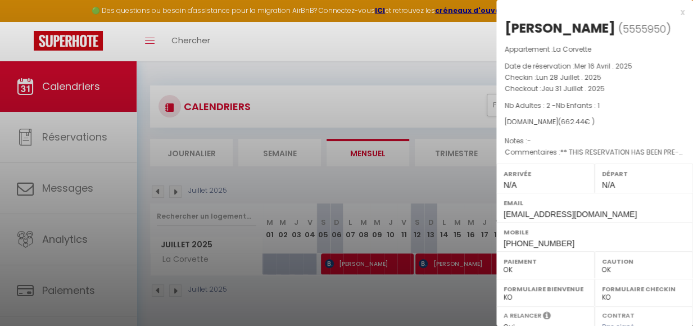
click at [386, 267] on div at bounding box center [346, 163] width 693 height 326
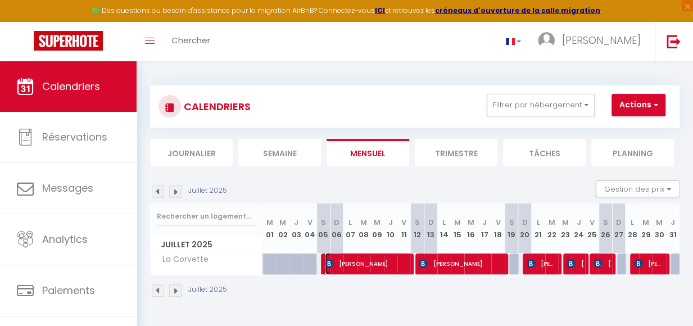
click at [391, 271] on span "[PERSON_NAME]" at bounding box center [366, 263] width 82 height 21
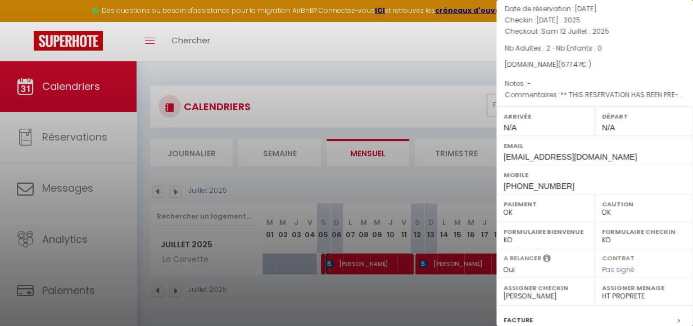
scroll to position [195, 0]
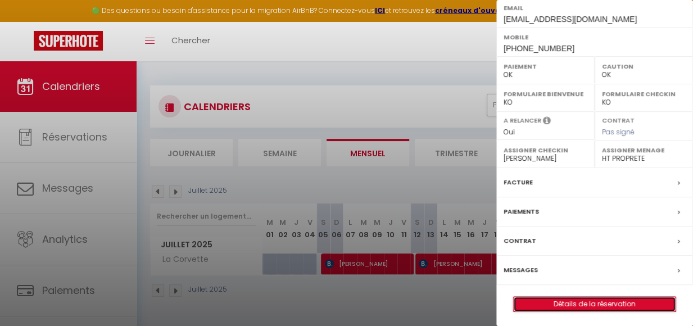
click at [594, 303] on link "Détails de la réservation" at bounding box center [595, 304] width 162 height 15
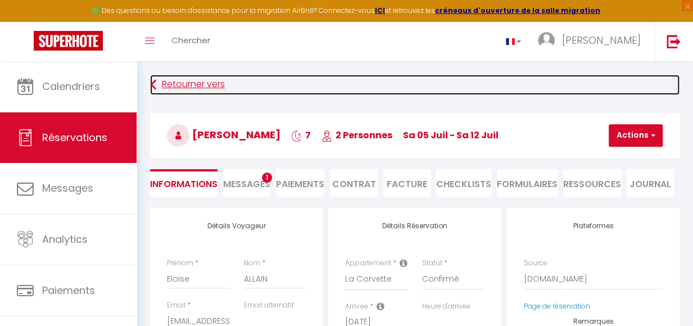
click at [173, 83] on link "Retourner vers" at bounding box center [415, 85] width 530 height 20
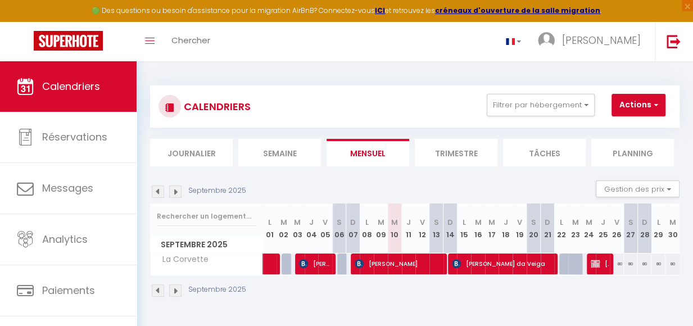
click at [157, 196] on img at bounding box center [158, 192] width 12 height 12
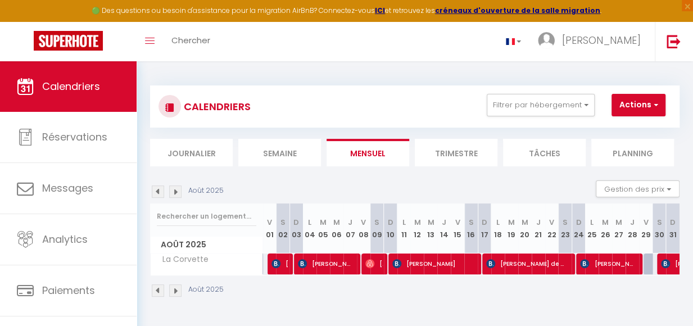
click at [157, 196] on img at bounding box center [158, 192] width 12 height 12
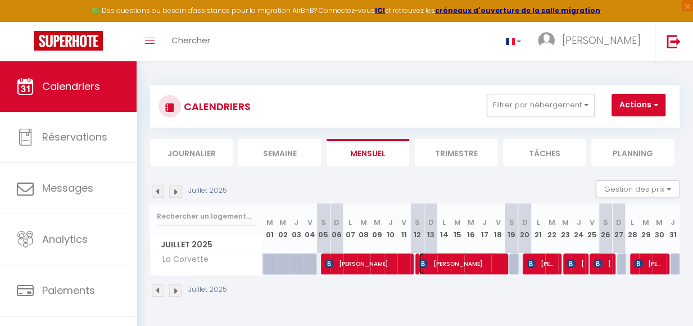
click at [490, 270] on span "[PERSON_NAME]" at bounding box center [460, 263] width 82 height 21
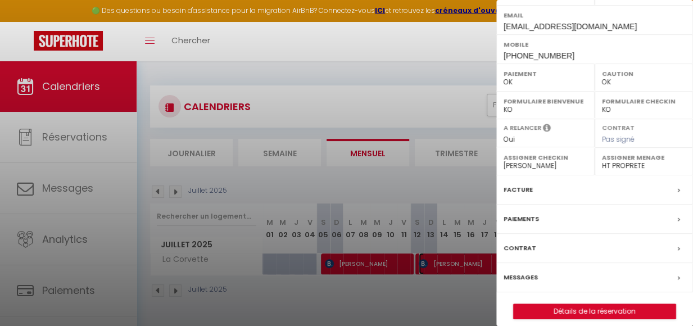
scroll to position [195, 0]
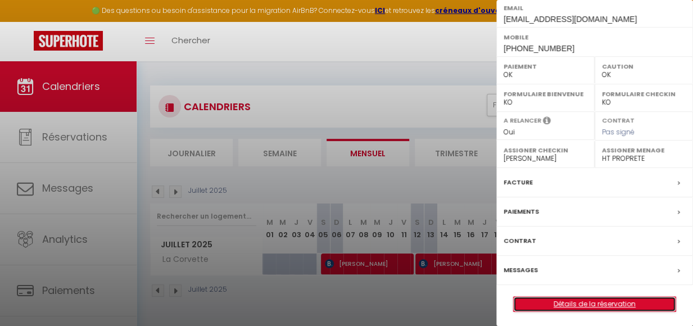
click at [611, 299] on link "Détails de la réservation" at bounding box center [595, 304] width 162 height 15
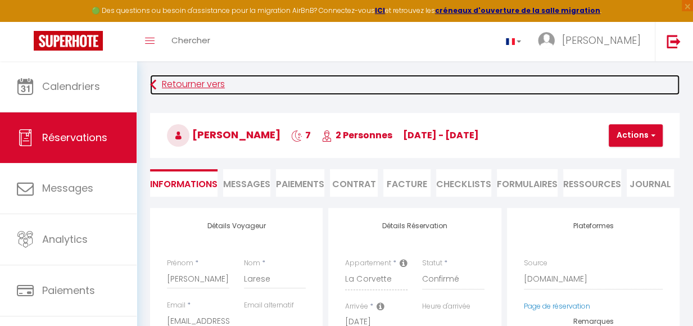
click at [165, 88] on link "Retourner vers" at bounding box center [415, 85] width 530 height 20
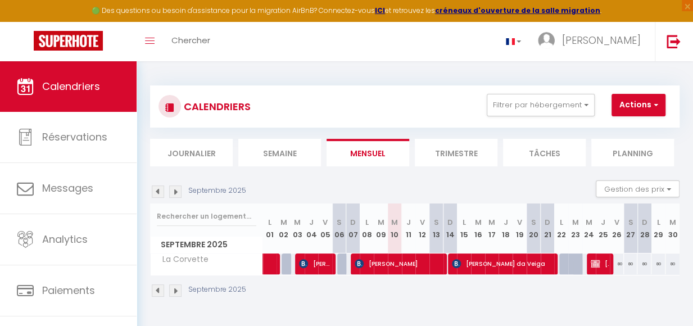
click at [155, 197] on img at bounding box center [158, 192] width 12 height 12
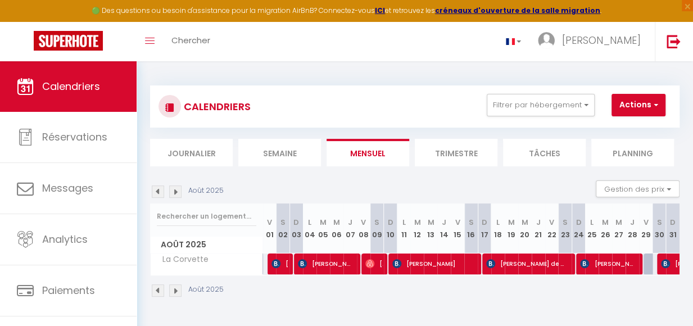
click at [155, 197] on img at bounding box center [158, 192] width 12 height 12
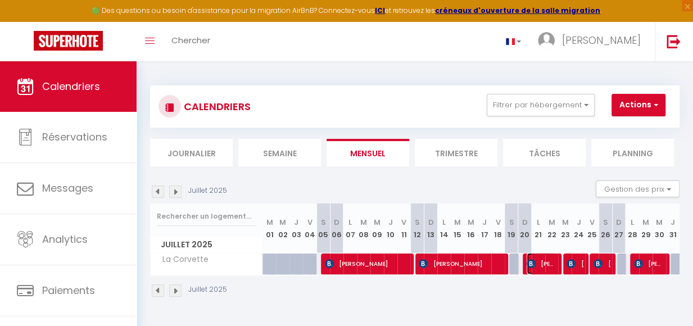
click at [532, 272] on span "[PERSON_NAME]" at bounding box center [542, 263] width 30 height 21
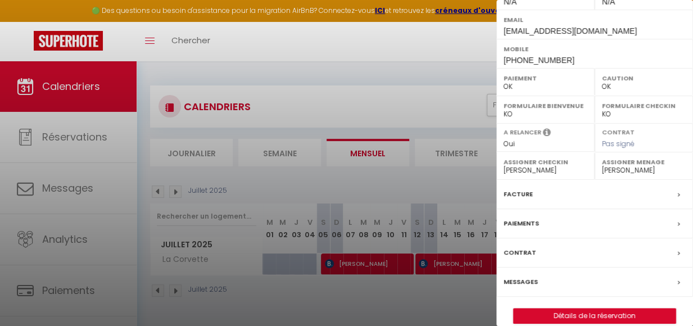
scroll to position [195, 0]
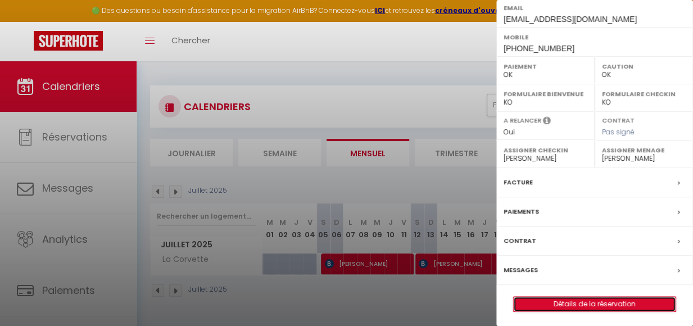
click at [625, 303] on link "Détails de la réservation" at bounding box center [595, 304] width 162 height 15
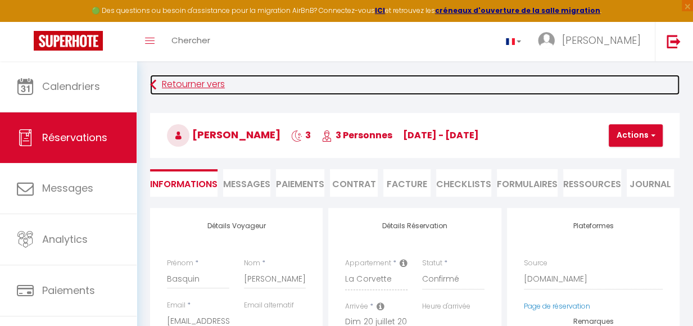
click at [164, 86] on link "Retourner vers" at bounding box center [415, 85] width 530 height 20
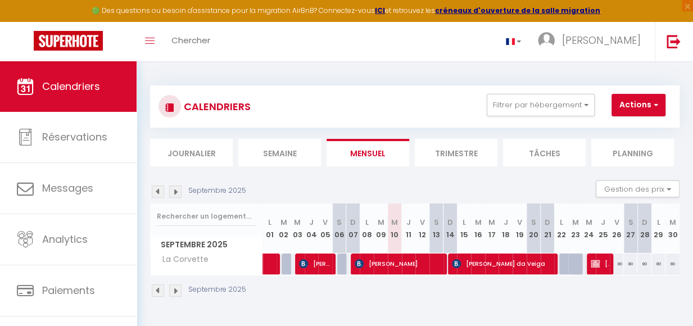
click at [174, 194] on img at bounding box center [175, 192] width 12 height 12
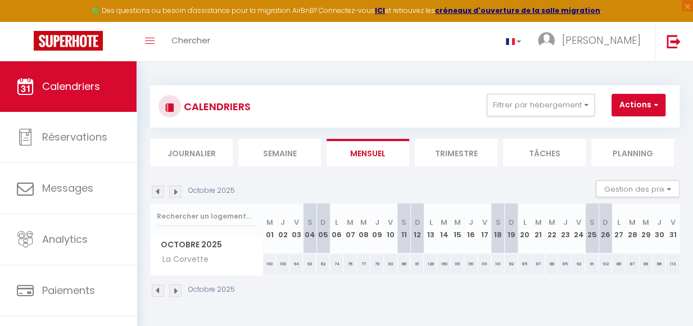
click at [160, 194] on img at bounding box center [158, 192] width 12 height 12
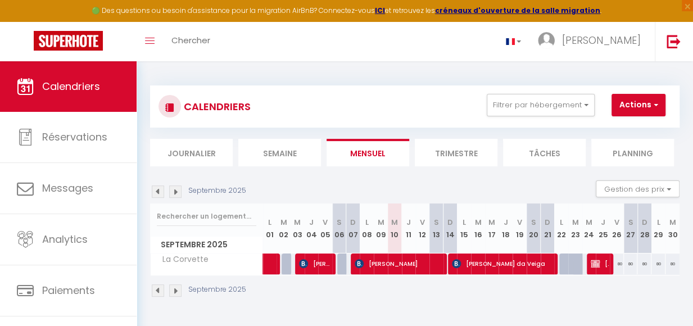
click at [160, 194] on img at bounding box center [158, 192] width 12 height 12
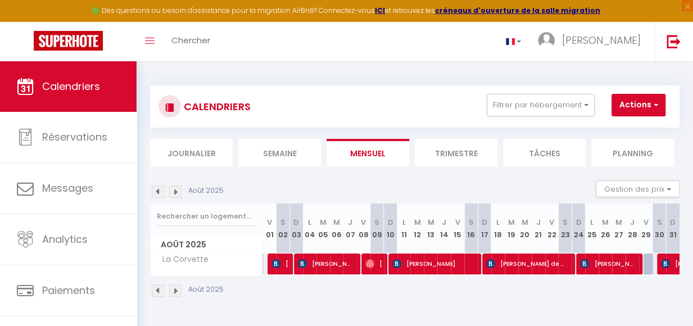
click at [160, 194] on img at bounding box center [158, 192] width 12 height 12
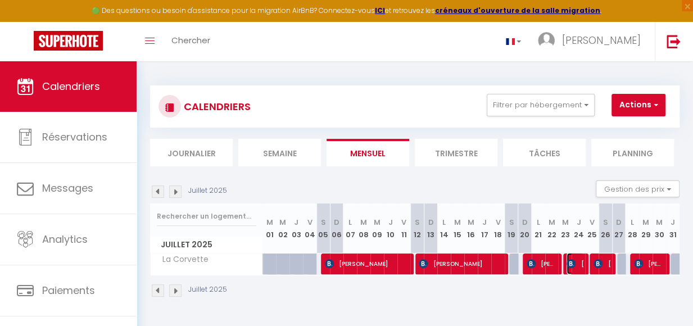
click at [573, 272] on span "[PERSON_NAME]" at bounding box center [575, 263] width 17 height 21
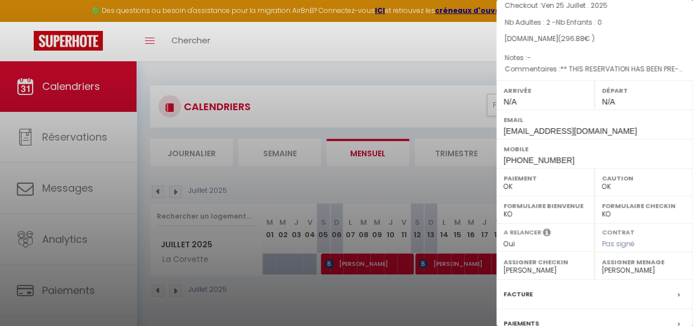
scroll to position [213, 0]
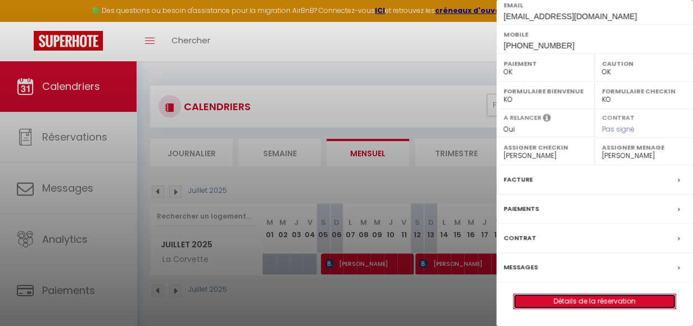
click at [600, 305] on link "Détails de la réservation" at bounding box center [595, 301] width 162 height 15
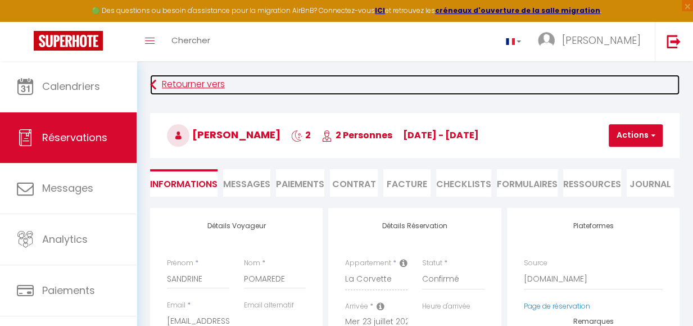
click at [186, 85] on link "Retourner vers" at bounding box center [415, 85] width 530 height 20
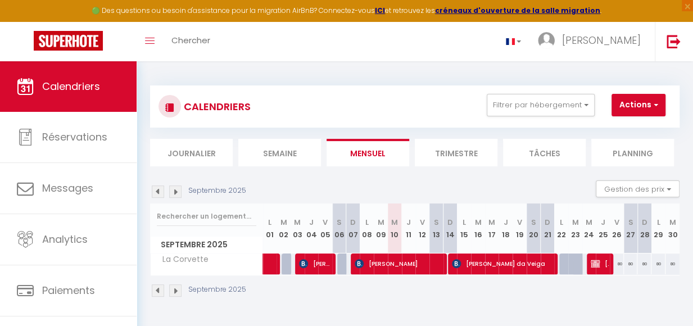
click at [156, 194] on img at bounding box center [158, 192] width 12 height 12
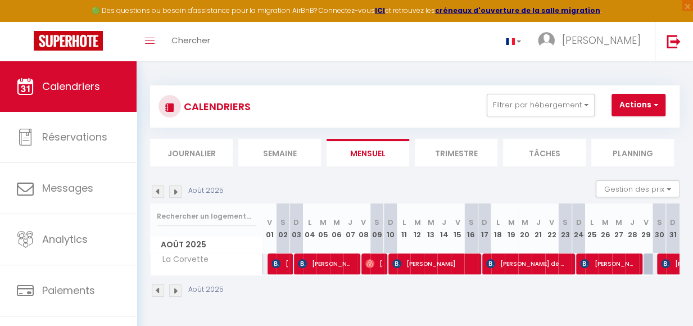
click at [156, 194] on img at bounding box center [158, 192] width 12 height 12
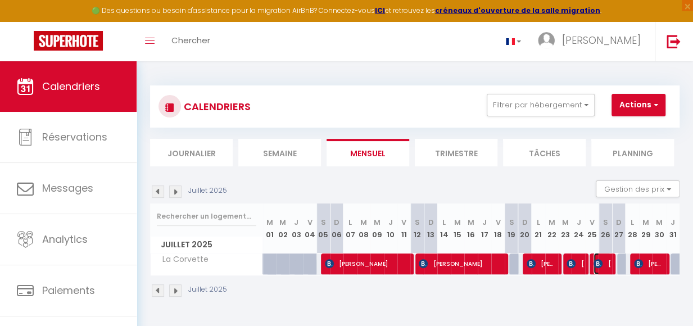
click at [594, 268] on img at bounding box center [598, 263] width 9 height 9
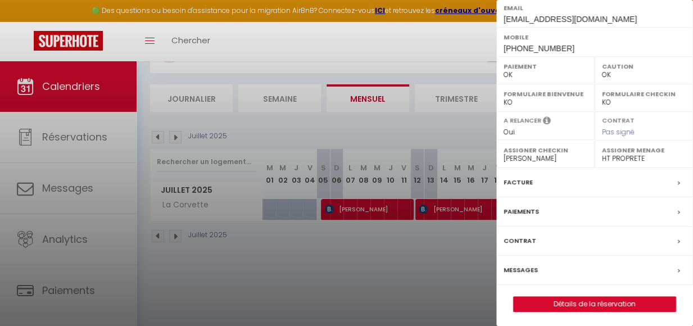
scroll to position [61, 0]
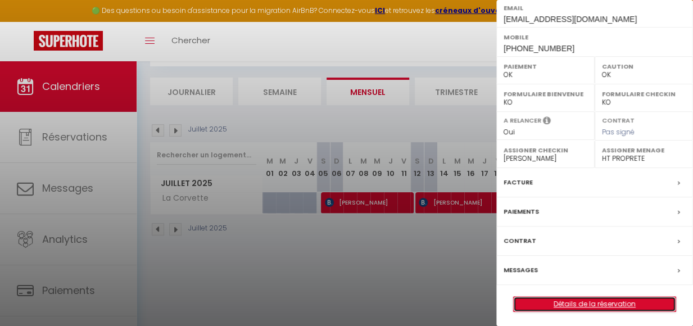
click at [598, 302] on link "Détails de la réservation" at bounding box center [595, 304] width 162 height 15
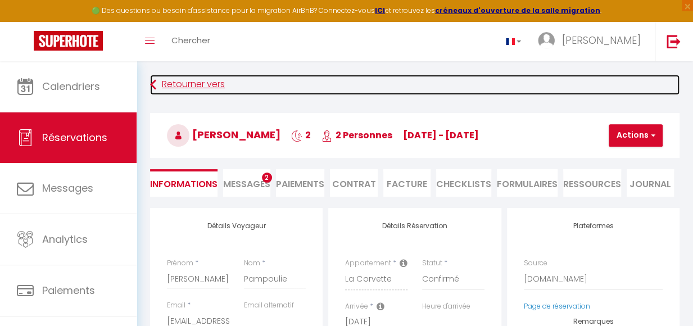
click at [174, 85] on link "Retourner vers" at bounding box center [415, 85] width 530 height 20
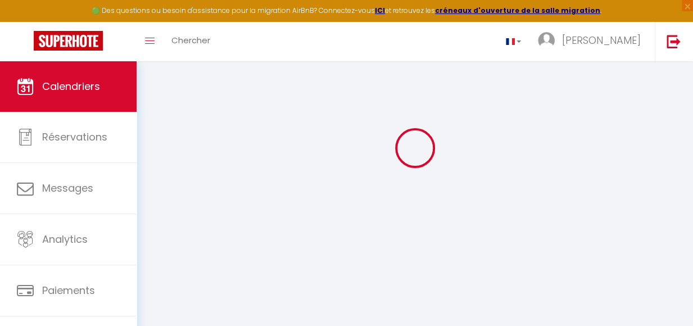
scroll to position [61, 0]
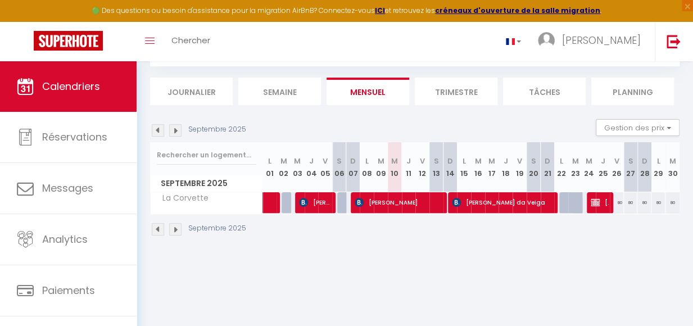
click at [162, 134] on img at bounding box center [158, 130] width 12 height 12
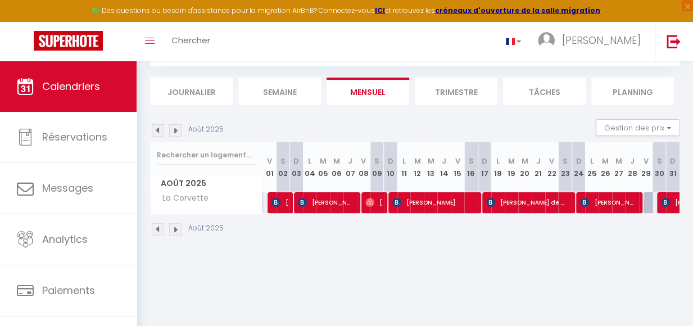
click at [162, 134] on img at bounding box center [158, 130] width 12 height 12
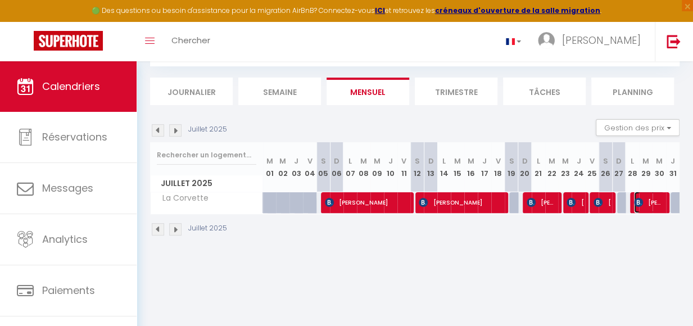
click at [640, 210] on span "[PERSON_NAME]" at bounding box center [649, 202] width 30 height 21
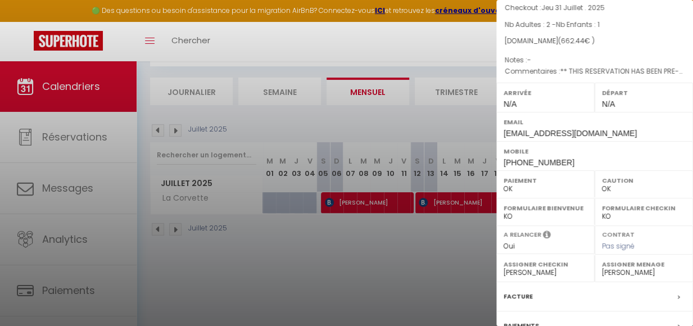
scroll to position [195, 0]
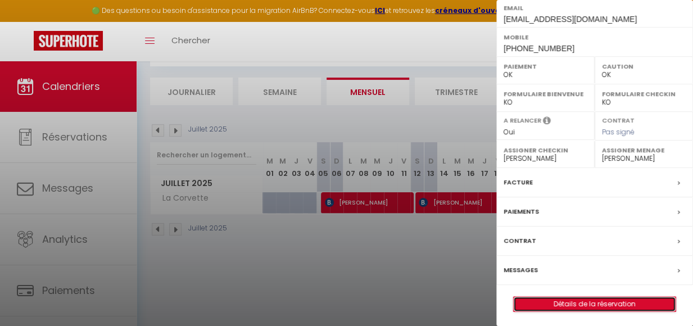
click at [609, 297] on link "Détails de la réservation" at bounding box center [595, 304] width 162 height 15
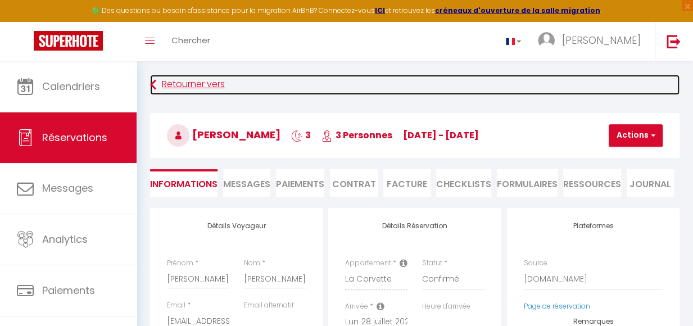
click at [199, 83] on link "Retourner vers" at bounding box center [415, 85] width 530 height 20
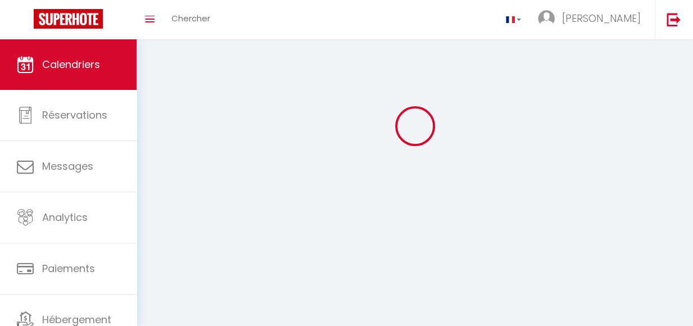
scroll to position [61, 0]
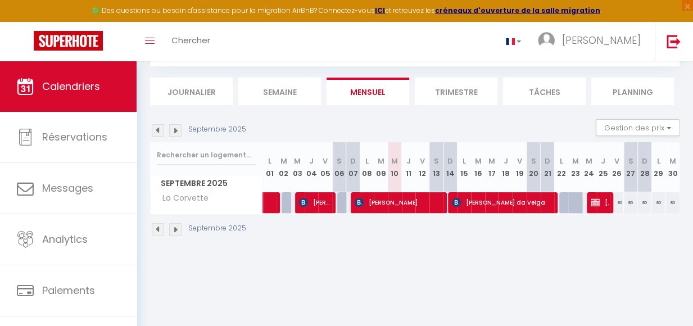
click at [156, 133] on img at bounding box center [158, 130] width 12 height 12
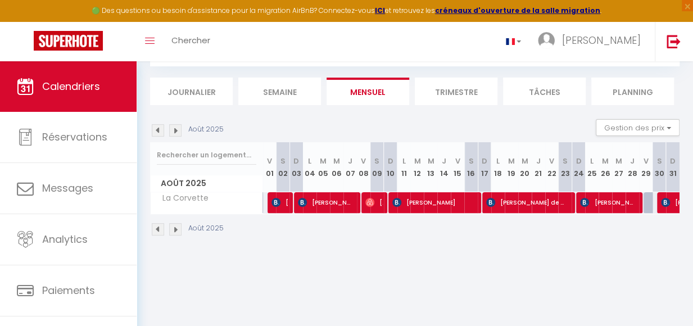
click at [156, 133] on img at bounding box center [158, 130] width 12 height 12
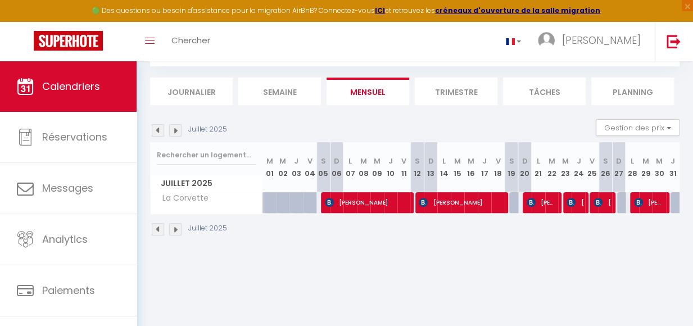
click at [177, 134] on img at bounding box center [175, 130] width 12 height 12
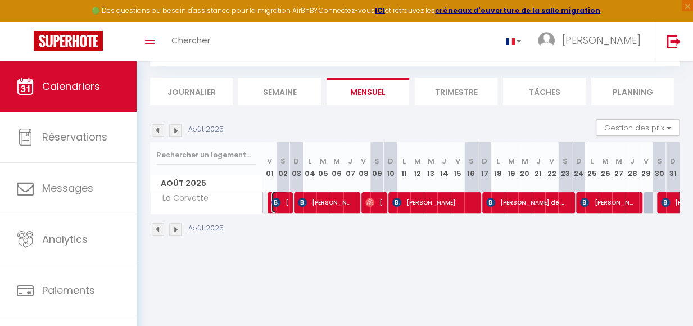
click at [273, 210] on span "[PERSON_NAME]" at bounding box center [280, 202] width 17 height 21
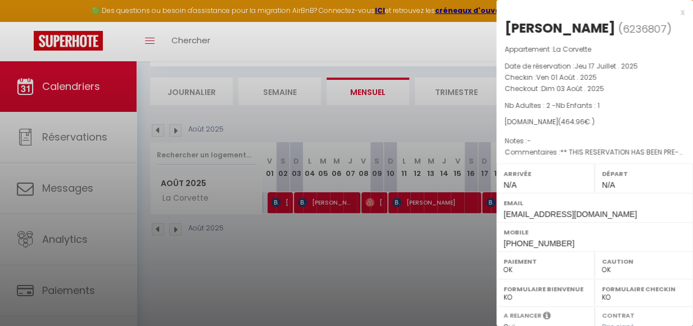
click at [348, 211] on div at bounding box center [346, 163] width 693 height 326
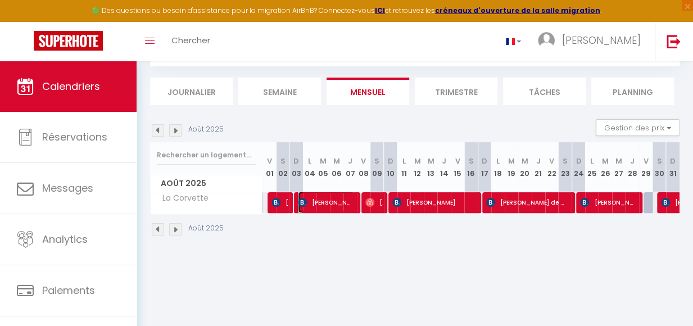
click at [353, 208] on span "[PERSON_NAME]" at bounding box center [326, 202] width 56 height 21
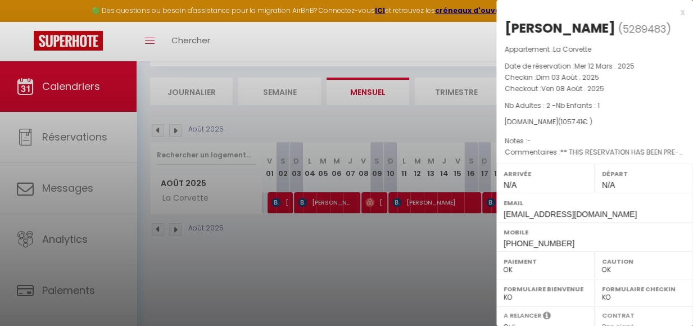
click at [375, 212] on div at bounding box center [346, 163] width 693 height 326
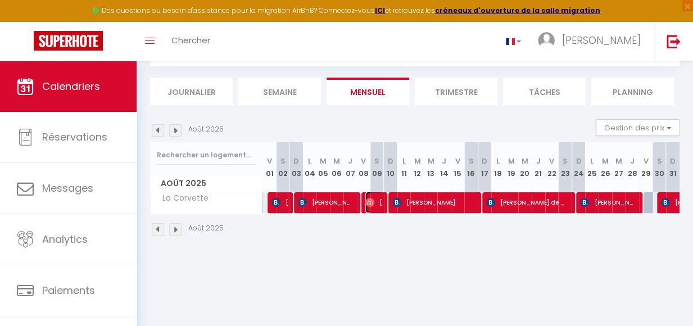
click at [376, 210] on span "[PERSON_NAME]" at bounding box center [374, 202] width 17 height 21
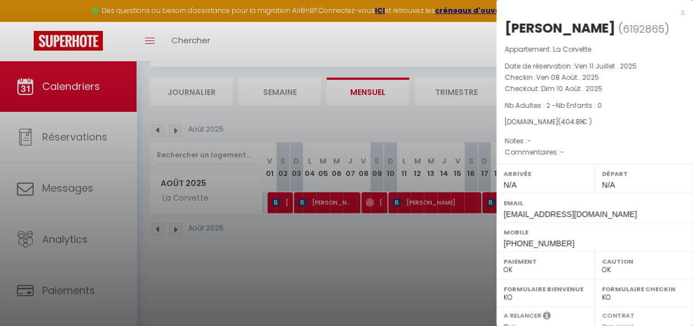
click at [456, 210] on div at bounding box center [346, 163] width 693 height 326
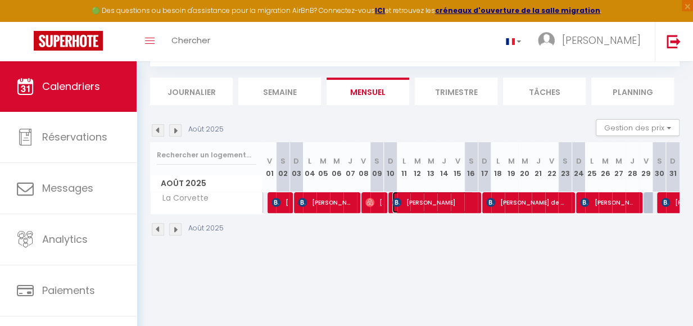
click at [460, 210] on span "[PERSON_NAME]" at bounding box center [434, 202] width 82 height 21
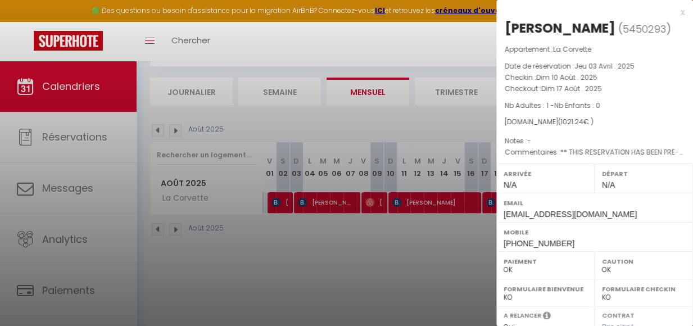
click at [438, 232] on div at bounding box center [346, 163] width 693 height 326
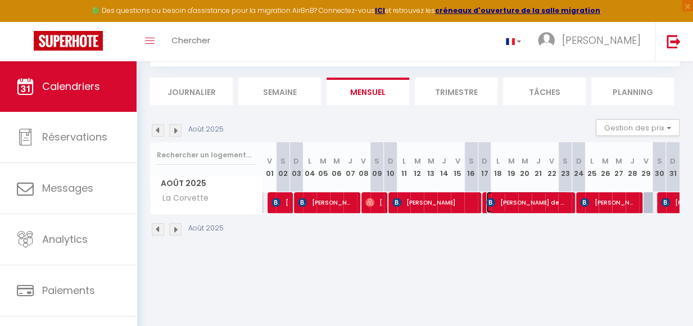
click at [511, 209] on span "[PERSON_NAME] de Wiart" at bounding box center [528, 202] width 82 height 21
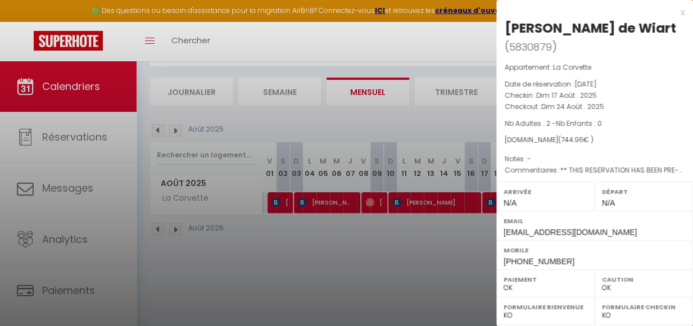
click at [477, 275] on div at bounding box center [346, 163] width 693 height 326
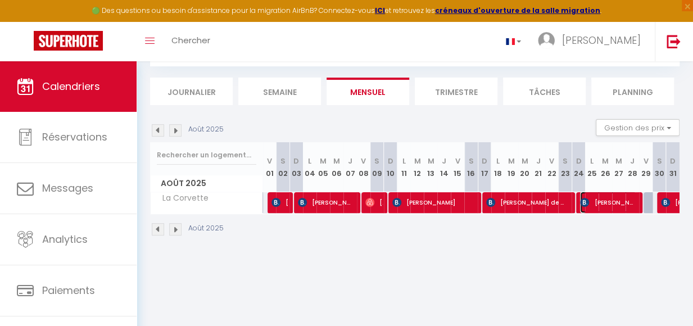
click at [600, 209] on span "[PERSON_NAME]" at bounding box center [608, 202] width 56 height 21
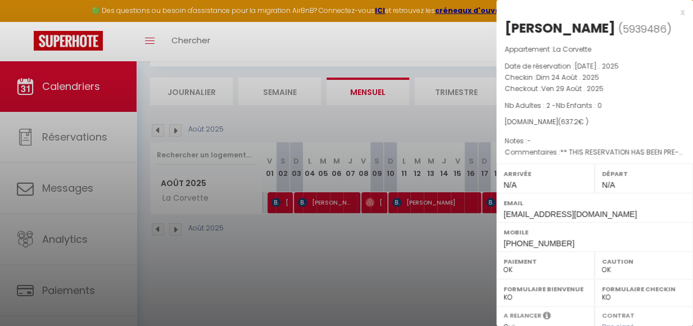
click at [474, 231] on div at bounding box center [346, 163] width 693 height 326
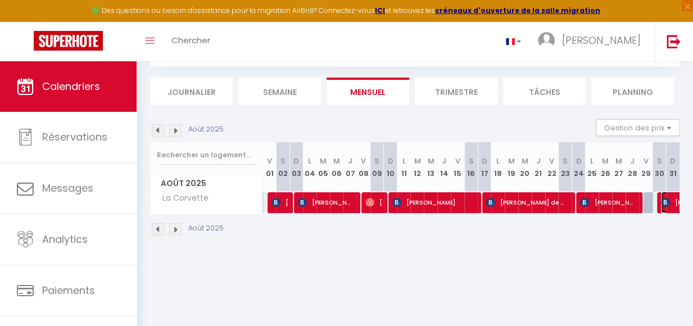
click at [666, 210] on span "[PERSON_NAME]" at bounding box center [700, 202] width 78 height 21
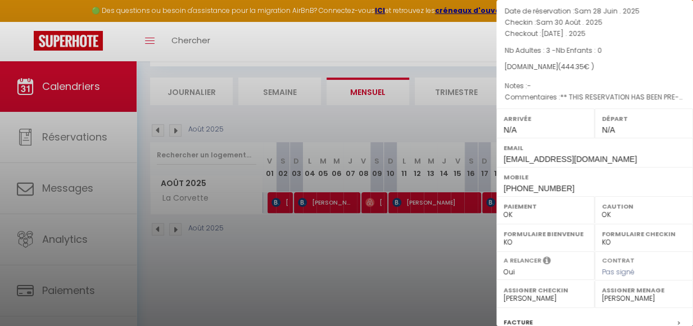
scroll to position [0, 0]
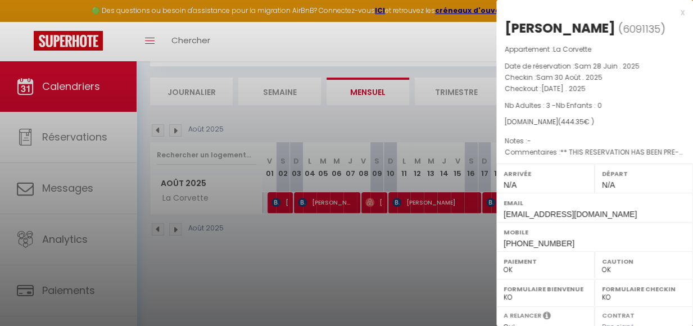
click at [285, 209] on div at bounding box center [346, 163] width 693 height 326
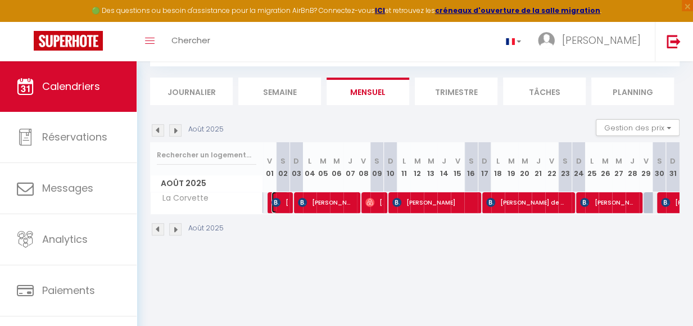
click at [285, 209] on span "[PERSON_NAME]" at bounding box center [280, 202] width 17 height 21
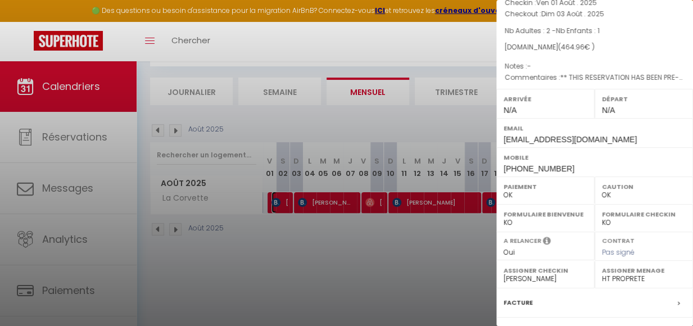
scroll to position [195, 0]
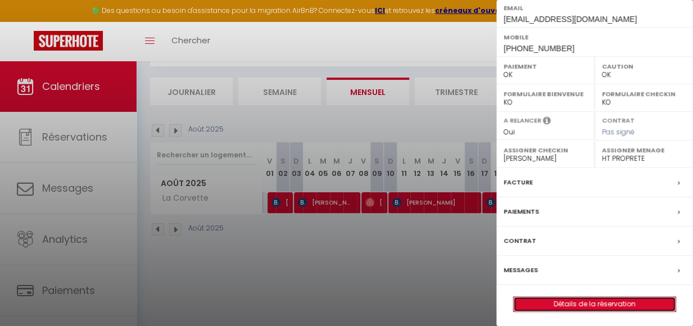
click at [610, 302] on link "Détails de la réservation" at bounding box center [595, 304] width 162 height 15
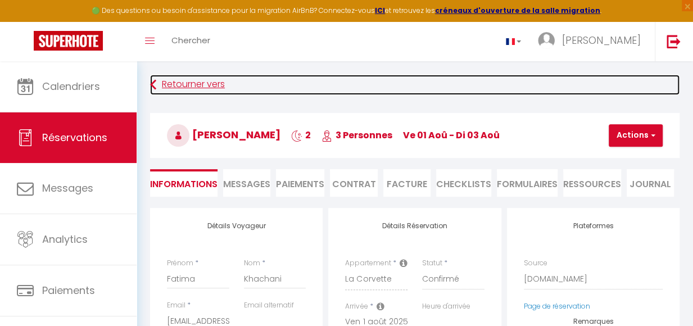
click at [170, 88] on link "Retourner vers" at bounding box center [415, 85] width 530 height 20
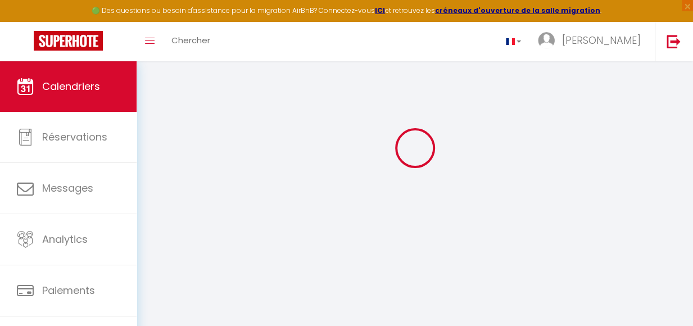
scroll to position [61, 0]
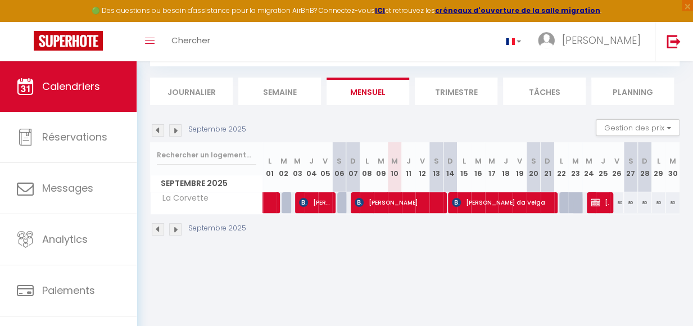
click at [157, 134] on img at bounding box center [158, 130] width 12 height 12
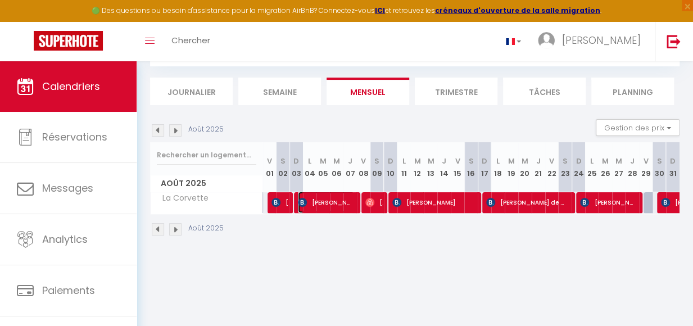
click at [346, 208] on span "[PERSON_NAME]" at bounding box center [326, 202] width 56 height 21
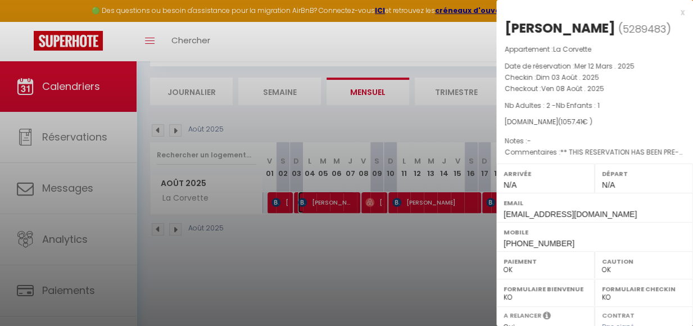
scroll to position [213, 0]
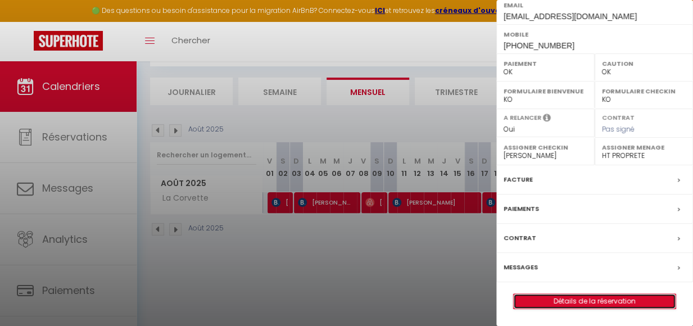
click at [540, 303] on link "Détails de la réservation" at bounding box center [595, 301] width 162 height 15
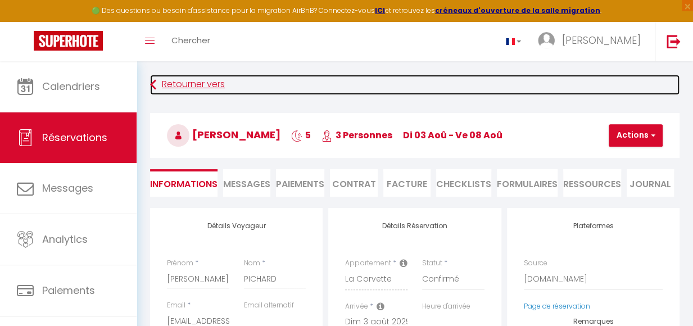
click at [170, 84] on link "Retourner vers" at bounding box center [415, 85] width 530 height 20
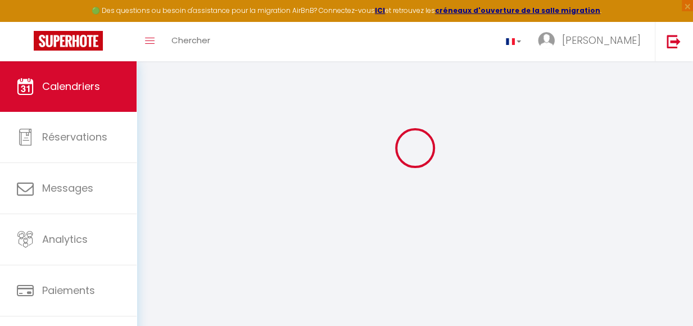
scroll to position [61, 0]
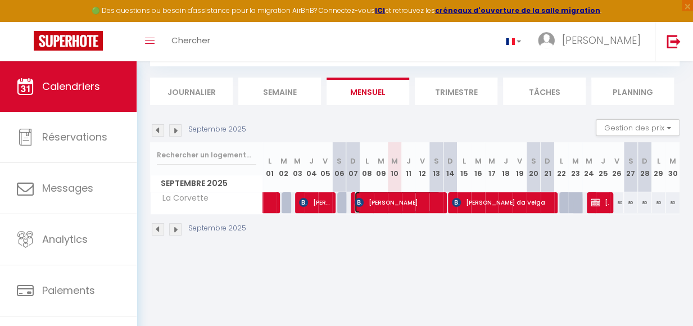
click at [419, 200] on span "[PERSON_NAME]" at bounding box center [397, 202] width 85 height 21
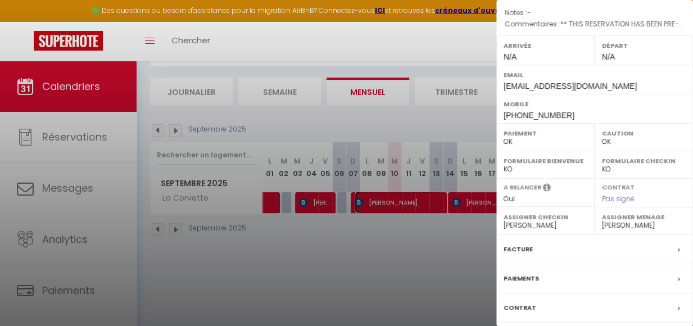
scroll to position [195, 0]
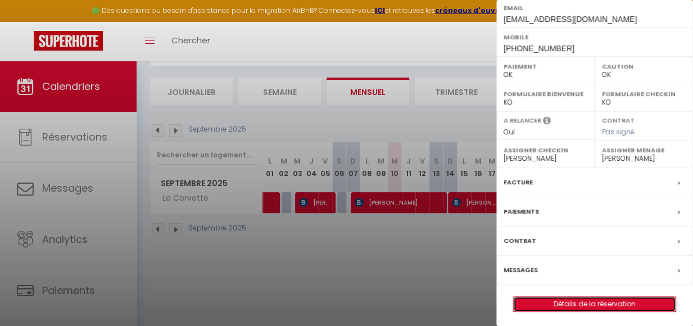
click at [592, 302] on link "Détails de la réservation" at bounding box center [595, 304] width 162 height 15
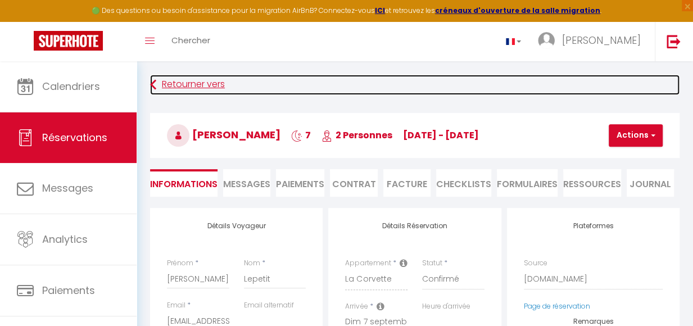
click at [181, 85] on link "Retourner vers" at bounding box center [415, 85] width 530 height 20
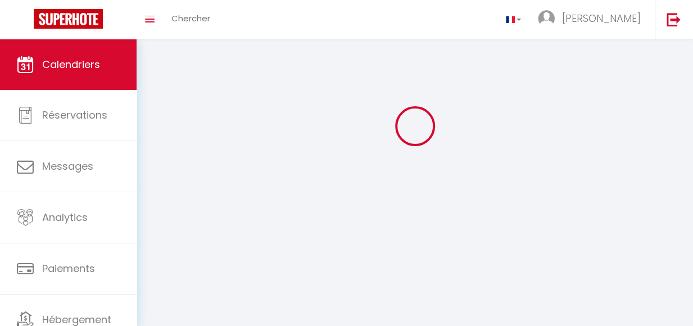
scroll to position [61, 0]
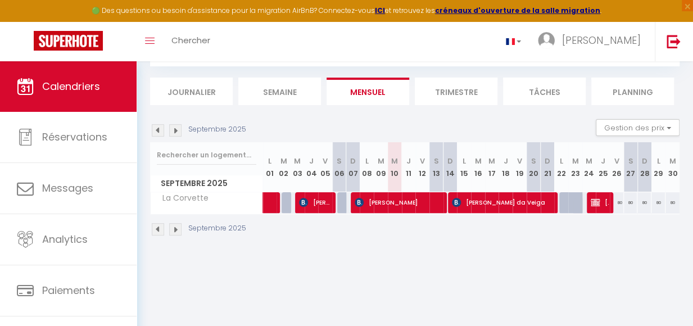
click at [155, 134] on img at bounding box center [158, 130] width 12 height 12
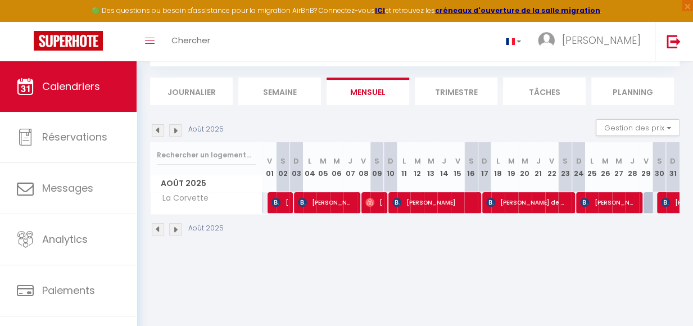
click at [156, 134] on img at bounding box center [158, 130] width 12 height 12
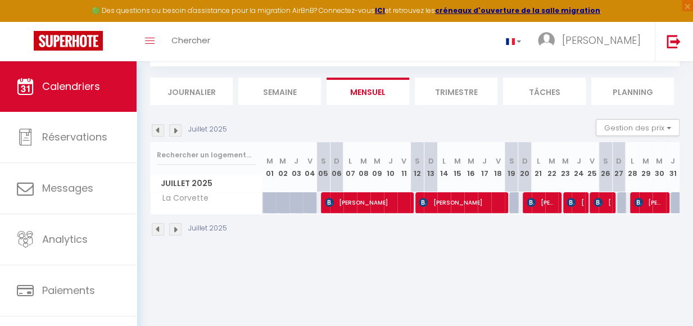
click at [177, 133] on img at bounding box center [175, 130] width 12 height 12
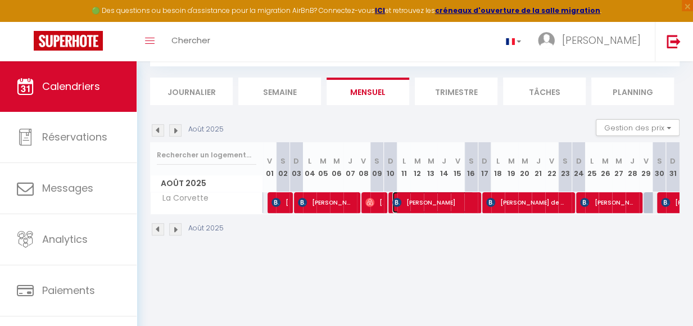
click at [456, 205] on span "[PERSON_NAME]" at bounding box center [434, 202] width 82 height 21
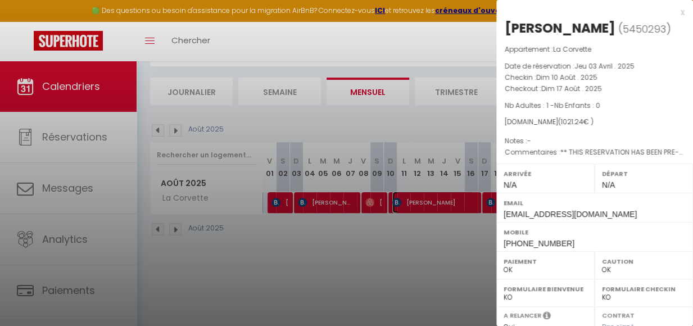
scroll to position [195, 0]
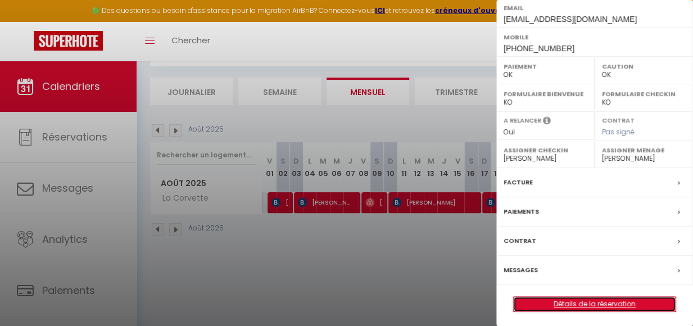
click at [568, 301] on link "Détails de la réservation" at bounding box center [595, 304] width 162 height 15
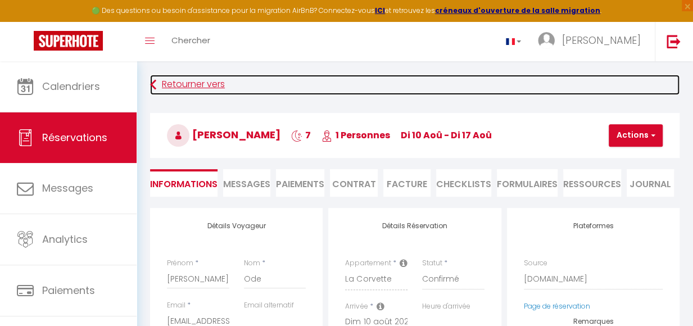
click at [173, 87] on link "Retourner vers" at bounding box center [415, 85] width 530 height 20
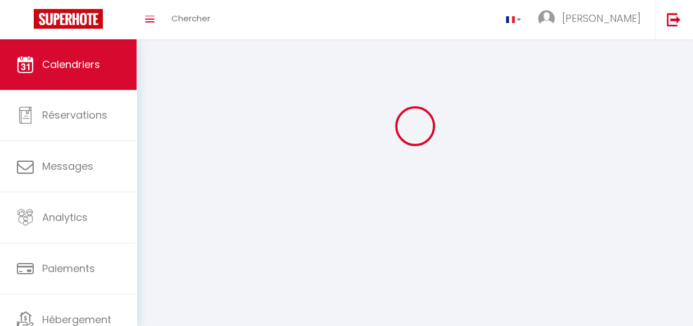
scroll to position [61, 0]
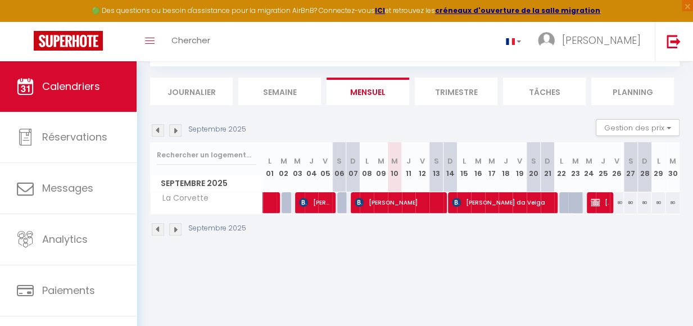
click at [155, 129] on img at bounding box center [158, 130] width 12 height 12
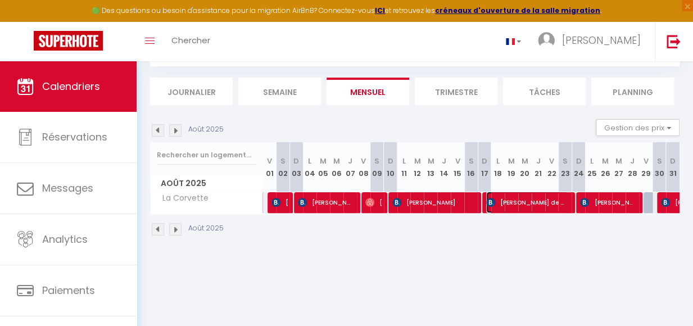
click at [496, 206] on span "[PERSON_NAME] de Wiart" at bounding box center [528, 202] width 82 height 21
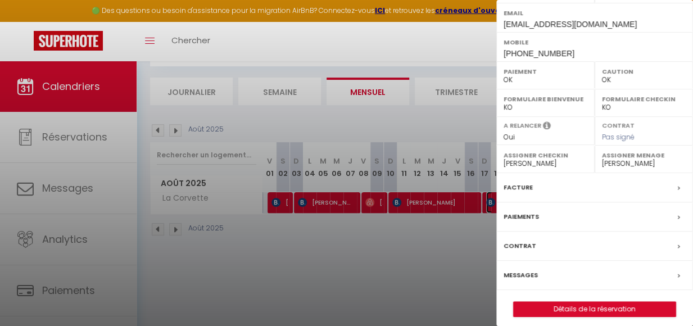
scroll to position [213, 0]
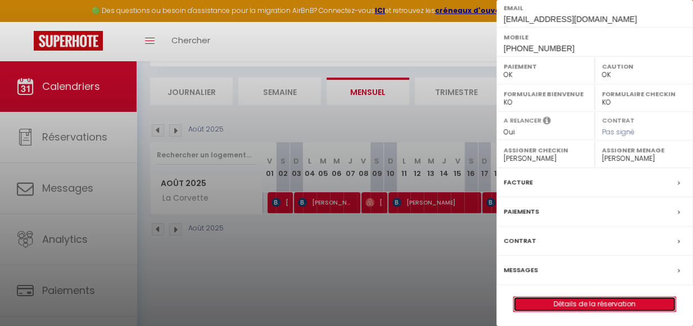
click at [586, 303] on link "Détails de la réservation" at bounding box center [595, 304] width 162 height 15
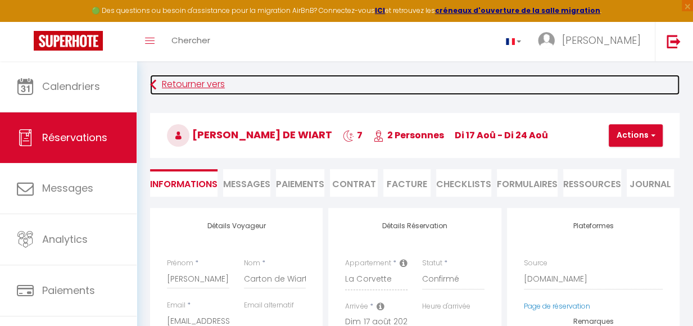
click at [172, 84] on link "Retourner vers" at bounding box center [415, 85] width 530 height 20
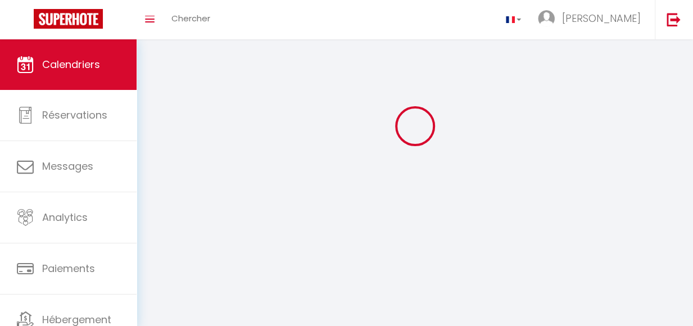
scroll to position [61, 0]
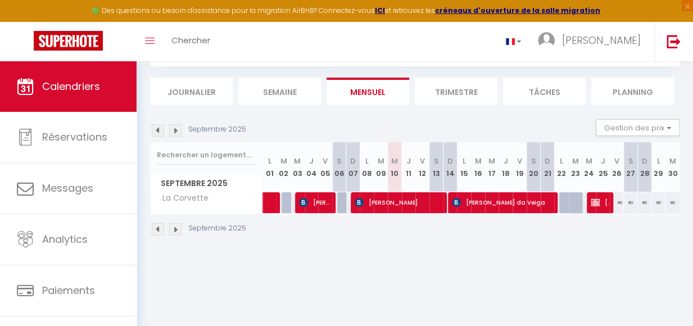
click at [156, 134] on img at bounding box center [158, 130] width 12 height 12
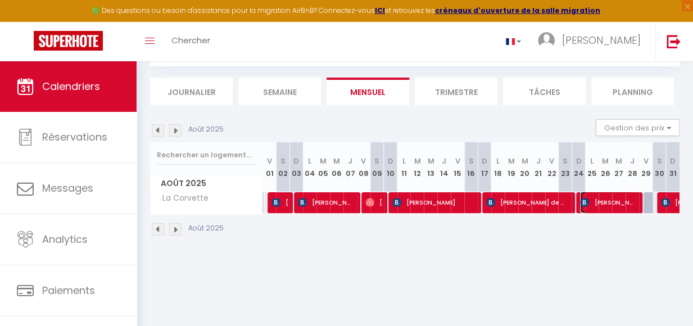
click at [609, 204] on span "[PERSON_NAME]" at bounding box center [608, 202] width 56 height 21
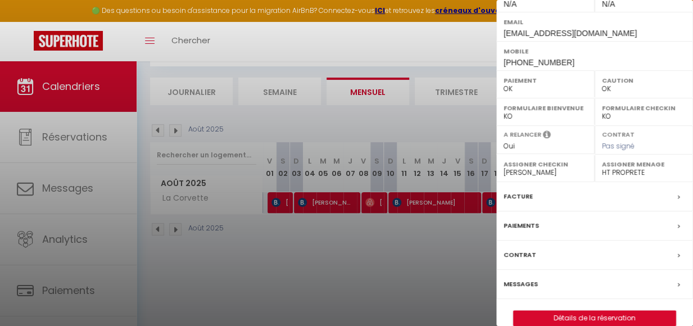
scroll to position [195, 0]
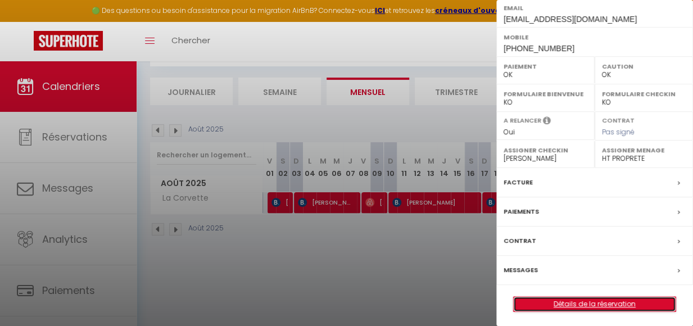
click at [577, 302] on link "Détails de la réservation" at bounding box center [595, 304] width 162 height 15
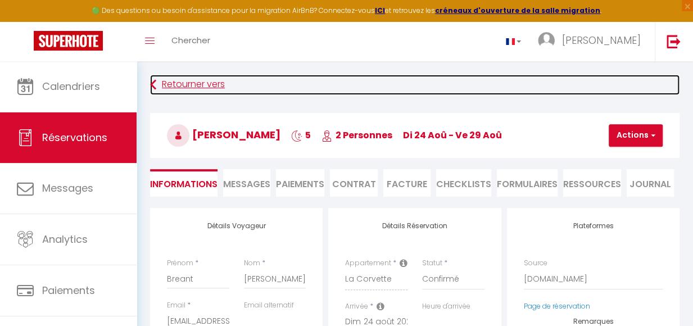
click at [183, 85] on link "Retourner vers" at bounding box center [415, 85] width 530 height 20
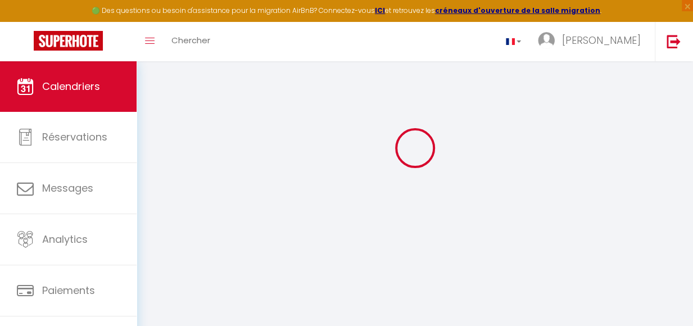
scroll to position [61, 0]
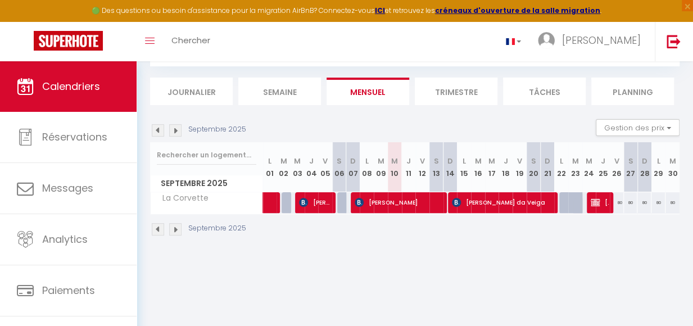
click at [156, 132] on img at bounding box center [158, 130] width 12 height 12
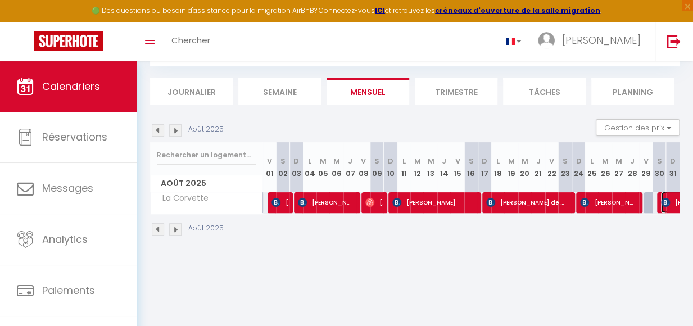
click at [663, 209] on span "[PERSON_NAME]" at bounding box center [700, 202] width 78 height 21
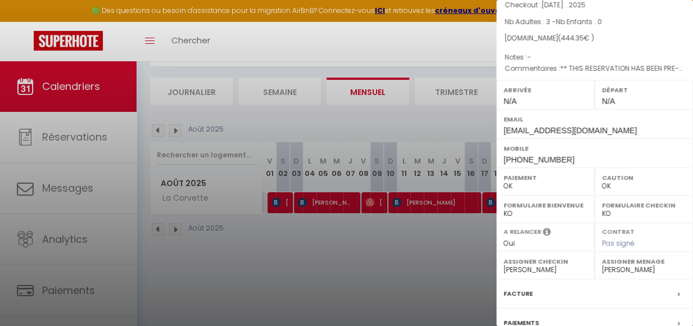
scroll to position [195, 0]
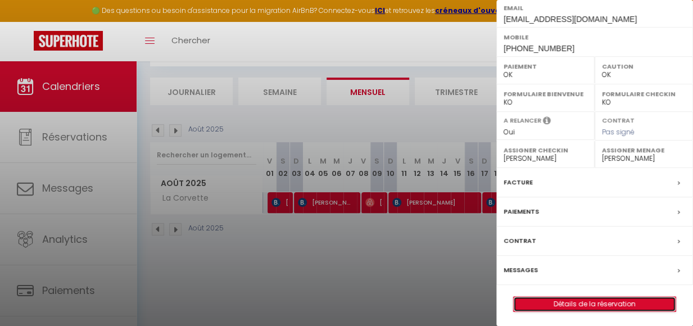
click at [578, 305] on link "Détails de la réservation" at bounding box center [595, 304] width 162 height 15
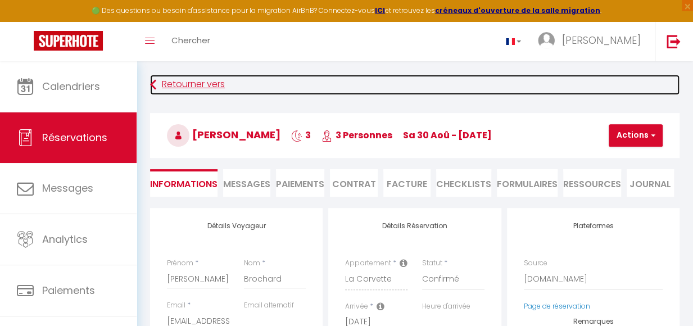
click at [177, 86] on link "Retourner vers" at bounding box center [415, 85] width 530 height 20
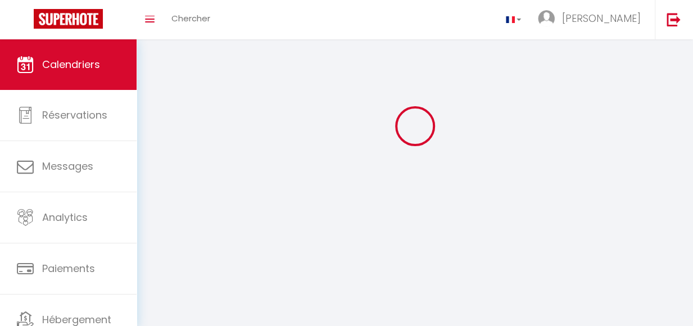
scroll to position [61, 0]
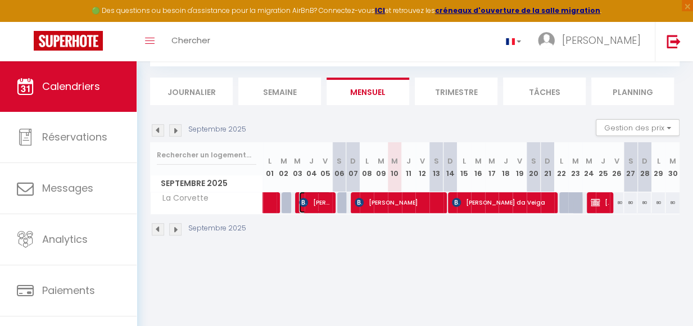
click at [328, 210] on span "[PERSON_NAME]" at bounding box center [314, 202] width 31 height 21
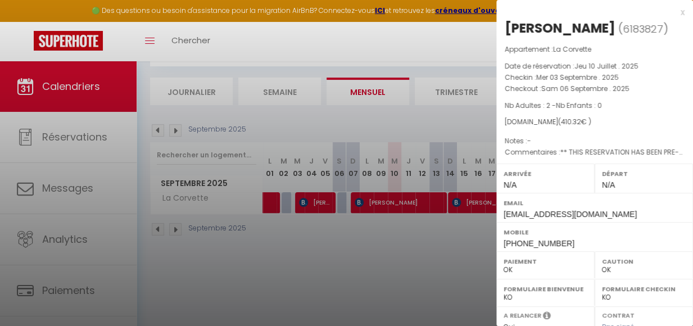
click at [417, 210] on div at bounding box center [346, 163] width 693 height 326
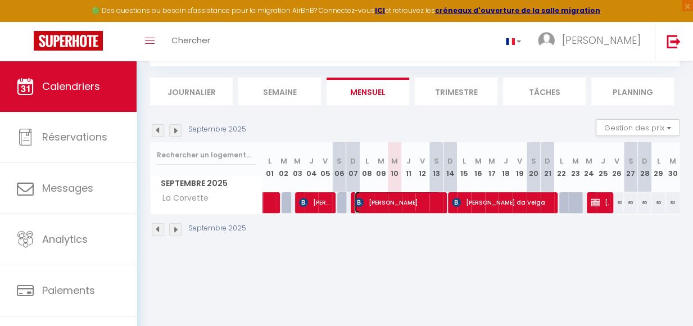
click at [417, 209] on span "[PERSON_NAME]" at bounding box center [397, 202] width 85 height 21
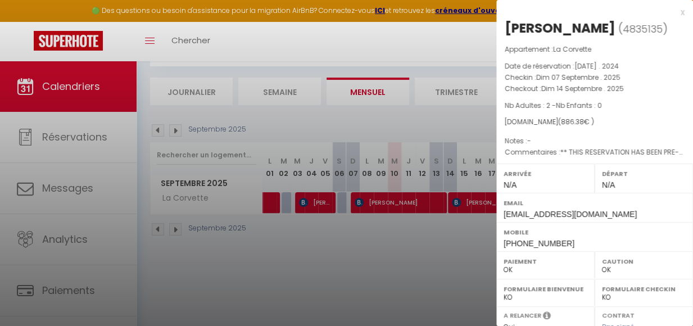
click at [479, 213] on div at bounding box center [346, 163] width 693 height 326
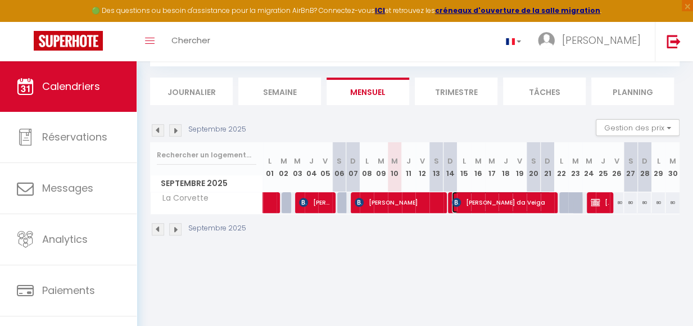
click at [477, 209] on span "[PERSON_NAME] da Veiga" at bounding box center [501, 202] width 99 height 21
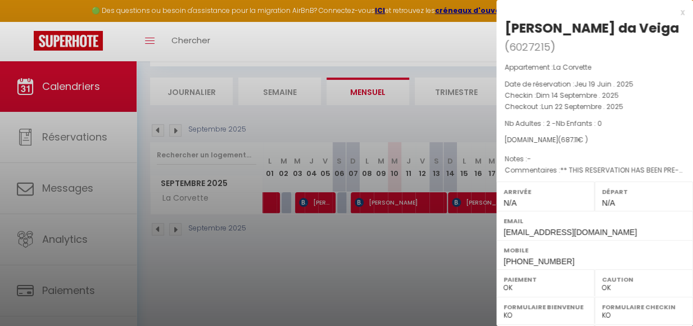
click at [462, 240] on div at bounding box center [346, 163] width 693 height 326
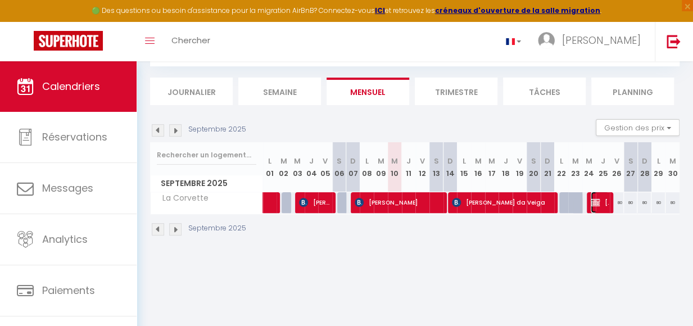
click at [599, 210] on span "[PERSON_NAME]" at bounding box center [600, 202] width 18 height 21
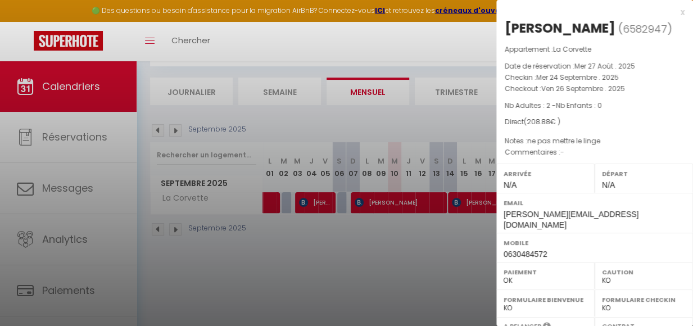
click at [403, 227] on div at bounding box center [346, 163] width 693 height 326
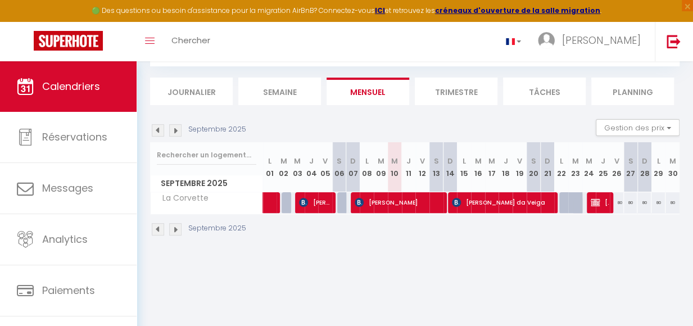
click at [173, 133] on img at bounding box center [175, 130] width 12 height 12
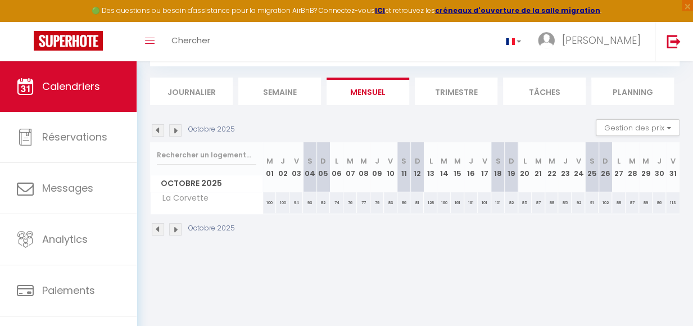
click at [177, 134] on img at bounding box center [175, 130] width 12 height 12
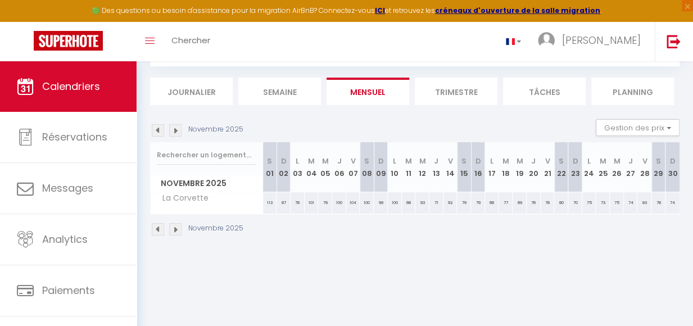
click at [159, 136] on img at bounding box center [158, 130] width 12 height 12
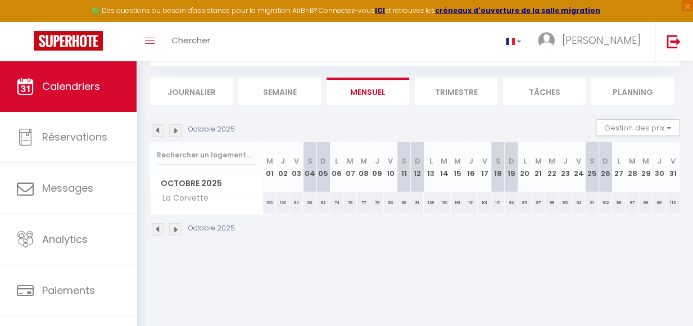
click at [159, 136] on img at bounding box center [158, 130] width 12 height 12
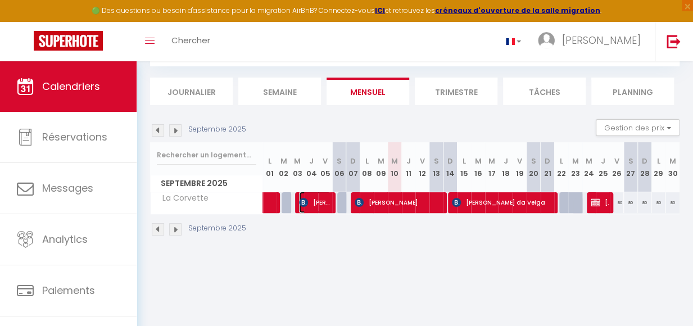
click at [326, 208] on span "[PERSON_NAME]" at bounding box center [314, 202] width 31 height 21
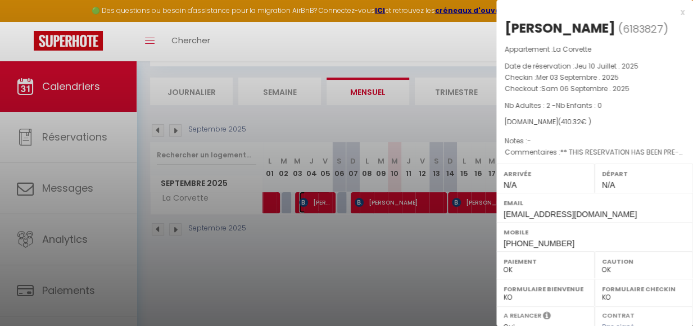
scroll to position [195, 0]
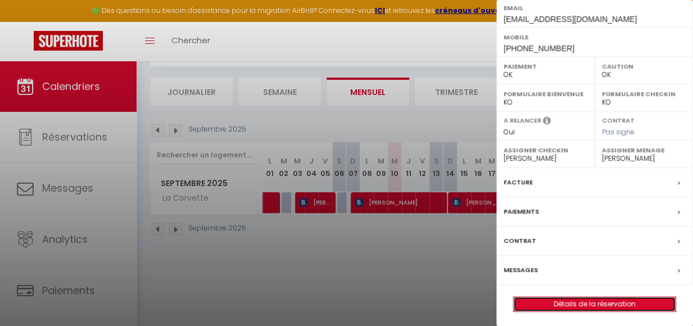
click at [606, 304] on link "Détails de la réservation" at bounding box center [595, 304] width 162 height 15
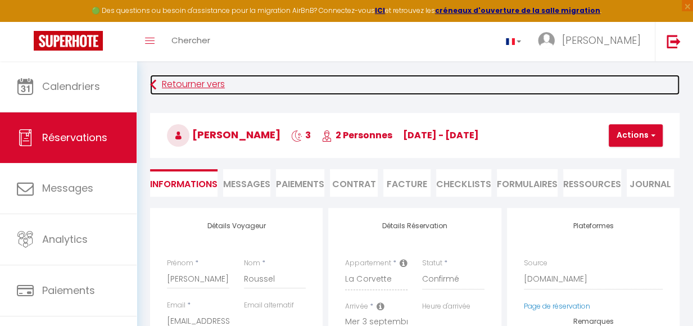
click at [178, 88] on link "Retourner vers" at bounding box center [415, 85] width 530 height 20
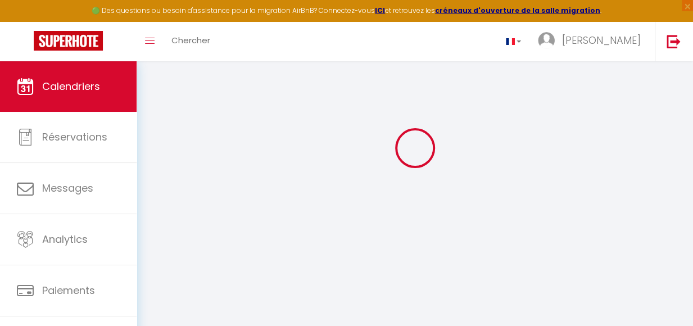
scroll to position [61, 0]
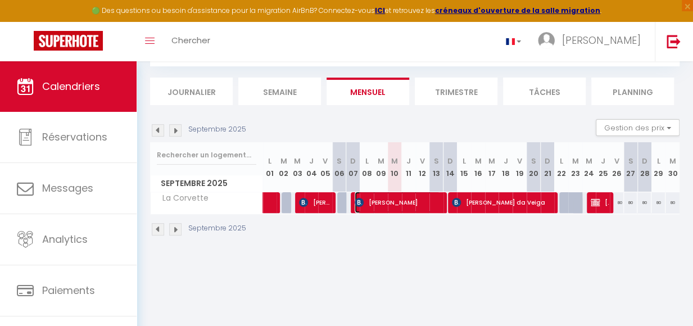
click at [411, 210] on span "[PERSON_NAME]" at bounding box center [397, 202] width 85 height 21
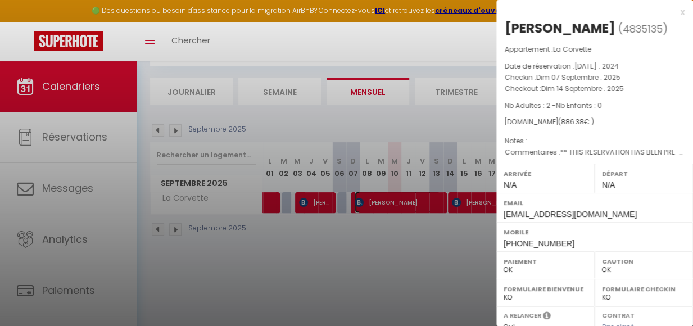
scroll to position [195, 0]
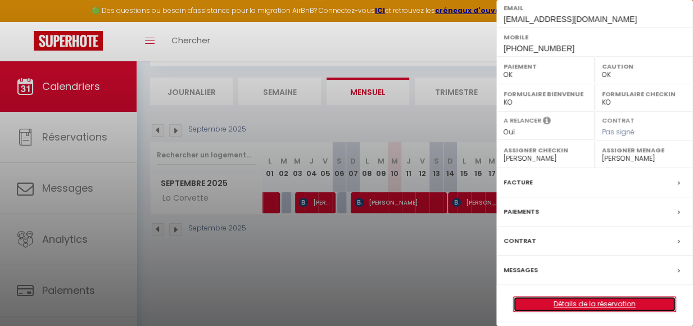
drag, startPoint x: 594, startPoint y: 301, endPoint x: 537, endPoint y: 230, distance: 91.2
click at [594, 300] on link "Détails de la réservation" at bounding box center [595, 304] width 162 height 15
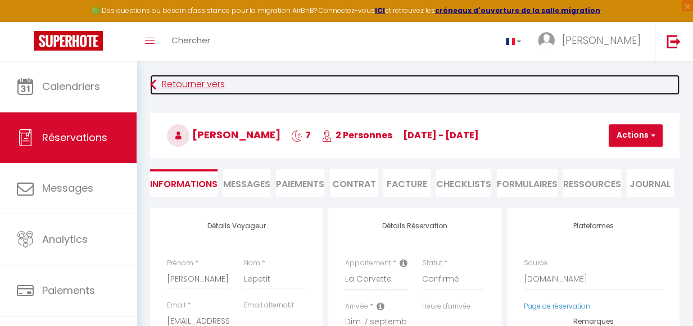
click at [181, 83] on link "Retourner vers" at bounding box center [415, 85] width 530 height 20
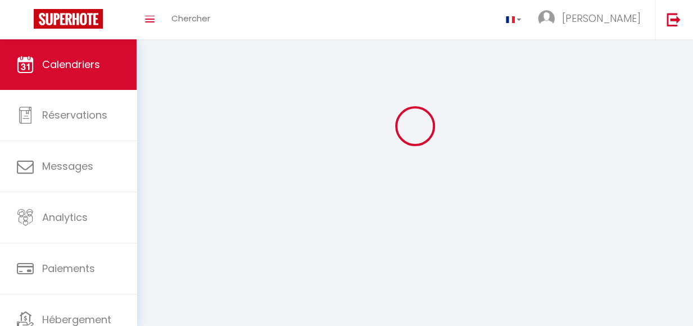
scroll to position [61, 0]
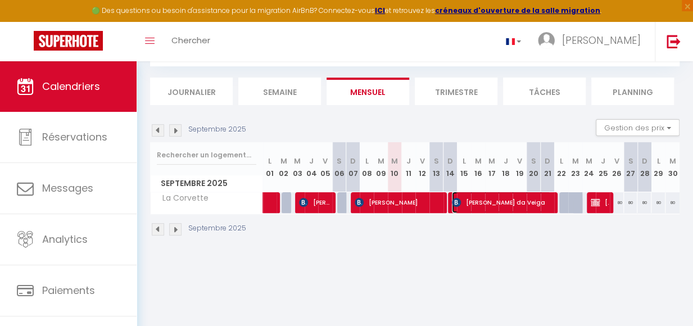
click at [463, 210] on span "[PERSON_NAME] da Veiga" at bounding box center [501, 202] width 99 height 21
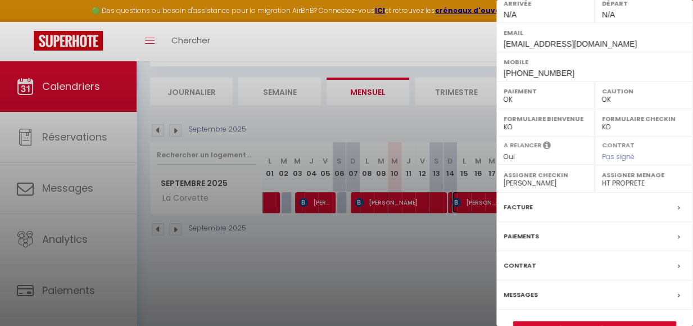
scroll to position [213, 0]
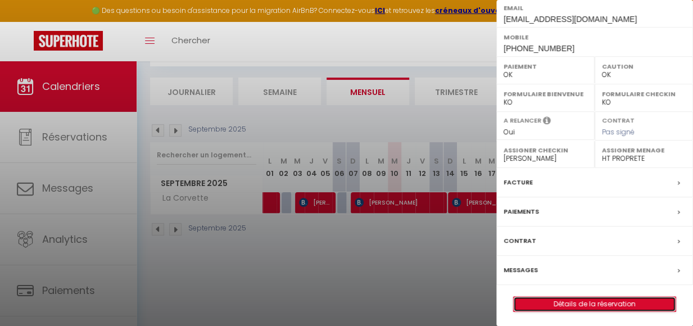
click at [565, 300] on link "Détails de la réservation" at bounding box center [595, 304] width 162 height 15
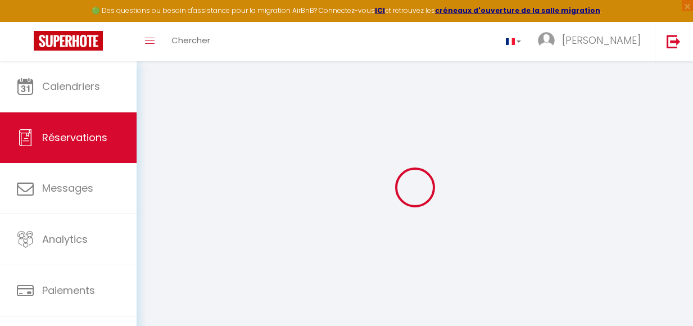
select select
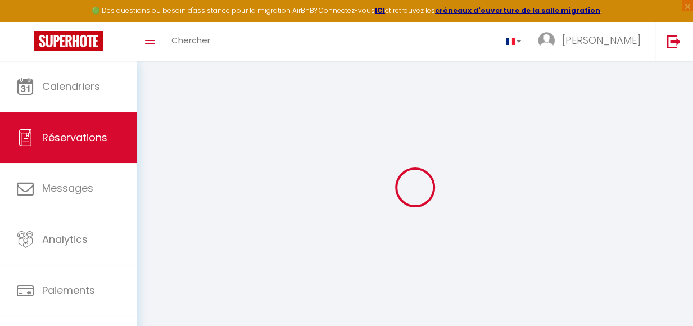
type input "[PERSON_NAME]"
type input "[PERSON_NAME] da Veiga"
type input "[EMAIL_ADDRESS][DOMAIN_NAME]"
type input "[PHONE_NUMBER]"
type input "."
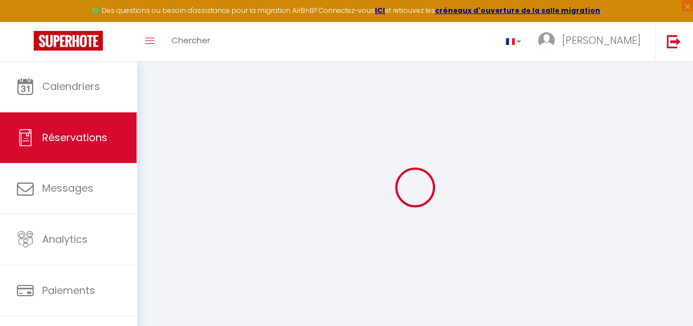
select select "FR"
type input "30"
type input "111.78"
type input "9.62"
select select "41847"
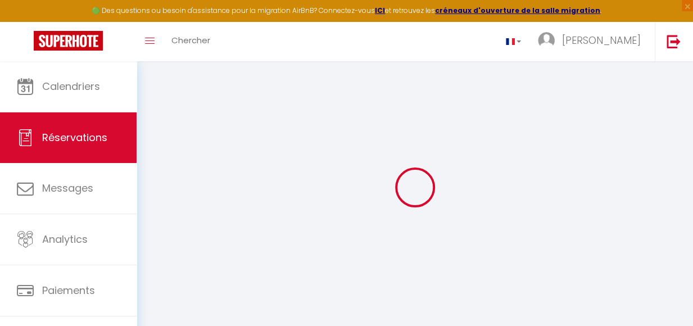
select select "1"
select select
type input "2"
select select "12"
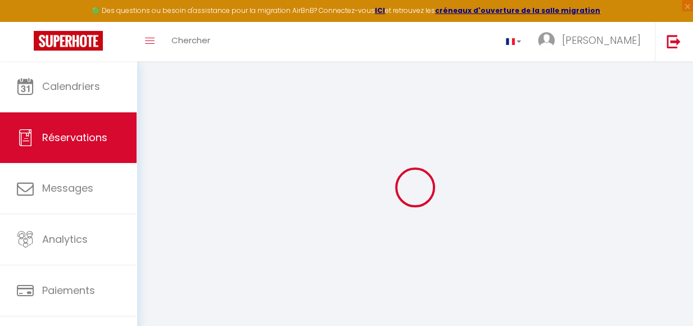
select select "15"
type input "587.52"
checkbox input "false"
select select "2"
type input "0"
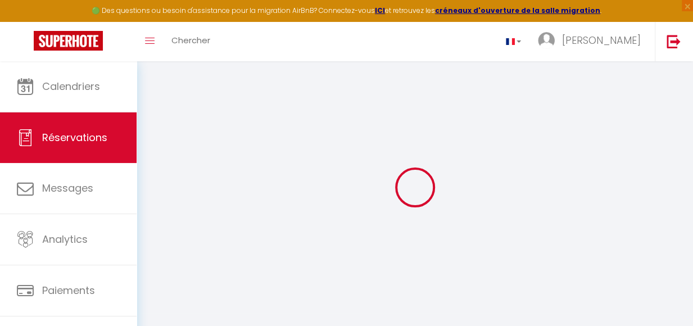
type input "0"
select select
checkbox input "false"
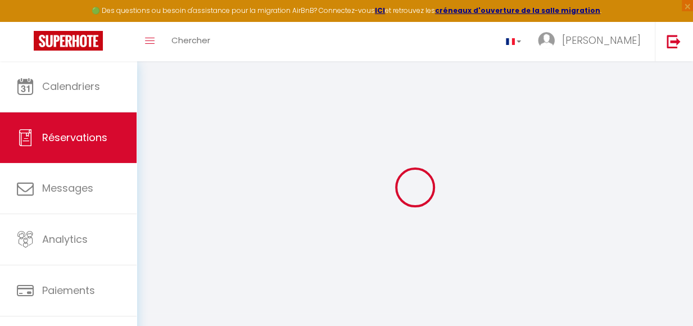
select select
checkbox input "false"
select select
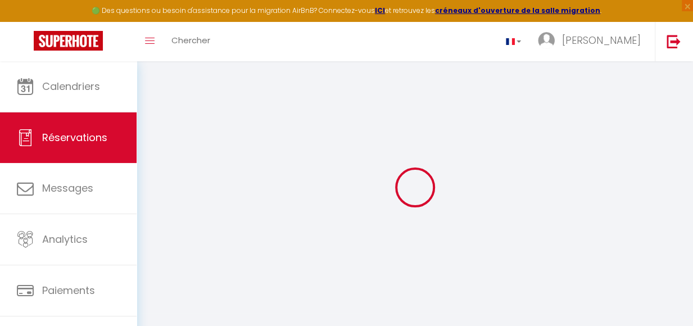
checkbox input "false"
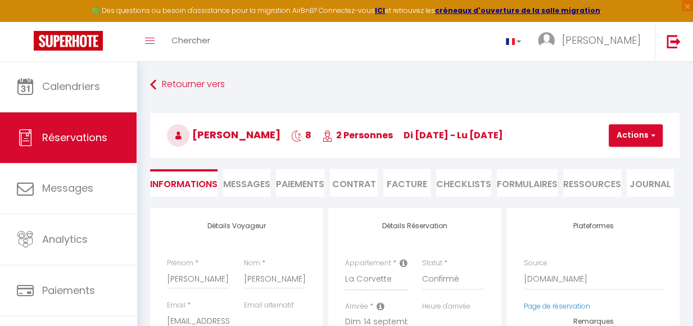
select select
checkbox input "false"
type textarea "** THIS RESERVATION HAS BEEN PRE-PAID ** BOOKING NOTE : Payment charge is EUR 9…"
type input "40"
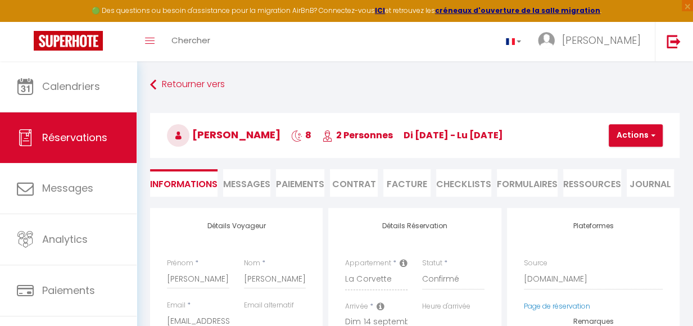
type input "29.59"
select select
checkbox input "false"
select select
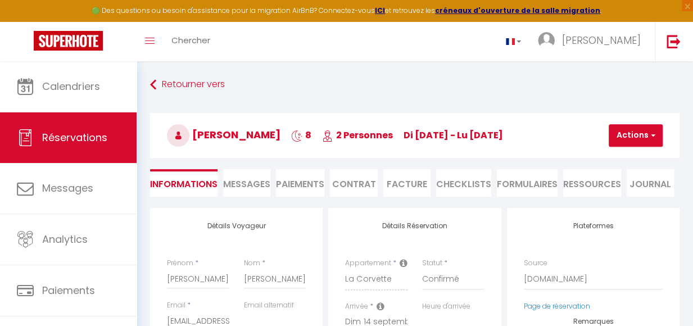
select select
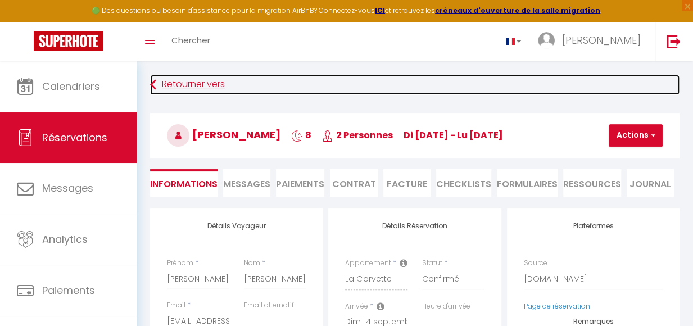
click at [187, 88] on link "Retourner vers" at bounding box center [415, 85] width 530 height 20
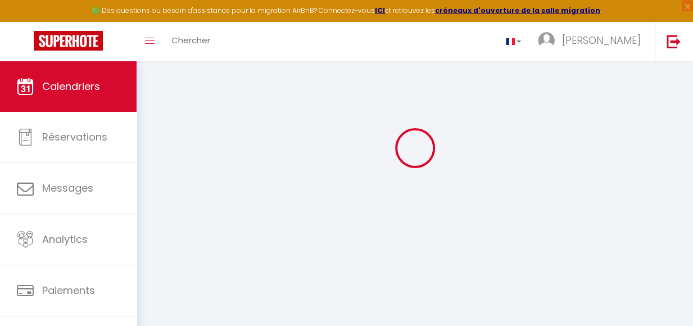
scroll to position [61, 0]
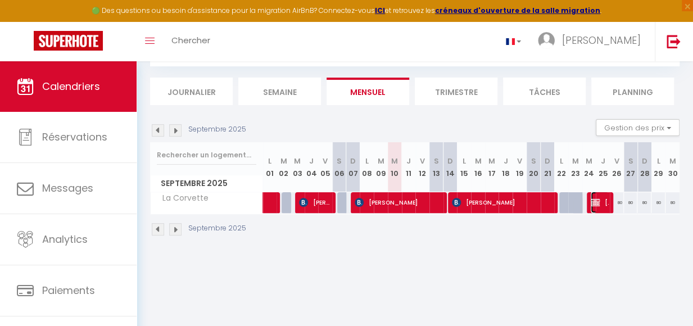
click at [597, 209] on span "[PERSON_NAME]" at bounding box center [600, 202] width 18 height 21
select select "OK"
select select "KO"
select select "0"
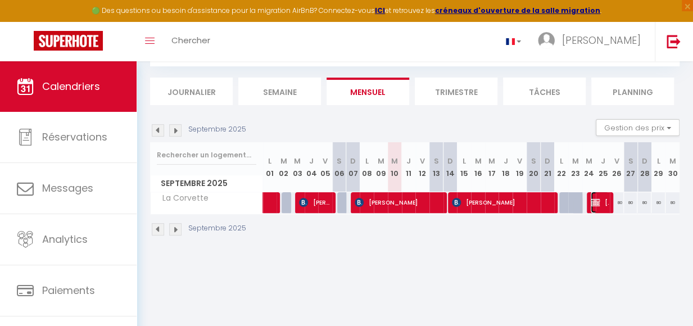
select select "1"
select select
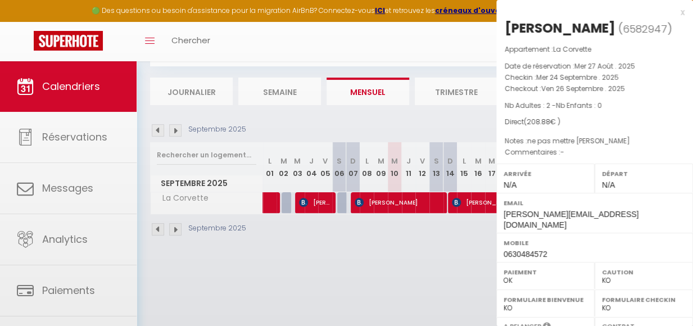
select select "11213"
select select "39332"
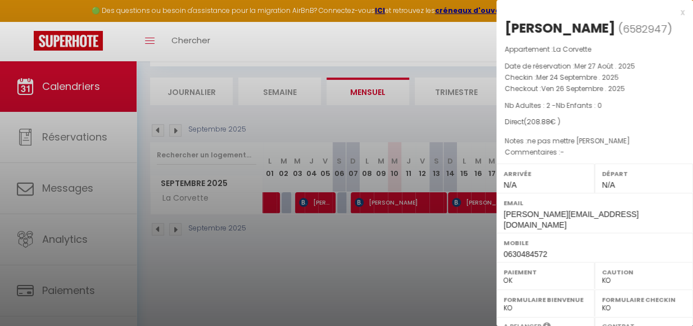
scroll to position [213, 0]
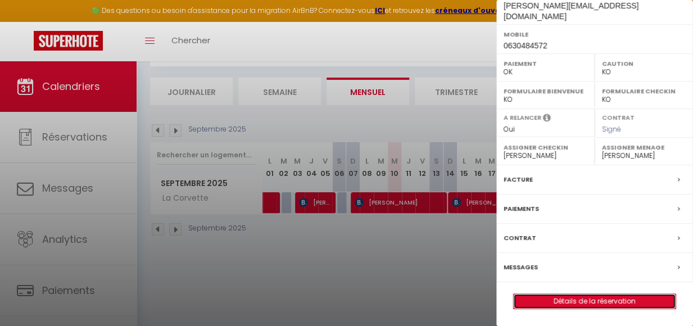
click at [578, 305] on link "Détails de la réservation" at bounding box center [595, 301] width 162 height 15
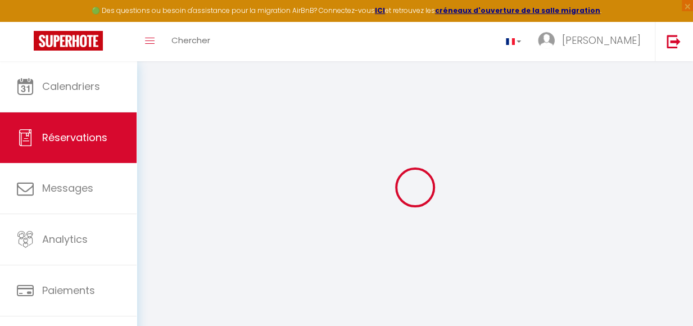
select select
checkbox input "false"
select select
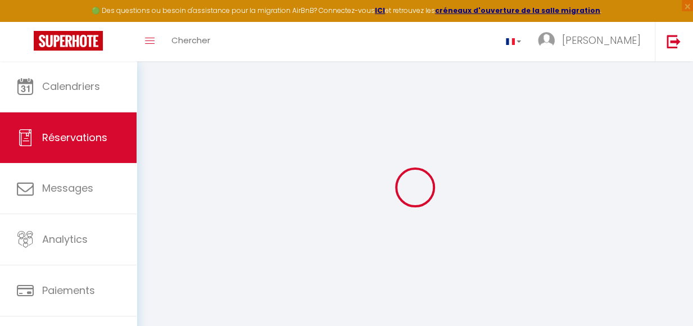
checkbox input "false"
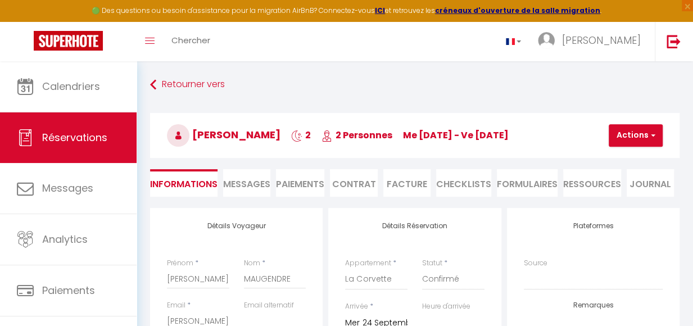
select select
checkbox input "false"
type textarea "ne pas mettre le linge"
type input "40"
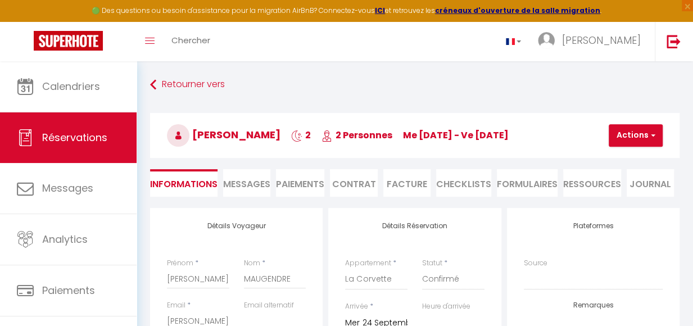
type input "8.88"
select select
checkbox input "false"
select select
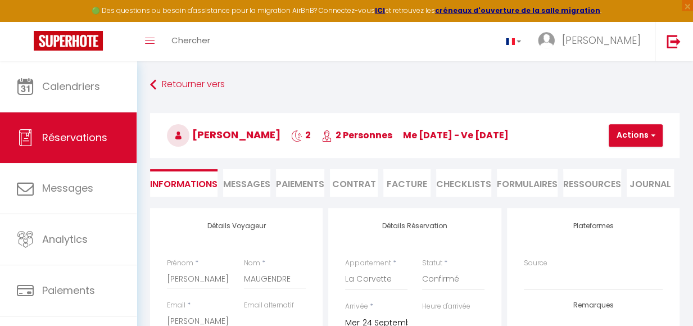
select select
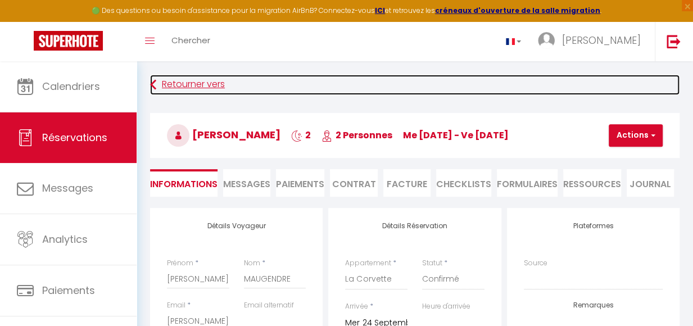
click at [184, 85] on link "Retourner vers" at bounding box center [415, 85] width 530 height 20
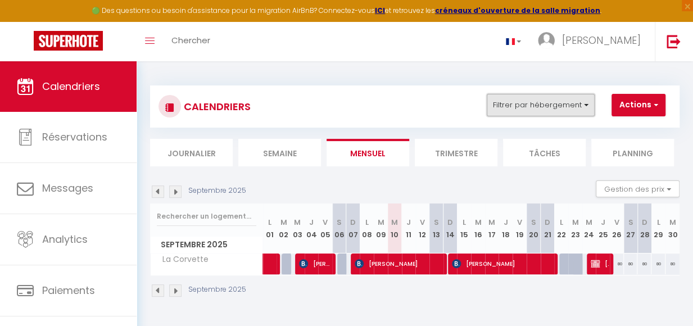
click at [587, 105] on button "Filtrer par hébergement" at bounding box center [541, 105] width 108 height 22
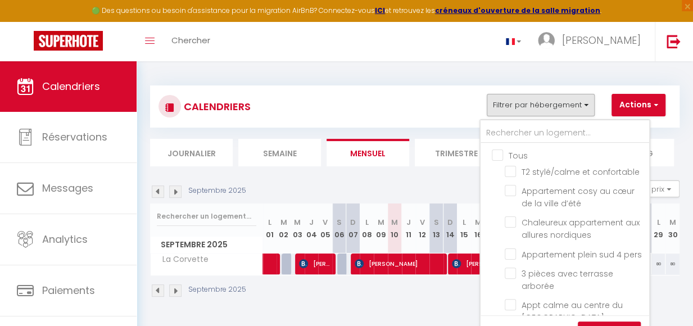
click at [498, 152] on input "Tous" at bounding box center [576, 154] width 169 height 11
checkbox input "true"
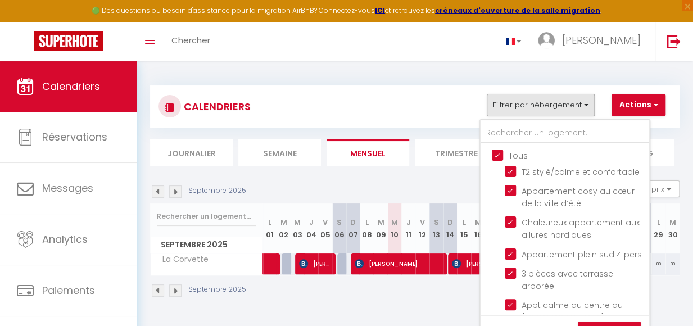
checkbox input "true"
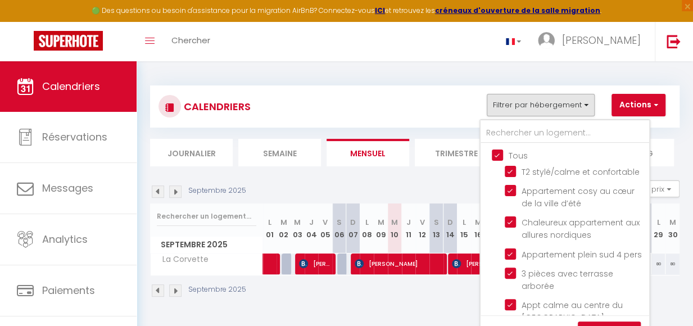
checkbox input "true"
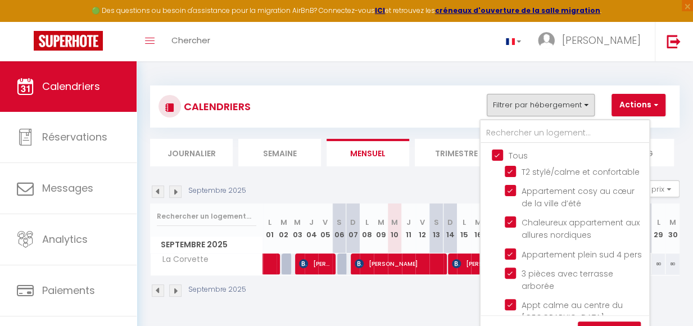
checkbox input "true"
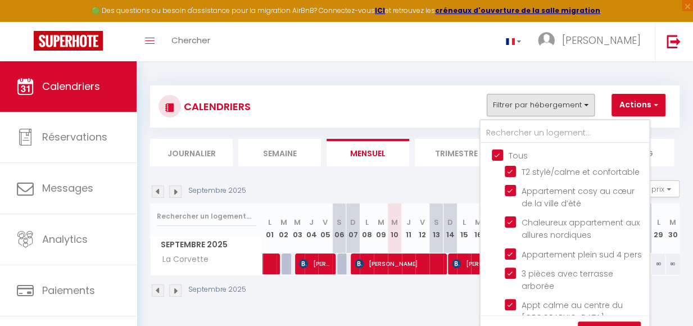
checkbox input "true"
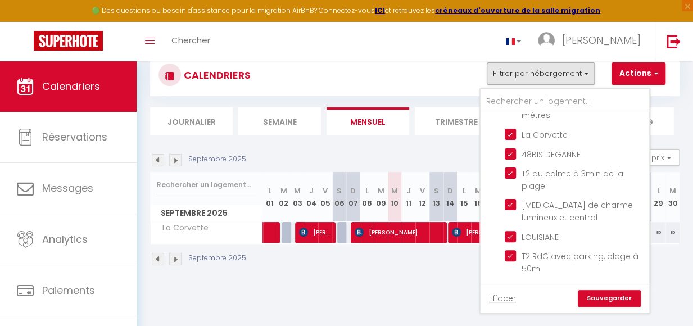
scroll to position [48, 0]
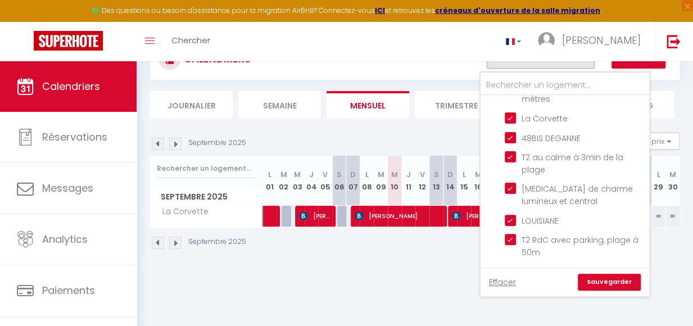
click at [623, 282] on link "Sauvegarder" at bounding box center [609, 282] width 63 height 17
